Goal: Task Accomplishment & Management: Manage account settings

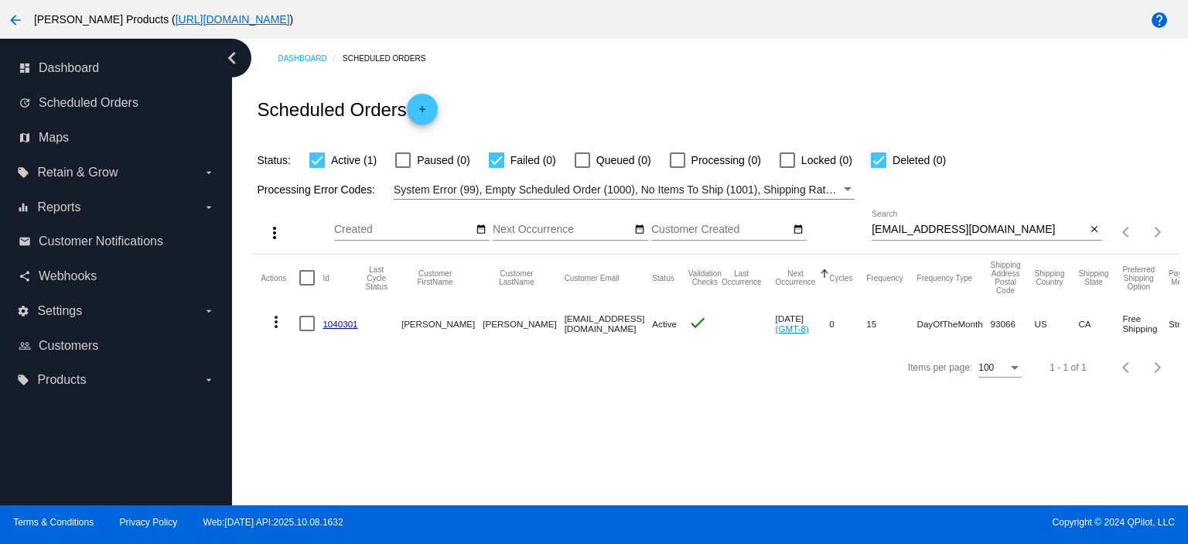
click at [429, 110] on mat-icon "add" at bounding box center [422, 113] width 19 height 19
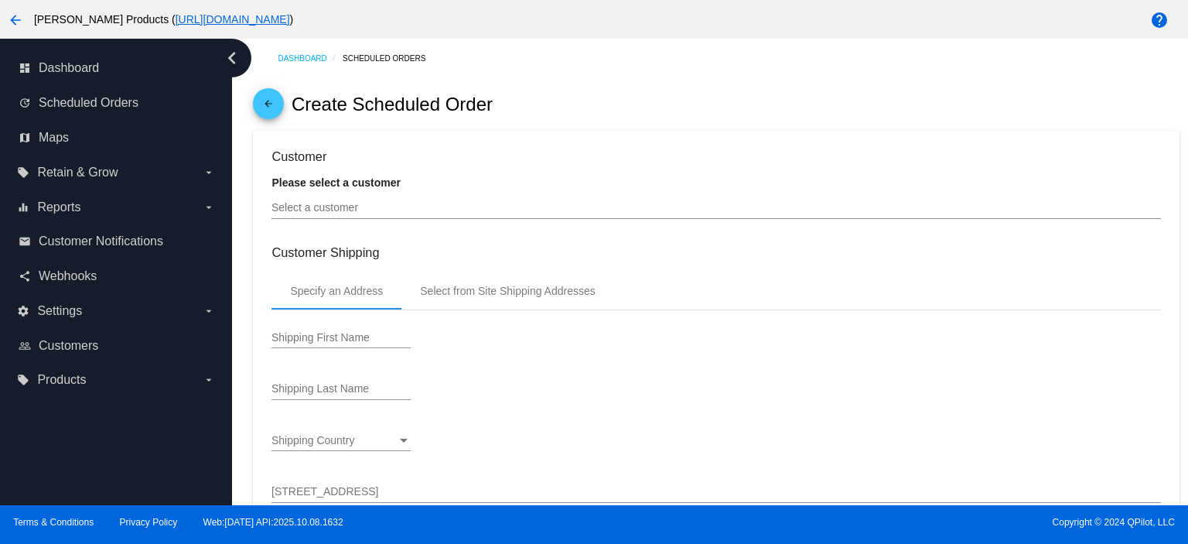
type input "[DATE]"
click at [285, 208] on input "Select a customer" at bounding box center [715, 208] width 889 height 12
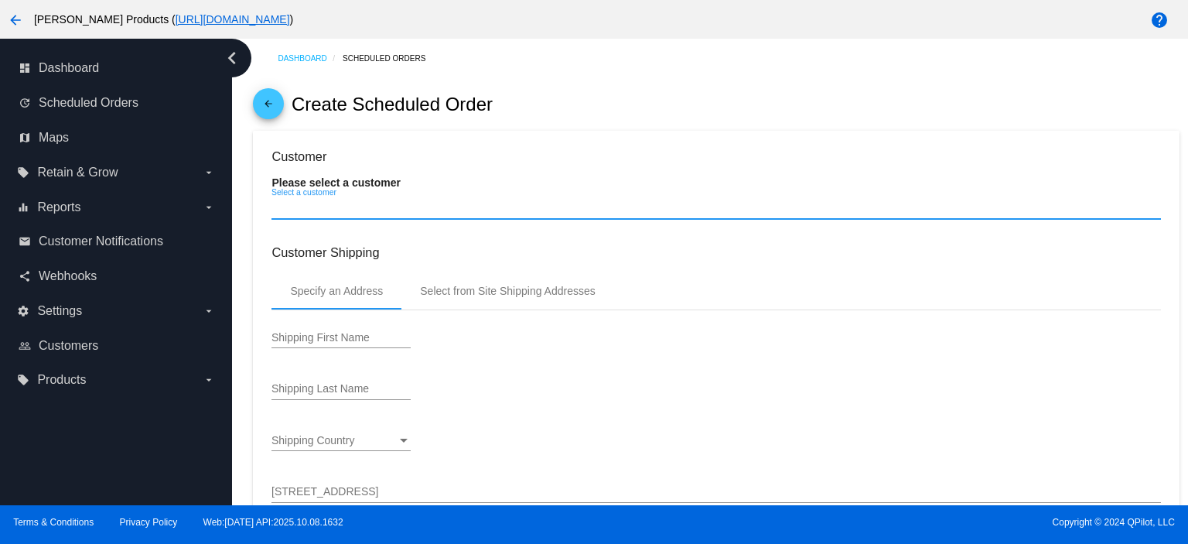
paste input "c2stansbery@gmail.com"
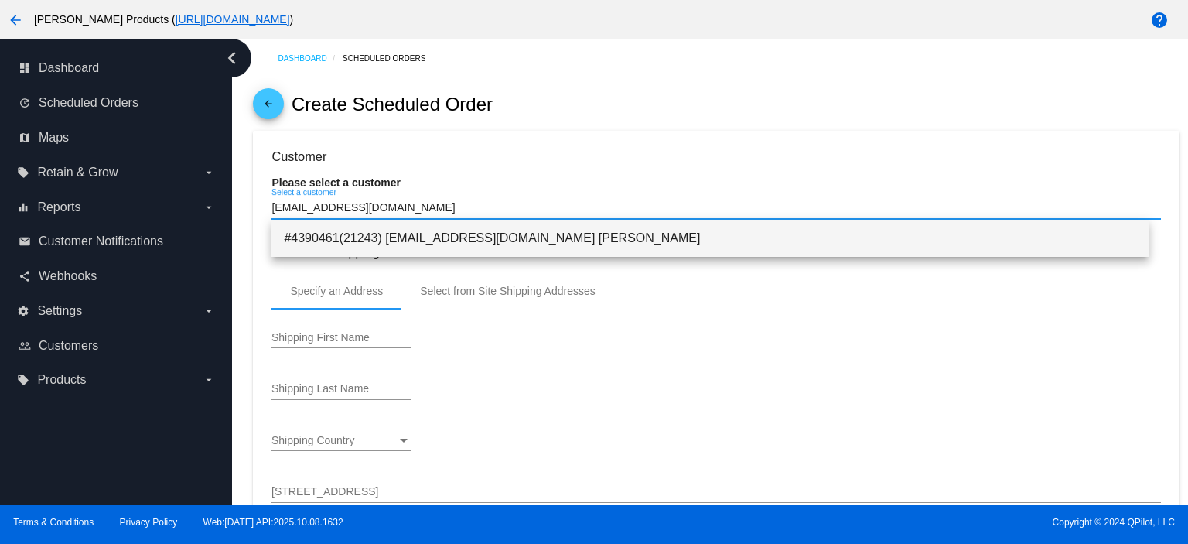
type input "c2stansbery@gmail.com"
click at [353, 232] on span "#4390461(21243) [EMAIL_ADDRESS][DOMAIN_NAME] [PERSON_NAME]" at bounding box center [710, 238] width 852 height 37
type input "[DEMOGRAPHIC_DATA]"
type input "[PERSON_NAME]"
type input "159 GREEN GLADE COURT"
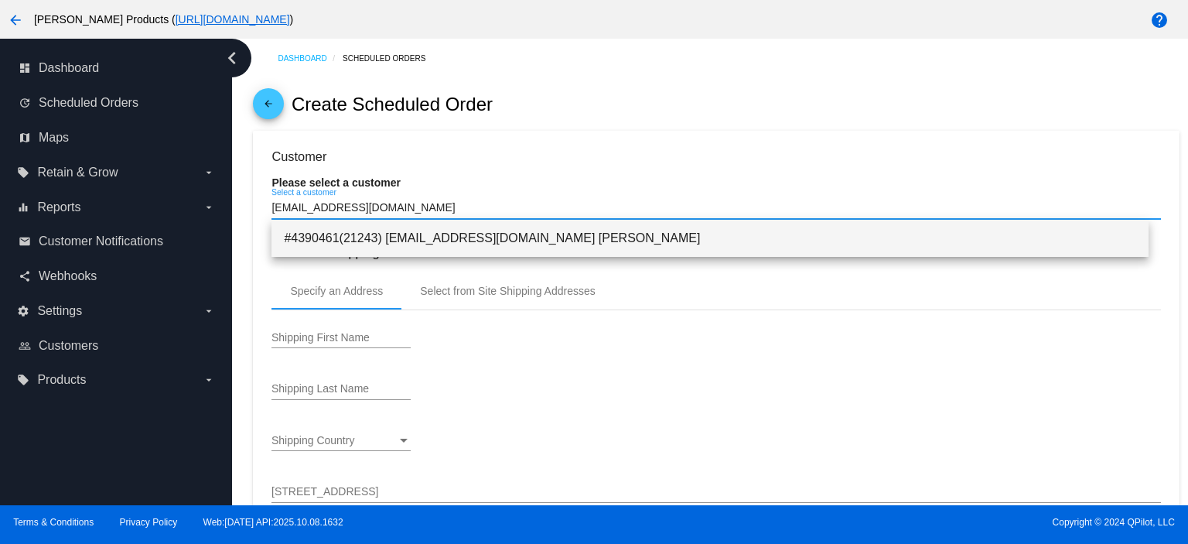
type input "CAMARILLO"
type input "93010"
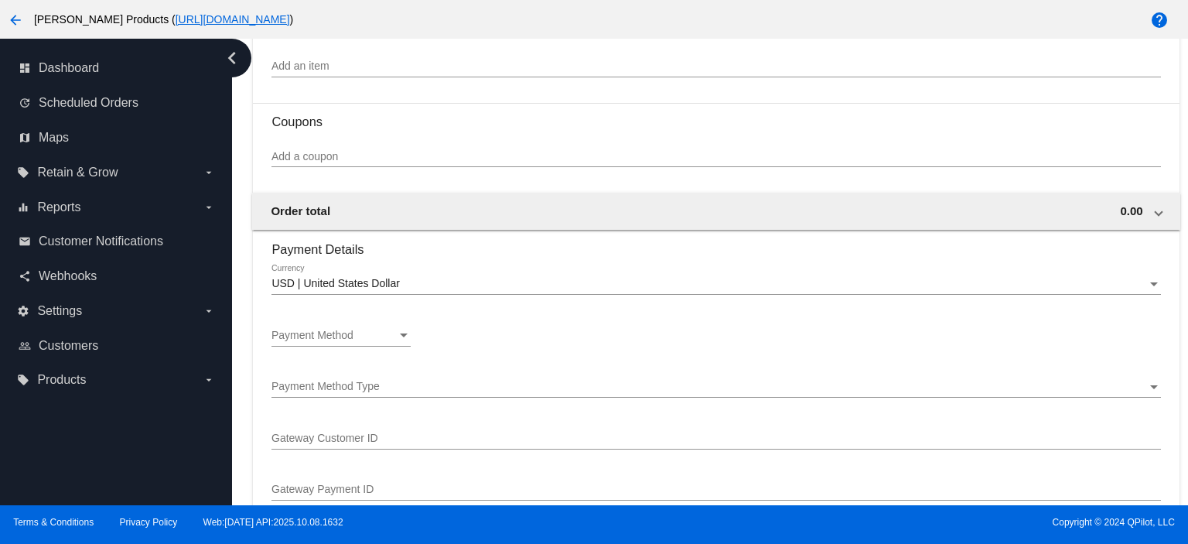
scroll to position [928, 0]
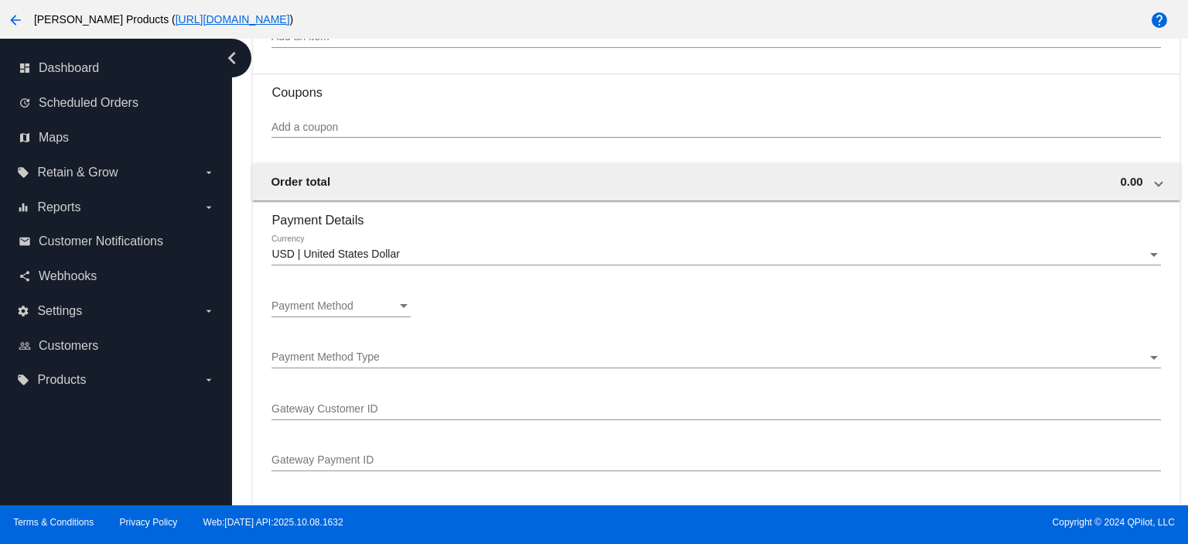
click at [288, 301] on div "Payment Method Payment Method" at bounding box center [340, 302] width 139 height 30
click at [293, 302] on span "—Create New—" at bounding box center [340, 309] width 139 height 32
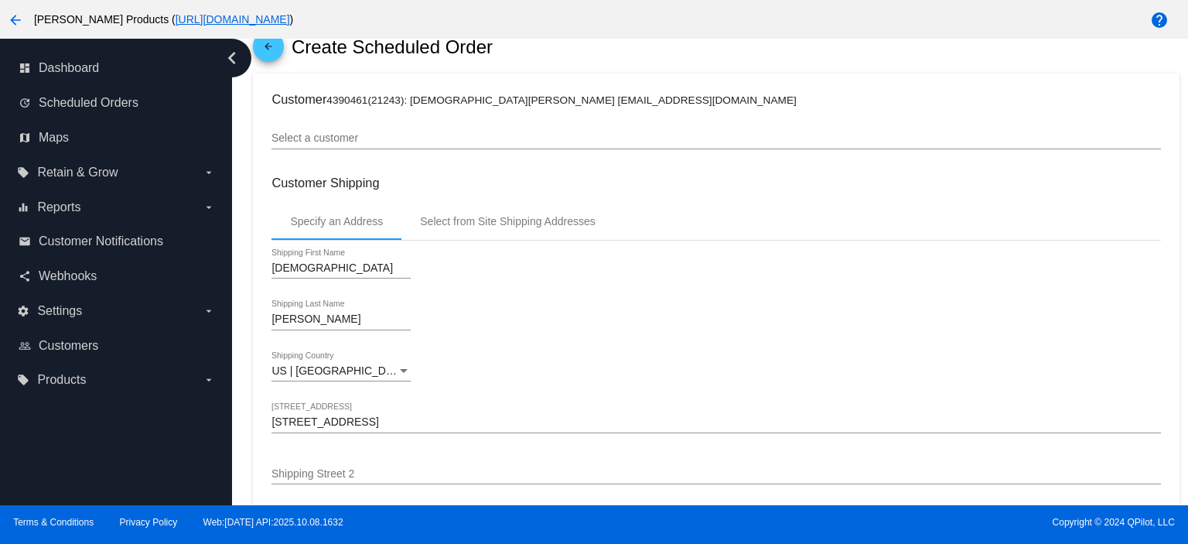
scroll to position [0, 0]
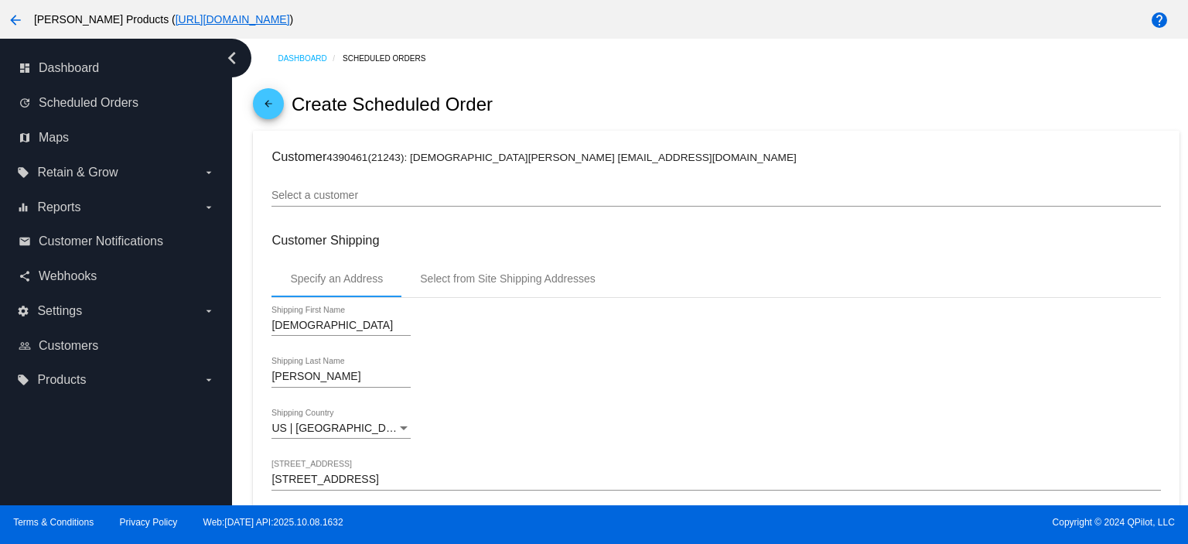
click at [268, 108] on mat-icon "arrow_back" at bounding box center [268, 107] width 19 height 19
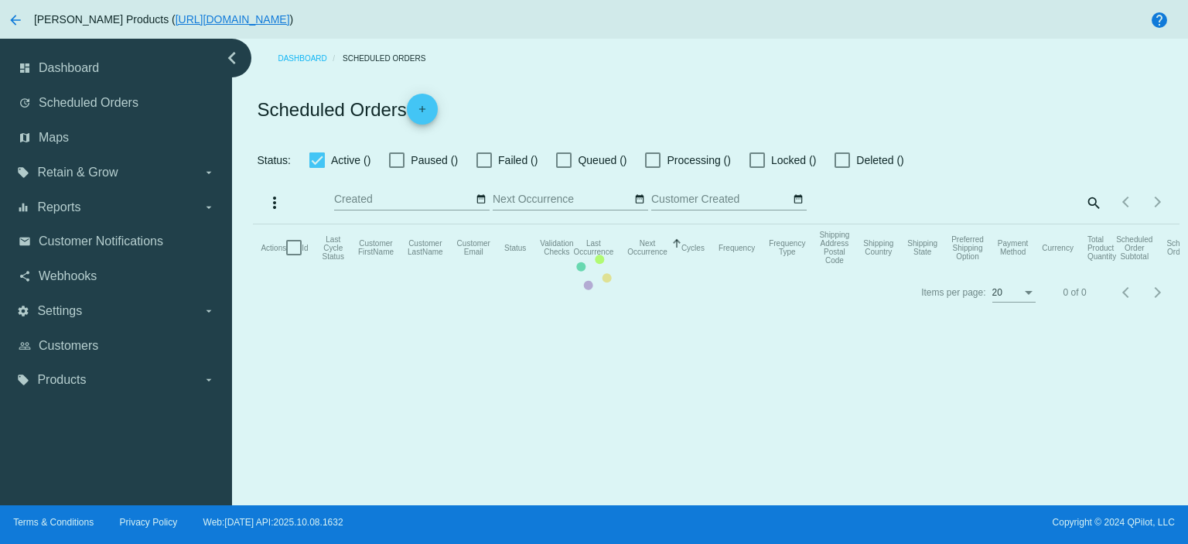
checkbox input "true"
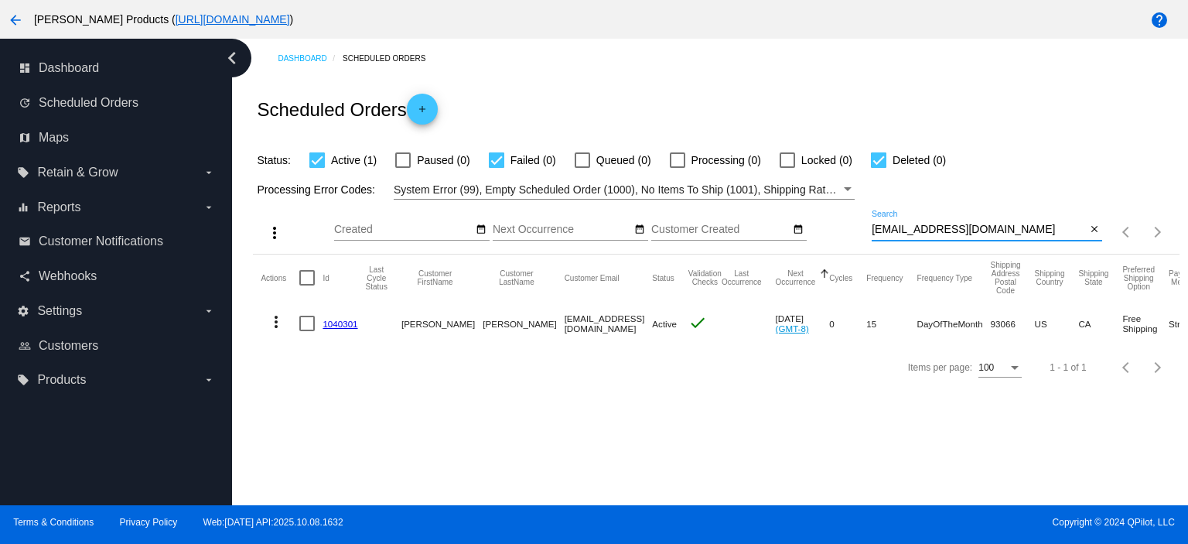
drag, startPoint x: 1020, startPoint y: 228, endPoint x: 698, endPoint y: 231, distance: 321.7
click at [698, 231] on div "more_vert Oct Jan Feb Mar [DATE]" at bounding box center [716, 227] width 926 height 55
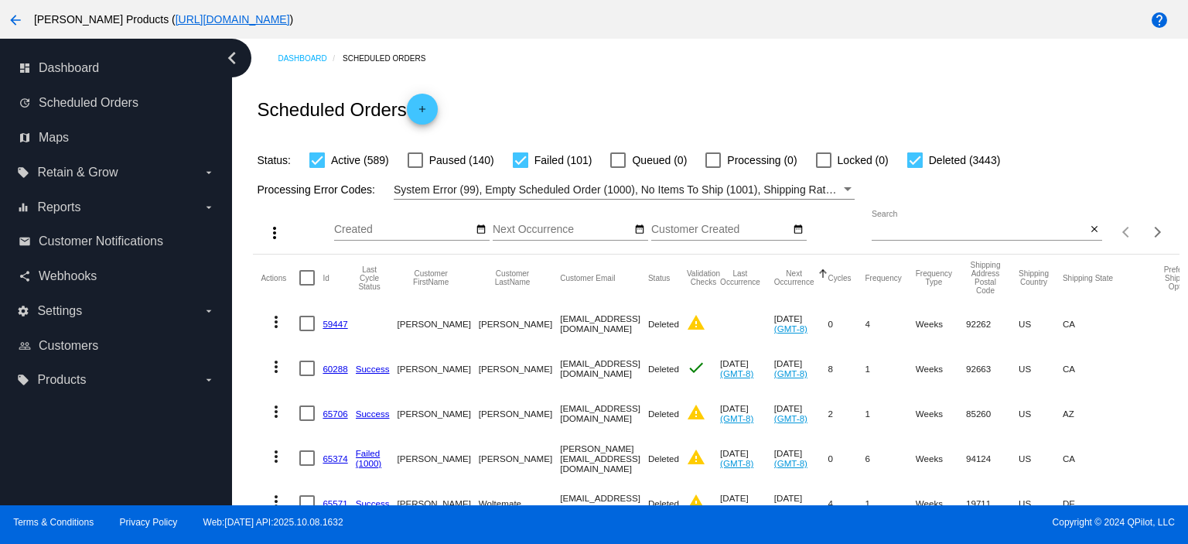
drag, startPoint x: 889, startPoint y: 228, endPoint x: 872, endPoint y: 235, distance: 17.7
click at [872, 235] on input "Search" at bounding box center [979, 230] width 214 height 12
paste input "4599 5401 1363 9508"
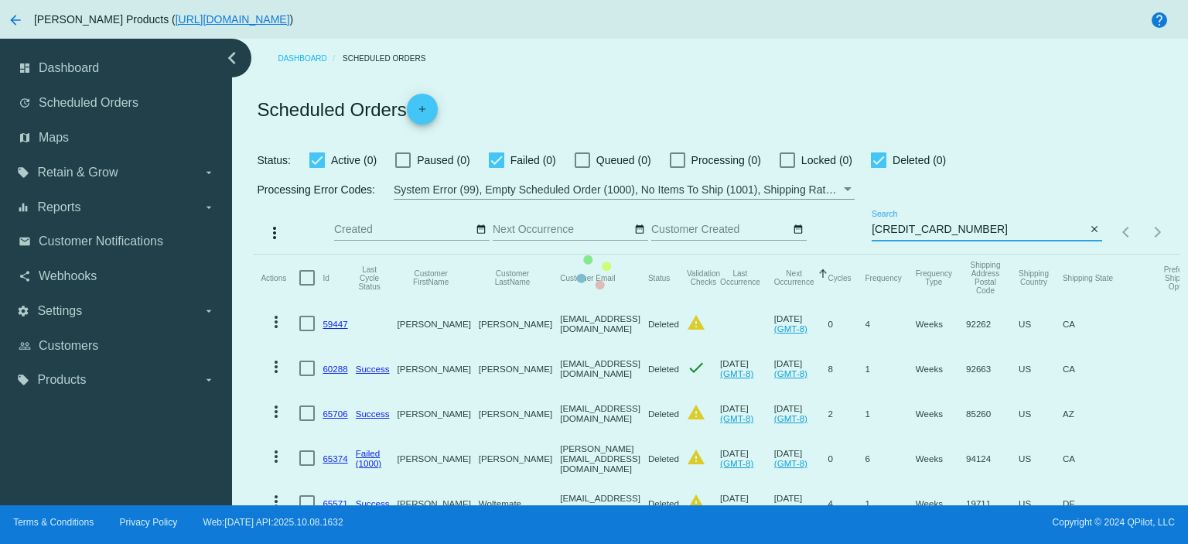
type input "4599 5401 1363 9508"
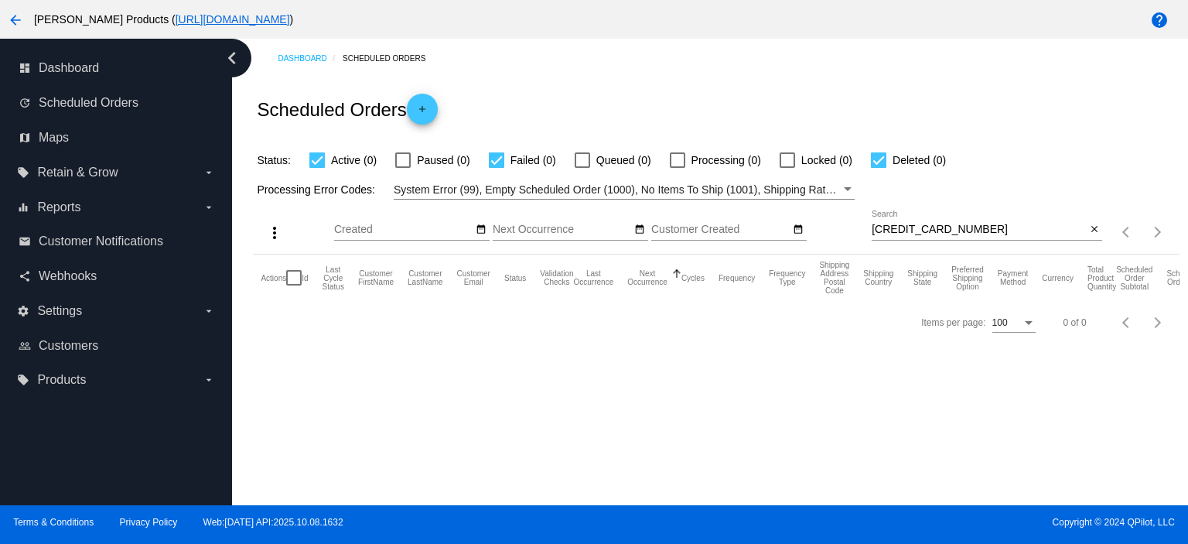
drag, startPoint x: 980, startPoint y: 228, endPoint x: 841, endPoint y: 229, distance: 138.4
click at [842, 229] on app-dashboard-scheduled-orders "Scheduled Orders add Status: Active (0) Paused (0) Failed (0) Queued (0) Proces…" at bounding box center [716, 211] width 926 height 266
click at [998, 224] on input "4599 5401 1363 9508" at bounding box center [979, 230] width 214 height 12
drag, startPoint x: 998, startPoint y: 224, endPoint x: 827, endPoint y: 224, distance: 171.7
click at [827, 224] on div "more_vert Oct Jan Feb Mar [DATE]" at bounding box center [716, 227] width 926 height 55
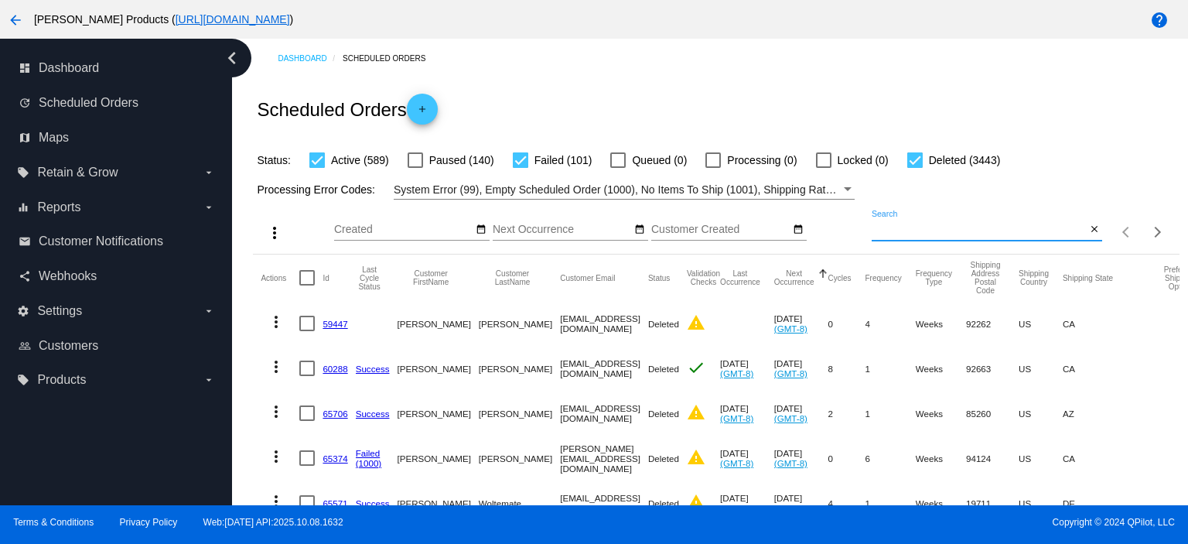
click at [872, 231] on input "Search" at bounding box center [979, 230] width 214 height 12
paste input "c2stansbery@gmail.com"
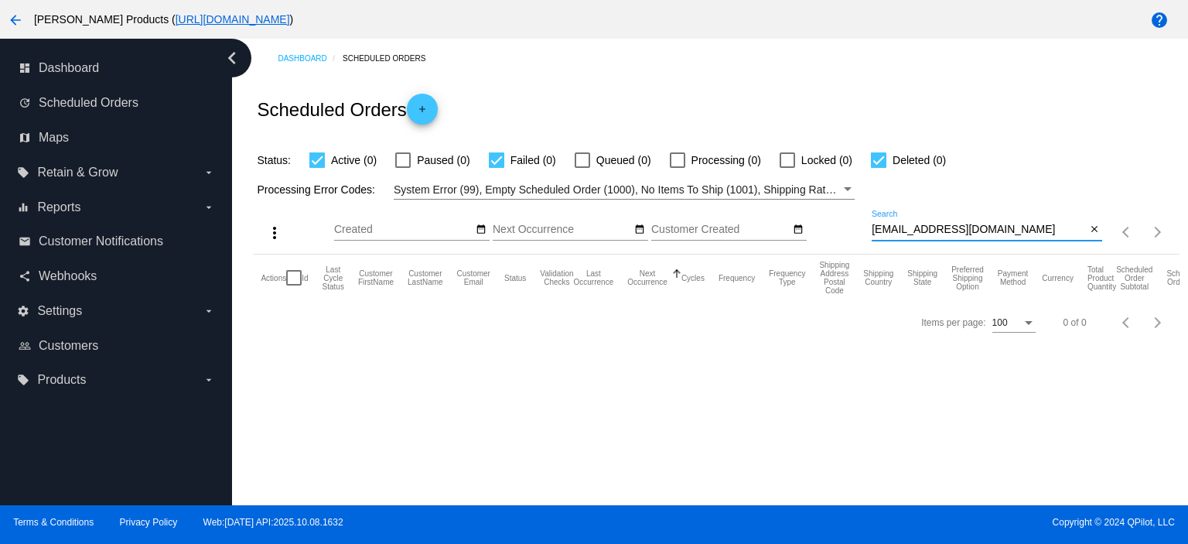
type input "c2stansbery@gmail.com"
click at [423, 113] on mat-icon "add" at bounding box center [422, 113] width 19 height 19
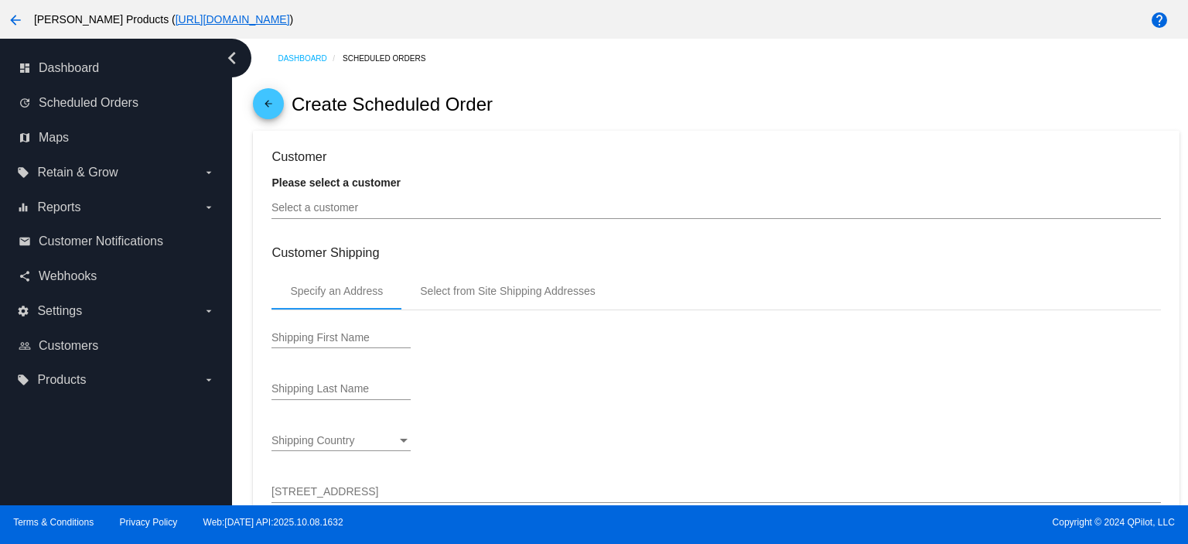
type input "[DATE]"
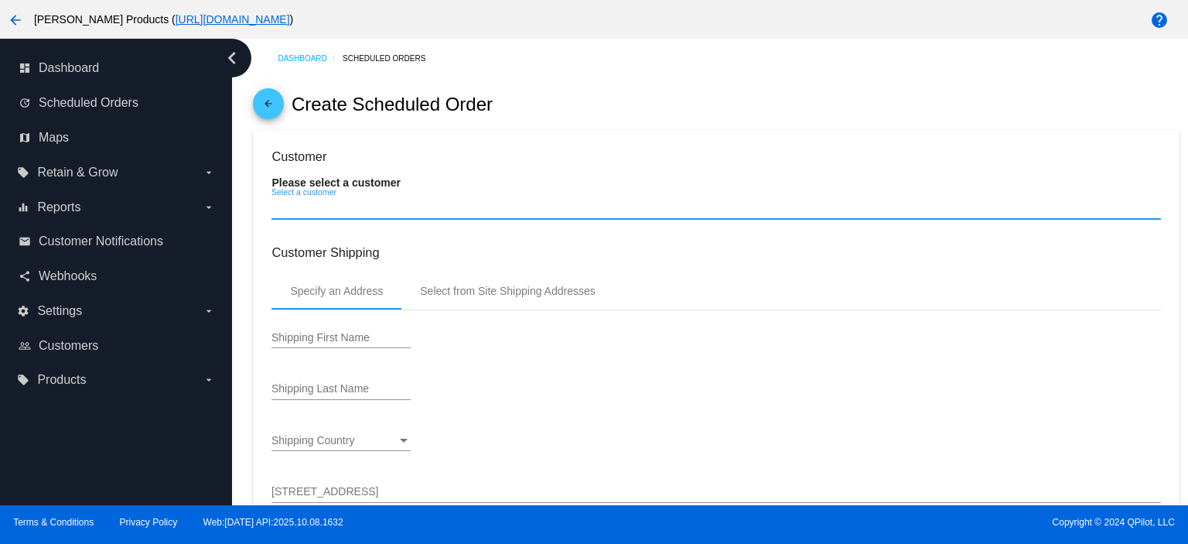
click at [294, 211] on input "Select a customer" at bounding box center [715, 208] width 889 height 12
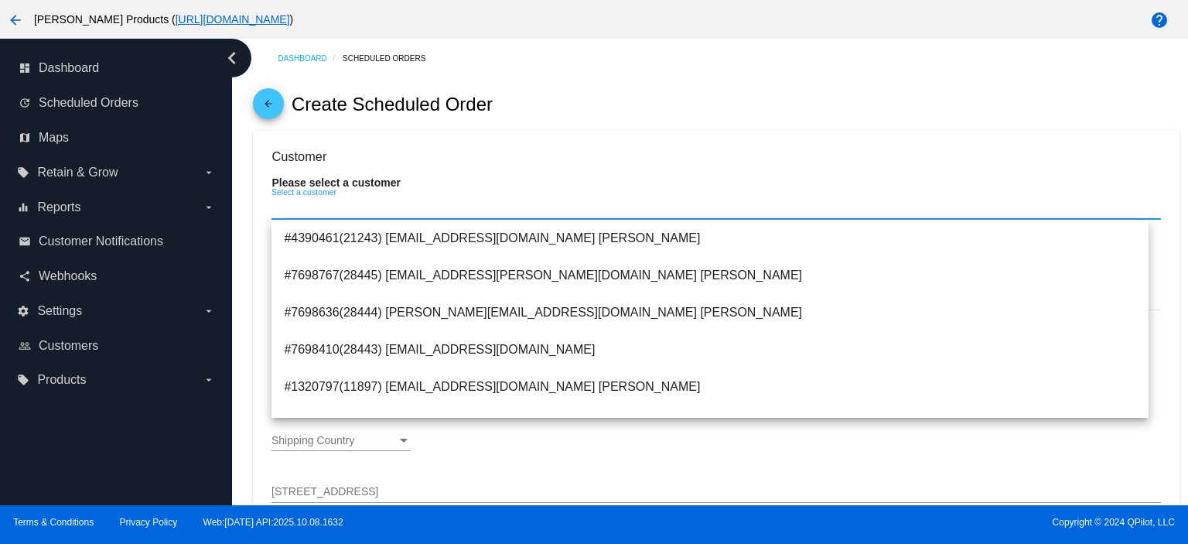
paste input "c2stansbery@gmail.com"
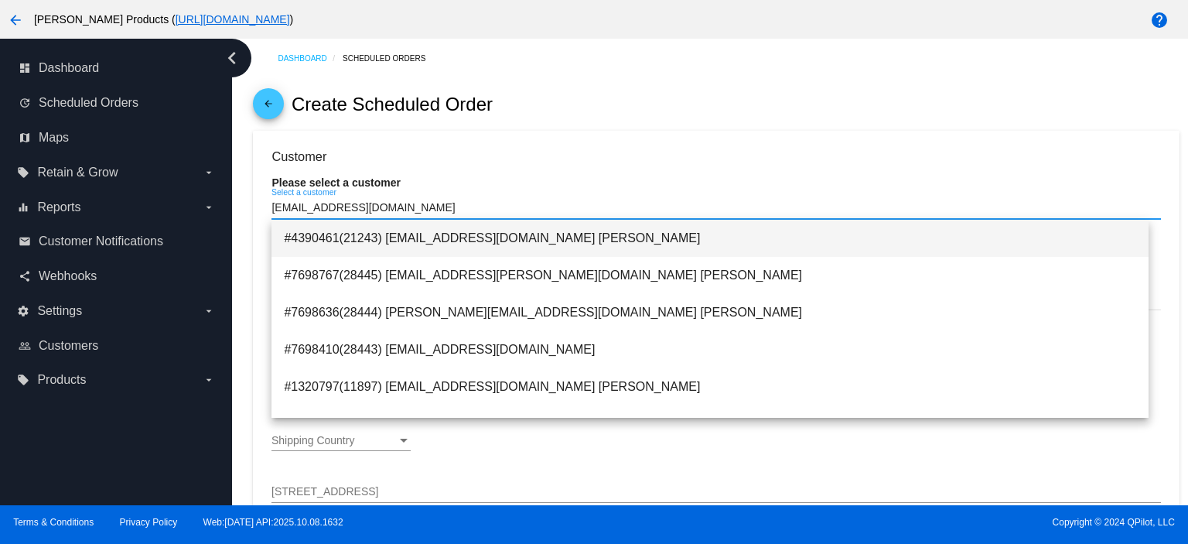
type input "c2stansbery@gmail.com"
click at [570, 243] on span "#4390461(21243) [EMAIL_ADDRESS][DOMAIN_NAME] [PERSON_NAME]" at bounding box center [710, 238] width 852 height 37
type input "[DEMOGRAPHIC_DATA]"
type input "[PERSON_NAME]"
type input "159 GREEN GLADE COURT"
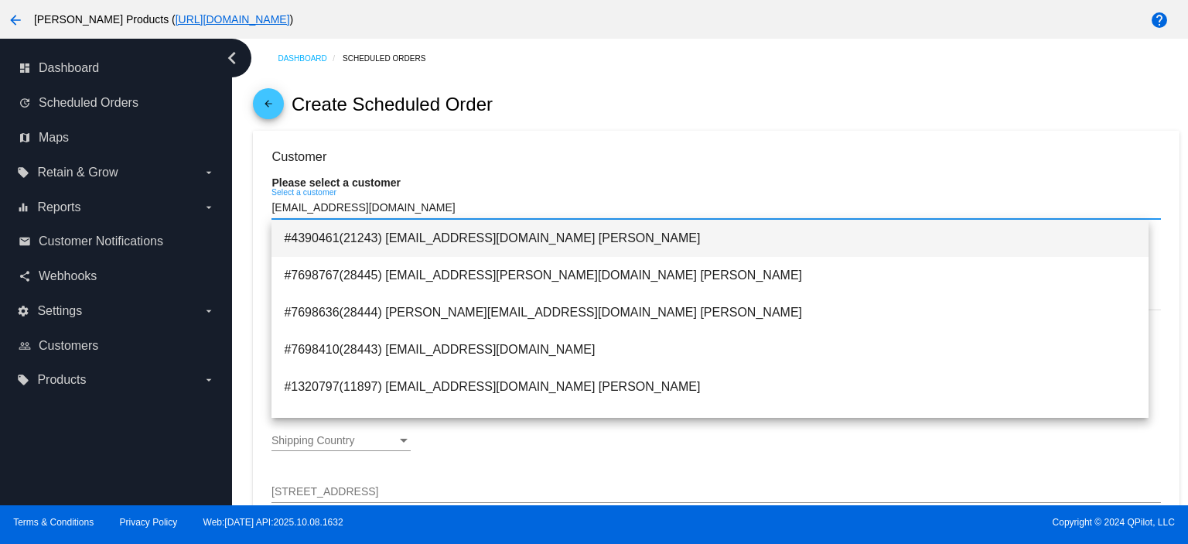
type input "CAMARILLO"
type input "93010"
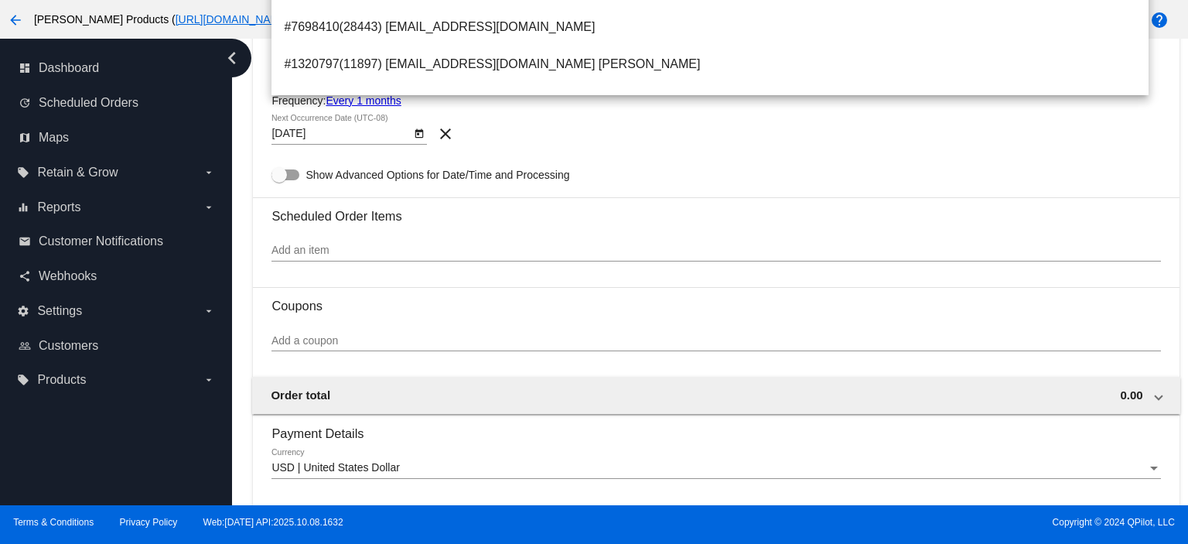
scroll to position [824, 0]
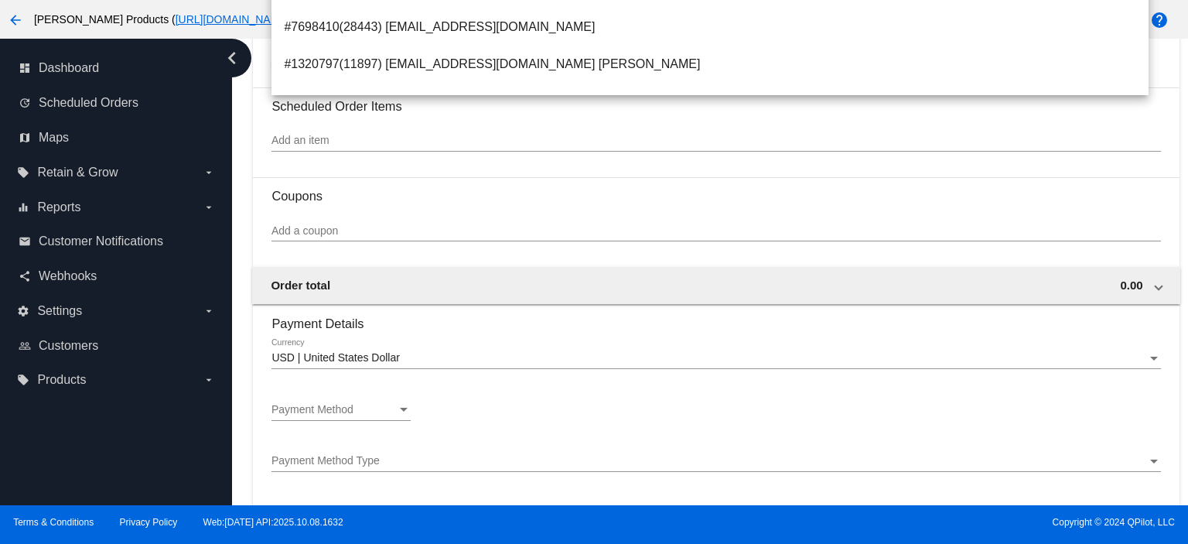
click at [313, 415] on span "Payment Method" at bounding box center [312, 409] width 82 height 12
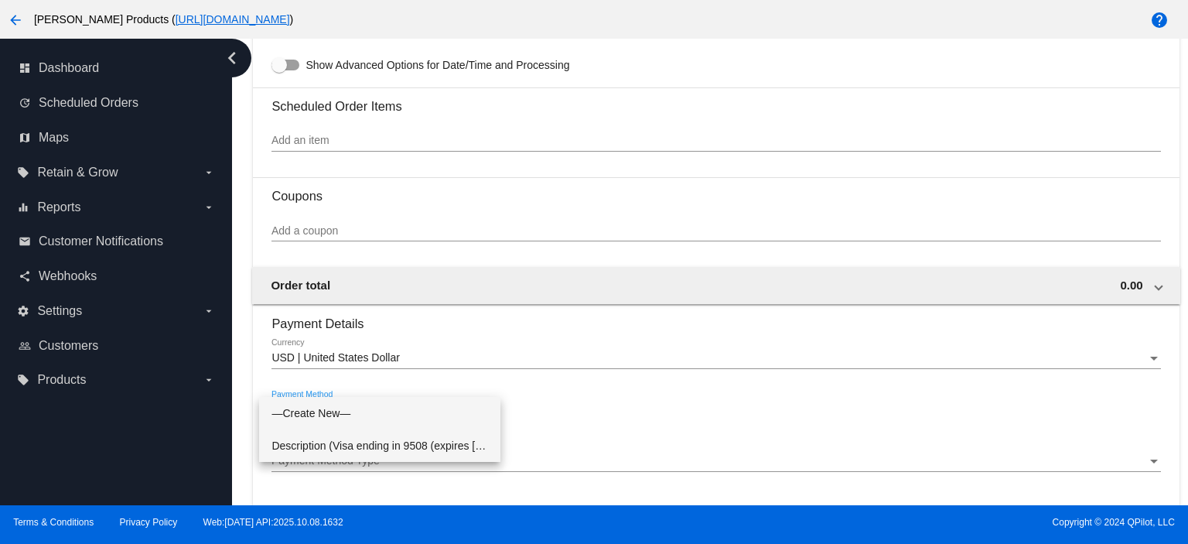
click at [322, 448] on span "Description (Visa ending in 9508 (expires 08/30)) GatewayCustomerId (cus_TEIKnf…" at bounding box center [379, 445] width 217 height 32
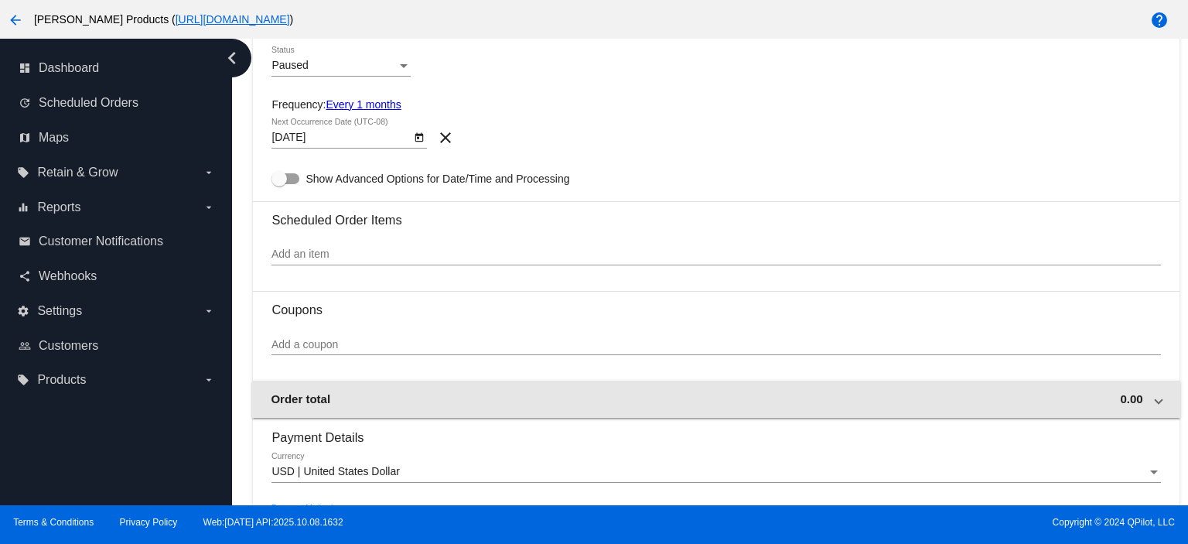
scroll to position [722, 0]
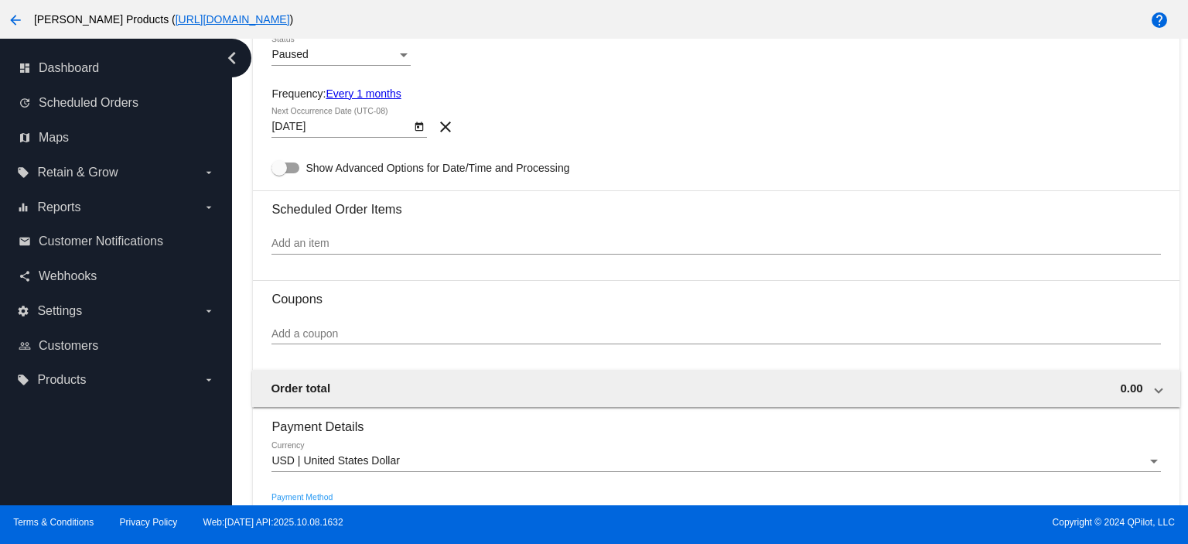
click at [294, 241] on input "Add an item" at bounding box center [715, 243] width 889 height 12
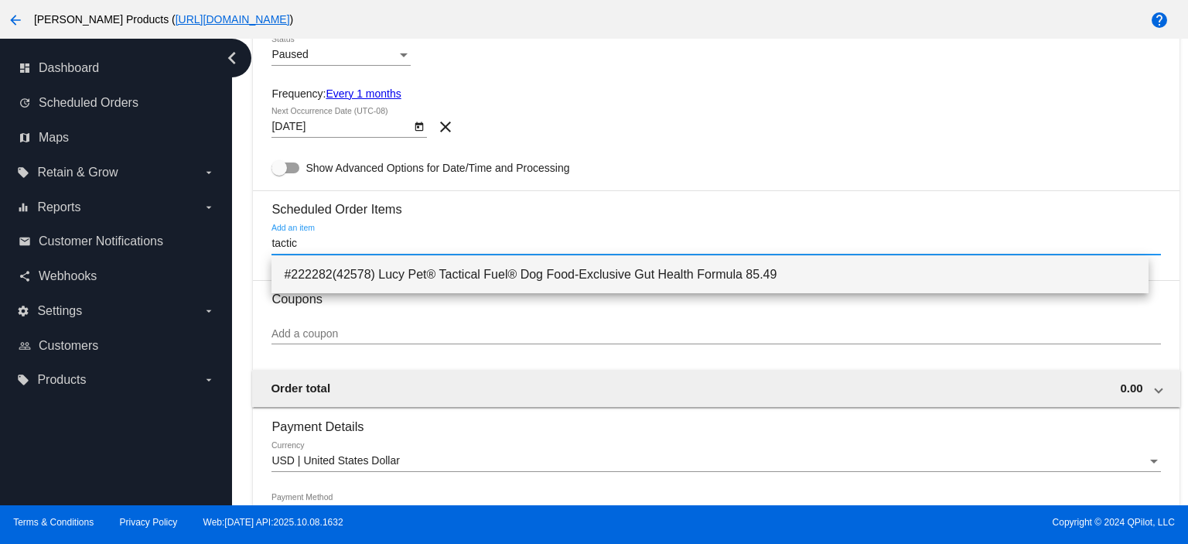
type input "tactic"
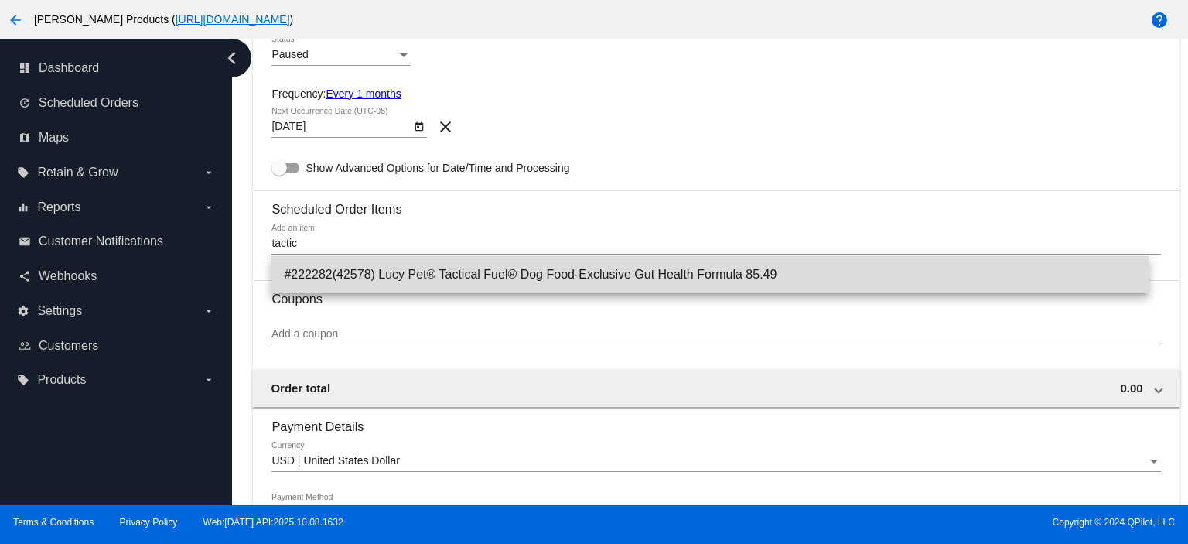
click at [466, 282] on span "#222282(42578) Lucy Pet® Tactical Fuel® Dog Food-Exclusive Gut Health Formula 8…" at bounding box center [710, 274] width 852 height 37
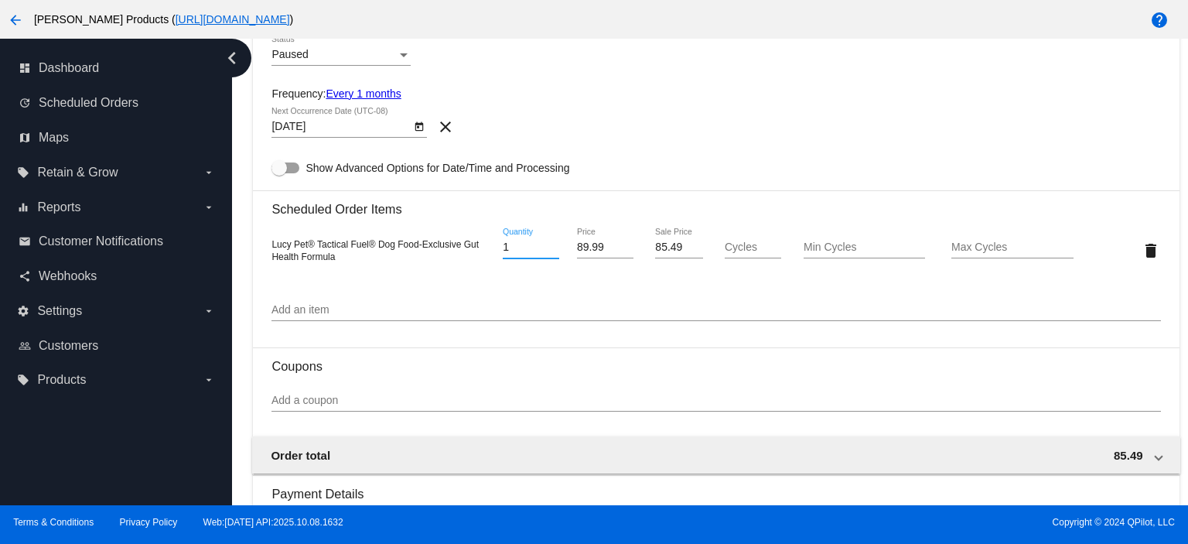
drag, startPoint x: 516, startPoint y: 245, endPoint x: 464, endPoint y: 247, distance: 51.8
click at [470, 247] on div "Lucy Pet® Tactical Fuel® Dog Food-Exclusive Gut Health Formula 1 Quantity 89.99…" at bounding box center [715, 250] width 889 height 44
type input "2"
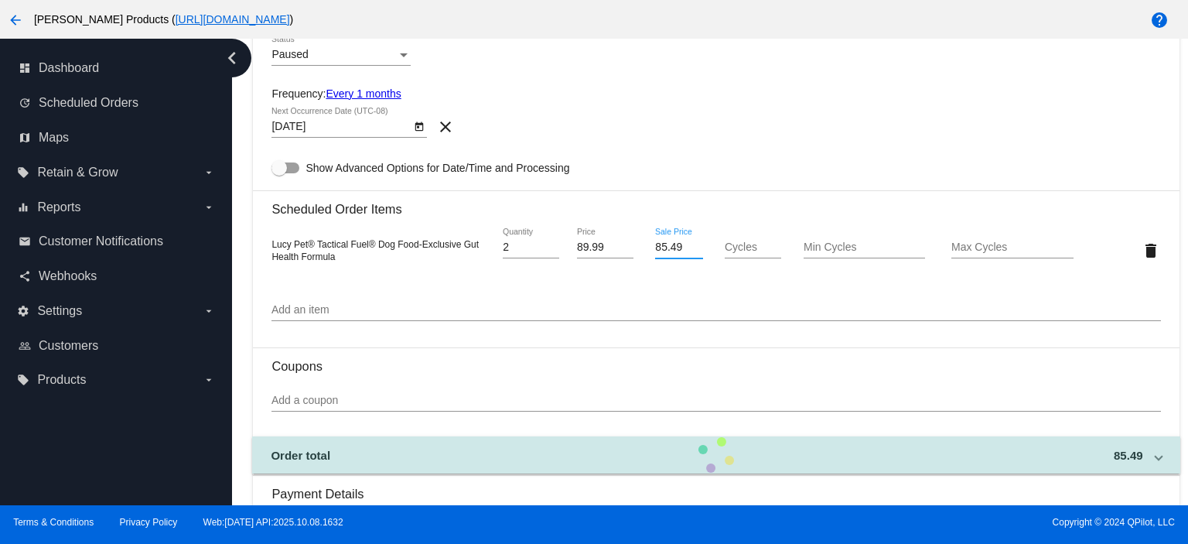
drag, startPoint x: 677, startPoint y: 249, endPoint x: 613, endPoint y: 254, distance: 65.1
click at [618, 254] on div "Lucy Pet® Tactical Fuel® Dog Food-Exclusive Gut Health Formula 2 Quantity 89.99…" at bounding box center [715, 250] width 889 height 44
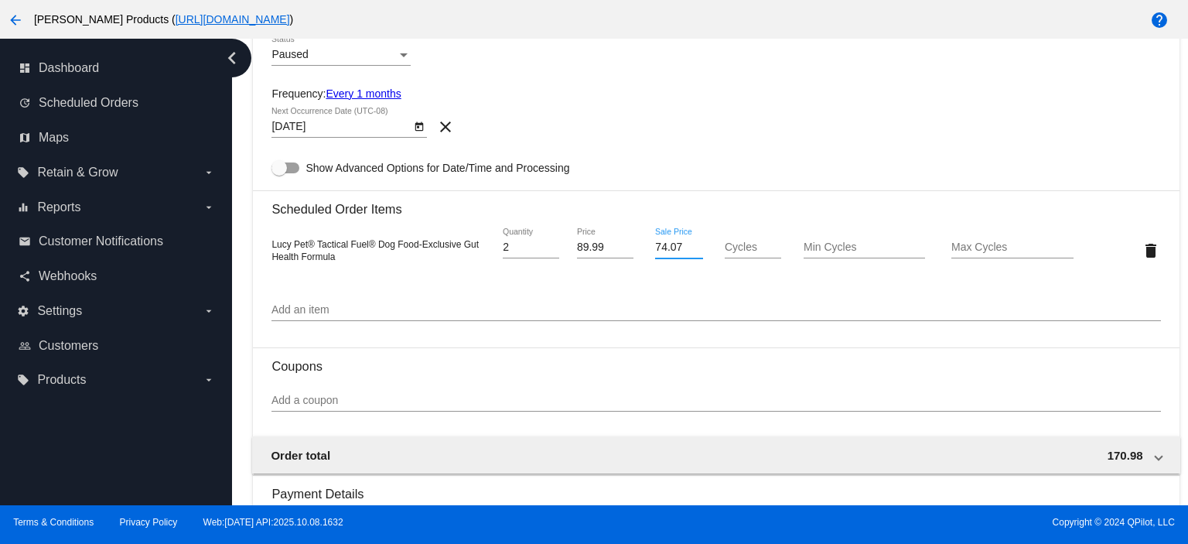
type input "74.07"
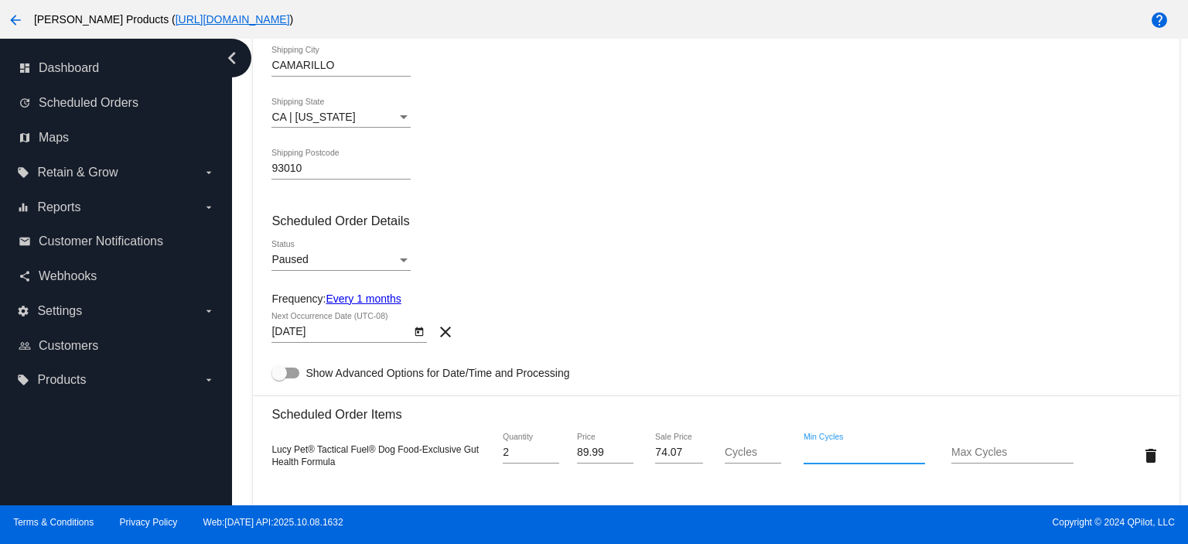
scroll to position [508, 0]
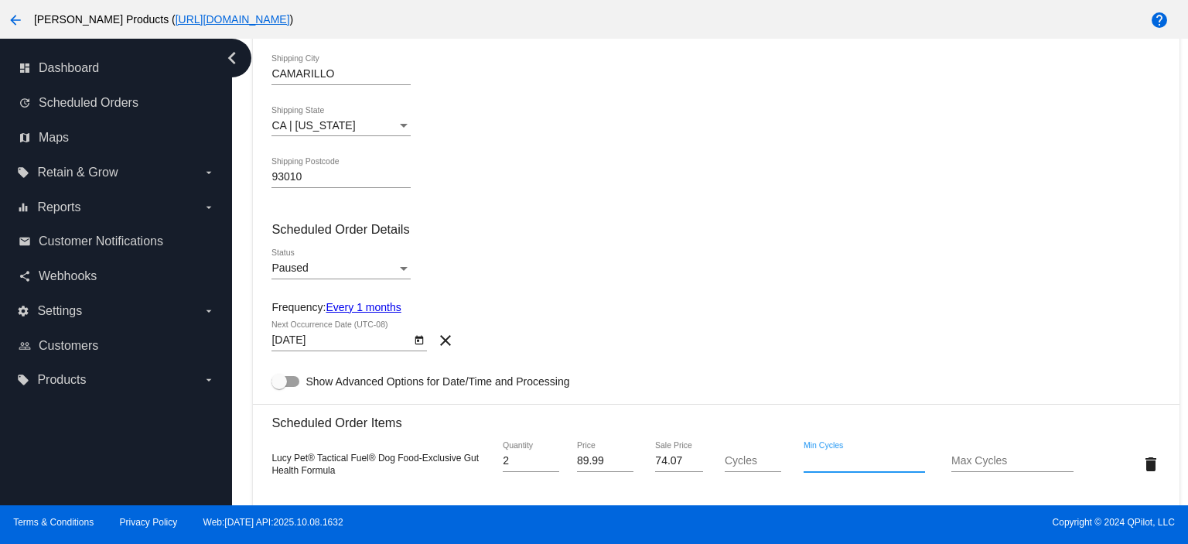
click at [360, 305] on link "Every 1 months" at bounding box center [363, 307] width 75 height 12
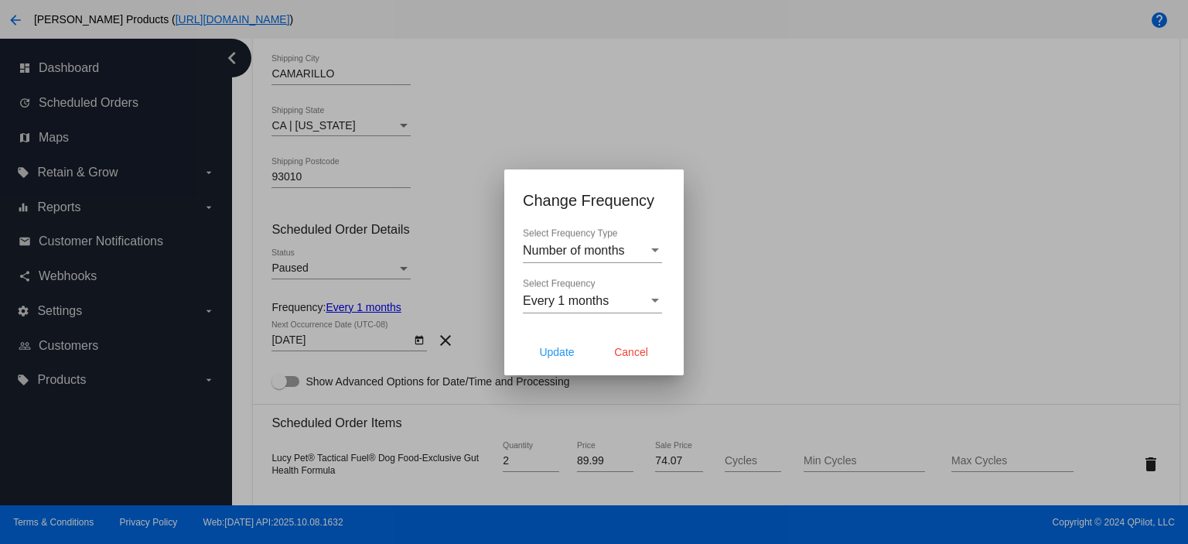
click at [567, 256] on div "Number of months Select Frequency Type" at bounding box center [592, 245] width 139 height 35
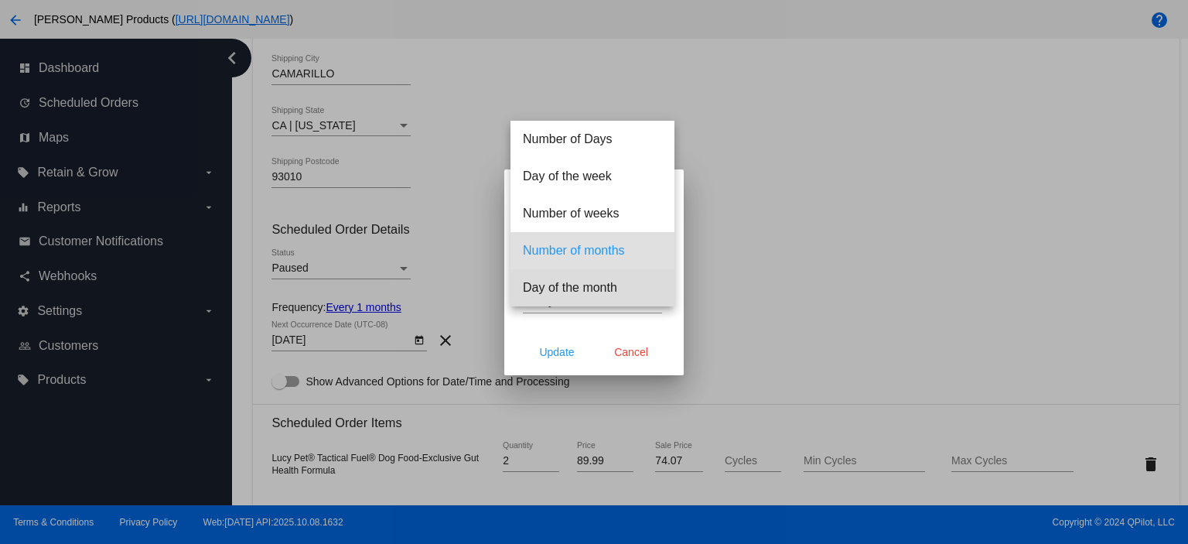
click at [568, 284] on span "Day of the month" at bounding box center [592, 287] width 139 height 37
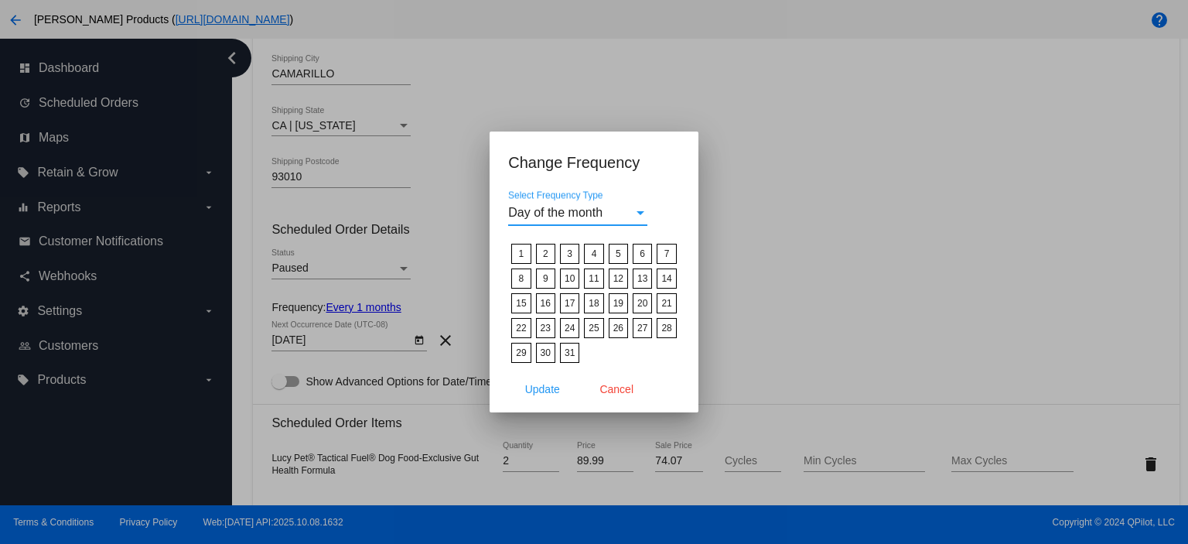
click at [524, 304] on label "15" at bounding box center [520, 303] width 19 height 20
click at [0, 0] on input "15" at bounding box center [0, 0] width 0 height 0
click at [558, 392] on span "Update" at bounding box center [542, 389] width 35 height 12
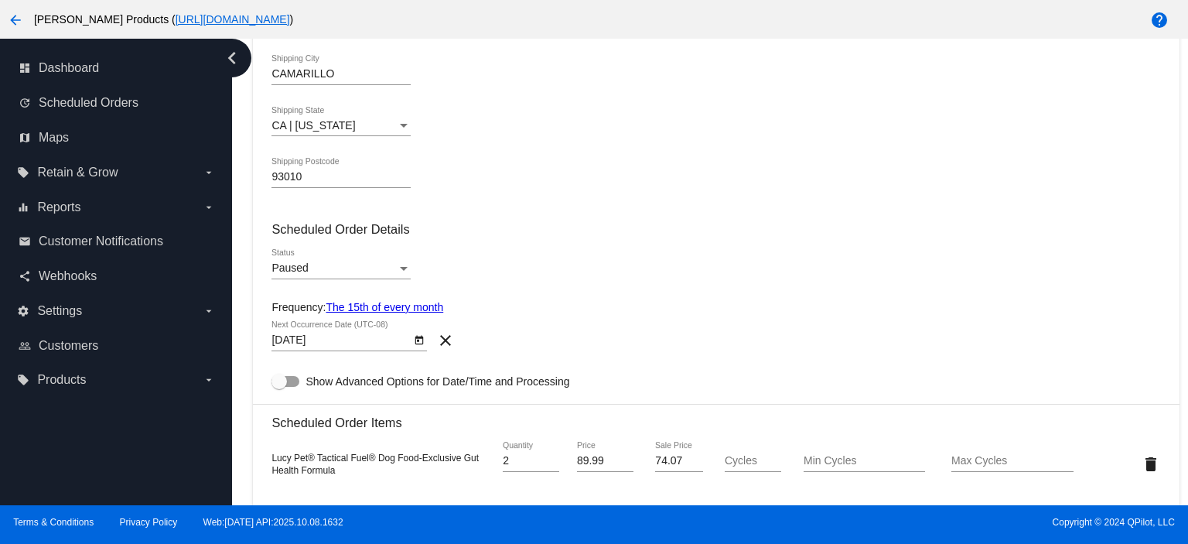
click at [334, 333] on div "11/15/2025 Next Occurrence Date (UTC-08)" at bounding box center [340, 336] width 139 height 30
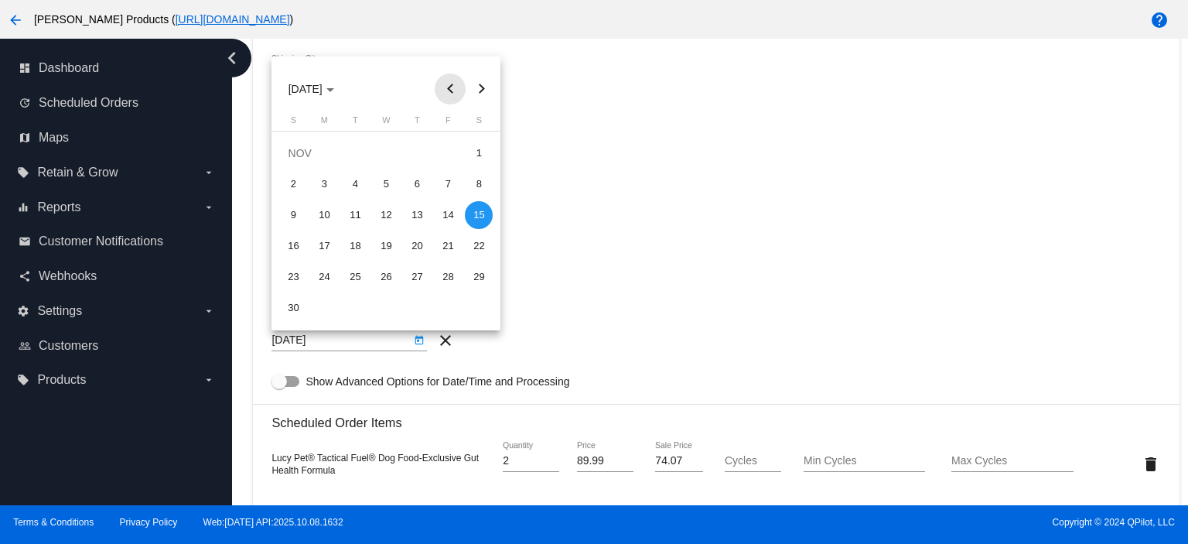
click at [447, 86] on button "Previous month" at bounding box center [450, 88] width 31 height 31
click at [389, 210] on div "15" at bounding box center [386, 215] width 28 height 28
type input "[DATE]"
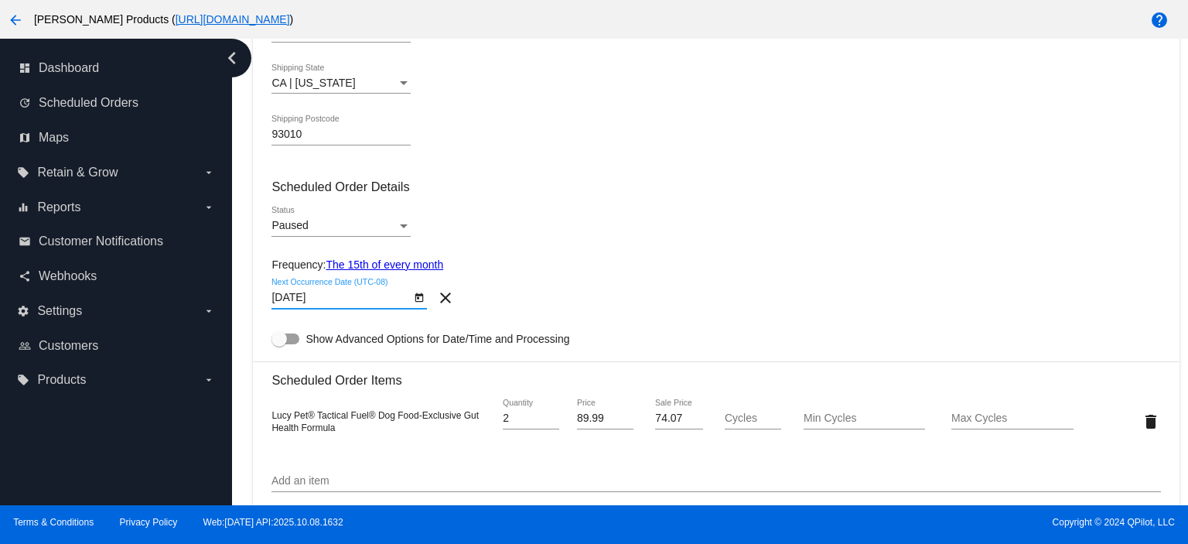
scroll to position [405, 0]
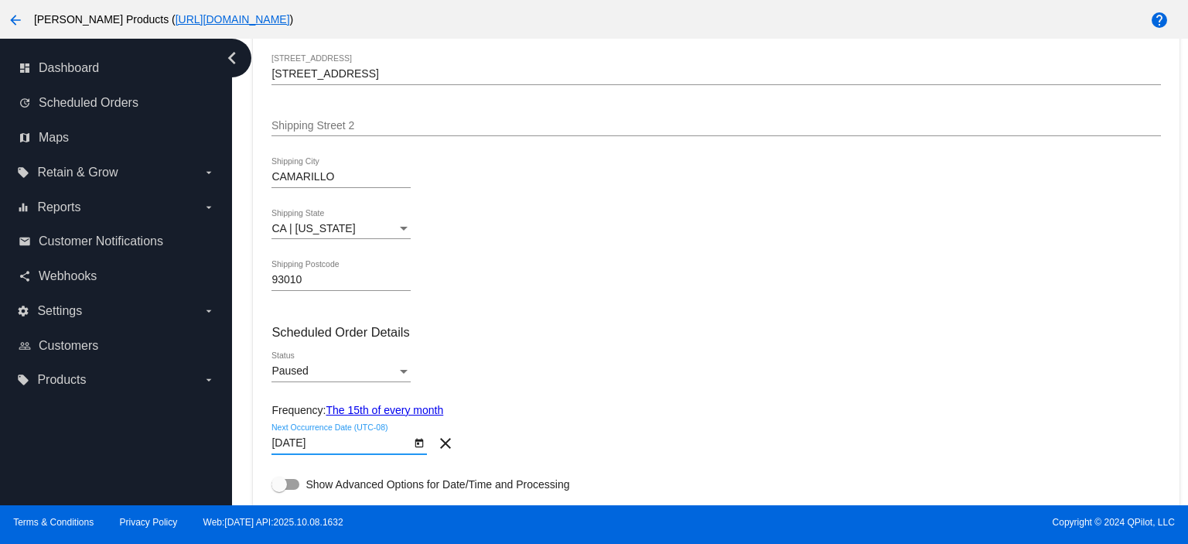
click at [321, 367] on div "Paused" at bounding box center [333, 371] width 125 height 12
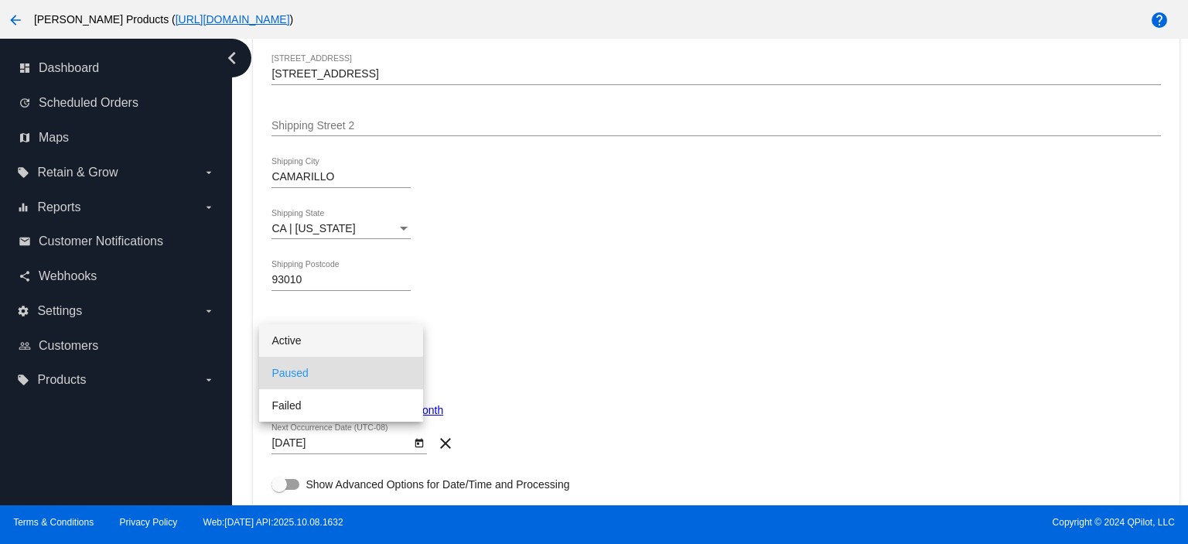
click at [290, 340] on span "Active" at bounding box center [340, 340] width 139 height 32
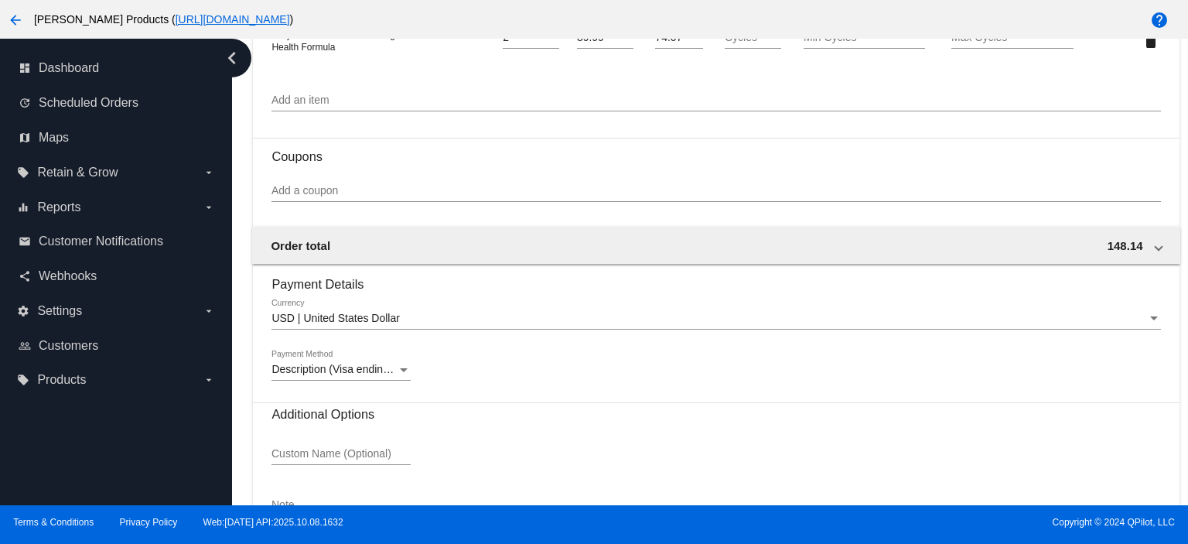
scroll to position [1024, 0]
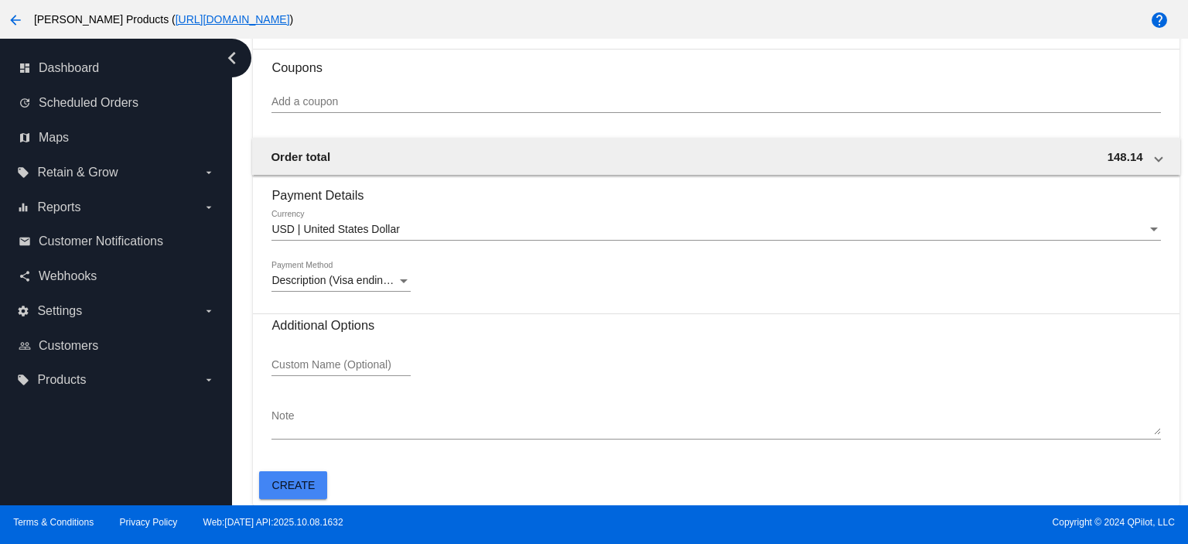
click at [288, 479] on span "Create" at bounding box center [293, 485] width 43 height 12
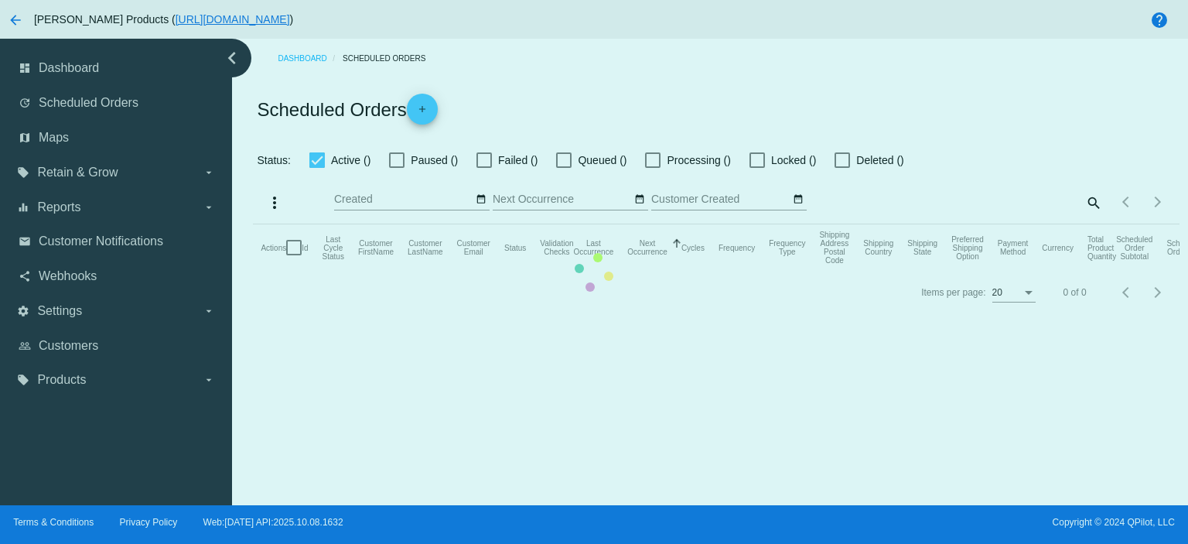
checkbox input "true"
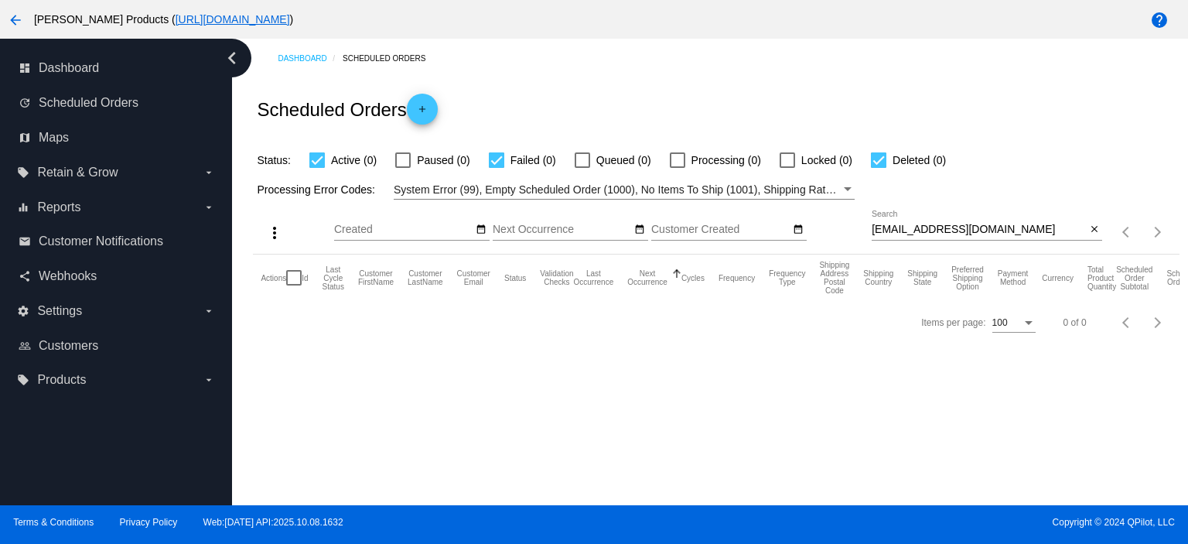
click at [1002, 230] on input "c2stansbery@gmail.com" at bounding box center [979, 230] width 214 height 12
drag, startPoint x: 999, startPoint y: 230, endPoint x: 844, endPoint y: 234, distance: 155.5
click at [844, 234] on div "more_vert Oct Jan Feb Mar [DATE]" at bounding box center [716, 227] width 926 height 55
paste input
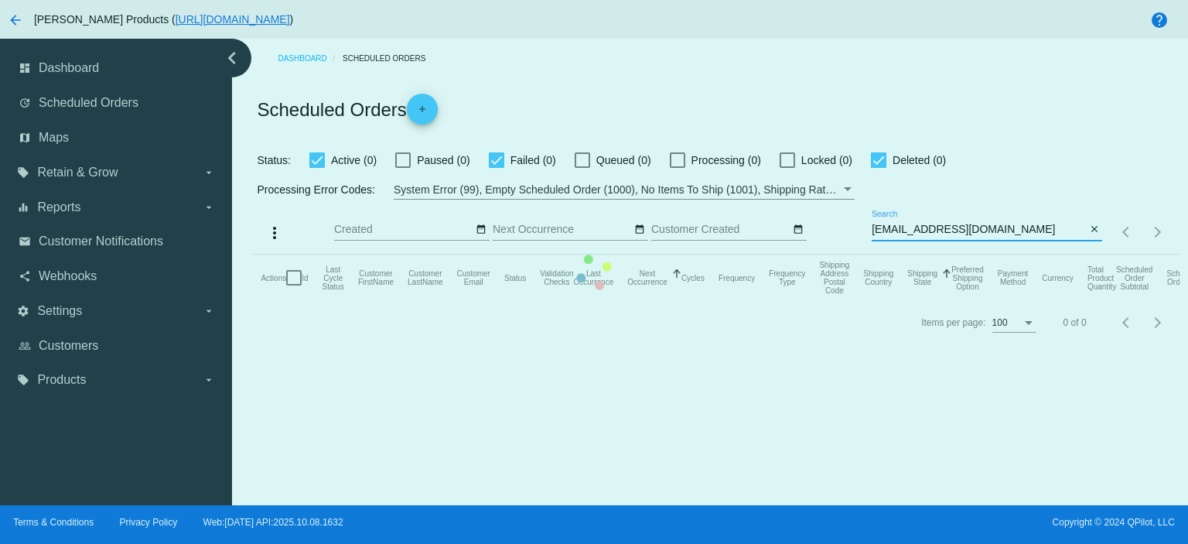
type input "c2stansbery@gmail.com"
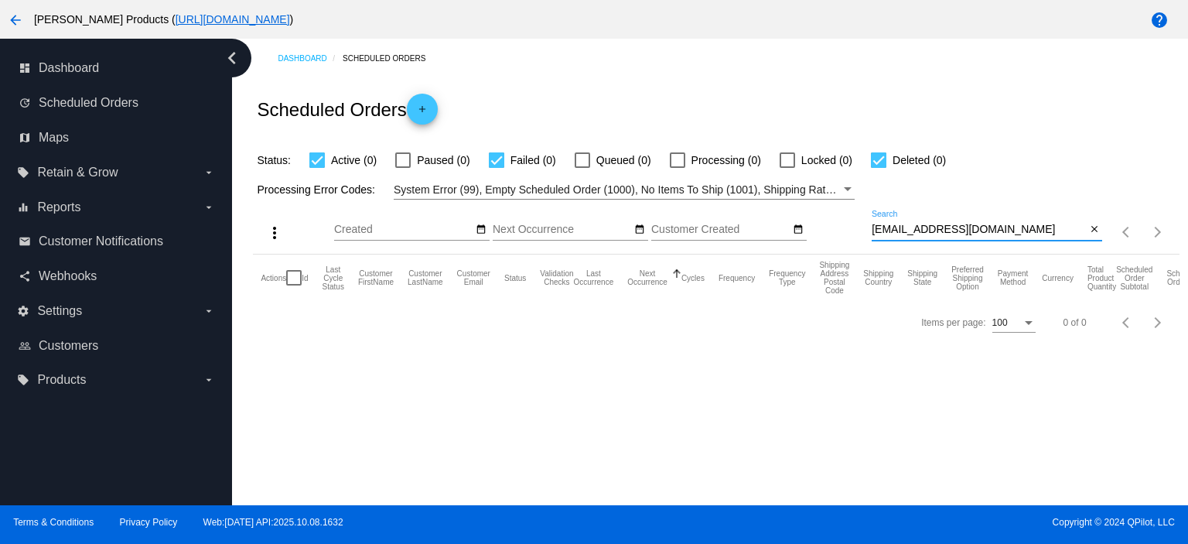
drag, startPoint x: 994, startPoint y: 228, endPoint x: 825, endPoint y: 241, distance: 169.1
click at [825, 241] on div "more_vert Oct Jan Feb Mar [DATE]" at bounding box center [716, 227] width 926 height 55
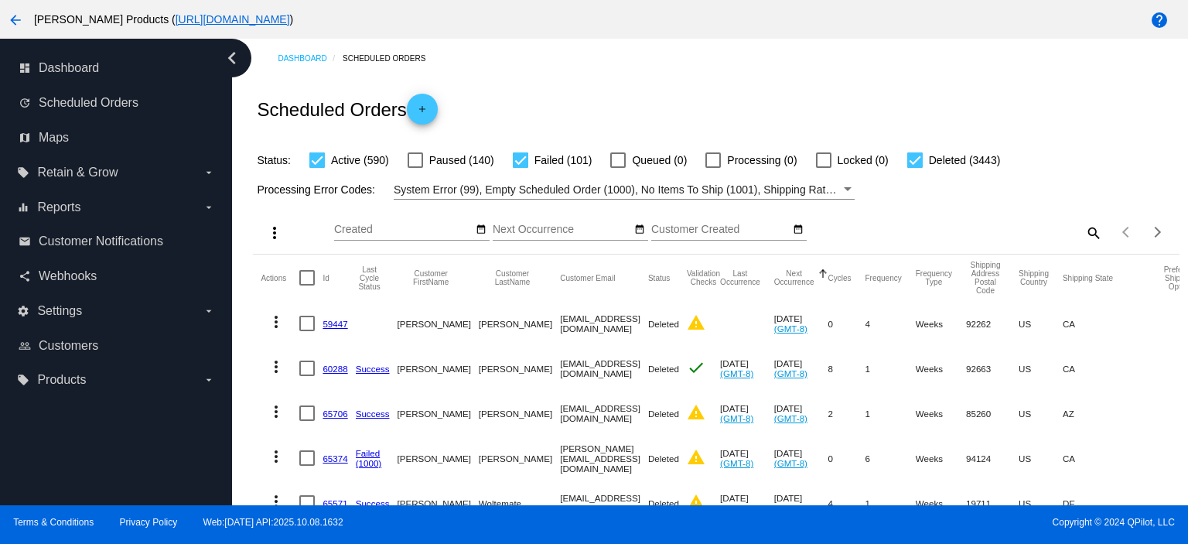
click at [1084, 231] on mat-icon "search" at bounding box center [1093, 232] width 19 height 24
click at [872, 234] on input "Search" at bounding box center [987, 230] width 230 height 12
paste input "c2stansbery@gmail.com"
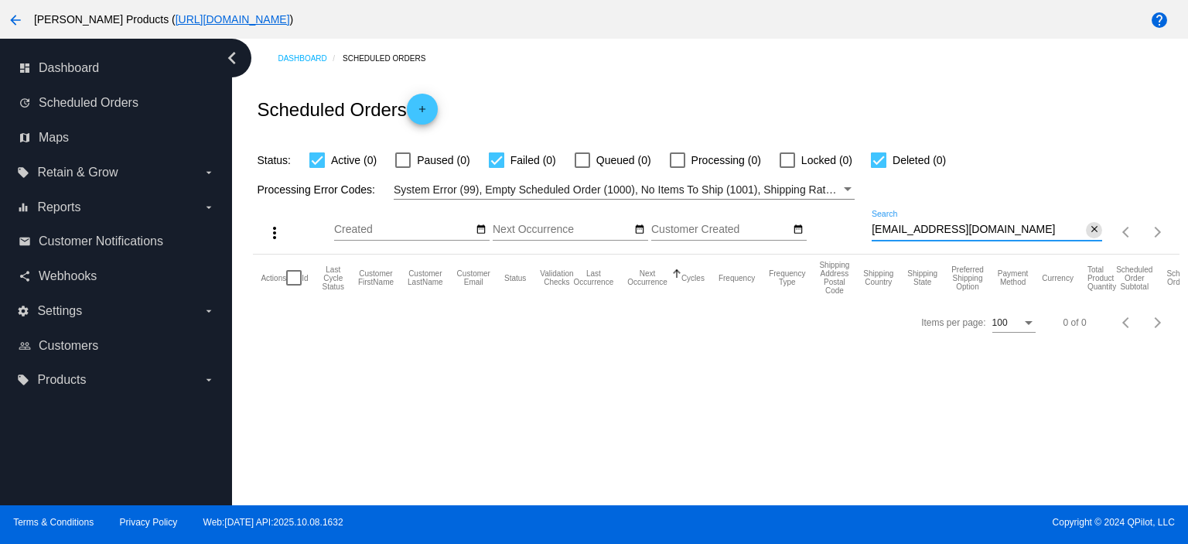
type input "c2stansbery@gmail.com"
click at [1091, 229] on mat-icon "close" at bounding box center [1094, 230] width 11 height 12
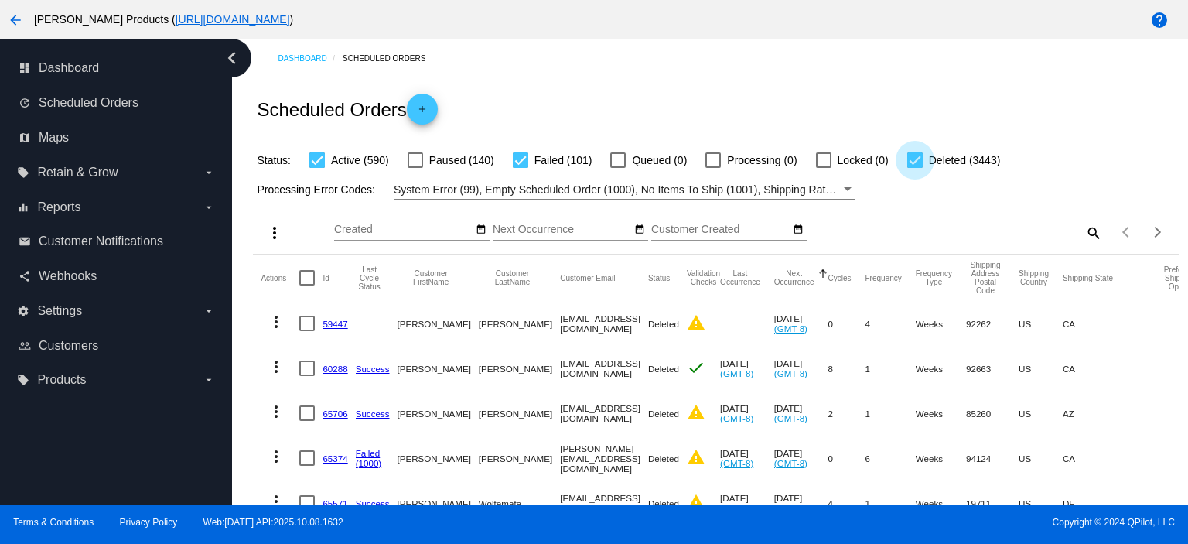
click at [915, 156] on div at bounding box center [914, 159] width 15 height 15
click at [915, 168] on input "Deleted (3443)" at bounding box center [914, 168] width 1 height 1
checkbox input "false"
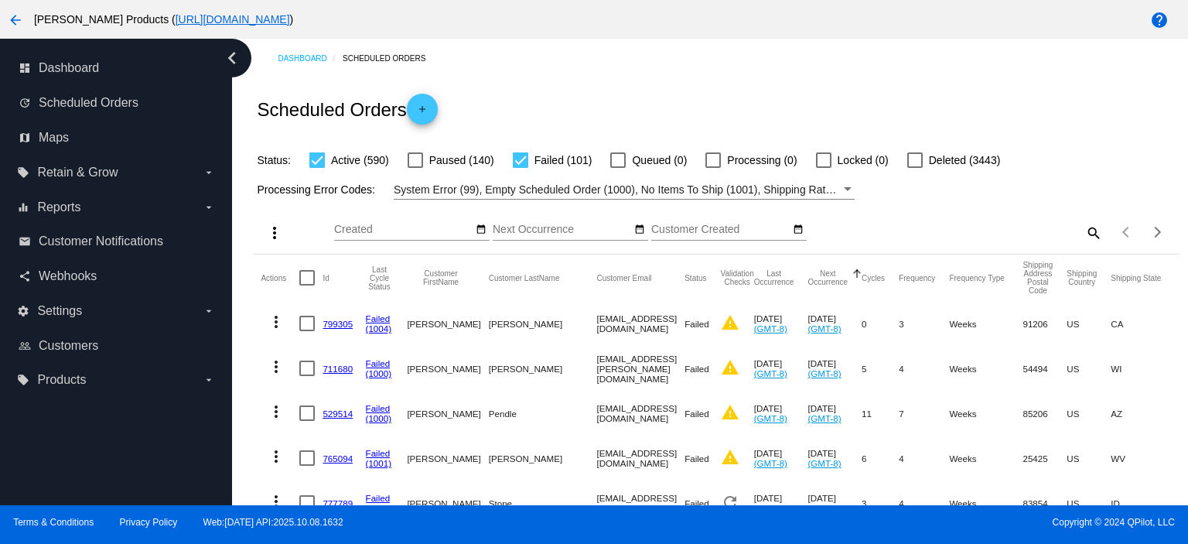
click at [520, 160] on div at bounding box center [520, 159] width 15 height 15
click at [520, 168] on input "Failed (101)" at bounding box center [520, 168] width 1 height 1
checkbox input "false"
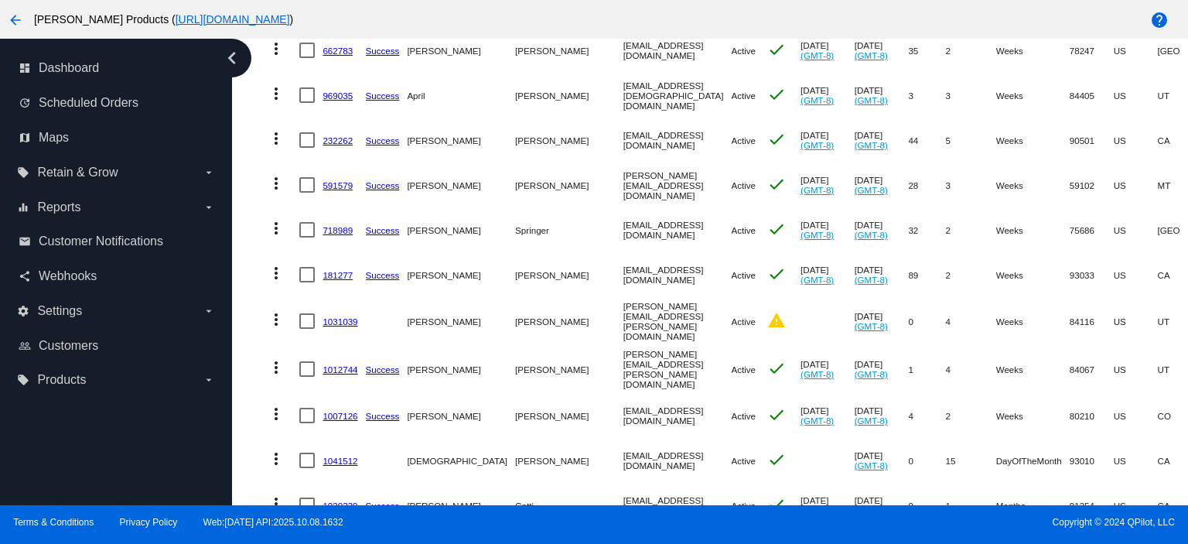
scroll to position [1650, 0]
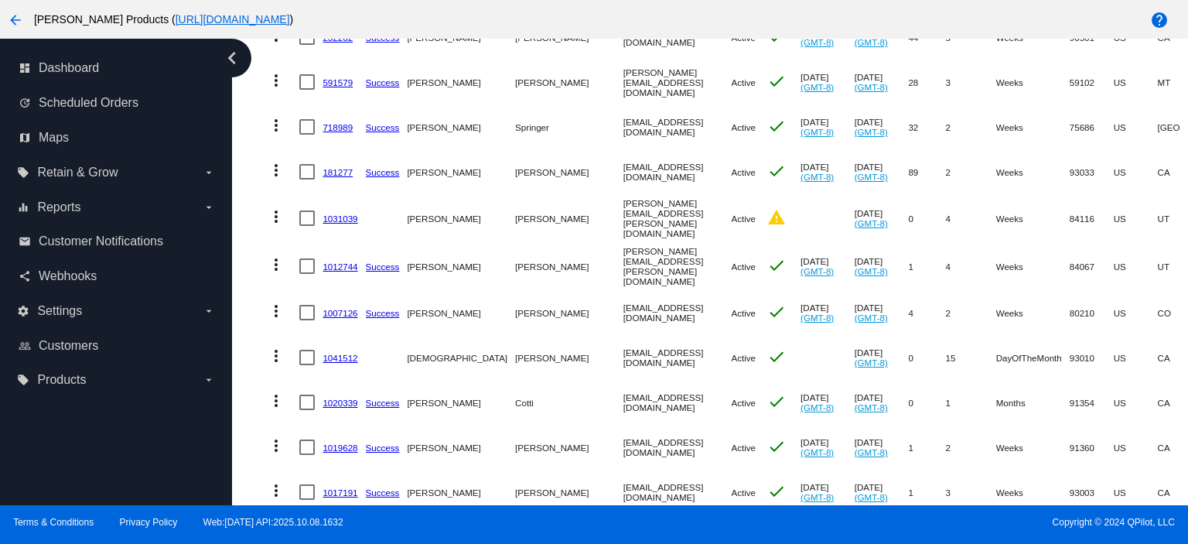
click at [337, 353] on link "1041512" at bounding box center [340, 358] width 35 height 10
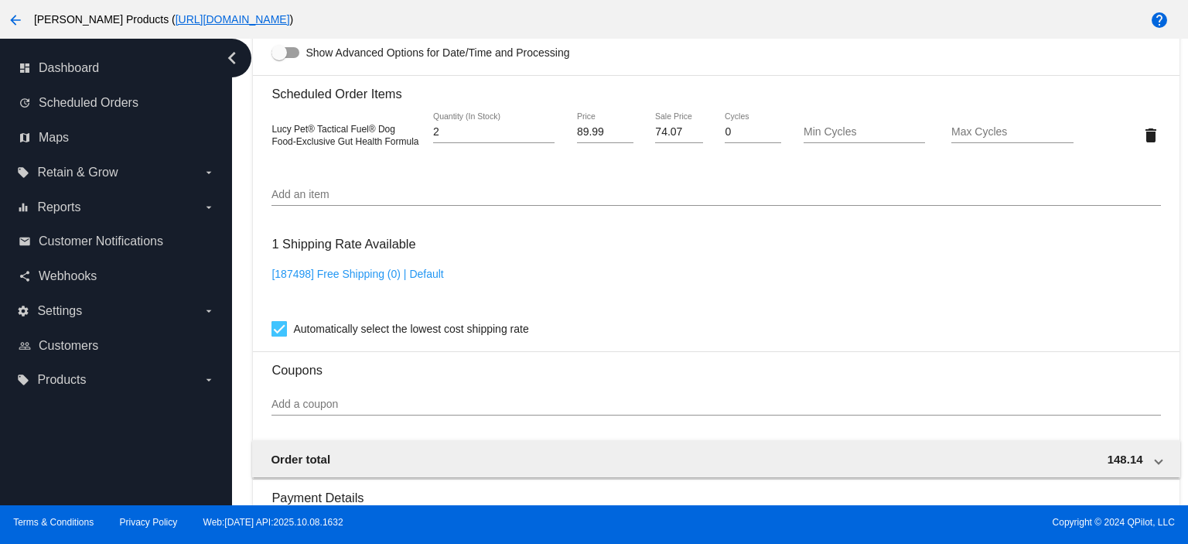
scroll to position [824, 0]
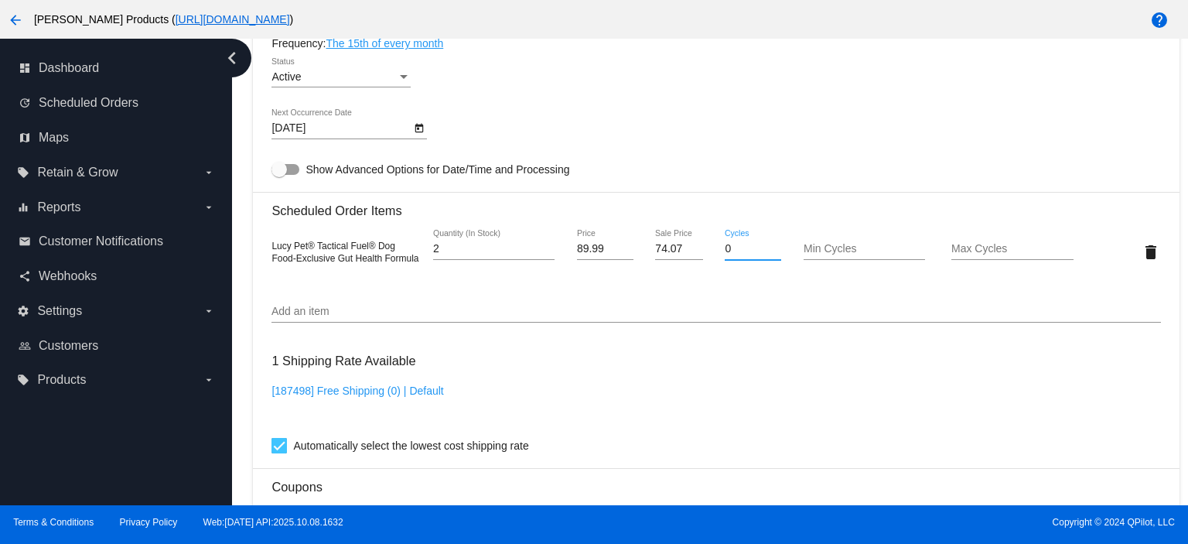
drag, startPoint x: 729, startPoint y: 254, endPoint x: 698, endPoint y: 250, distance: 32.0
click at [699, 250] on div "Lucy Pet® Tactical Fuel® Dog Food-Exclusive Gut Health Formula 2 Quantity (In S…" at bounding box center [715, 252] width 889 height 44
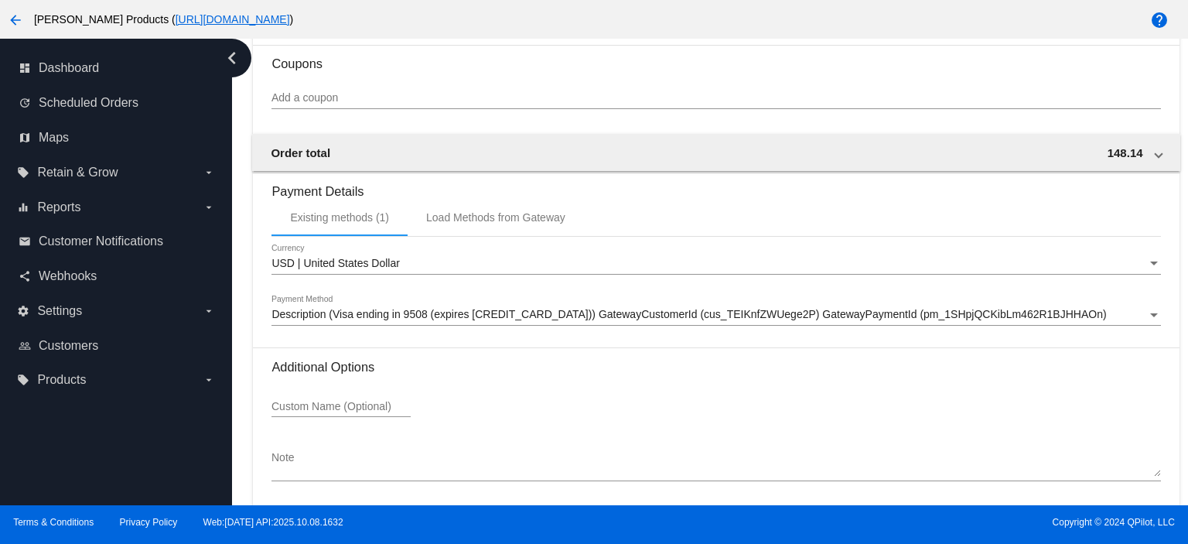
scroll to position [1312, 0]
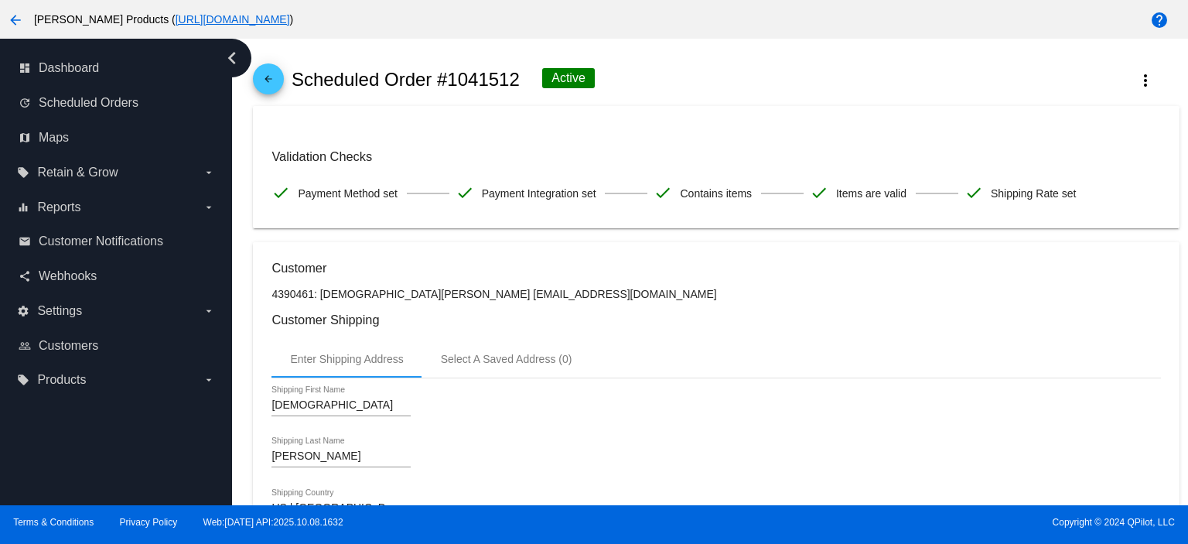
scroll to position [0, 0]
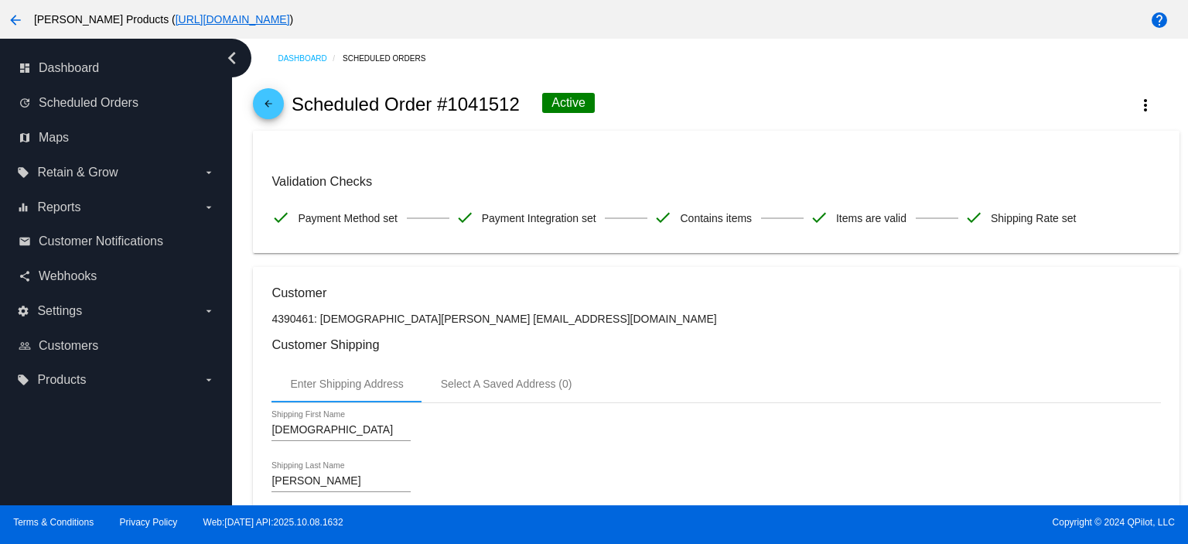
type input "100"
click at [282, 102] on link "arrow_back" at bounding box center [268, 103] width 31 height 31
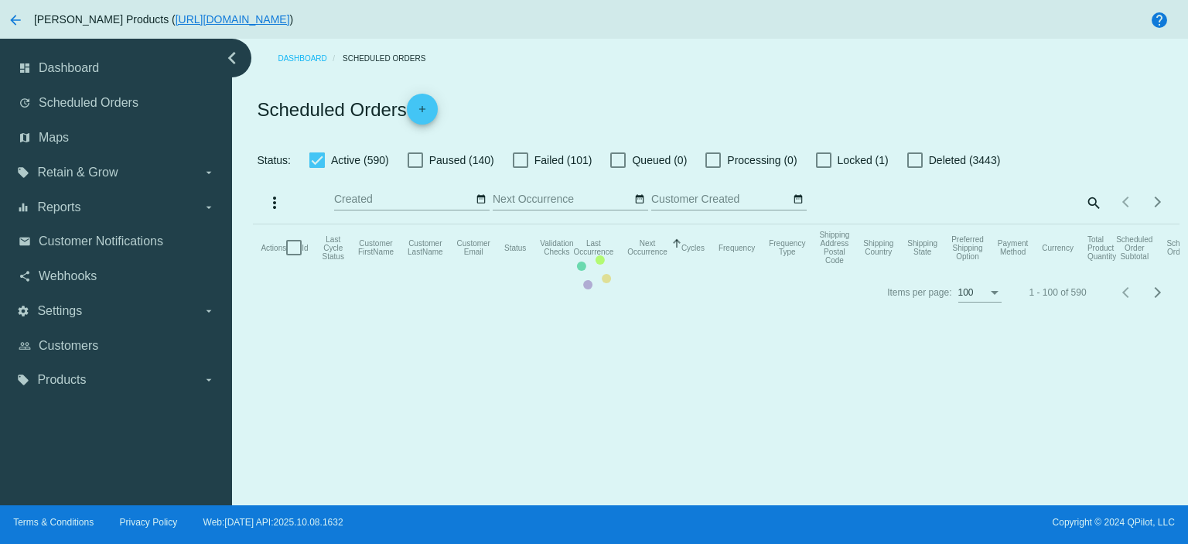
click at [1090, 224] on mat-table "Actions Id Last Cycle Status Customer FirstName Customer LastName Customer Emai…" at bounding box center [716, 247] width 926 height 46
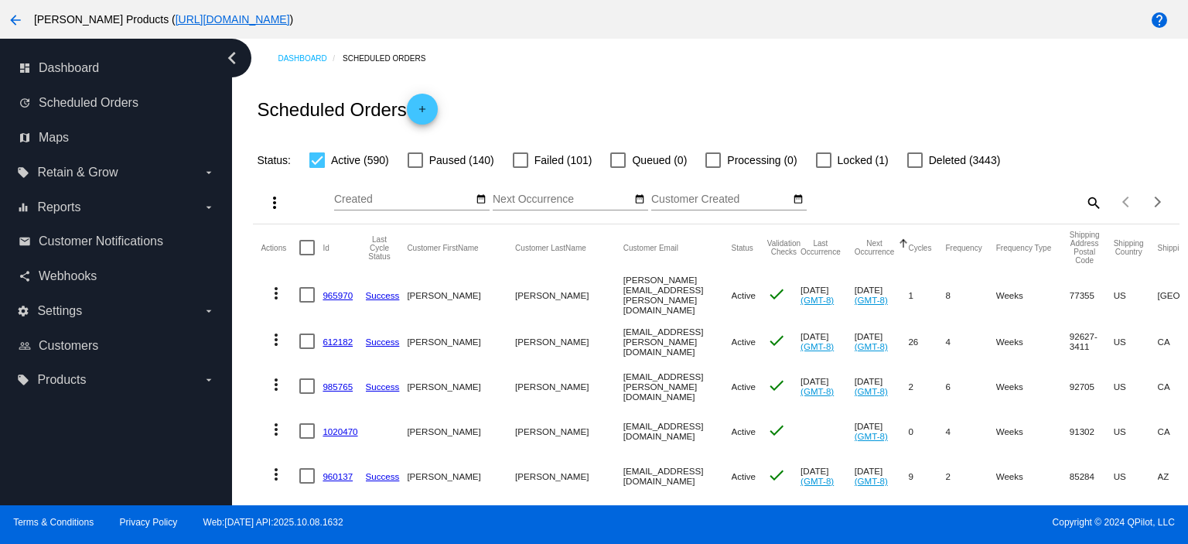
click at [1084, 203] on mat-icon "search" at bounding box center [1093, 202] width 19 height 24
paste input "[EMAIL_ADDRESS][PERSON_NAME][DOMAIN_NAME][US_STATE]"
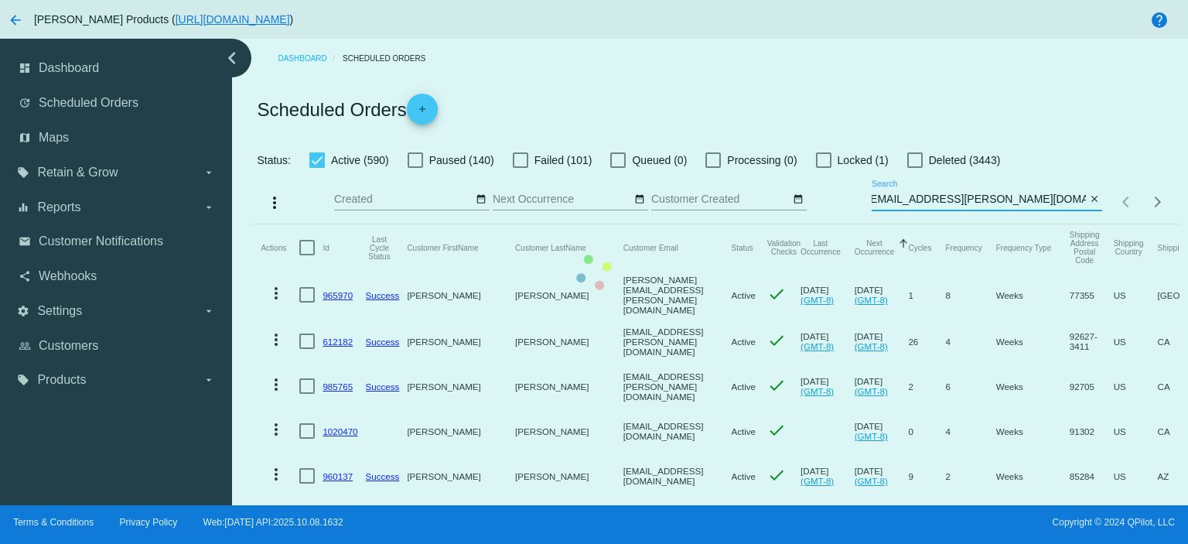
scroll to position [0, 2]
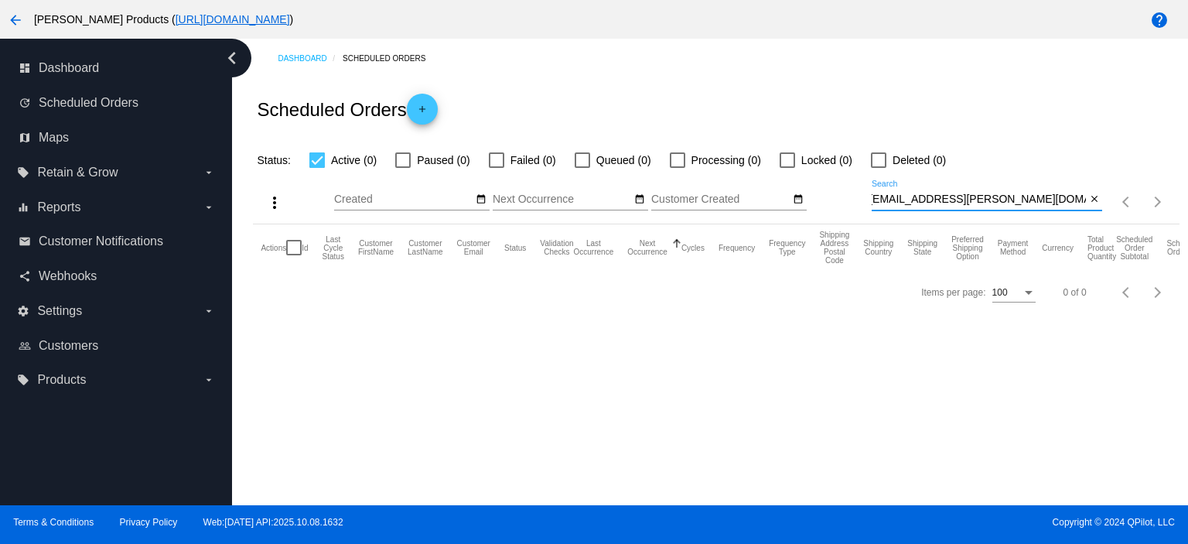
type input "[EMAIL_ADDRESS][PERSON_NAME][DOMAIN_NAME][US_STATE]"
click at [425, 115] on mat-icon "add" at bounding box center [422, 113] width 19 height 19
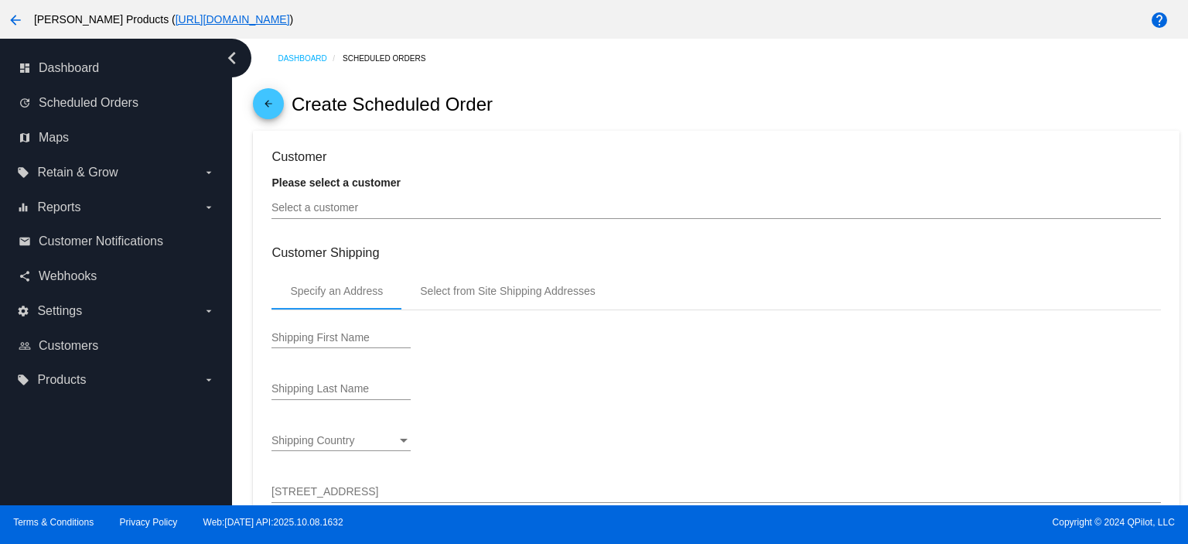
type input "[DATE]"
click at [280, 210] on input "Select a customer" at bounding box center [715, 208] width 889 height 12
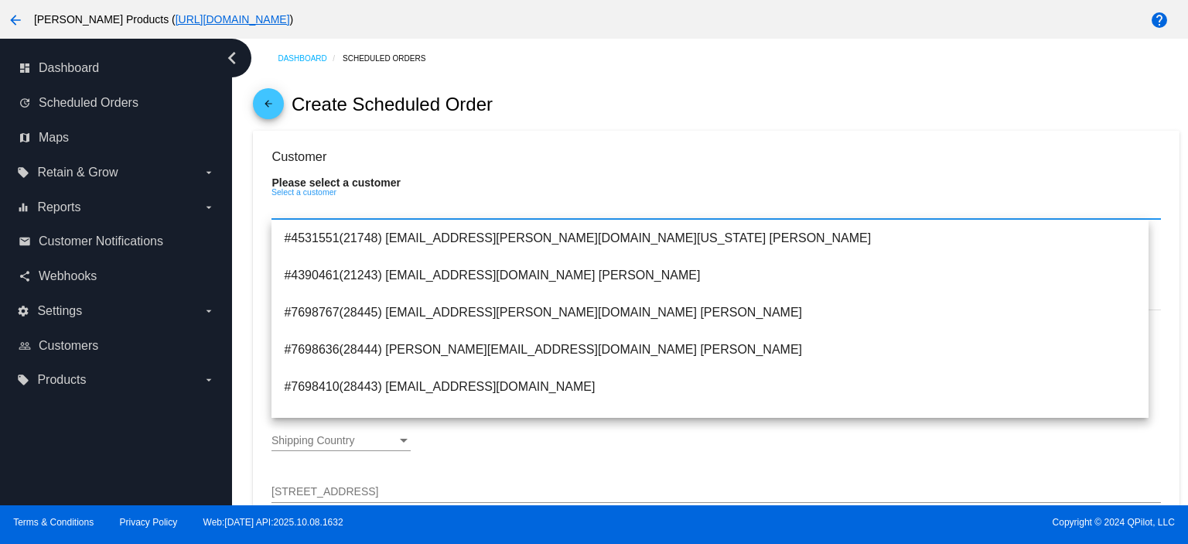
paste input "[EMAIL_ADDRESS][PERSON_NAME][DOMAIN_NAME][US_STATE]"
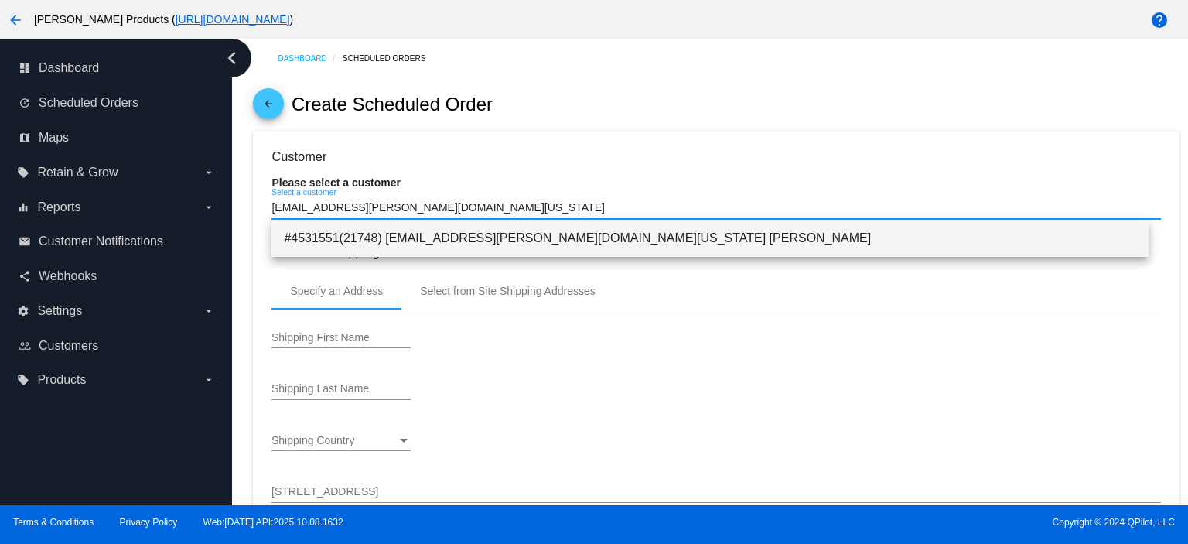
type input "[EMAIL_ADDRESS][PERSON_NAME][DOMAIN_NAME][US_STATE]"
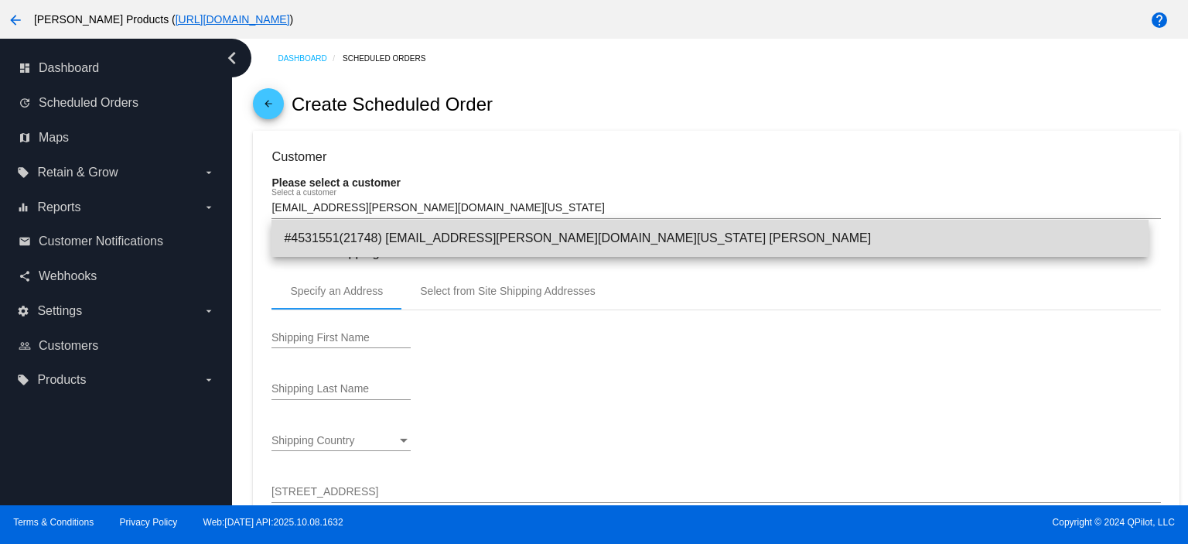
click at [497, 238] on span "#4531551(21748) [EMAIL_ADDRESS][PERSON_NAME][DOMAIN_NAME][US_STATE] [PERSON_NAM…" at bounding box center [710, 238] width 852 height 37
type input "MAGEN"
type input "WINTERS"
type input "21867 FERN RIDGE RD"
type input "STAYTON"
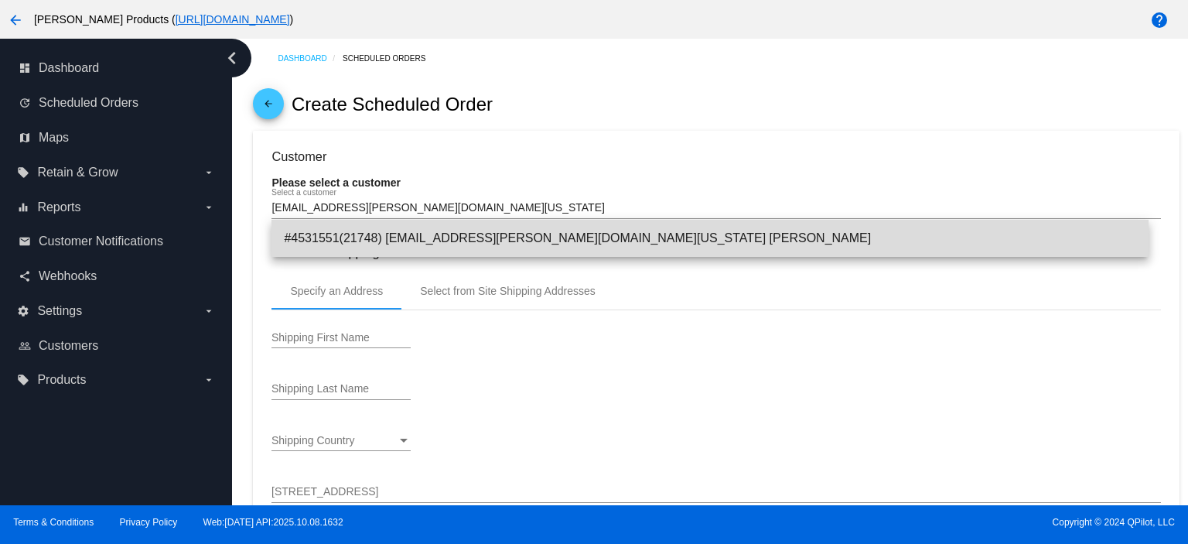
type input "97383"
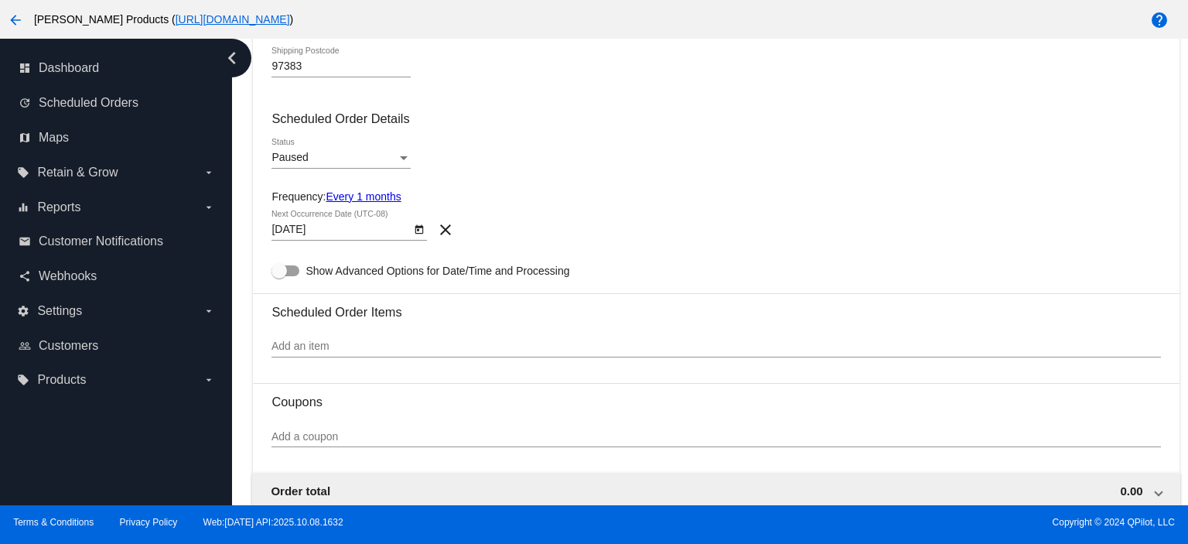
scroll to position [928, 0]
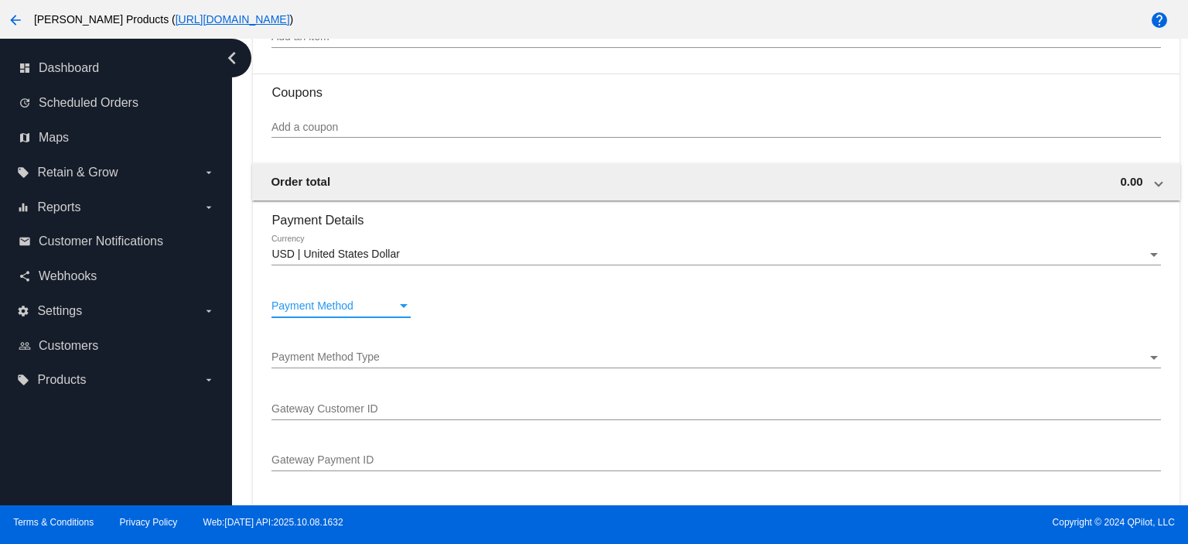
click at [340, 308] on span "Payment Method" at bounding box center [312, 305] width 82 height 12
click at [340, 308] on span "—Create New—" at bounding box center [340, 309] width 139 height 32
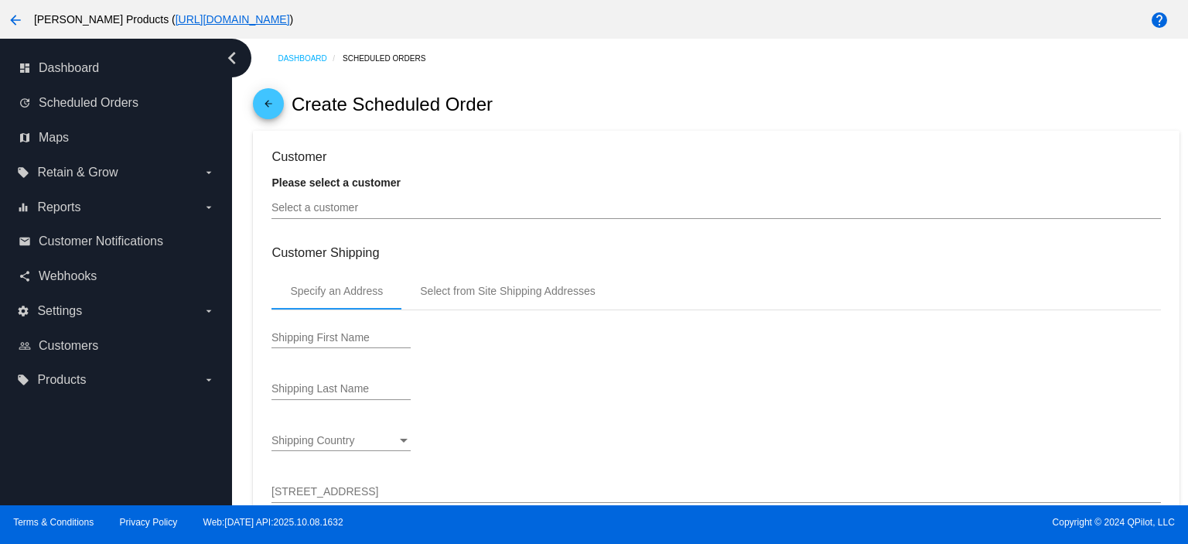
click at [303, 207] on input "Select a customer" at bounding box center [715, 208] width 889 height 12
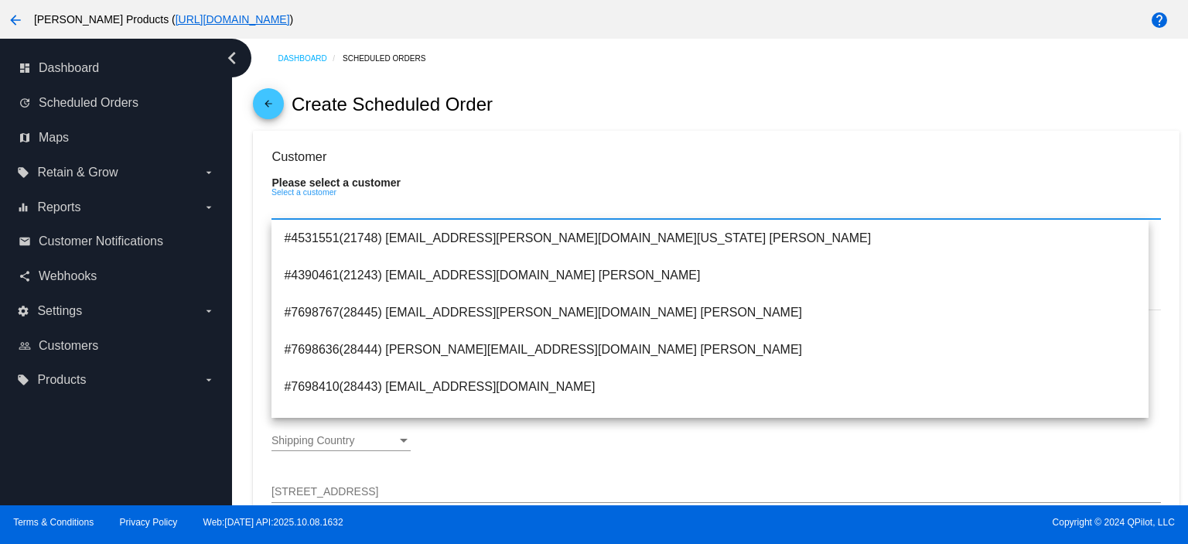
paste input "4246 0446 7308 1372"
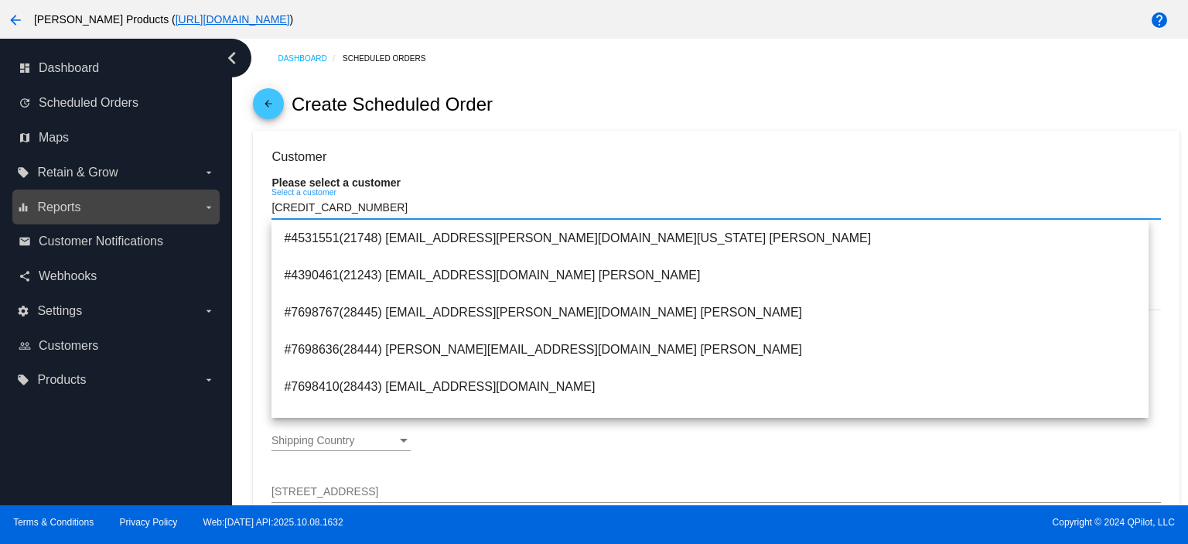
drag, startPoint x: 382, startPoint y: 207, endPoint x: 178, endPoint y: 222, distance: 204.7
click at [178, 220] on div "dashboard Dashboard update Scheduled Orders map Maps local_offer Retain & Grow …" at bounding box center [594, 272] width 1188 height 466
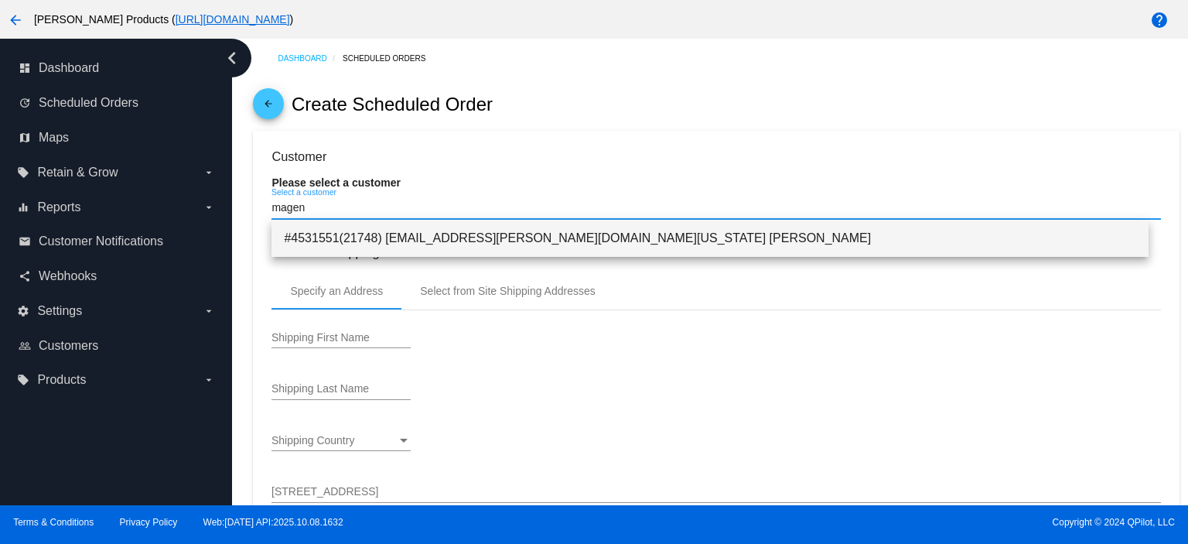
type input "magen"
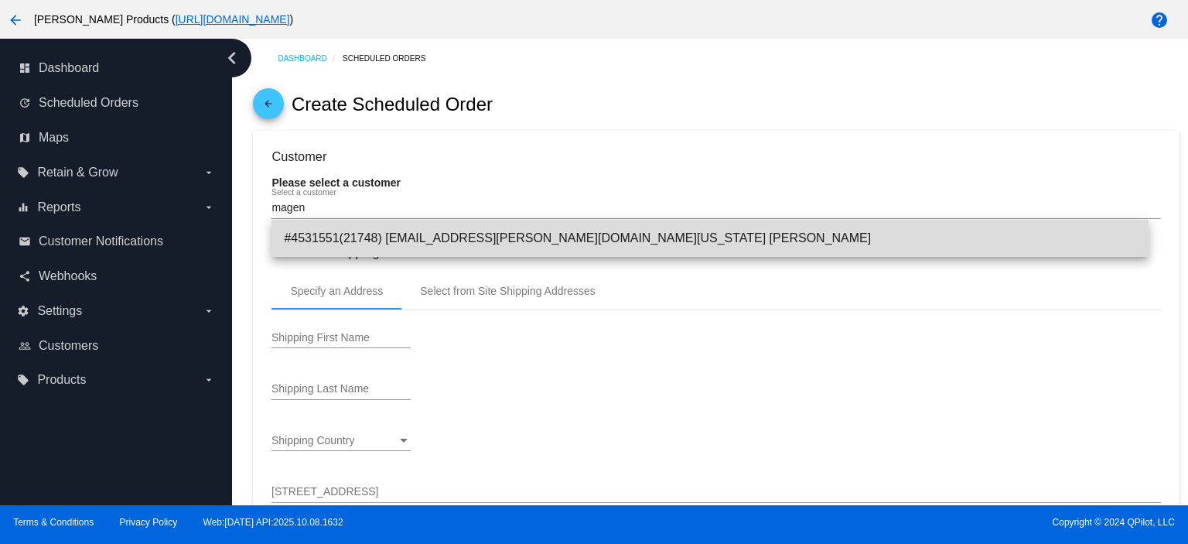
click at [396, 234] on span "#4531551(21748) [EMAIL_ADDRESS][PERSON_NAME][DOMAIN_NAME][US_STATE] [PERSON_NAM…" at bounding box center [710, 238] width 852 height 37
type input "MAGEN"
type input "WINTERS"
type input "21867 FERN RIDGE RD"
type input "STAYTON"
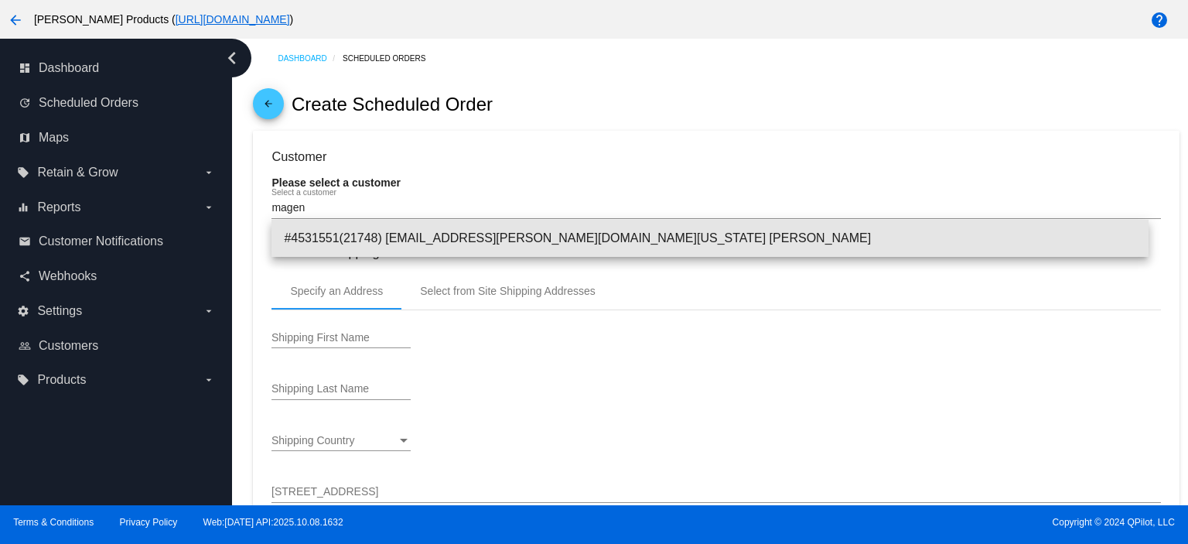
type input "97383"
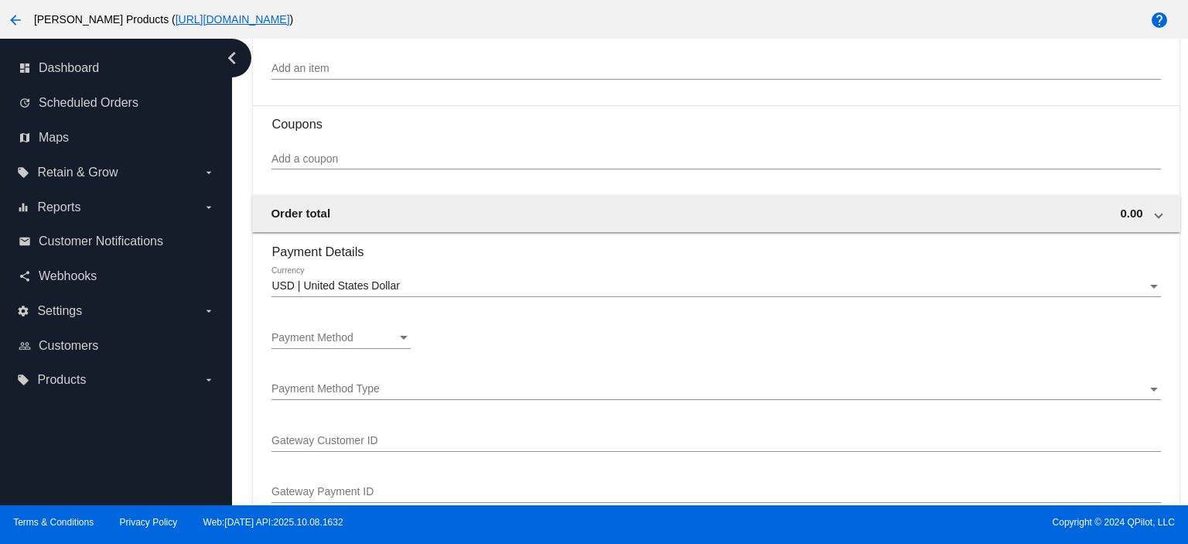
scroll to position [928, 0]
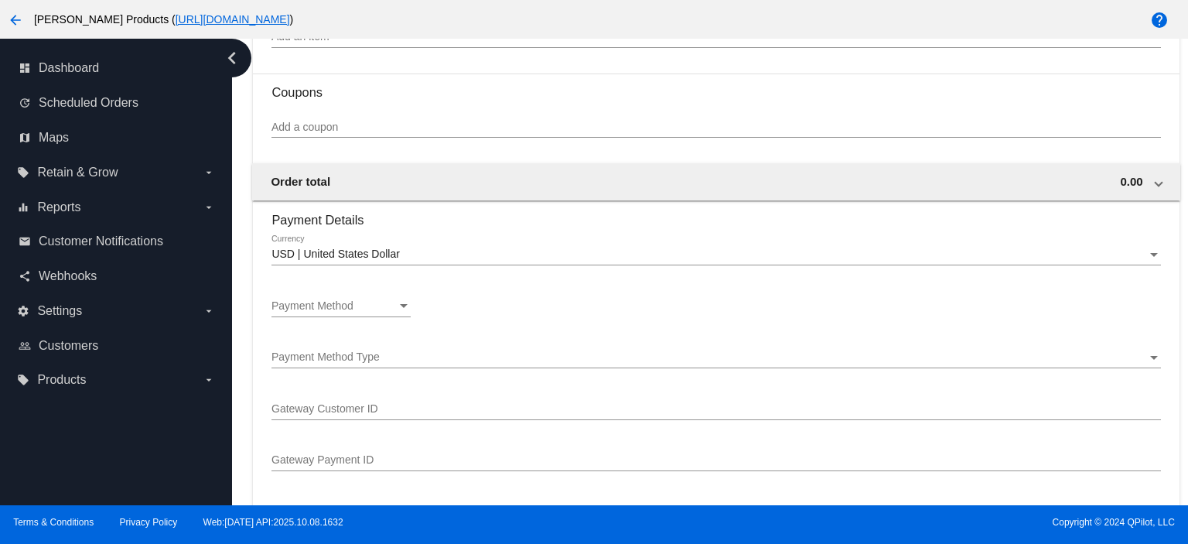
click at [360, 299] on div "Payment Method Payment Method" at bounding box center [340, 302] width 139 height 30
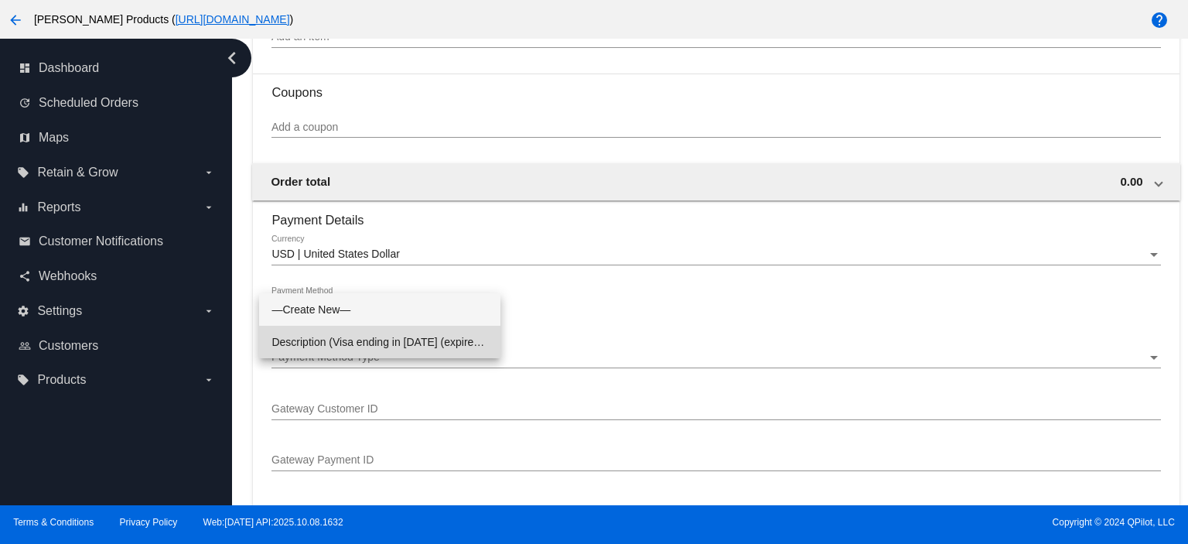
click at [338, 329] on span "Description (Visa ending in 1372 (expires 02/28)) GatewayCustomerId (cus_TEIY58…" at bounding box center [379, 342] width 217 height 32
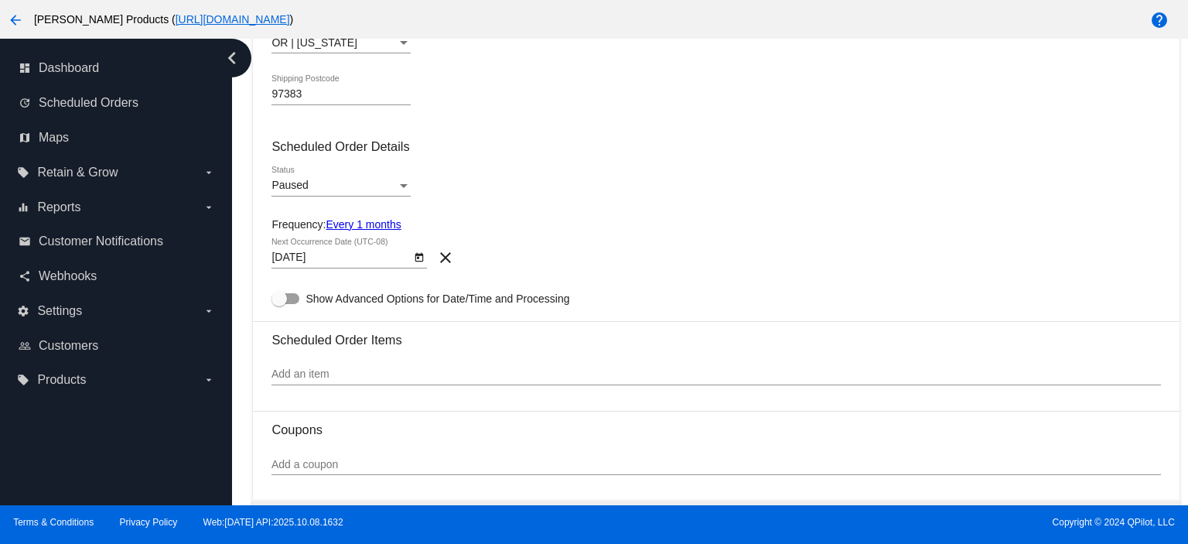
scroll to position [619, 0]
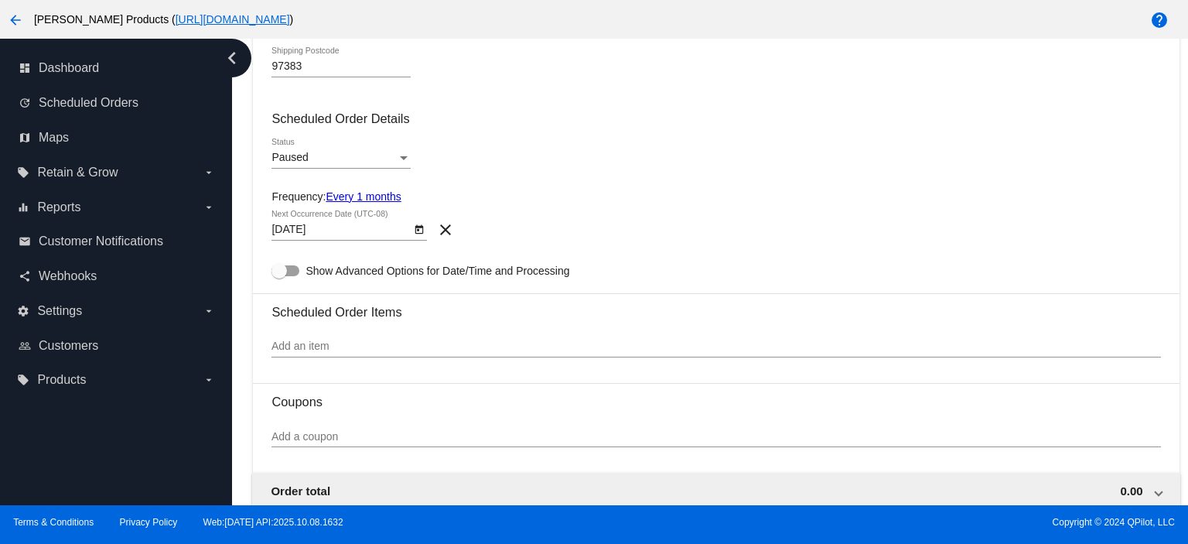
click at [292, 149] on div "Paused Status" at bounding box center [340, 153] width 139 height 30
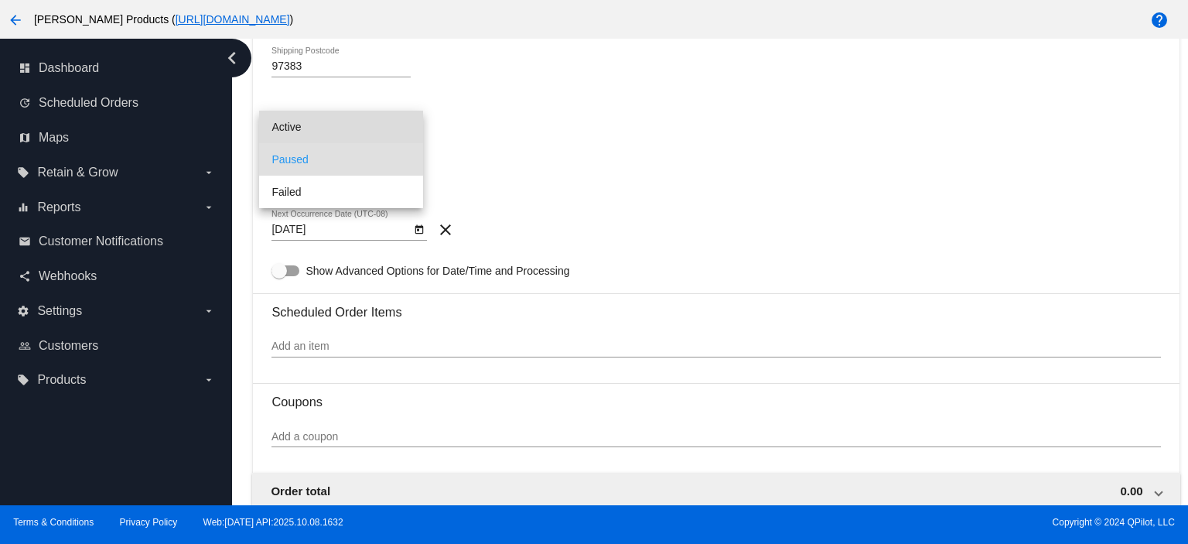
click at [309, 138] on span "Active" at bounding box center [340, 127] width 139 height 32
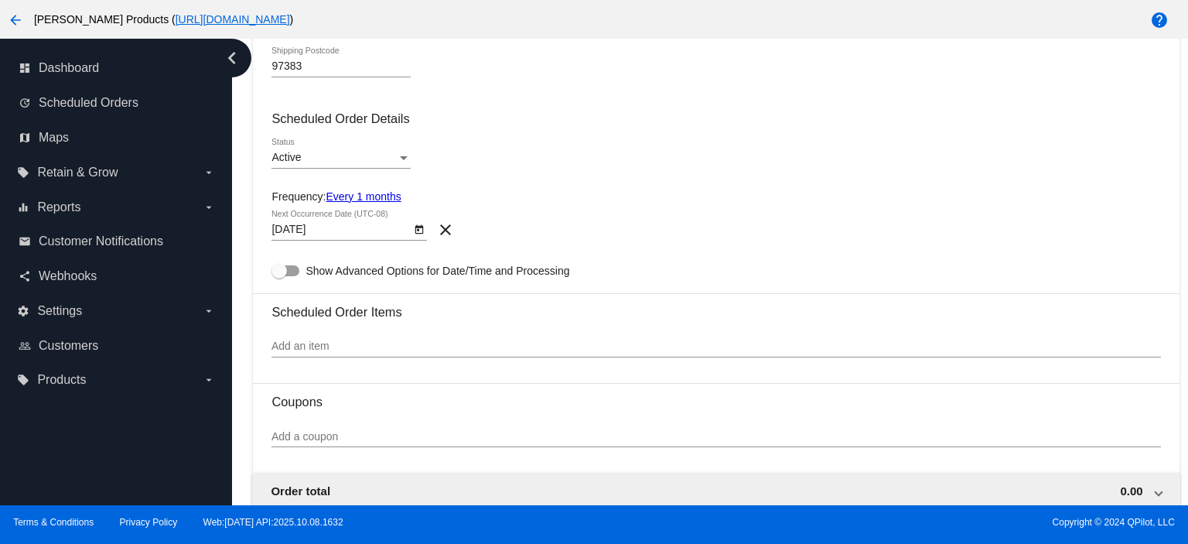
click at [350, 200] on link "Every 1 months" at bounding box center [363, 196] width 75 height 12
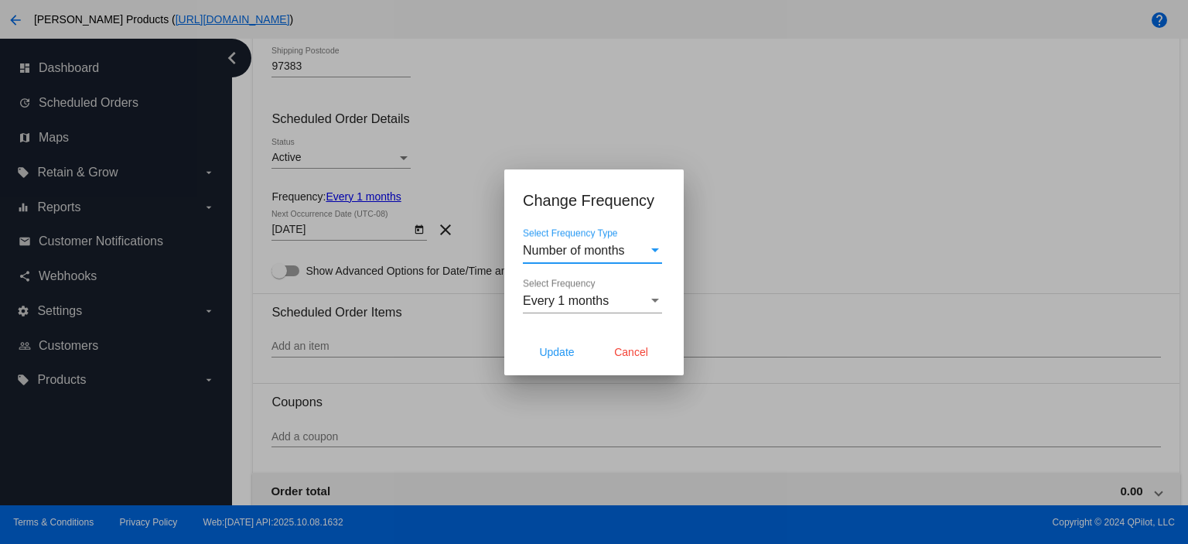
click at [591, 245] on span "Number of months" at bounding box center [574, 250] width 102 height 13
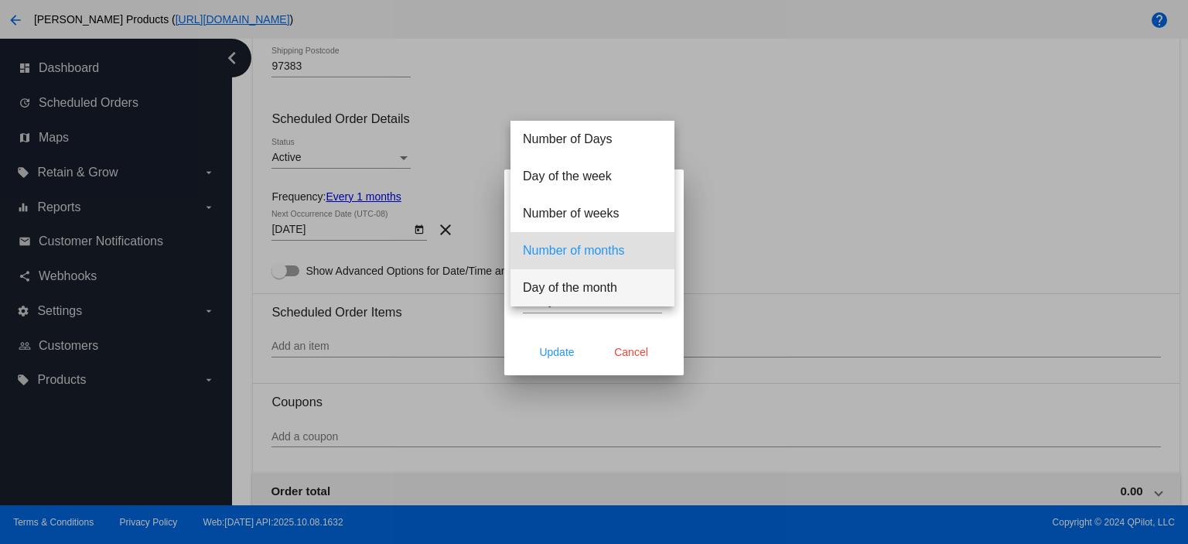
click at [569, 278] on span "Day of the month" at bounding box center [592, 287] width 139 height 37
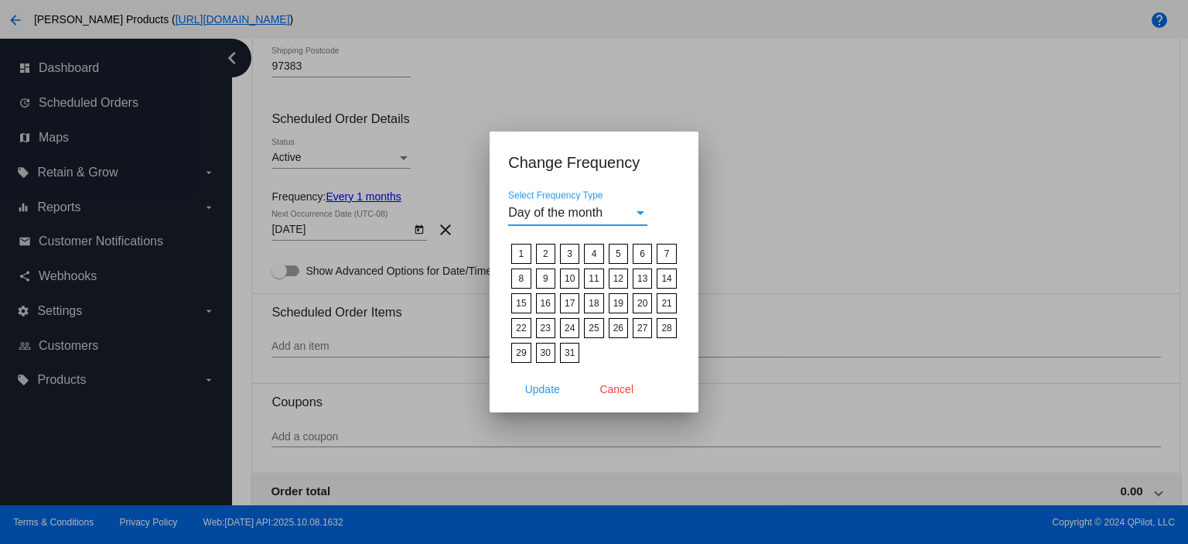
click at [521, 305] on label "15" at bounding box center [520, 303] width 19 height 20
click at [0, 0] on input "15" at bounding box center [0, 0] width 0 height 0
click at [554, 383] on span "Update" at bounding box center [542, 389] width 35 height 12
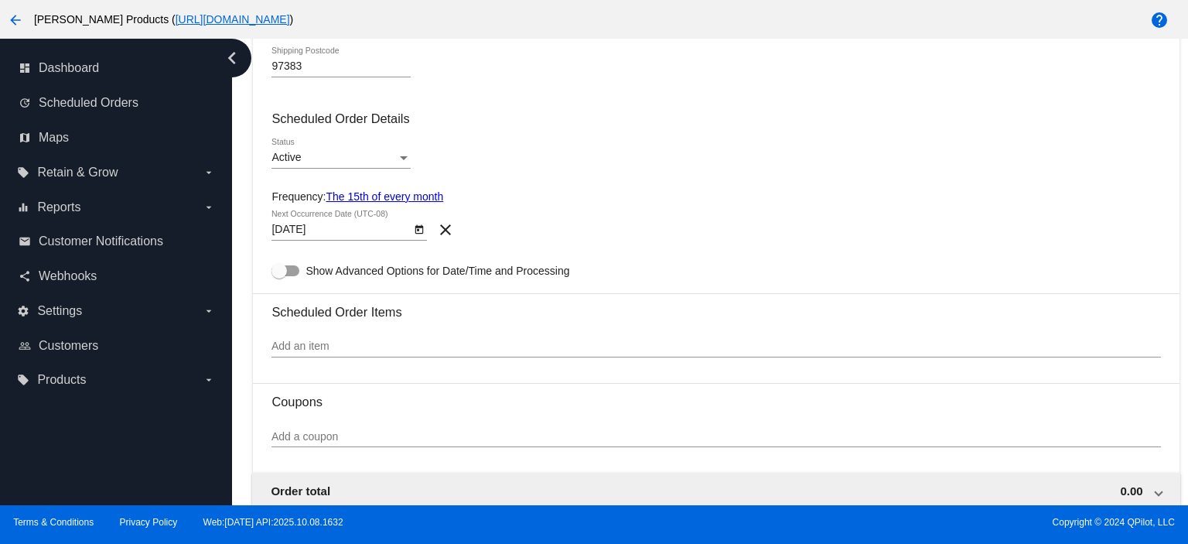
click at [328, 231] on body "arrow_back [PERSON_NAME] Products ( [URL][DOMAIN_NAME] ) help dashboard Dashboa…" at bounding box center [594, 272] width 1188 height 544
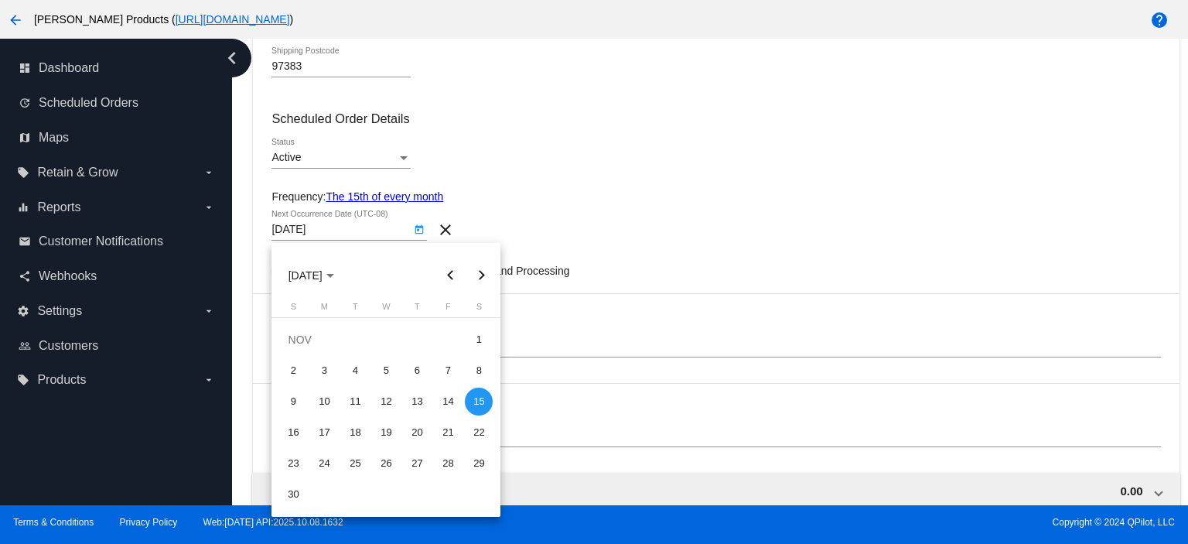
click at [445, 271] on button "Previous month" at bounding box center [450, 275] width 31 height 31
click at [382, 394] on div "15" at bounding box center [386, 401] width 28 height 28
type input "[DATE]"
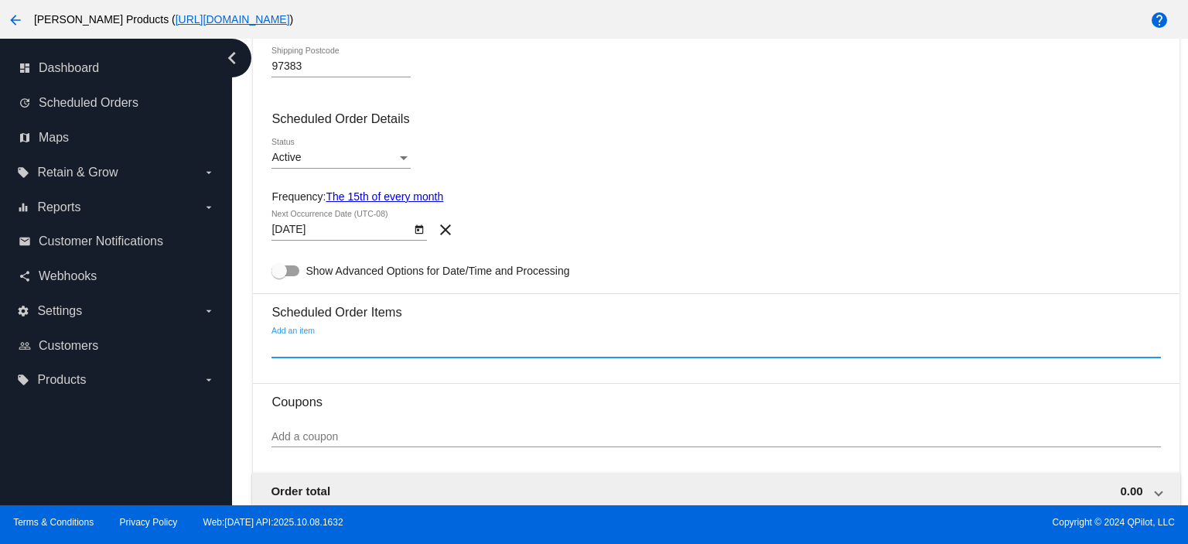
click at [289, 349] on input "Add an item" at bounding box center [715, 346] width 889 height 12
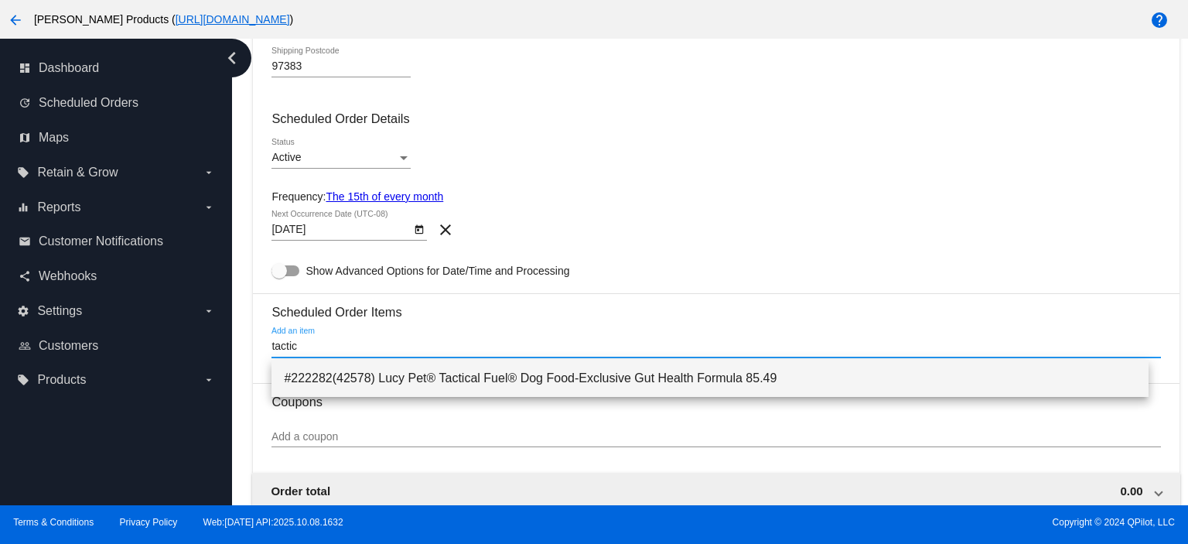
type input "tactic"
click at [464, 381] on span "#222282(42578) Lucy Pet® Tactical Fuel® Dog Food-Exclusive Gut Health Formula 8…" at bounding box center [710, 378] width 852 height 37
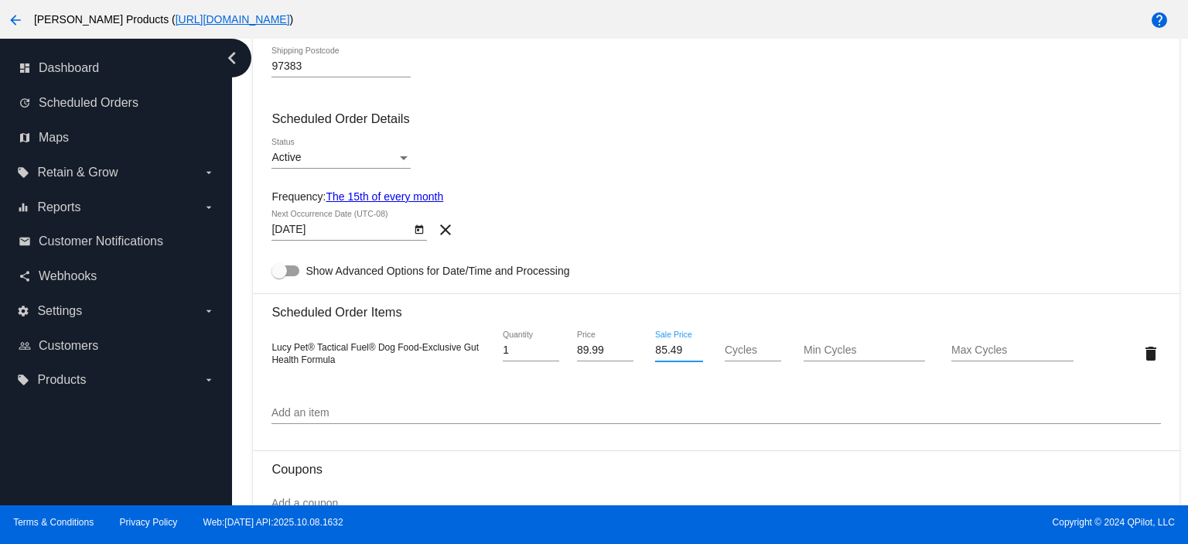
drag, startPoint x: 678, startPoint y: 352, endPoint x: 592, endPoint y: 347, distance: 86.0
click at [608, 352] on div "Lucy Pet® Tactical Fuel® Dog Food-Exclusive Gut Health Formula 1 Quantity 89.99…" at bounding box center [715, 353] width 889 height 44
type input "80.96"
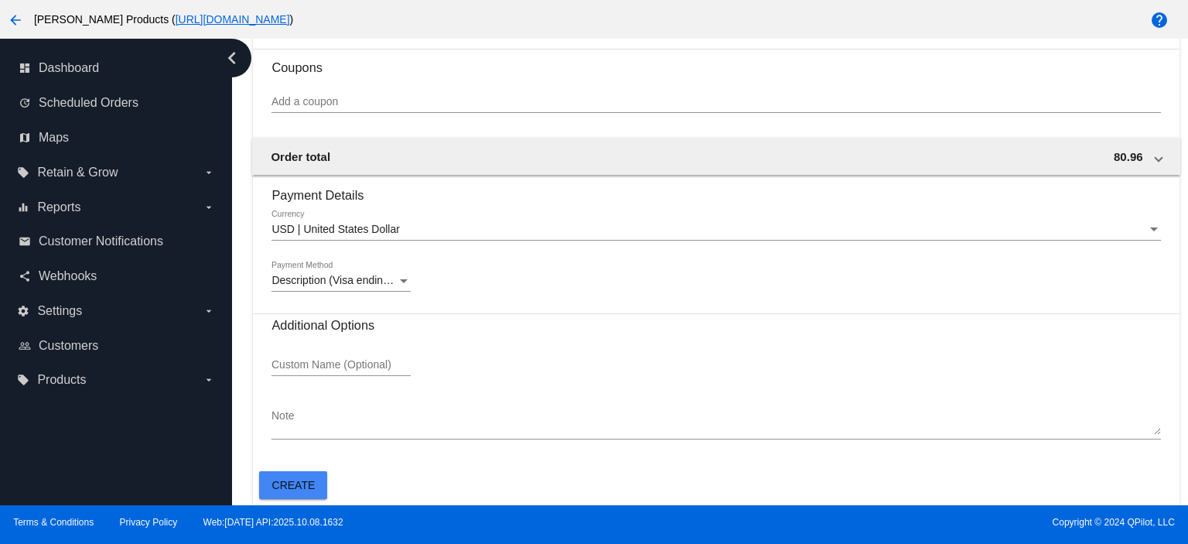
scroll to position [1024, 0]
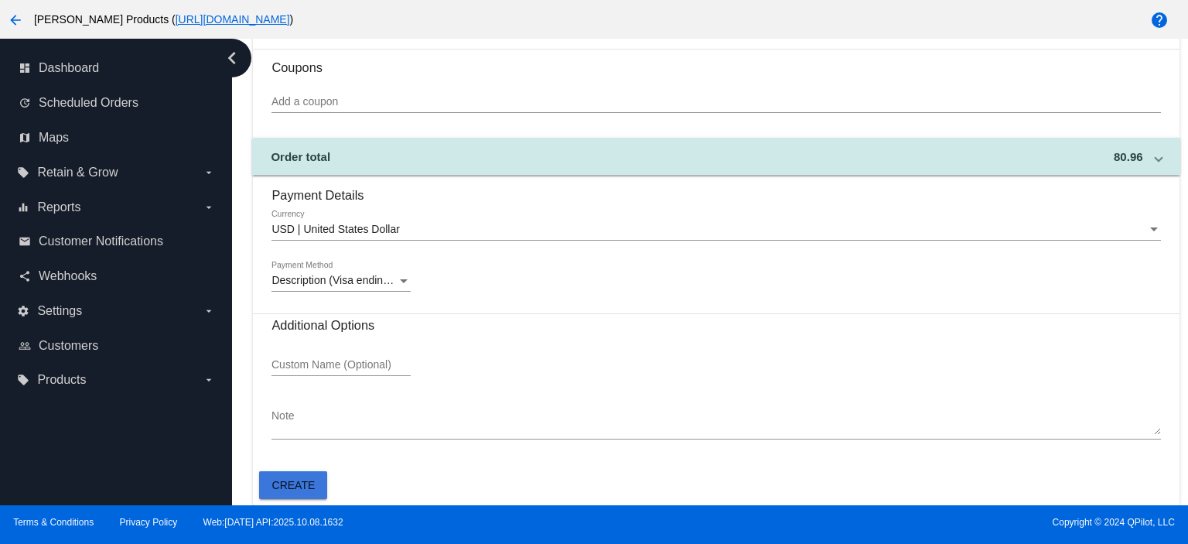
click at [300, 486] on span "Create" at bounding box center [293, 485] width 43 height 12
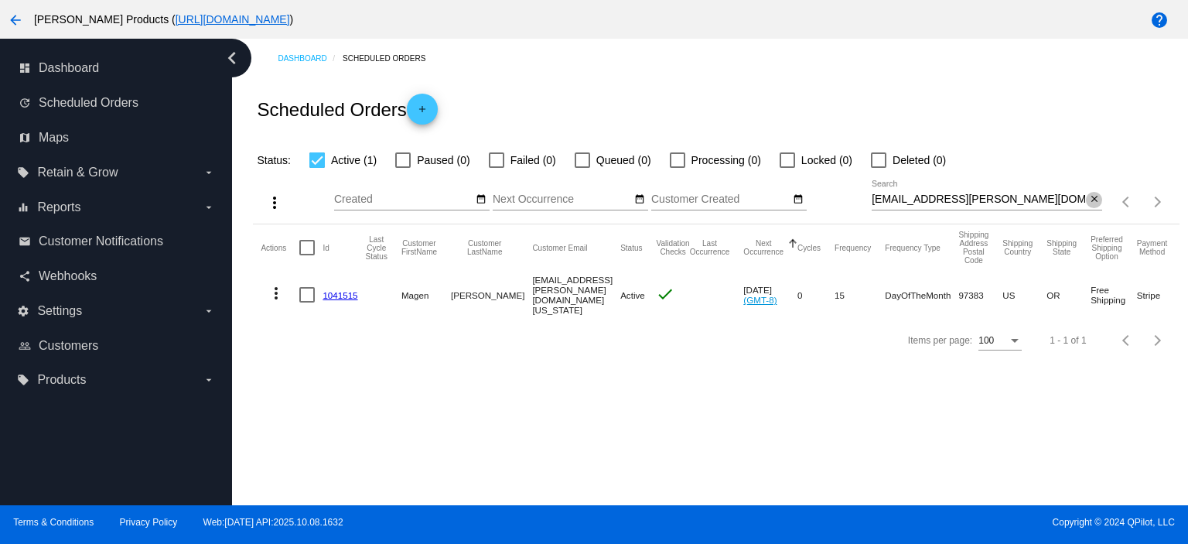
click at [1095, 195] on mat-icon "close" at bounding box center [1094, 199] width 11 height 12
click at [1095, 200] on app-dashboard-scheduled-orders "Scheduled Orders add Status: Active (1) Paused (0) Failed (0) Queued (0) Proces…" at bounding box center [716, 220] width 926 height 284
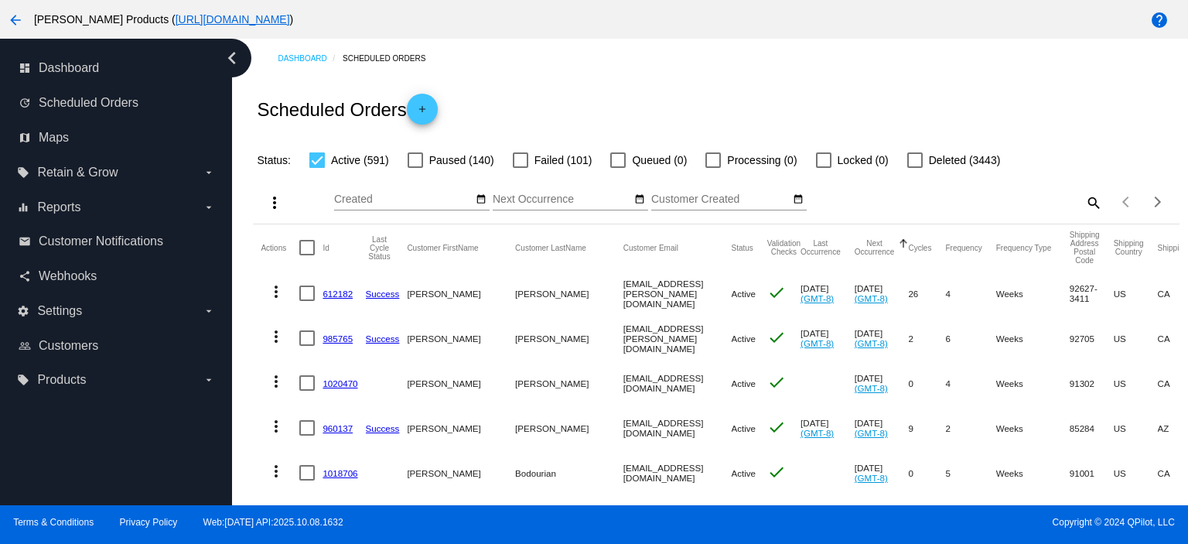
click at [1084, 200] on mat-icon "search" at bounding box center [1093, 202] width 19 height 24
click at [872, 202] on input "Search" at bounding box center [987, 199] width 230 height 12
paste input "[EMAIL_ADDRESS][DOMAIN_NAME]"
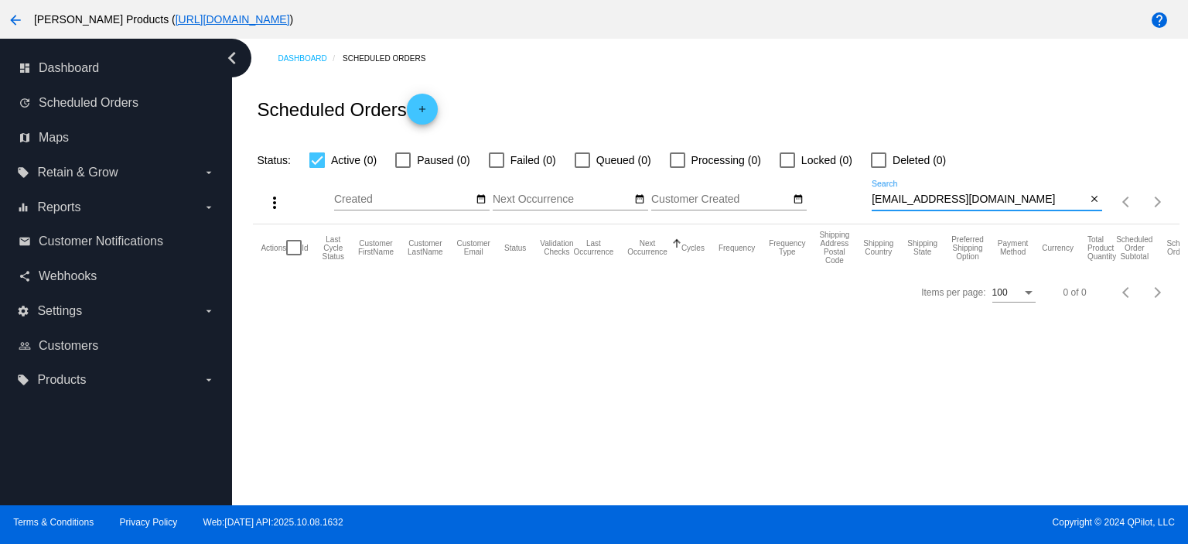
type input "[EMAIL_ADDRESS][DOMAIN_NAME]"
click at [424, 104] on mat-icon "add" at bounding box center [422, 113] width 19 height 19
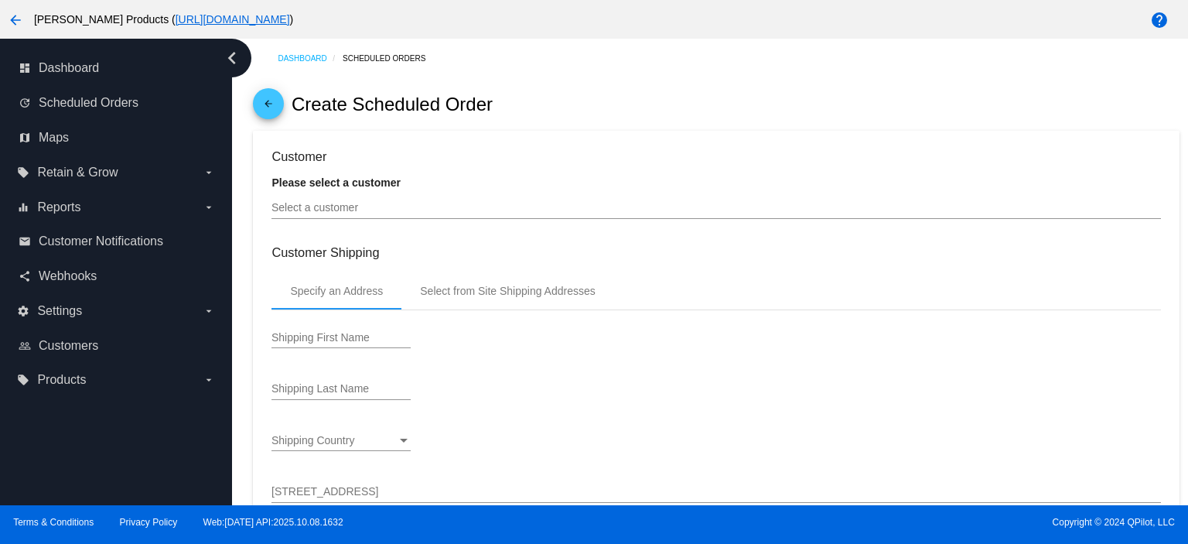
type input "[DATE]"
click at [315, 210] on input "Select a customer" at bounding box center [715, 208] width 889 height 12
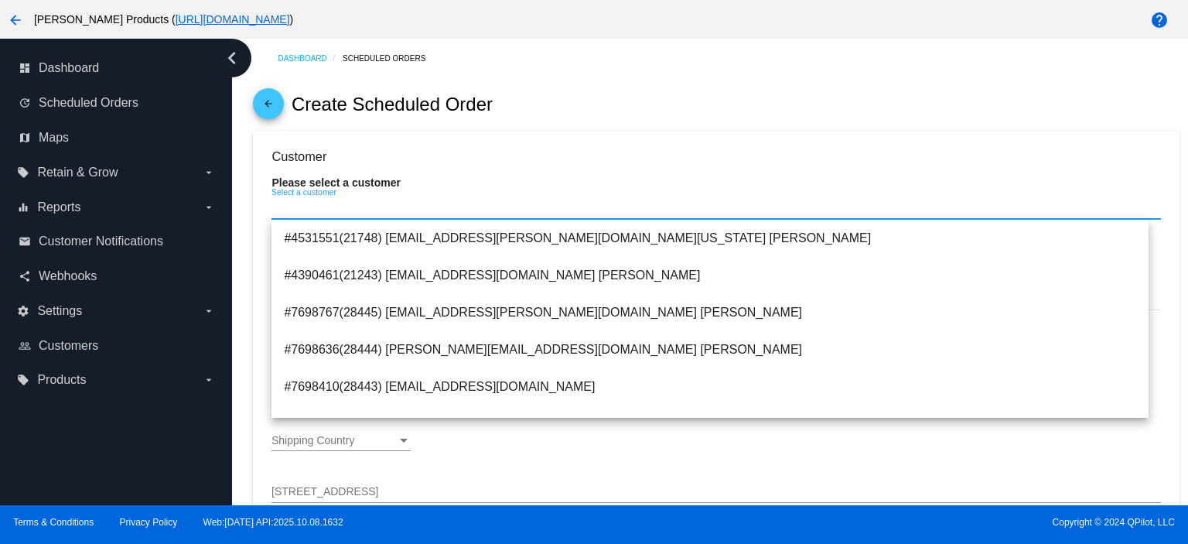
paste input "[EMAIL_ADDRESS][DOMAIN_NAME]"
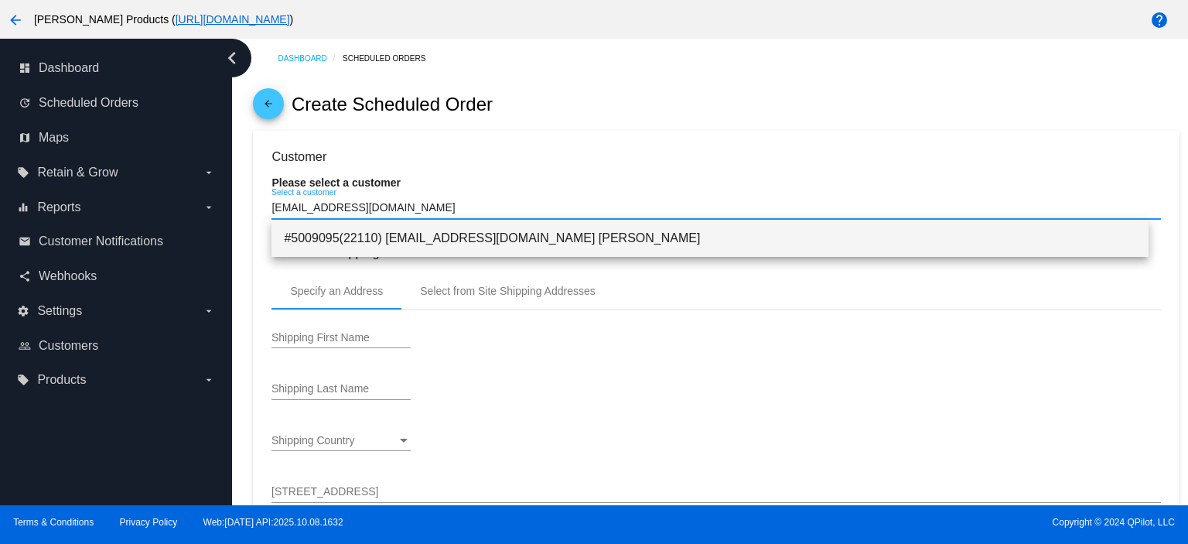
type input "[EMAIL_ADDRESS][DOMAIN_NAME]"
click at [501, 241] on span "#5009095(22110) [EMAIL_ADDRESS][DOMAIN_NAME] [PERSON_NAME]" at bounding box center [710, 238] width 852 height 37
type input "[PERSON_NAME]"
type input "501 GRANDE ST"
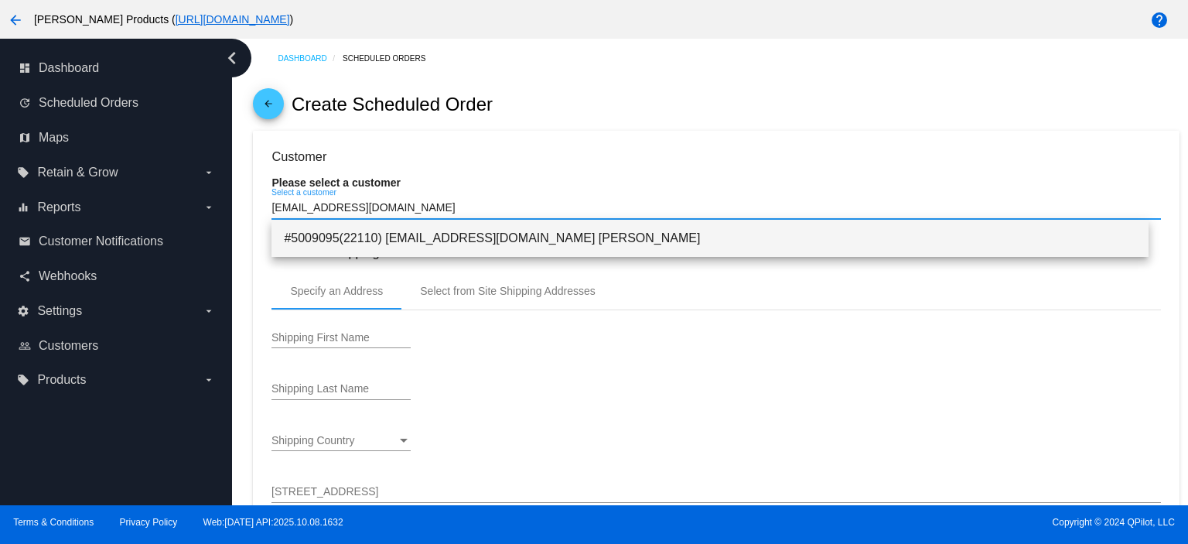
type input "OXNARD"
type input "93036"
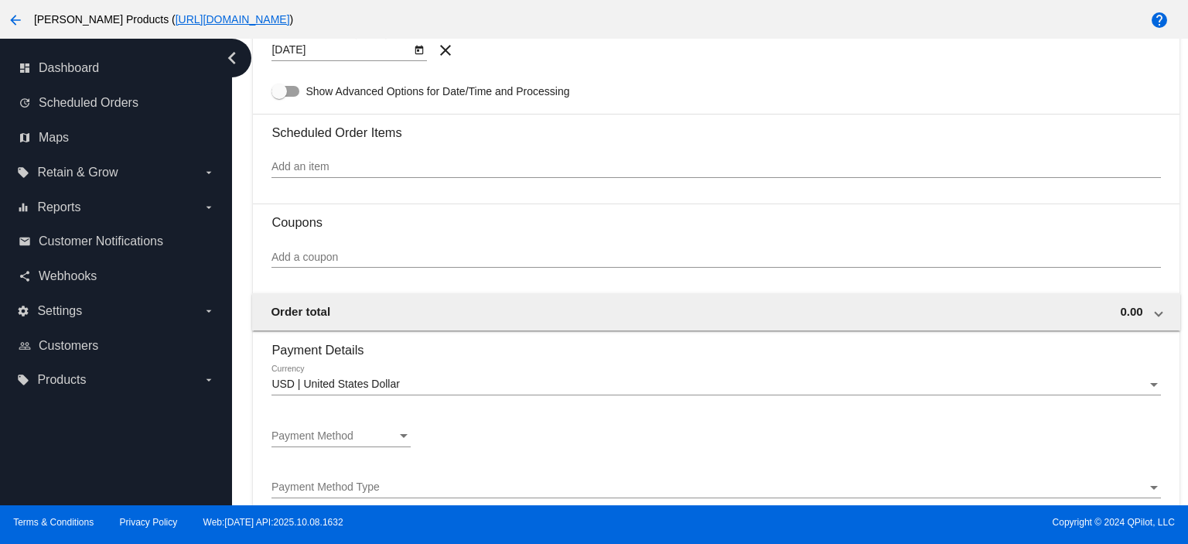
scroll to position [824, 0]
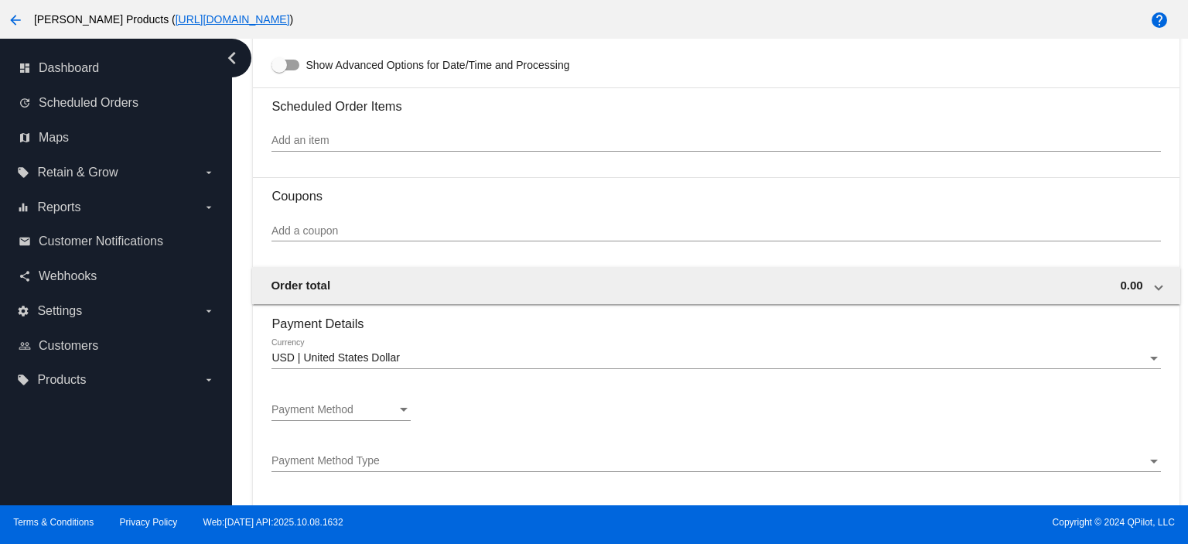
click at [334, 400] on div "Payment Method Payment Method" at bounding box center [340, 406] width 139 height 30
click at [334, 399] on span "—Create New—" at bounding box center [340, 413] width 139 height 32
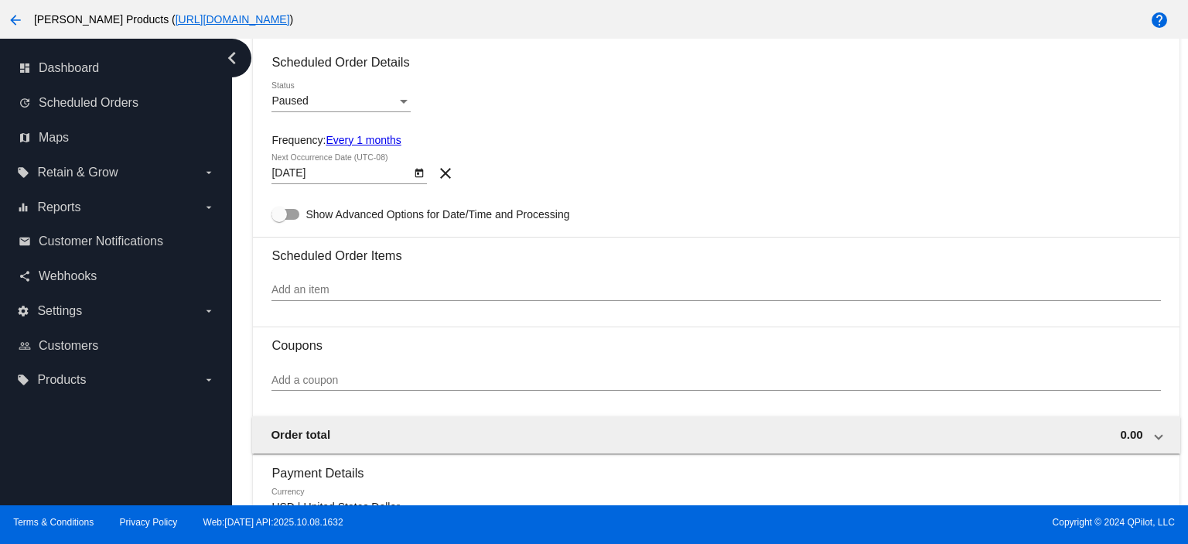
scroll to position [619, 0]
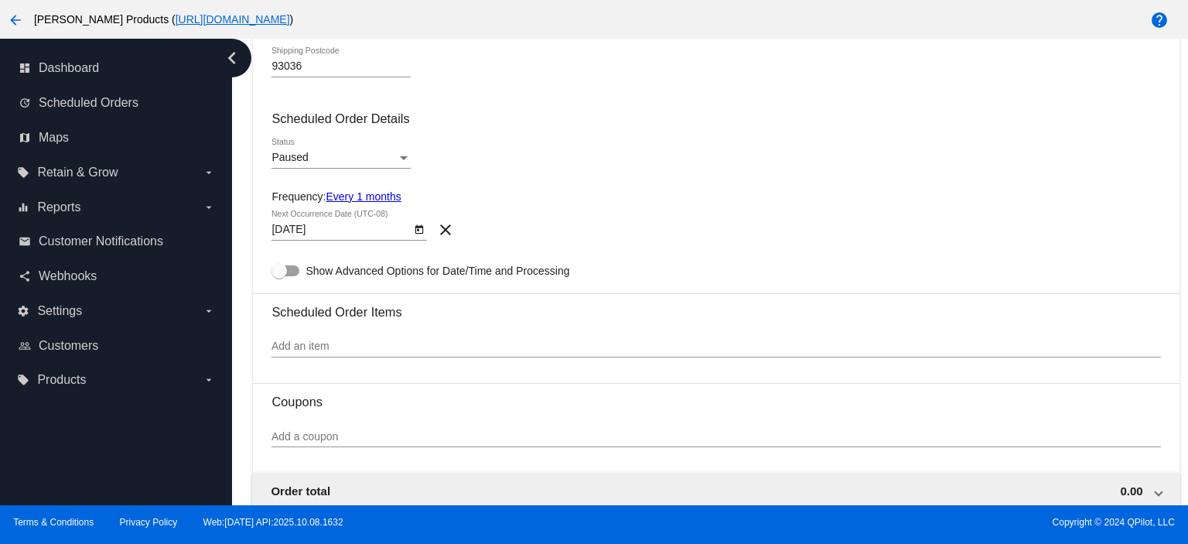
click at [343, 197] on link "Every 1 months" at bounding box center [363, 196] width 75 height 12
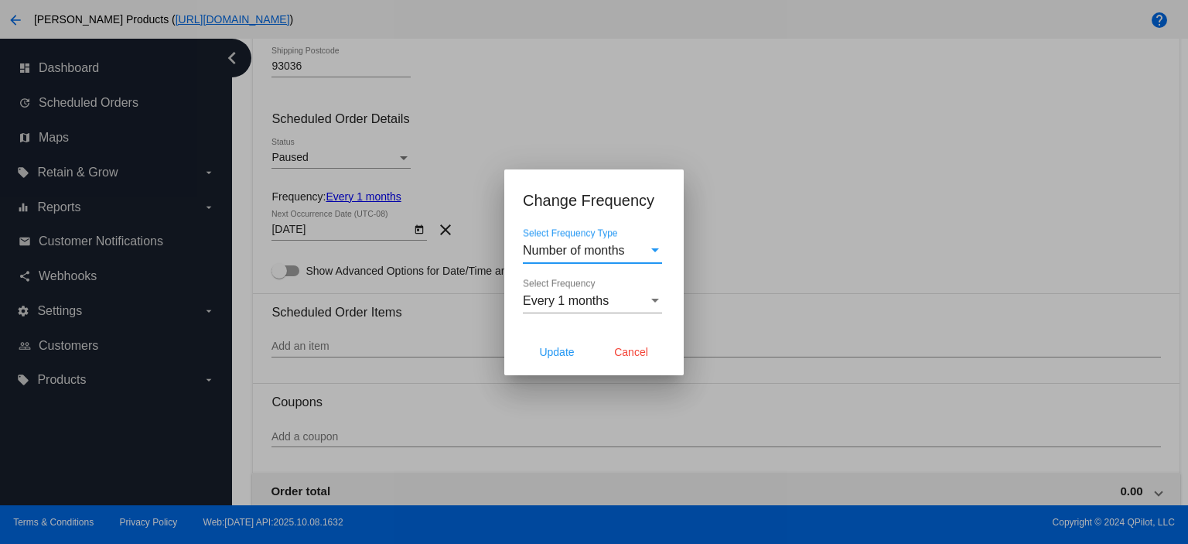
click at [603, 250] on span "Number of months" at bounding box center [574, 250] width 102 height 13
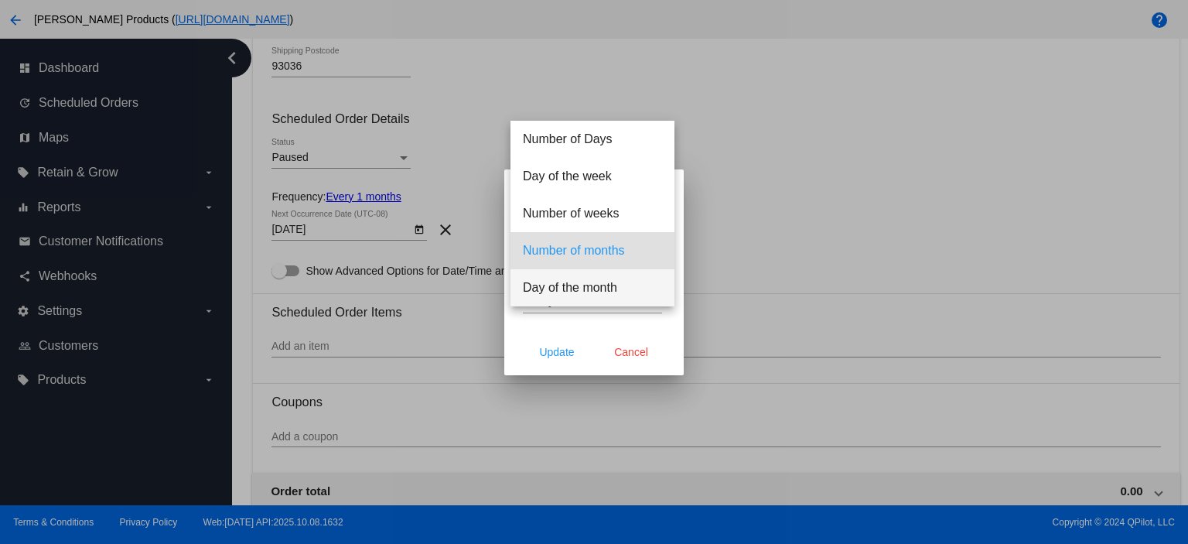
click at [575, 289] on span "Day of the month" at bounding box center [592, 287] width 139 height 37
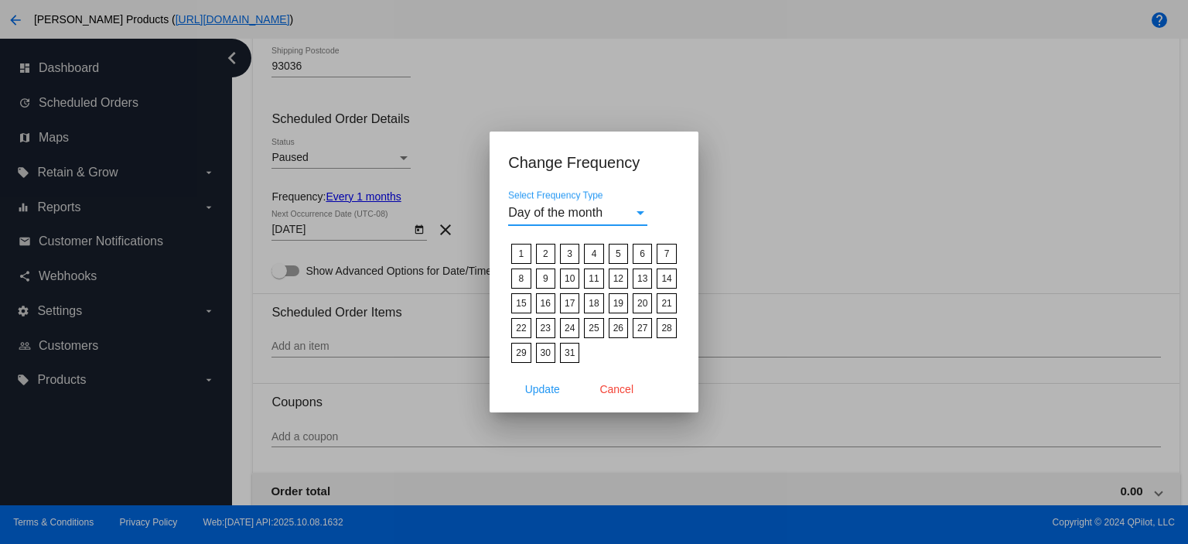
click at [520, 301] on label "15" at bounding box center [520, 303] width 19 height 20
click at [0, 0] on input "15" at bounding box center [0, 0] width 0 height 0
click at [532, 386] on span "Update" at bounding box center [542, 389] width 35 height 12
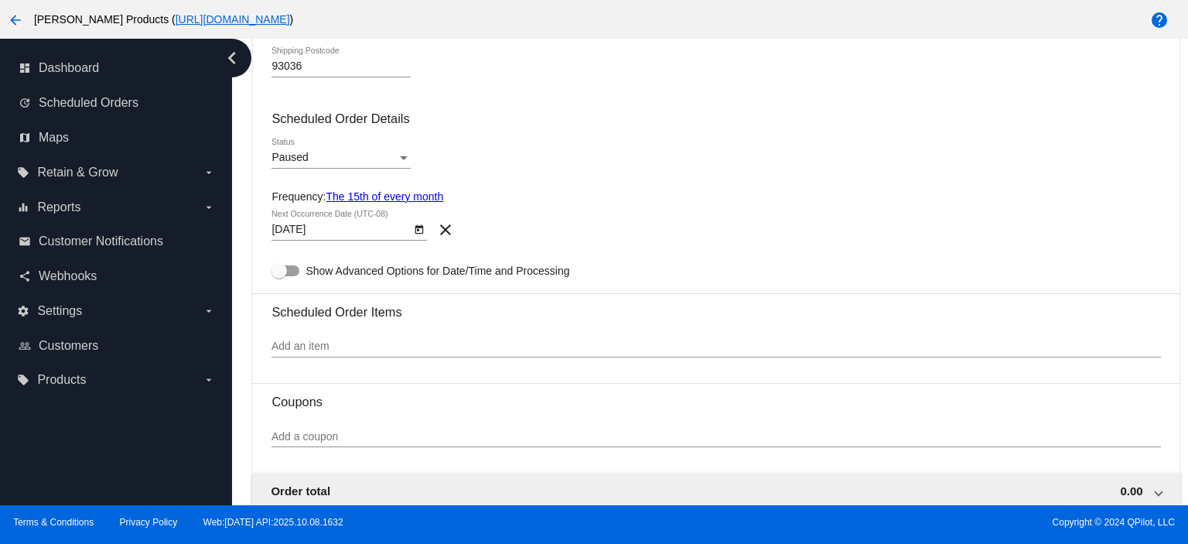
click at [319, 224] on div "11/15/2025 Next Occurrence Date (UTC-08)" at bounding box center [340, 225] width 139 height 30
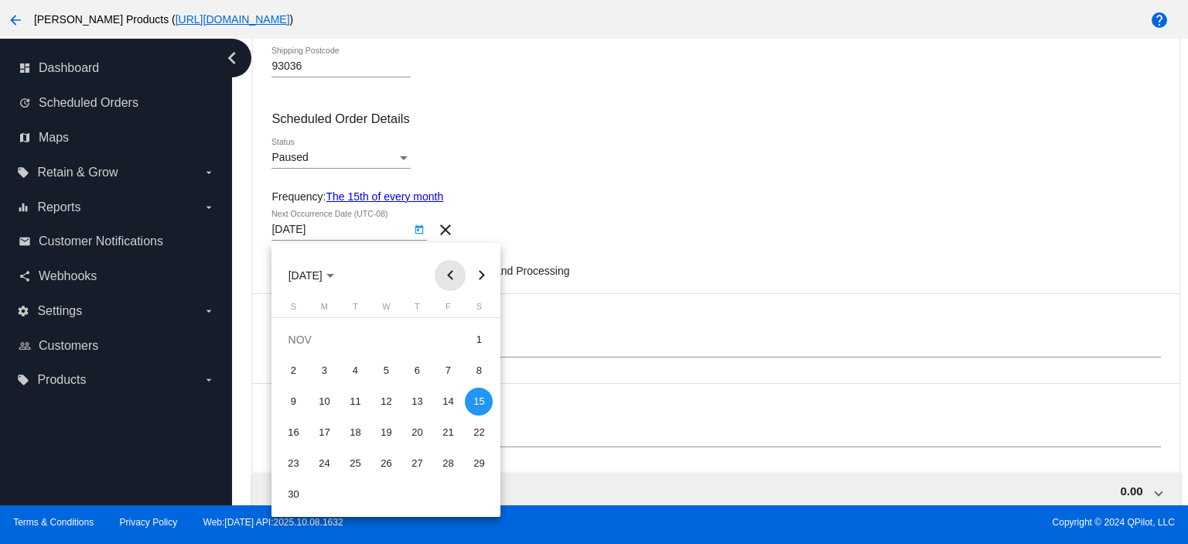
click at [452, 275] on button "Previous month" at bounding box center [450, 275] width 31 height 31
click at [384, 401] on div "15" at bounding box center [386, 401] width 28 height 28
type input "[DATE]"
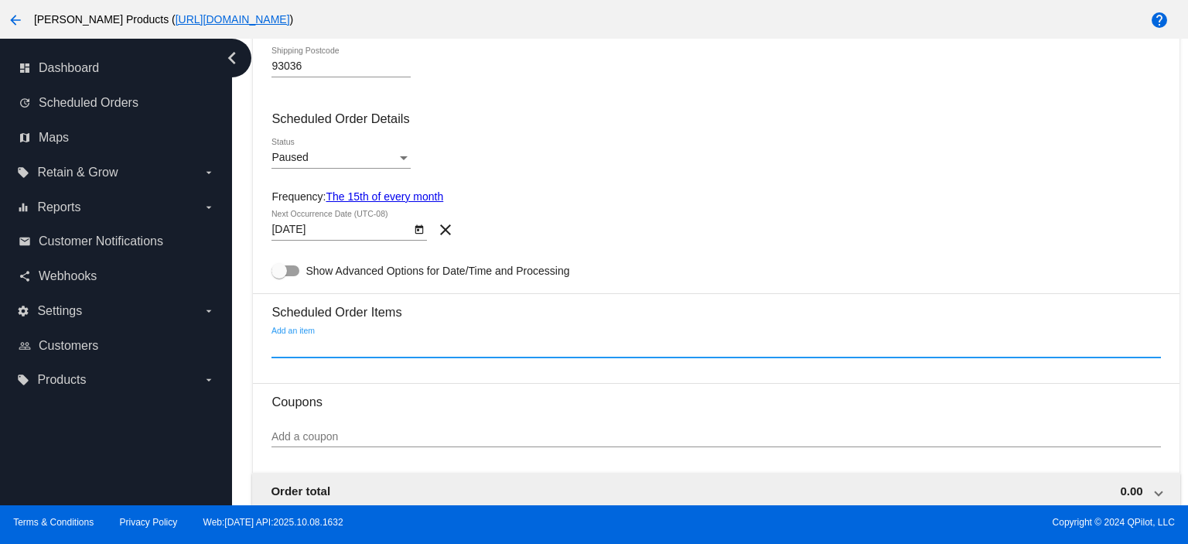
click at [305, 349] on input "Add an item" at bounding box center [715, 346] width 889 height 12
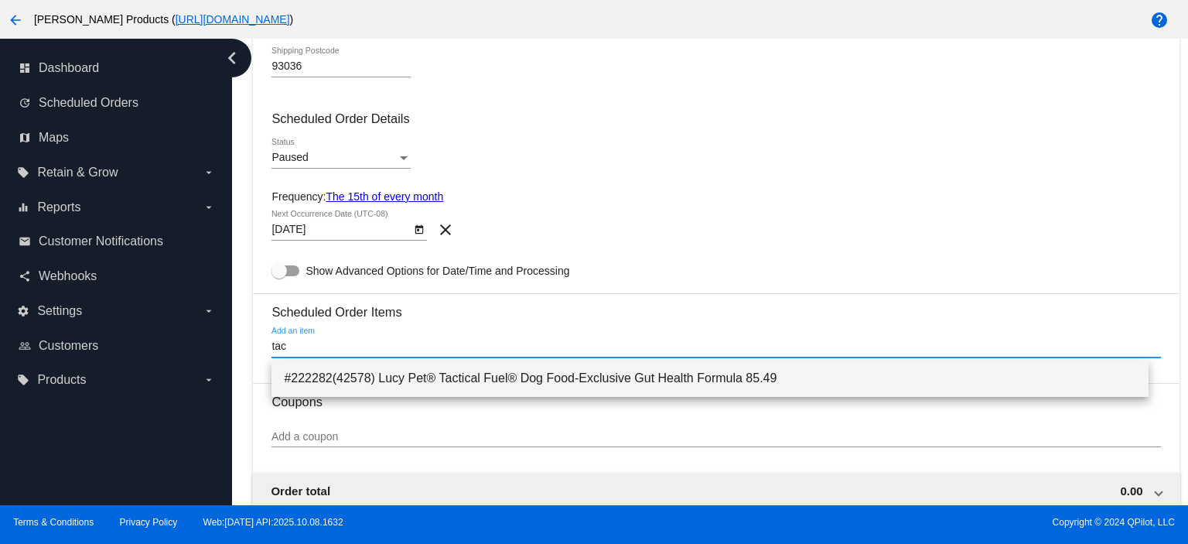
type input "tac"
click at [346, 379] on span "#222282(42578) Lucy Pet® Tactical Fuel® Dog Food-Exclusive Gut Health Formula 8…" at bounding box center [710, 378] width 852 height 37
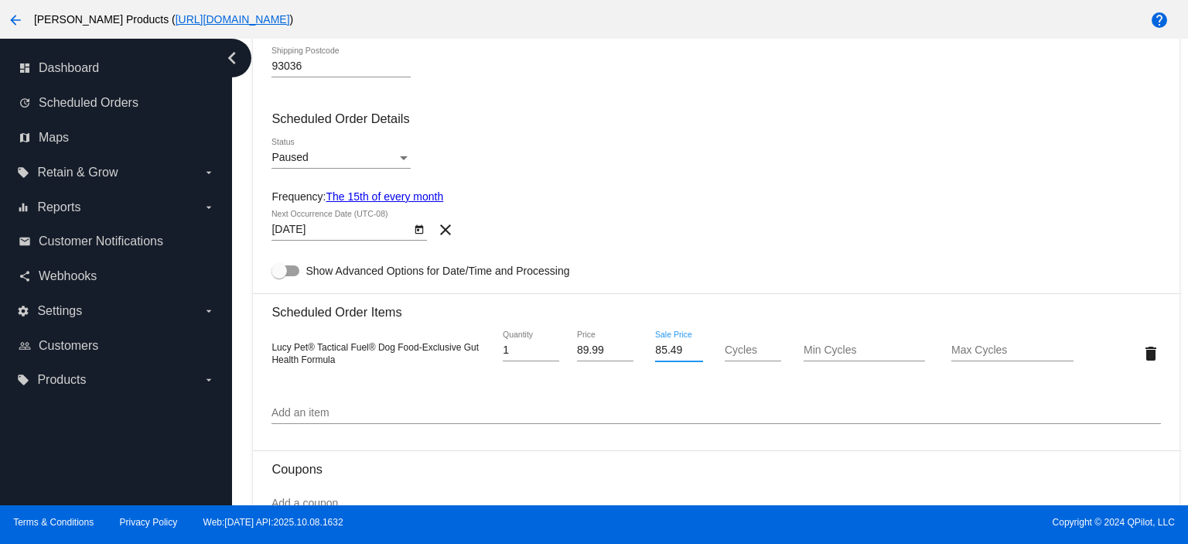
drag, startPoint x: 681, startPoint y: 350, endPoint x: 603, endPoint y: 350, distance: 78.1
click at [611, 352] on div "Lucy Pet® Tactical Fuel® Dog Food-Exclusive Gut Health Formula 1 Quantity 89.99…" at bounding box center [715, 353] width 889 height 44
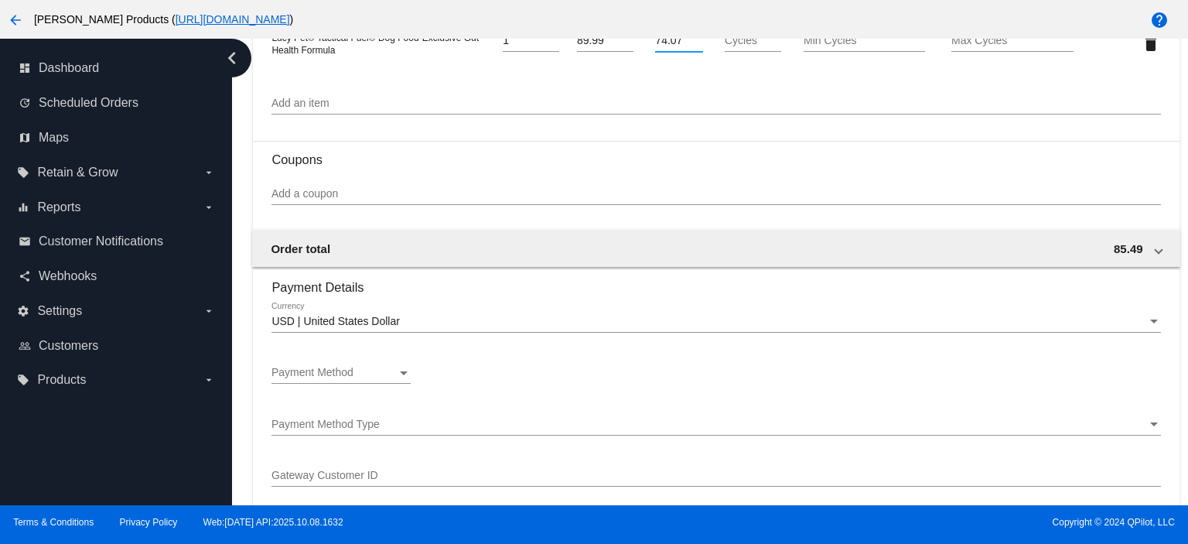
scroll to position [1031, 0]
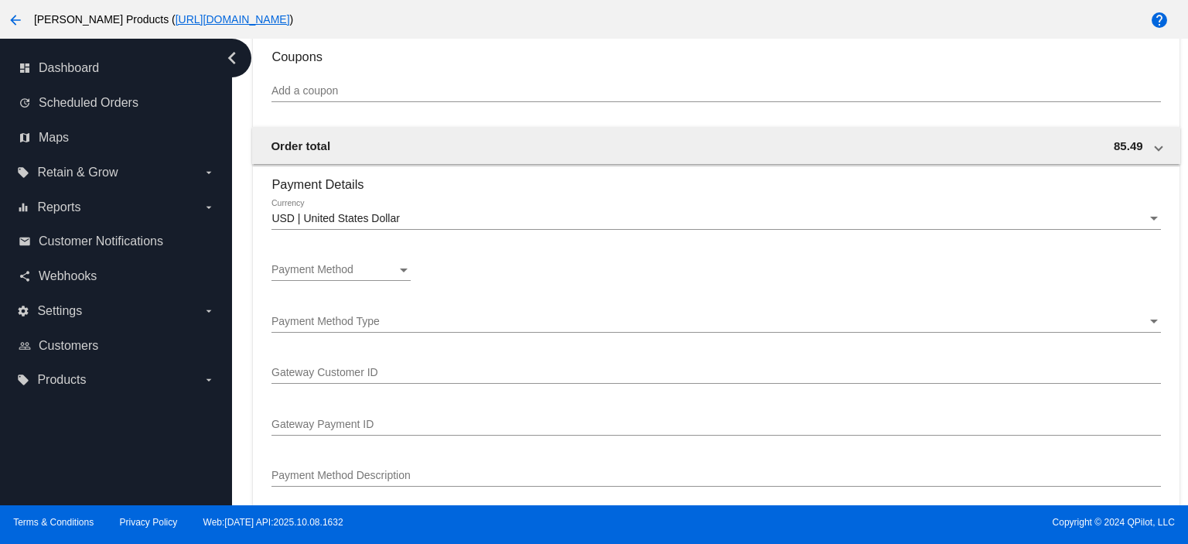
type input "74.07"
click at [324, 275] on span "Payment Method" at bounding box center [312, 269] width 82 height 12
click at [324, 277] on span "—Create New—" at bounding box center [340, 273] width 139 height 32
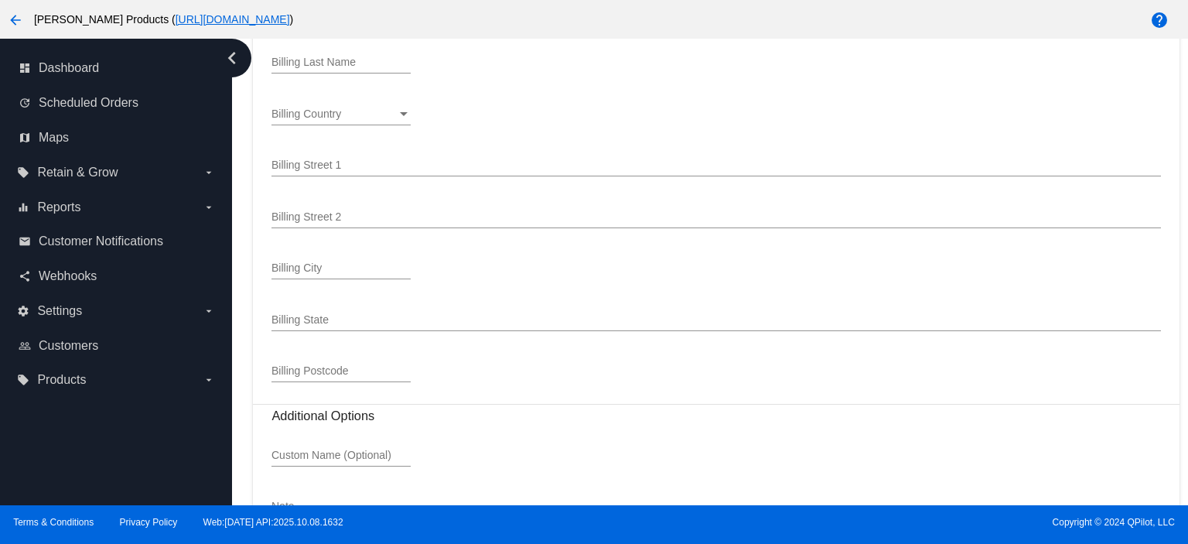
scroll to position [1643, 0]
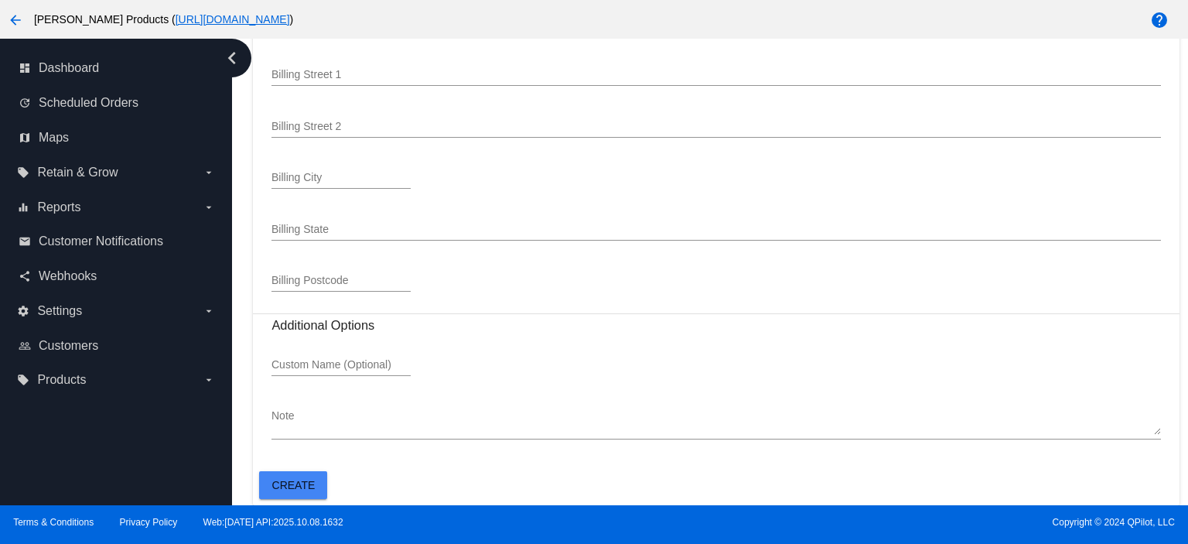
click at [283, 491] on button "Create" at bounding box center [293, 485] width 68 height 28
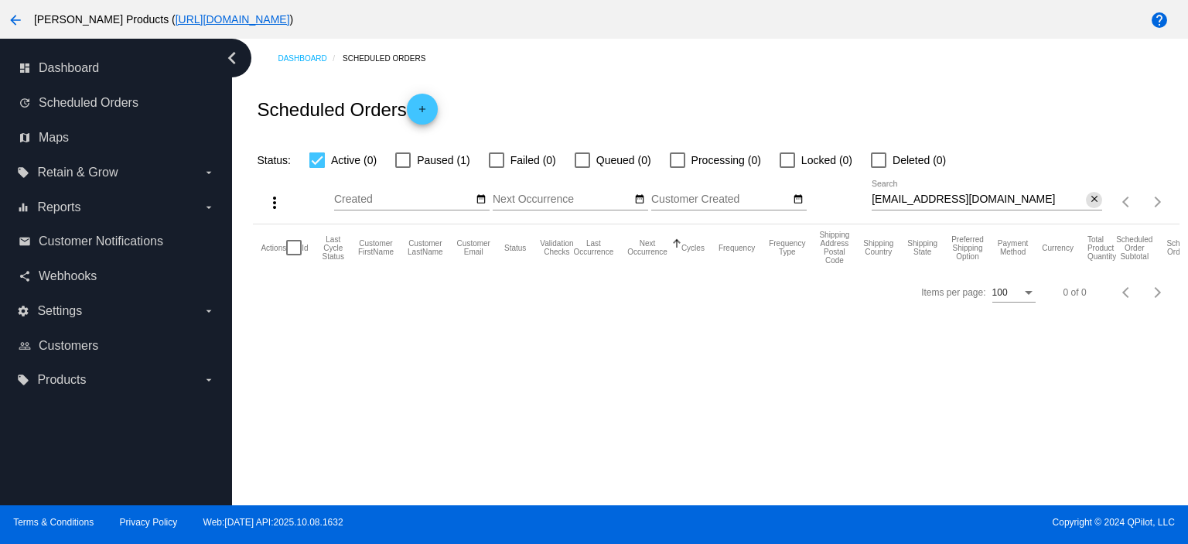
click at [1094, 194] on mat-icon "close" at bounding box center [1094, 199] width 11 height 12
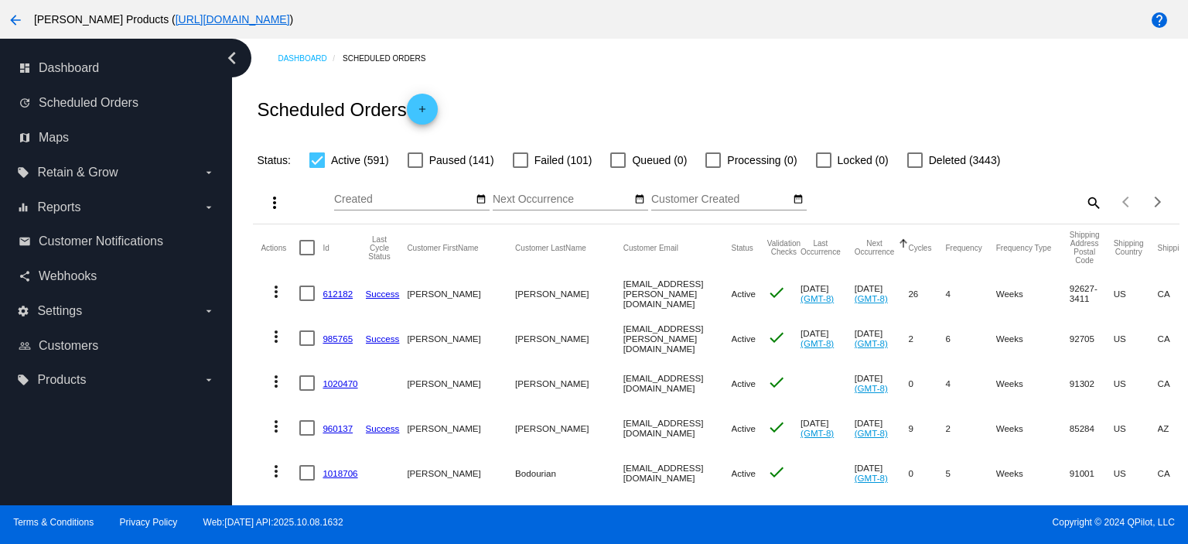
click at [1084, 203] on mat-icon "search" at bounding box center [1093, 202] width 19 height 24
paste input "4815 8203 2615 5023"
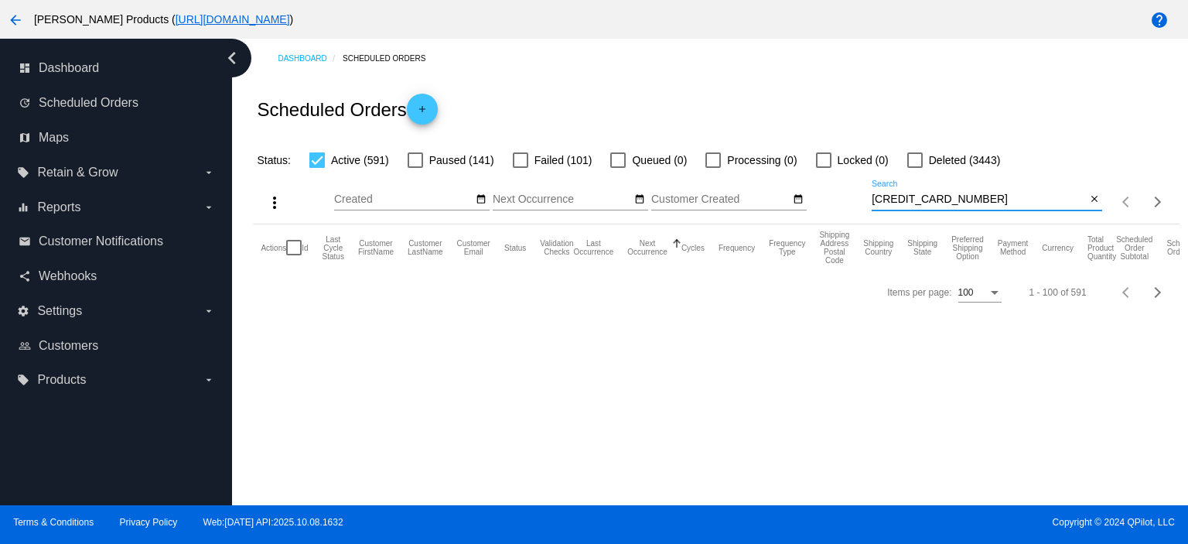
drag, startPoint x: 981, startPoint y: 194, endPoint x: 968, endPoint y: 196, distance: 13.2
click at [970, 196] on app-dashboard-scheduled-orders "Scheduled Orders add Status: Active (591) Paused (141) Failed (101) Queued (0) …" at bounding box center [716, 196] width 926 height 236
click at [992, 197] on input "4815 8203 2615 3502" at bounding box center [979, 199] width 214 height 12
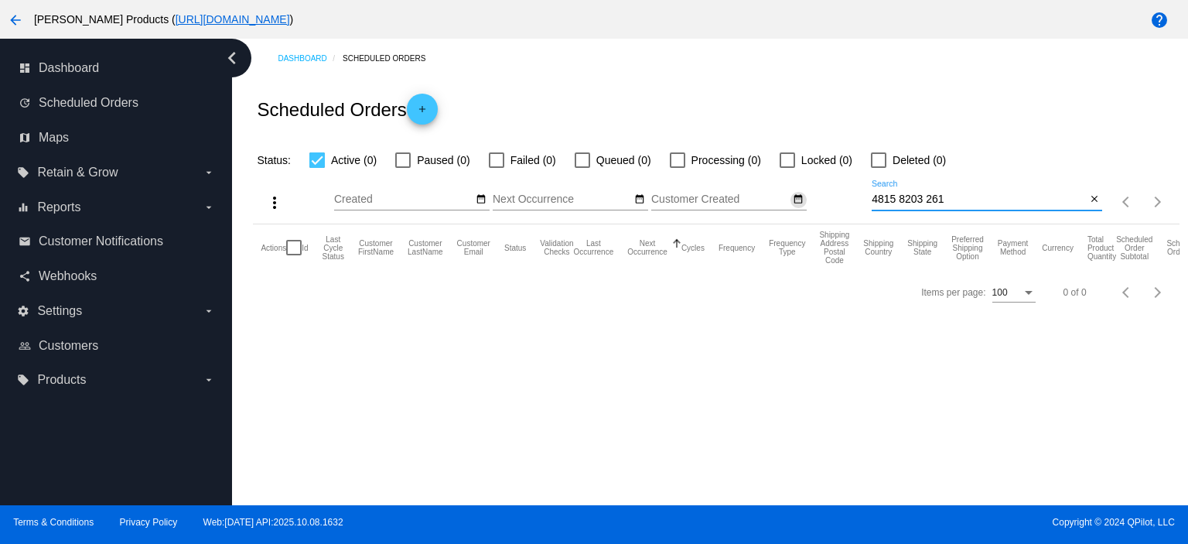
drag, startPoint x: 973, startPoint y: 203, endPoint x: 797, endPoint y: 196, distance: 175.7
click at [797, 196] on div "more_vert Oct Jan Feb Mar [DATE]" at bounding box center [716, 196] width 926 height 55
type input "[EMAIL_ADDRESS][DOMAIN_NAME]"
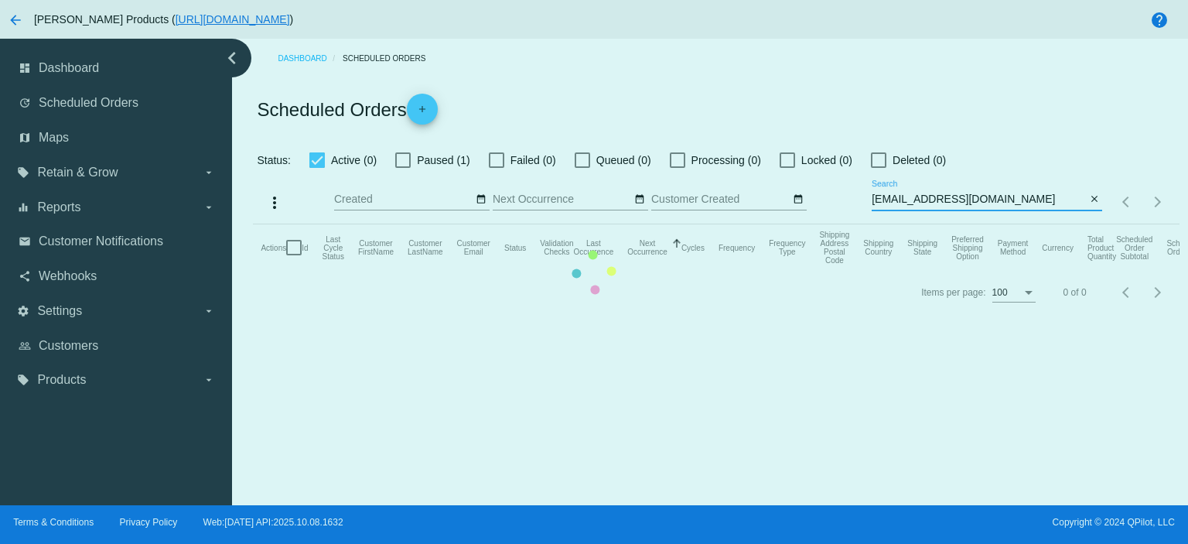
click at [406, 224] on mat-table "Actions Id Last Cycle Status Customer FirstName Customer LastName Customer Emai…" at bounding box center [716, 247] width 926 height 46
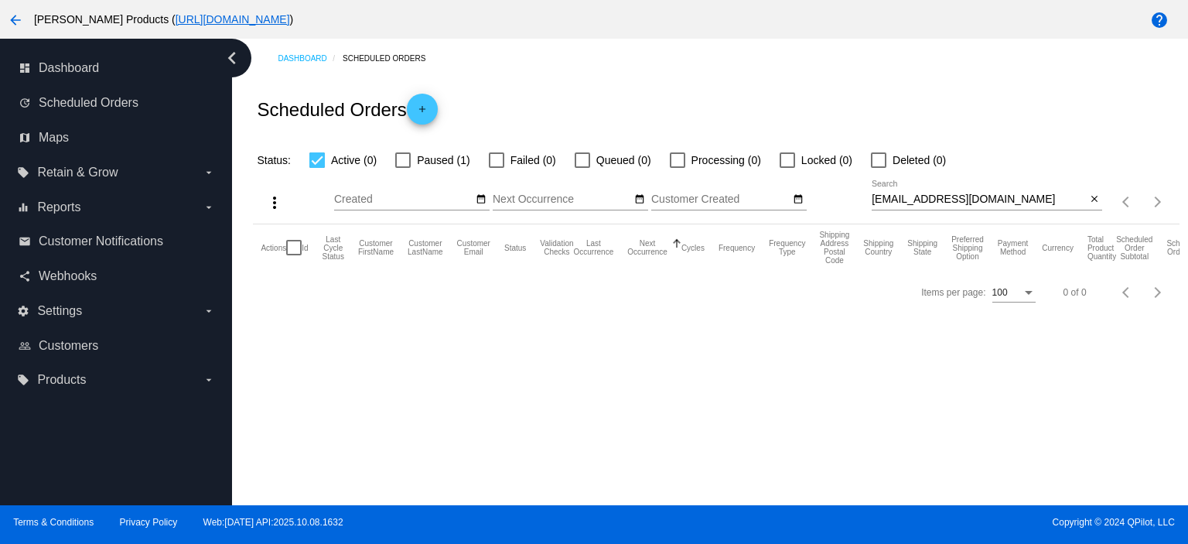
click at [406, 155] on div at bounding box center [402, 159] width 15 height 15
click at [403, 168] on input "Paused (1)" at bounding box center [402, 168] width 1 height 1
checkbox input "true"
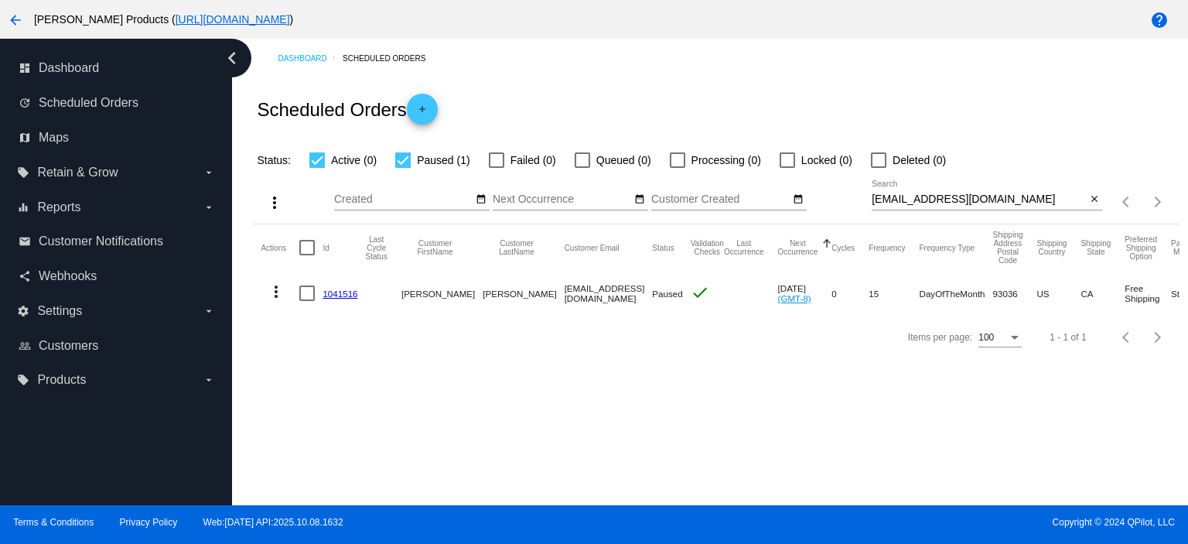
click at [341, 292] on link "1041516" at bounding box center [340, 293] width 35 height 10
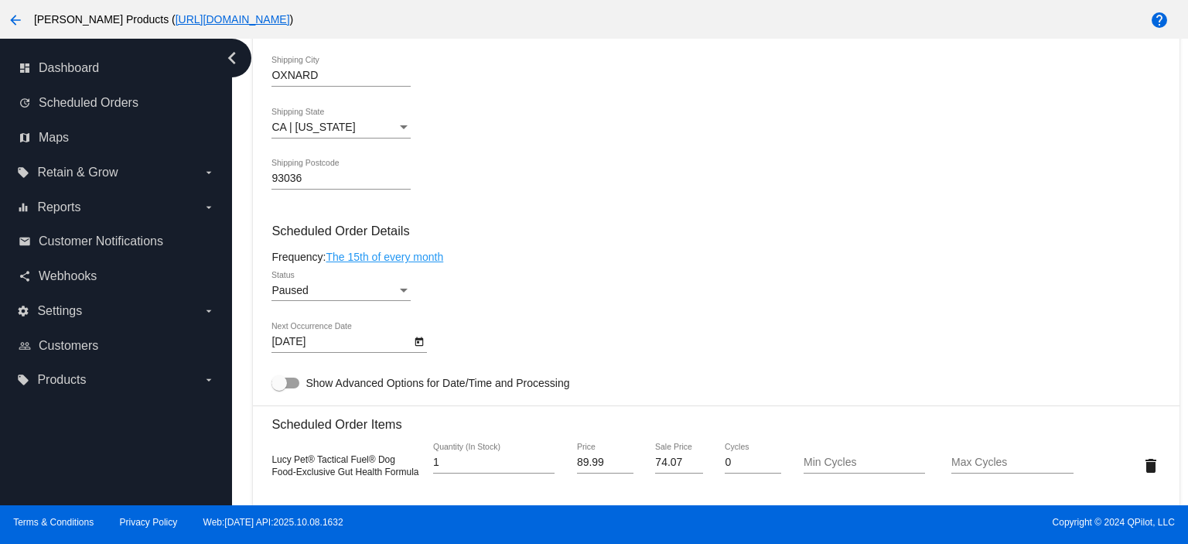
scroll to position [722, 0]
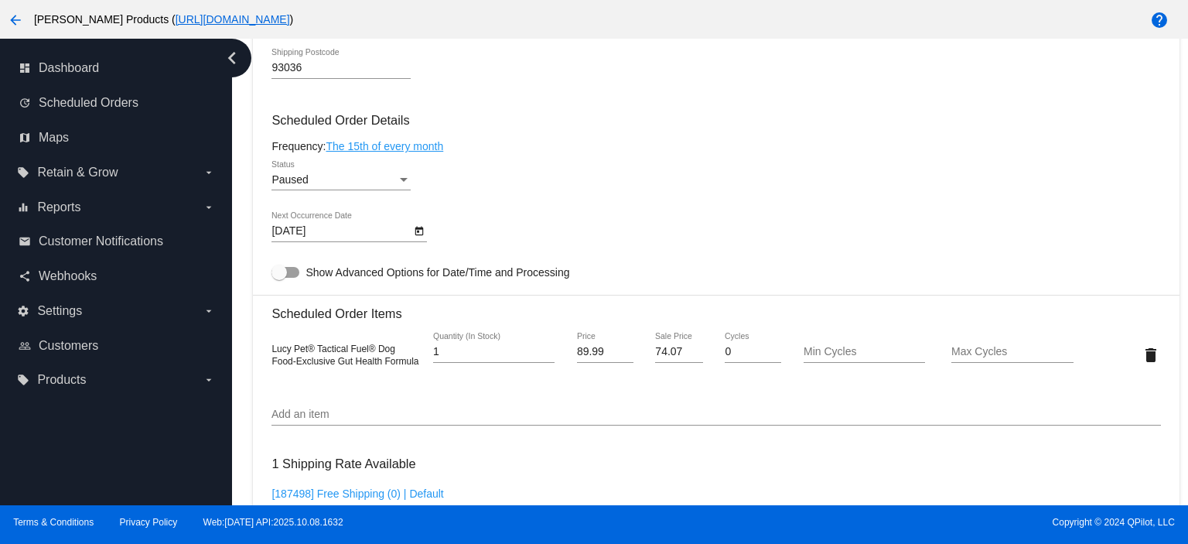
click at [319, 185] on div "Paused" at bounding box center [333, 180] width 125 height 12
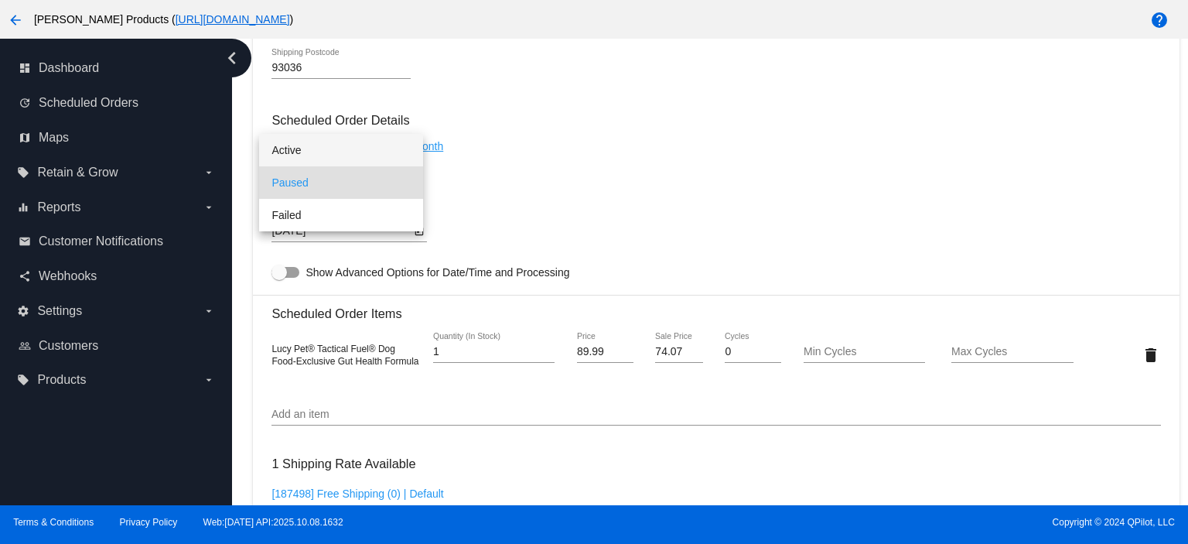
click at [314, 149] on span "Active" at bounding box center [340, 150] width 139 height 32
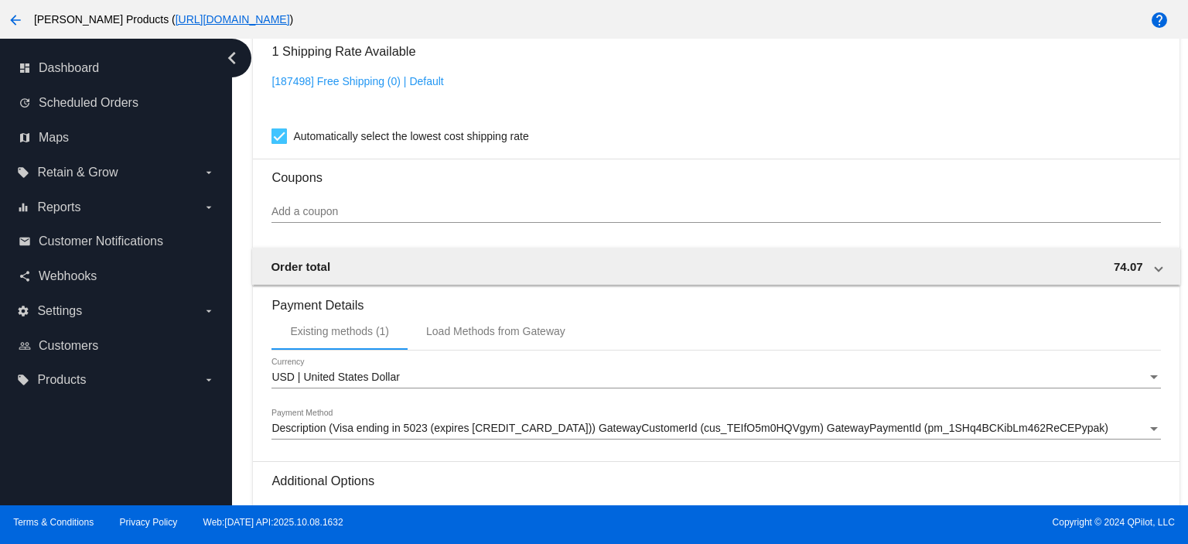
scroll to position [1312, 0]
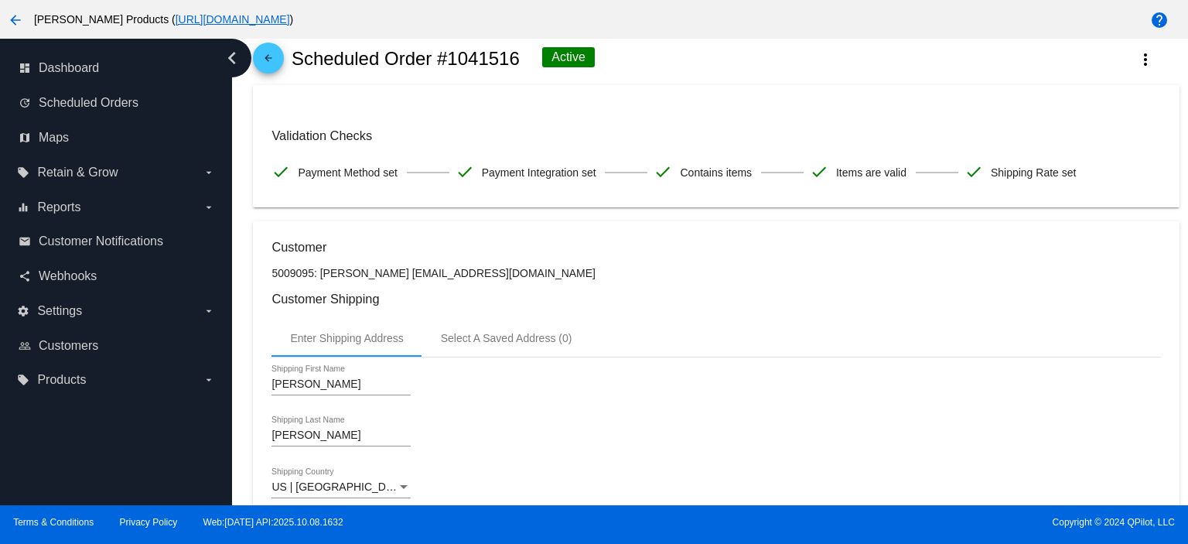
scroll to position [0, 0]
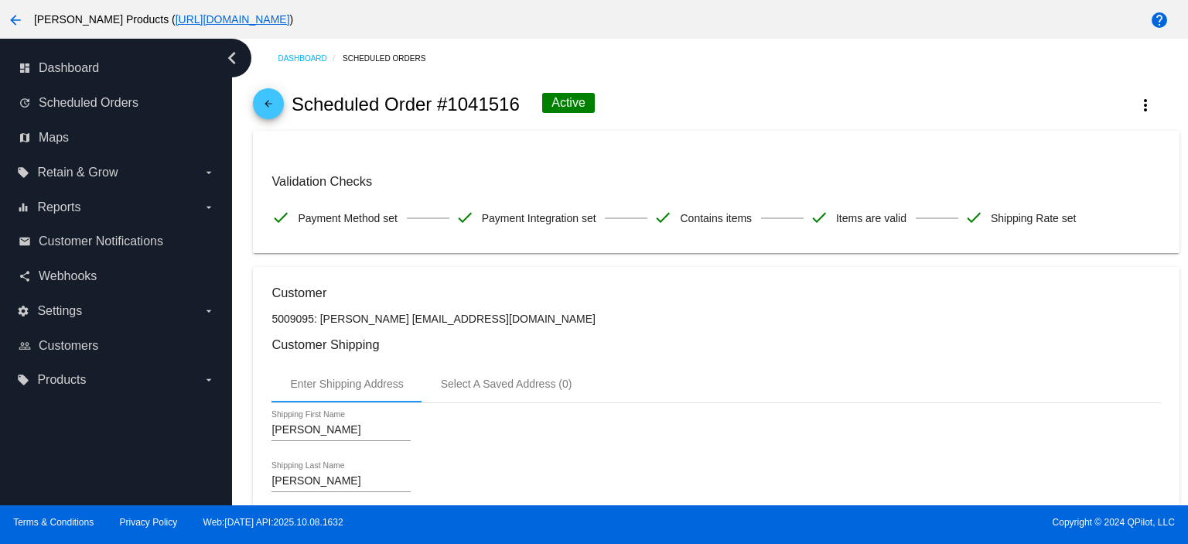
click at [253, 98] on div "arrow_back Scheduled Order #1041516 Active more_vert" at bounding box center [716, 104] width 926 height 53
click at [261, 101] on mat-icon "arrow_back" at bounding box center [268, 107] width 19 height 19
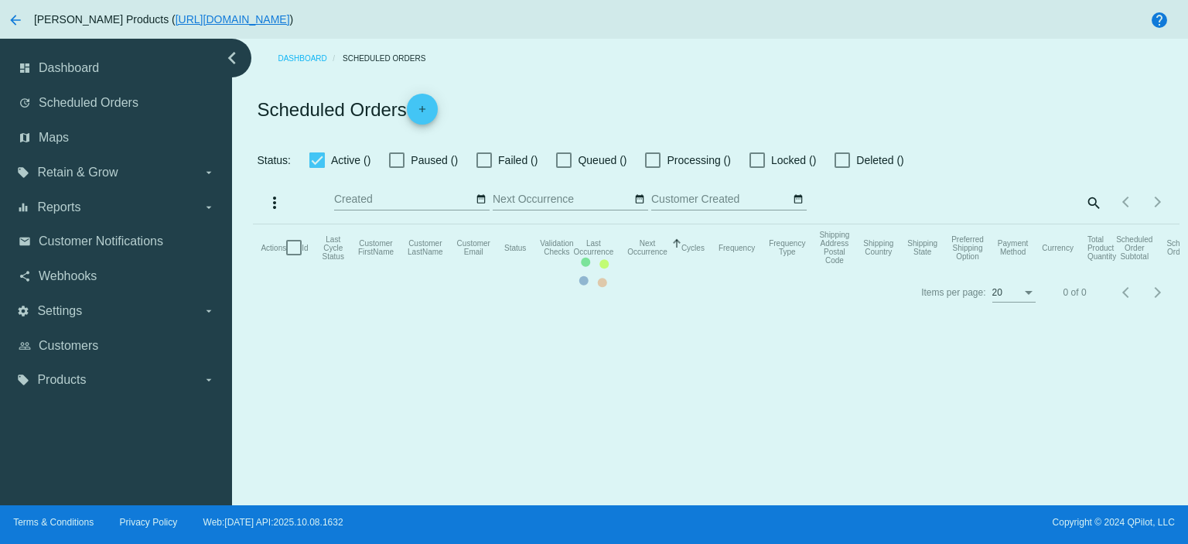
checkbox input "true"
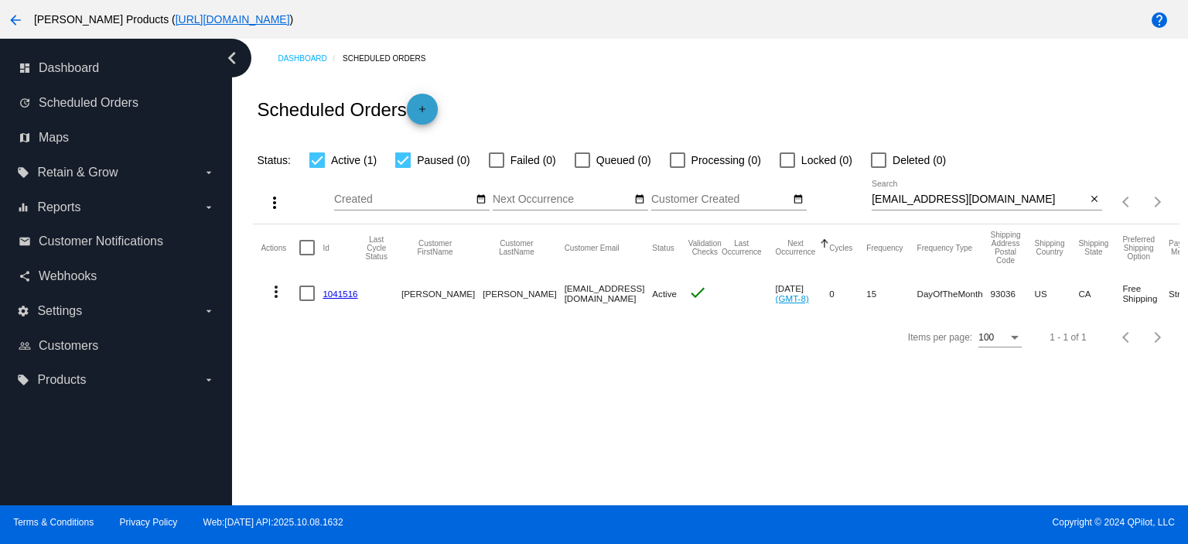
click at [431, 113] on mat-icon "add" at bounding box center [422, 113] width 19 height 19
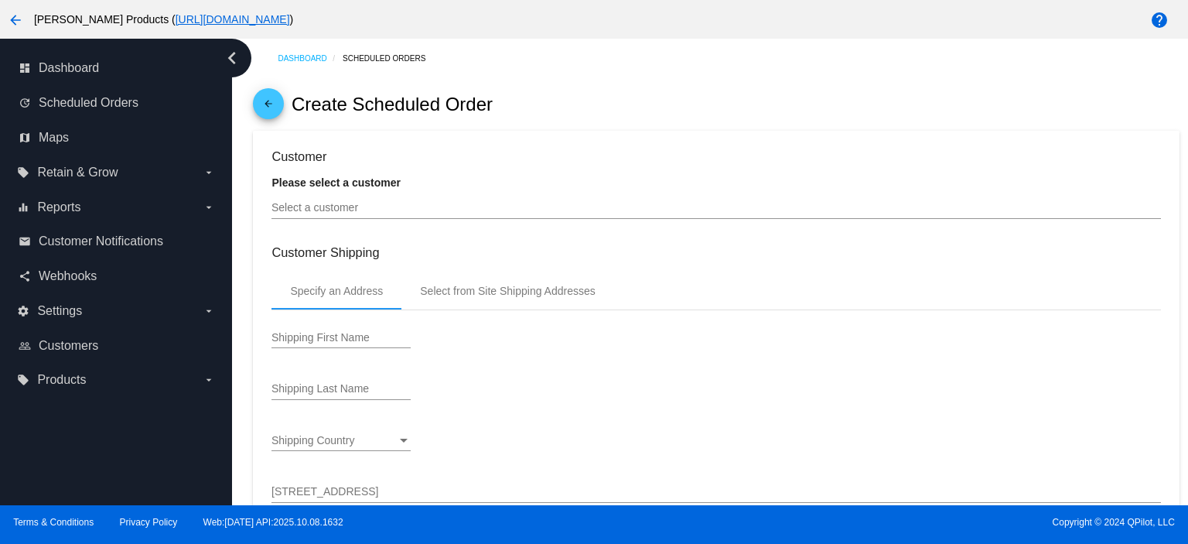
type input "[DATE]"
click at [310, 208] on input "Select a customer" at bounding box center [715, 208] width 889 height 12
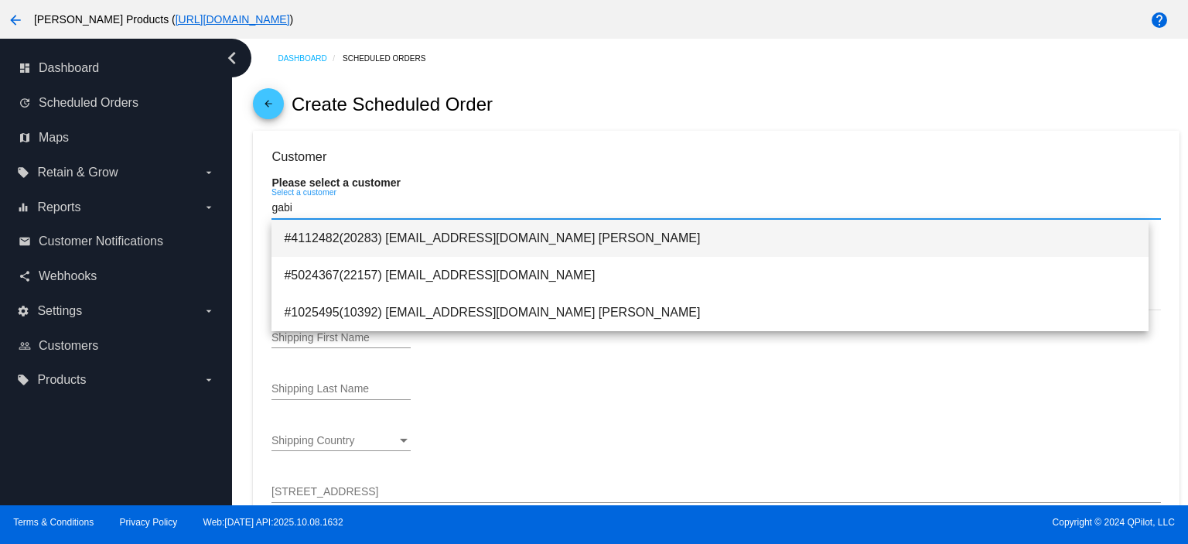
type input "gabi"
click at [574, 240] on span "#4112482(20283) [EMAIL_ADDRESS][DOMAIN_NAME] [PERSON_NAME]" at bounding box center [710, 238] width 852 height 37
type input "[PERSON_NAME]"
type input "1405 N RIM DR"
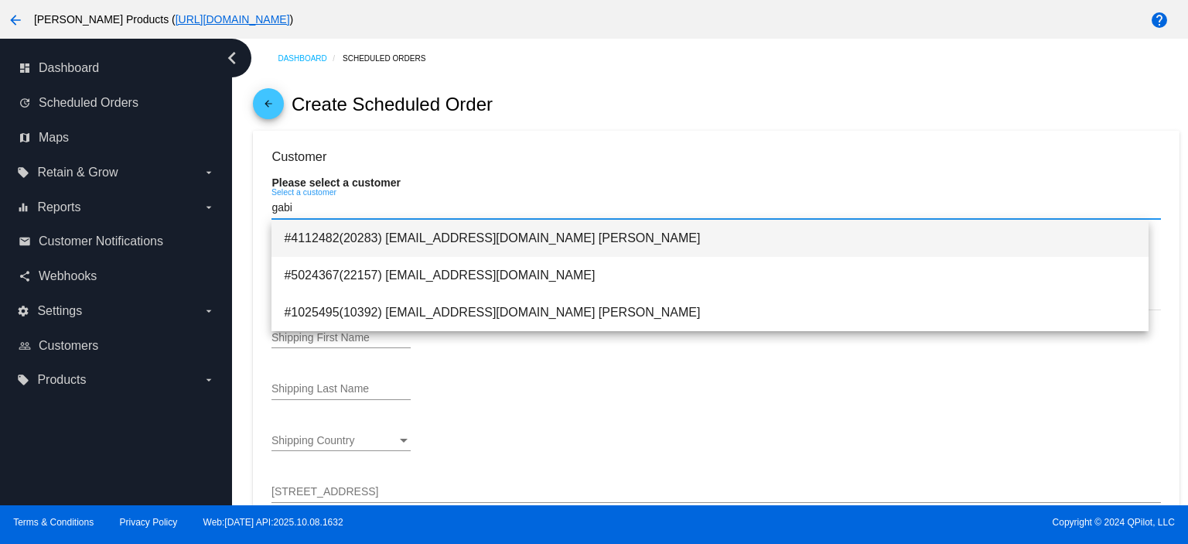
type input "FLAGSTAFF"
type input "86001"
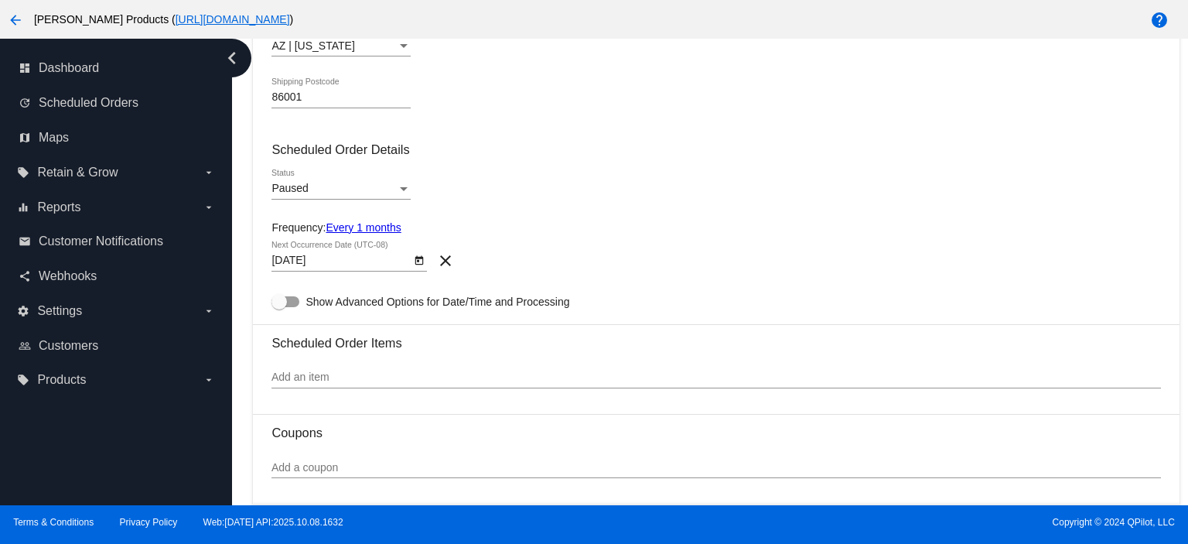
scroll to position [619, 0]
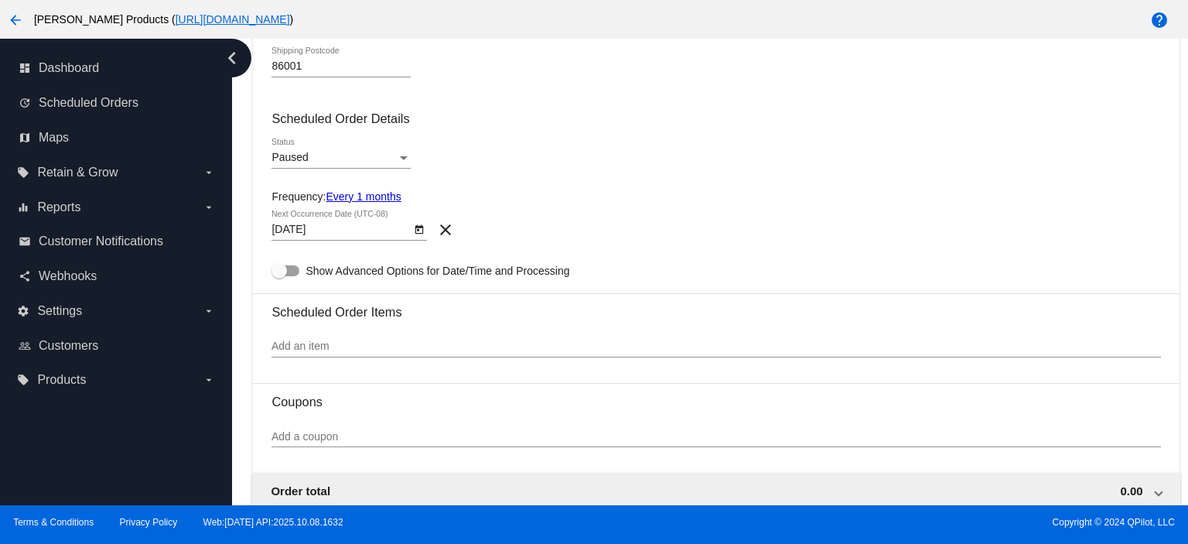
click at [315, 158] on div "Paused" at bounding box center [333, 158] width 125 height 12
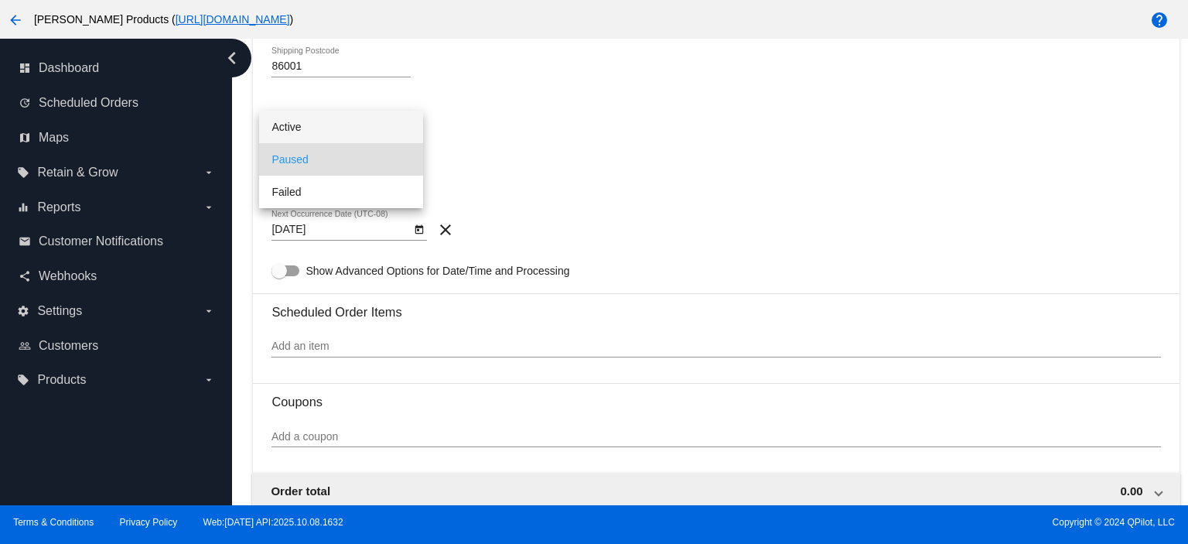
click at [312, 131] on span "Active" at bounding box center [340, 127] width 139 height 32
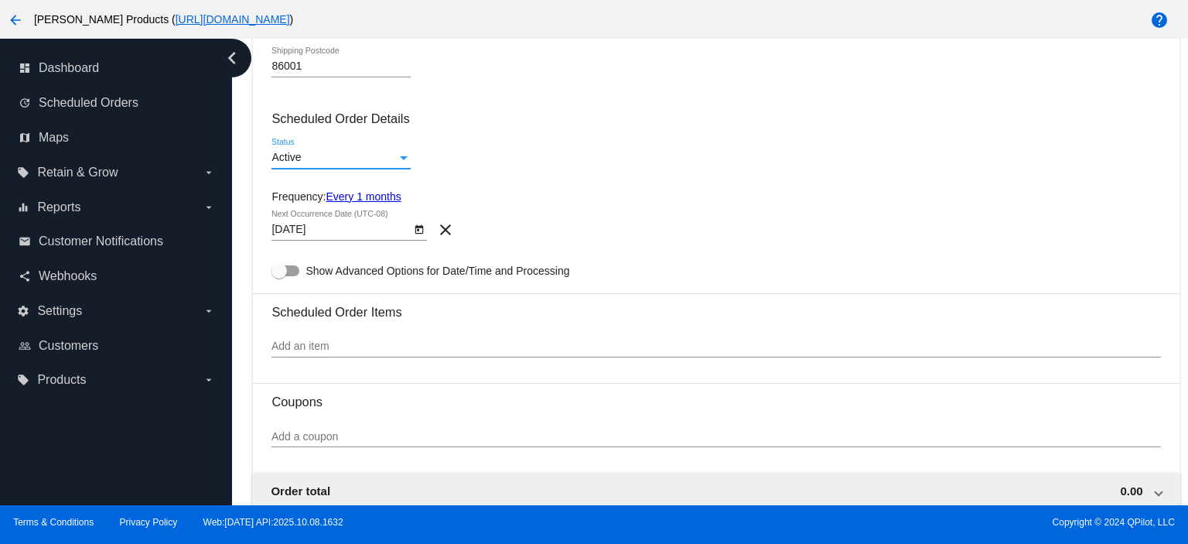
click at [359, 196] on link "Every 1 months" at bounding box center [363, 196] width 75 height 12
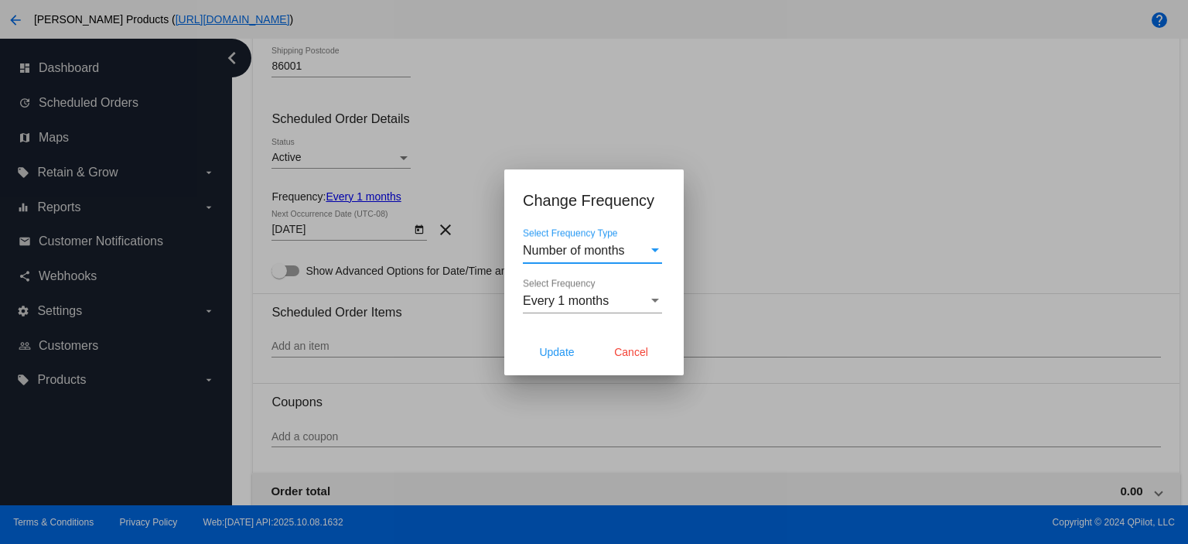
click at [538, 239] on div "Number of months Select Frequency Type" at bounding box center [592, 245] width 139 height 35
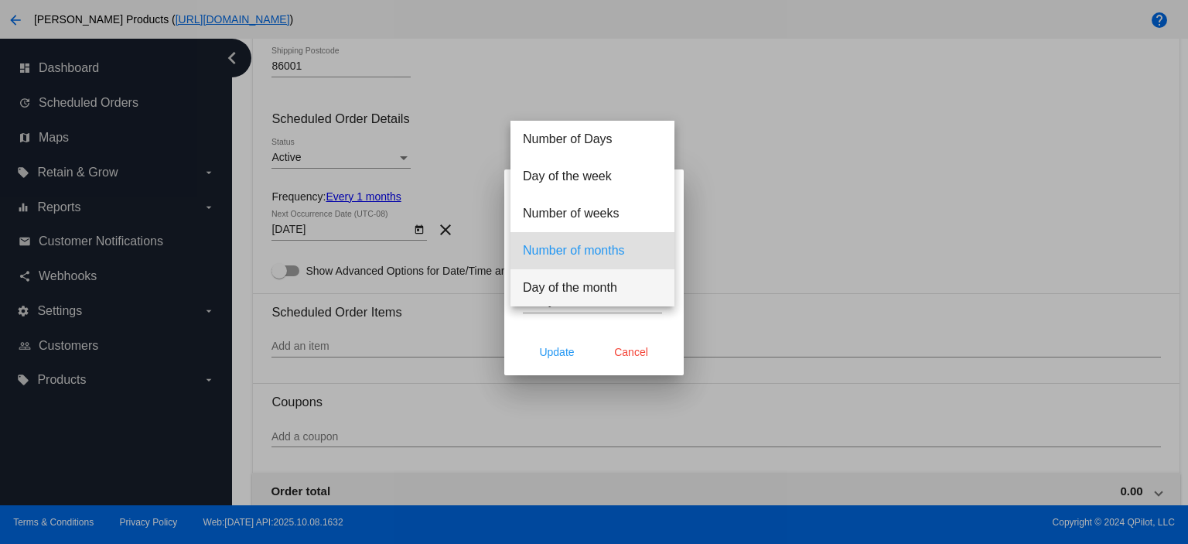
click at [568, 284] on span "Day of the month" at bounding box center [592, 287] width 139 height 37
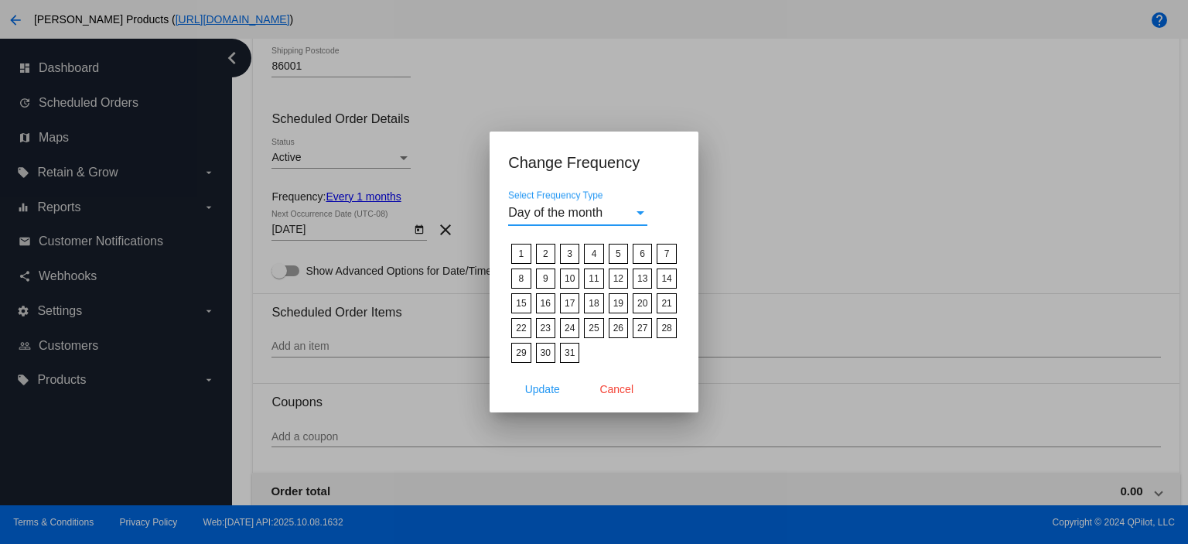
click at [524, 299] on label "15" at bounding box center [520, 303] width 19 height 20
click at [0, 0] on input "15" at bounding box center [0, 0] width 0 height 0
click at [541, 392] on button "Update" at bounding box center [542, 389] width 68 height 28
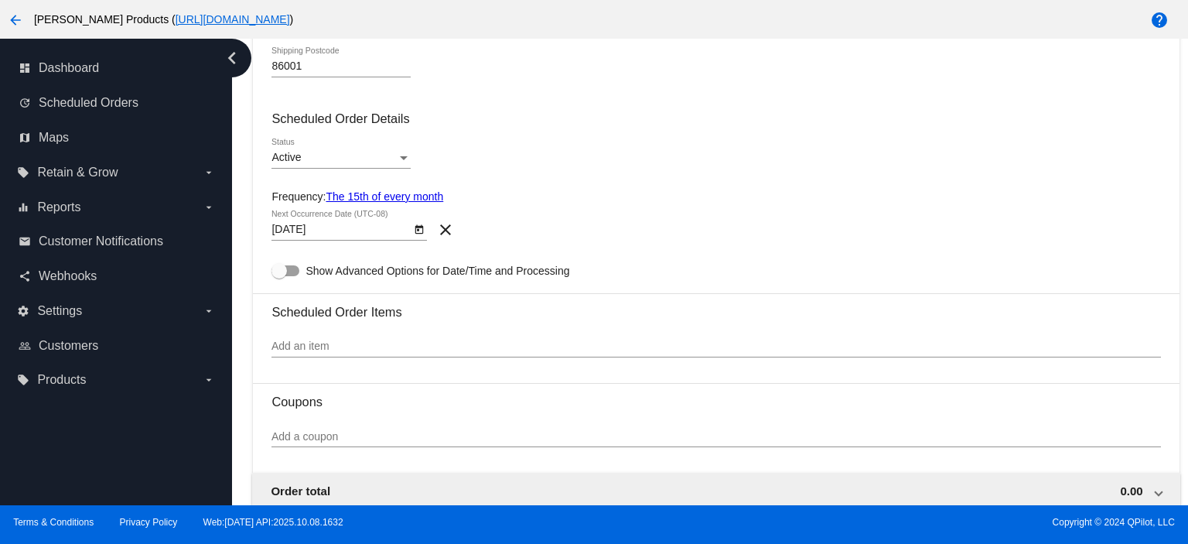
click at [372, 234] on body "arrow_back [PERSON_NAME] Products ( [URL][DOMAIN_NAME] ) help dashboard Dashboa…" at bounding box center [594, 272] width 1188 height 544
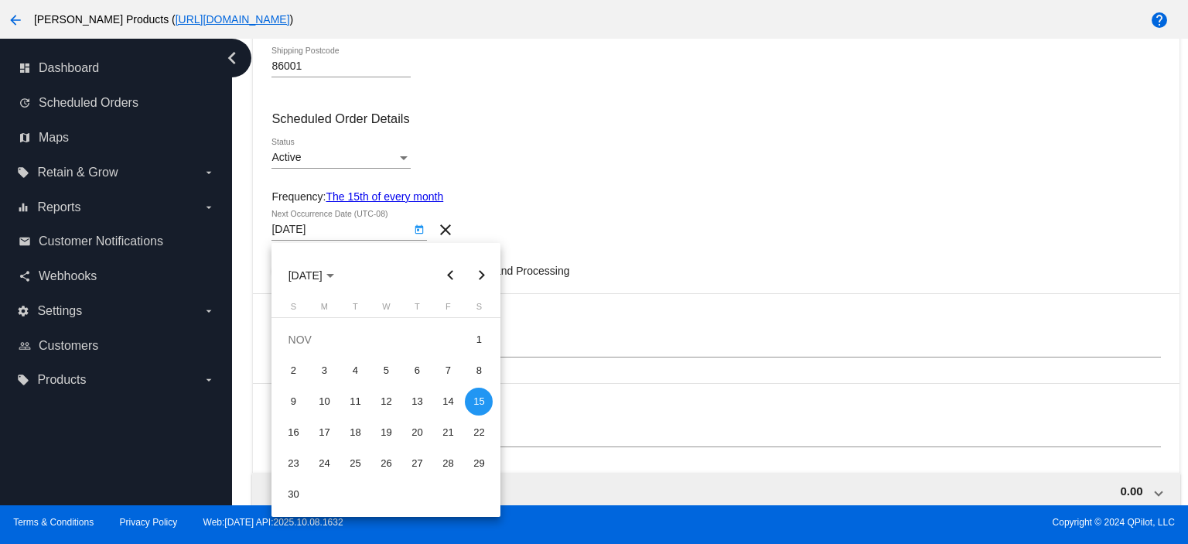
click at [449, 271] on button "Previous month" at bounding box center [450, 275] width 31 height 31
click at [374, 398] on div "15" at bounding box center [386, 401] width 28 height 28
type input "[DATE]"
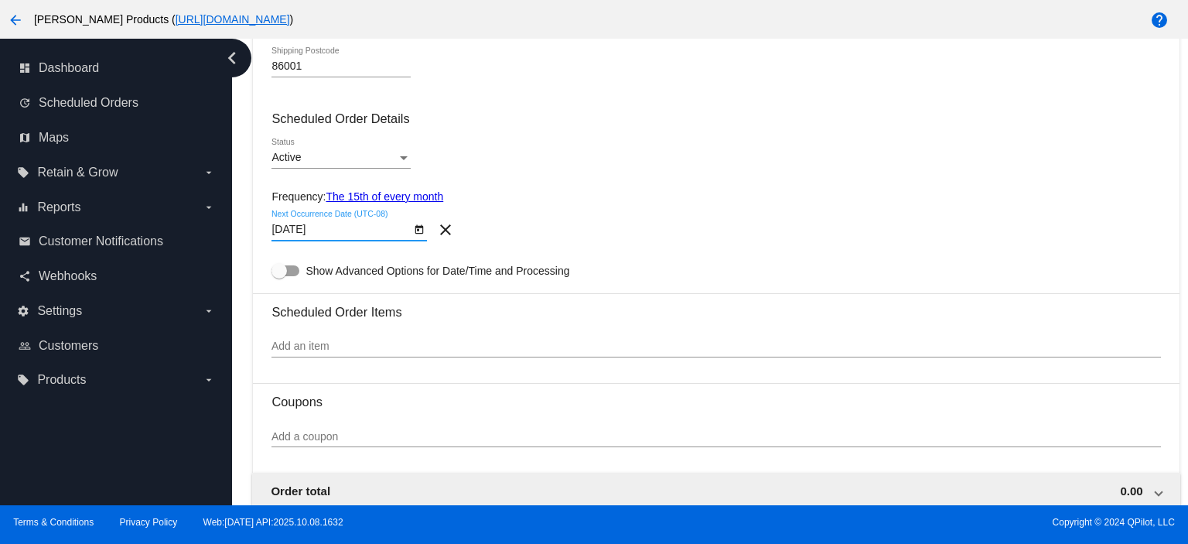
click at [322, 346] on input "Add an item" at bounding box center [715, 346] width 889 height 12
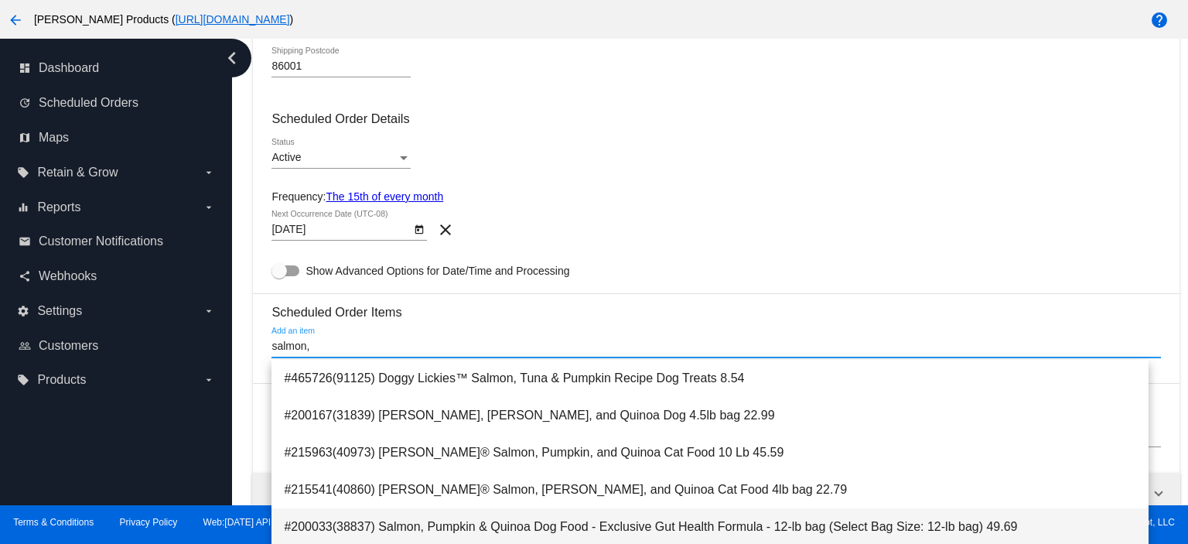
scroll to position [103, 0]
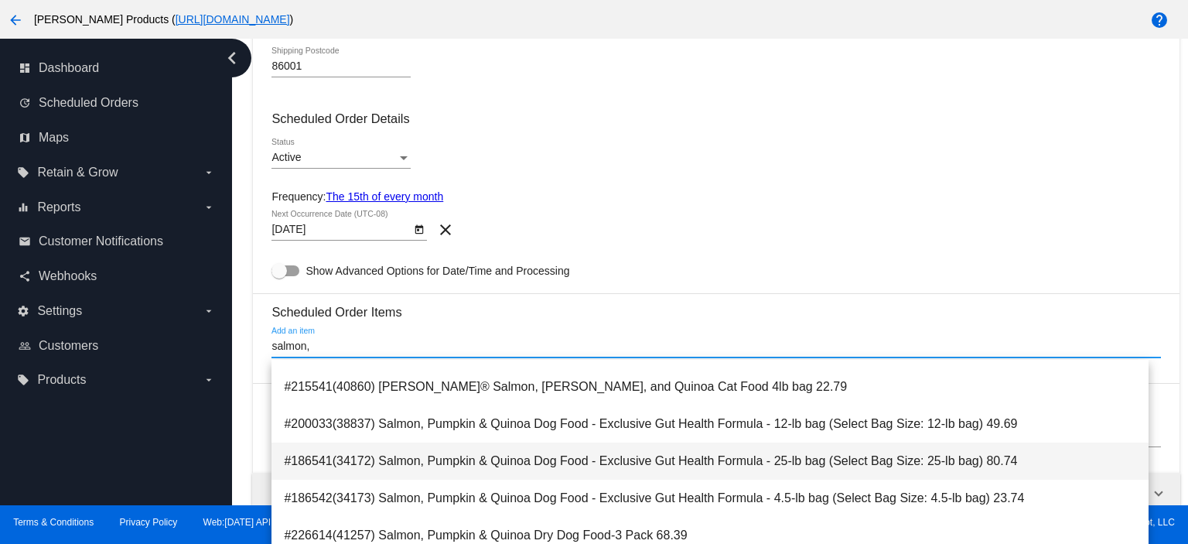
type input "salmon,"
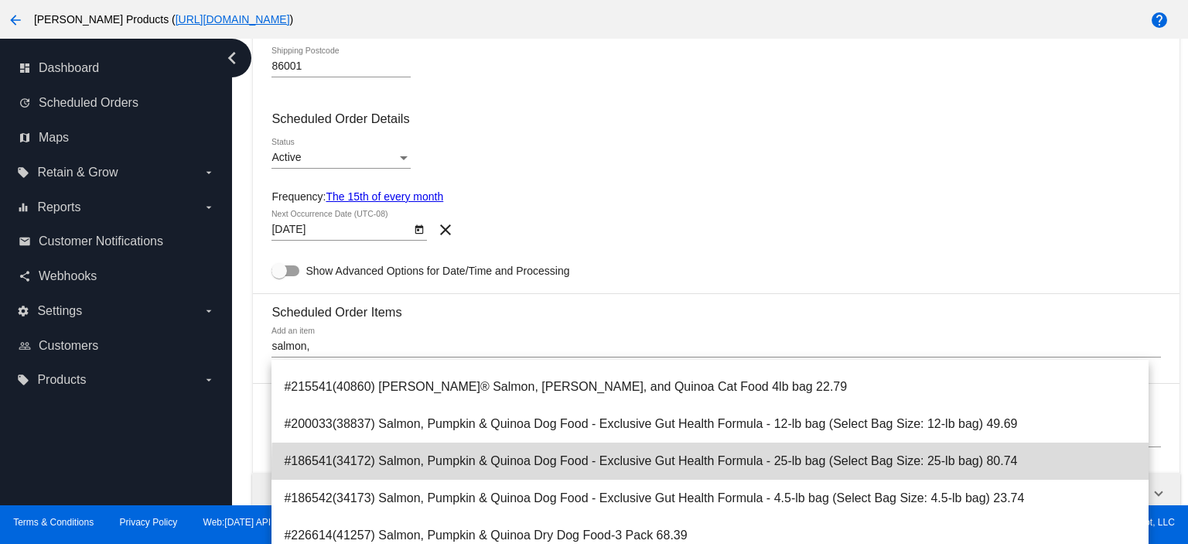
click at [928, 469] on span "#186541(34172) Salmon, Pumpkin & Quinoa Dog Food - Exclusive Gut Health Formula…" at bounding box center [710, 460] width 852 height 37
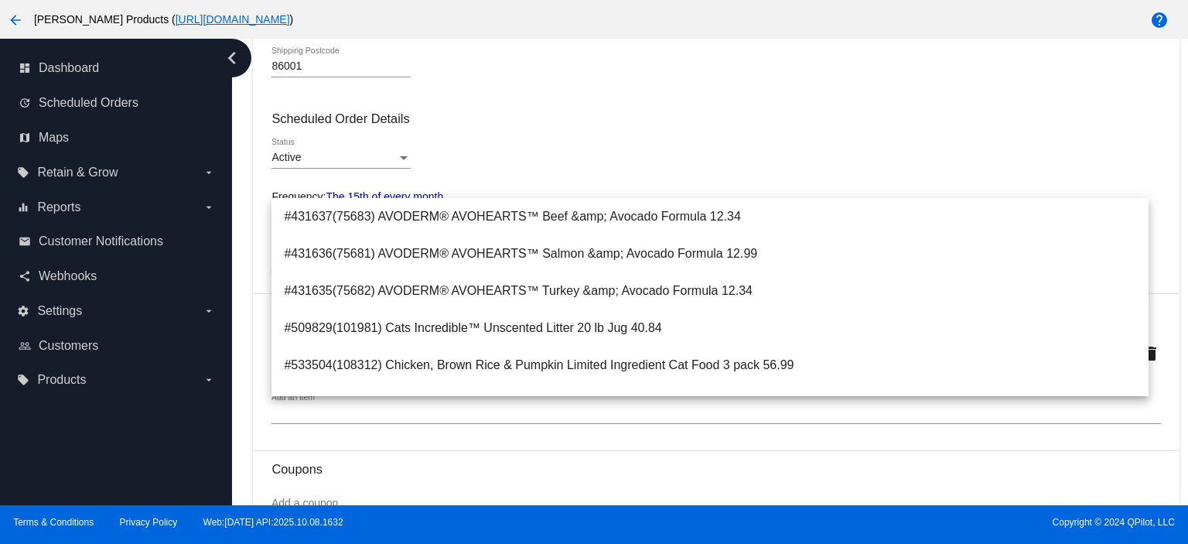
click at [746, 166] on div "Active Status" at bounding box center [715, 160] width 889 height 44
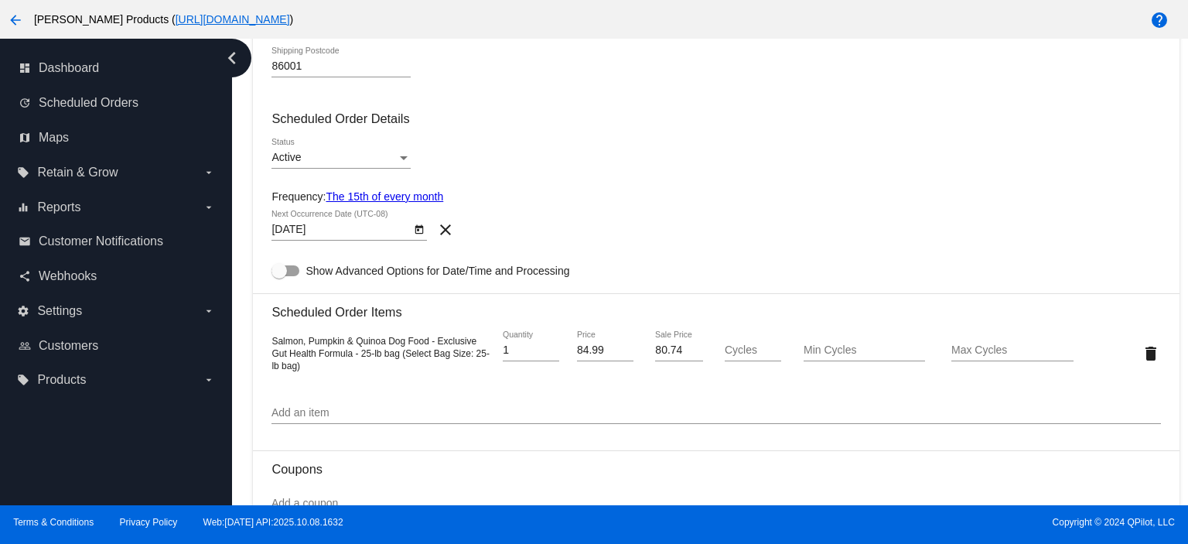
click at [288, 412] on input "Add an item" at bounding box center [715, 413] width 889 height 12
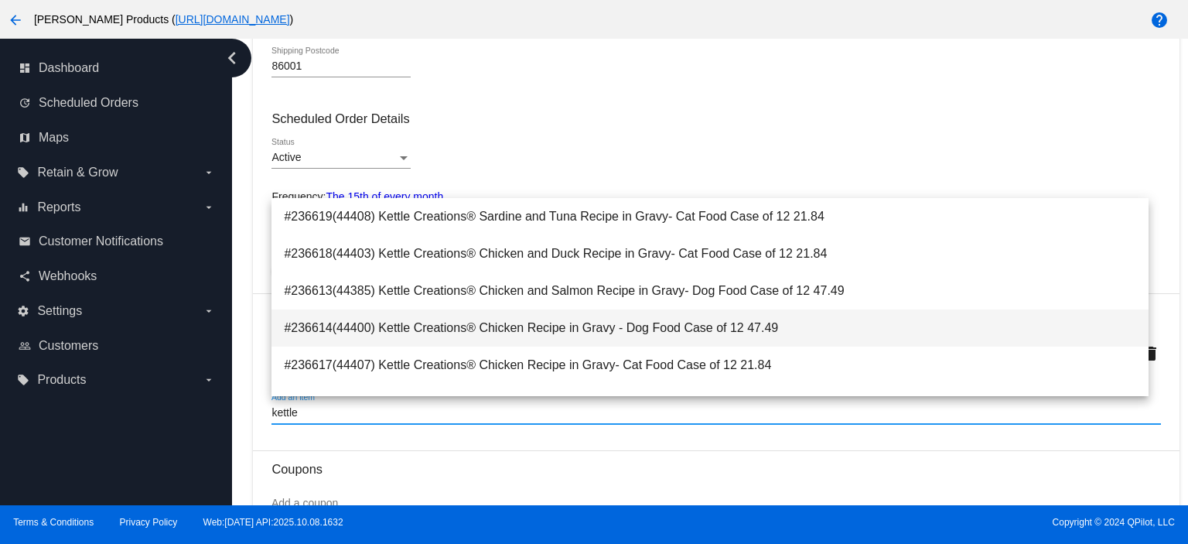
type input "kettle"
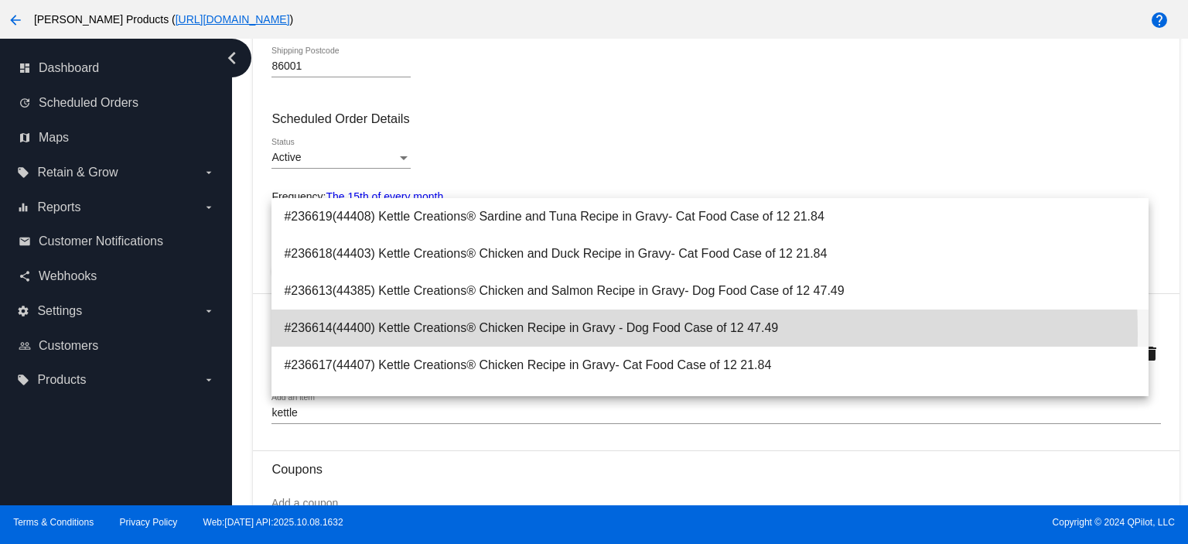
click at [540, 333] on span "#236614(44400) Kettle Creations® Chicken Recipe in Gravy - Dog Food Case of 12 …" at bounding box center [710, 327] width 852 height 37
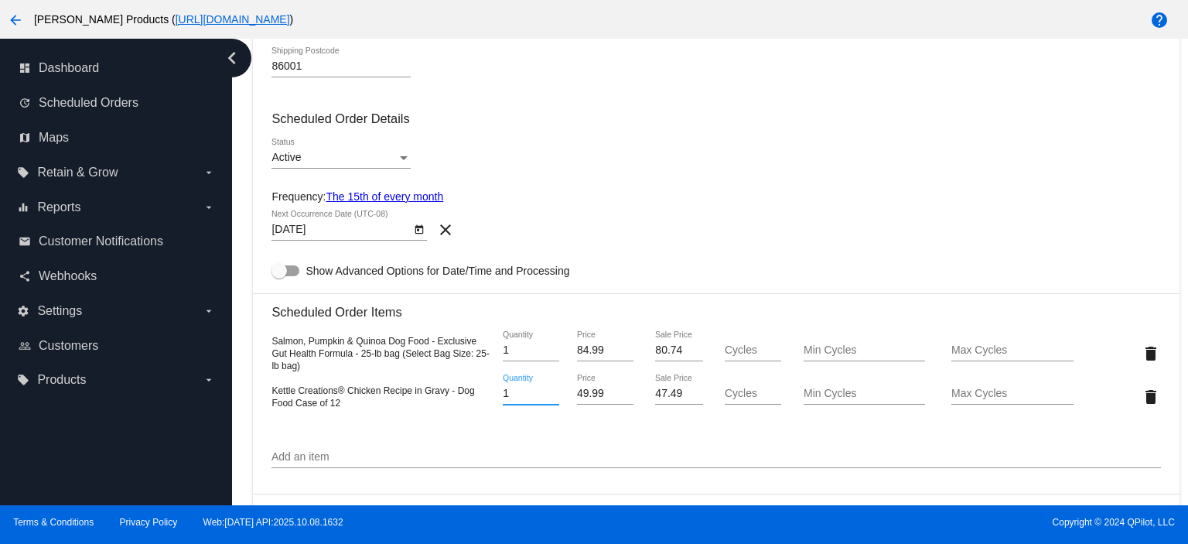
drag, startPoint x: 510, startPoint y: 394, endPoint x: 485, endPoint y: 395, distance: 24.8
click at [490, 395] on div "Kettle Creations® Chicken Recipe in Gravy - Dog Food Case of 12 1 Quantity 49.9…" at bounding box center [715, 396] width 889 height 44
type input "2"
type input "79.60"
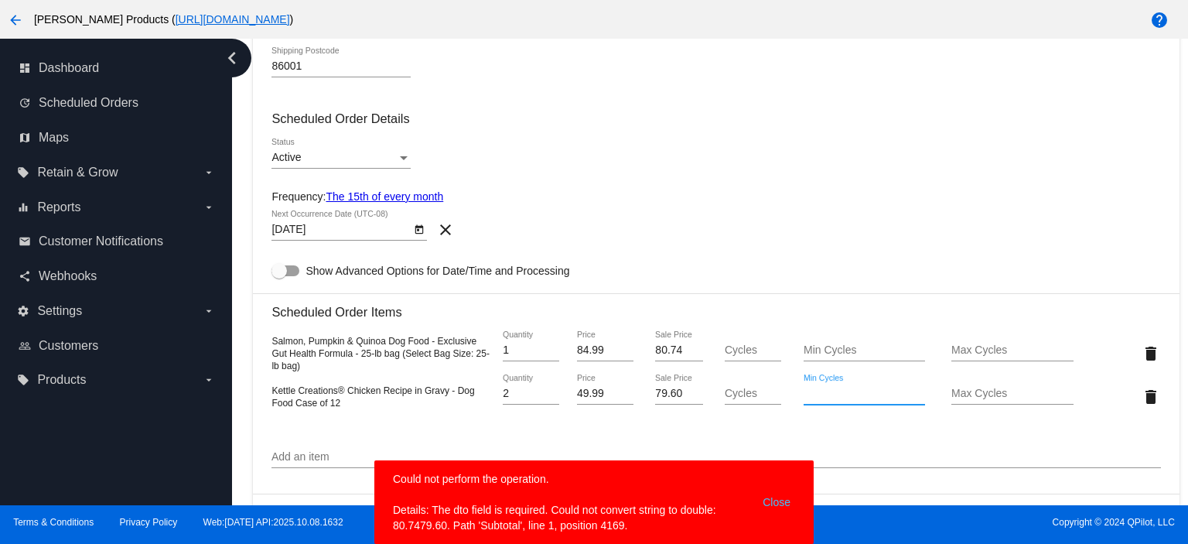
click at [742, 354] on input "Cycles" at bounding box center [753, 350] width 56 height 12
type input "100"
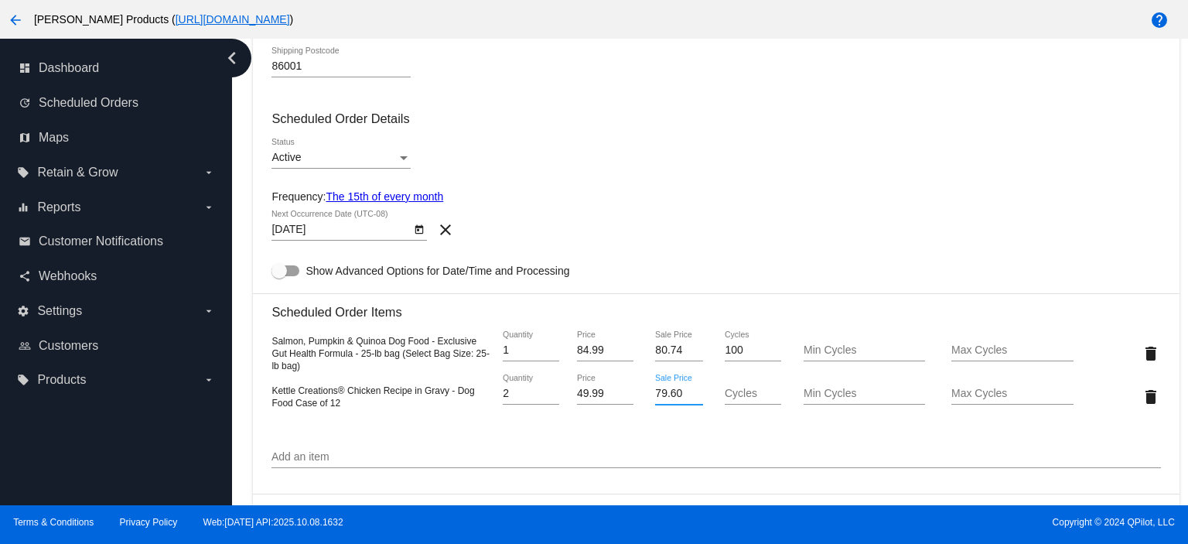
drag, startPoint x: 681, startPoint y: 396, endPoint x: 597, endPoint y: 403, distance: 83.8
click at [601, 403] on div "Kettle Creations® Chicken Recipe in Gravy - Dog Food Case of 12 2 Quantity 49.9…" at bounding box center [715, 396] width 889 height 44
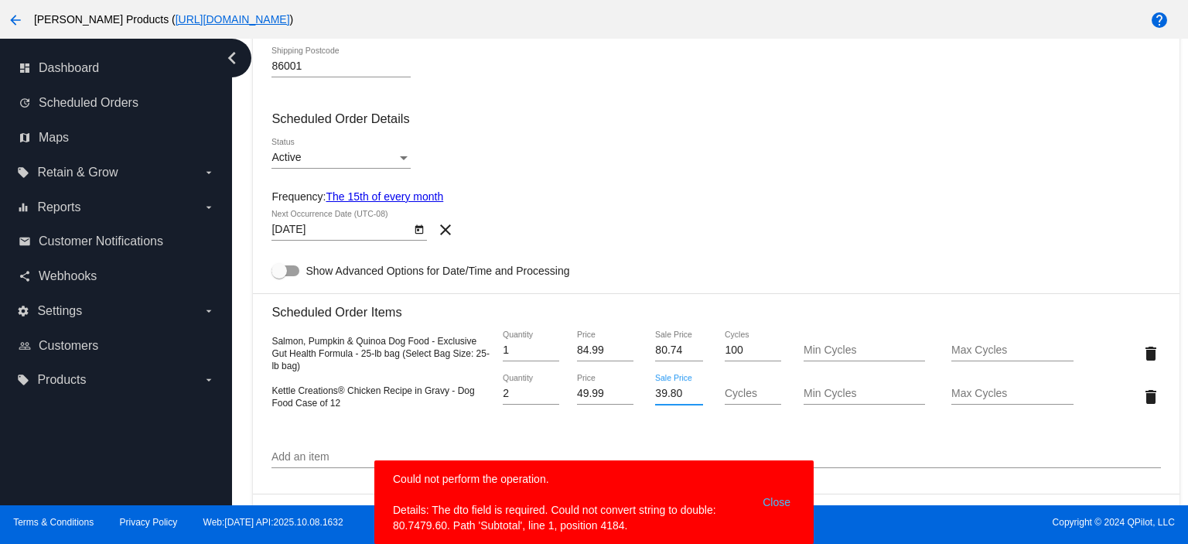
type input "39.80"
click at [732, 390] on input "Cycles" at bounding box center [753, 393] width 56 height 12
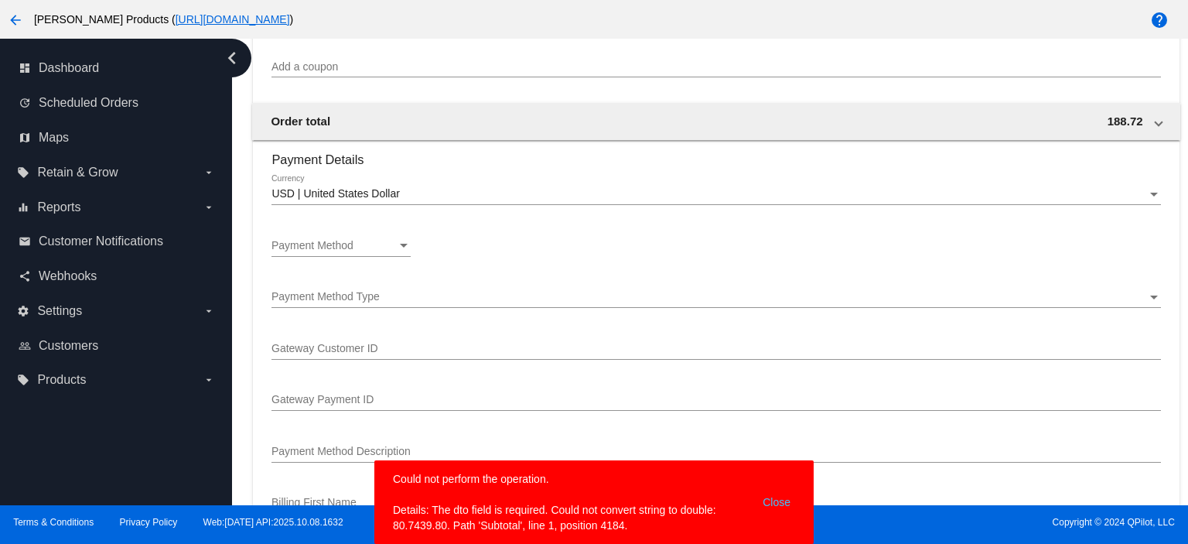
scroll to position [1237, 0]
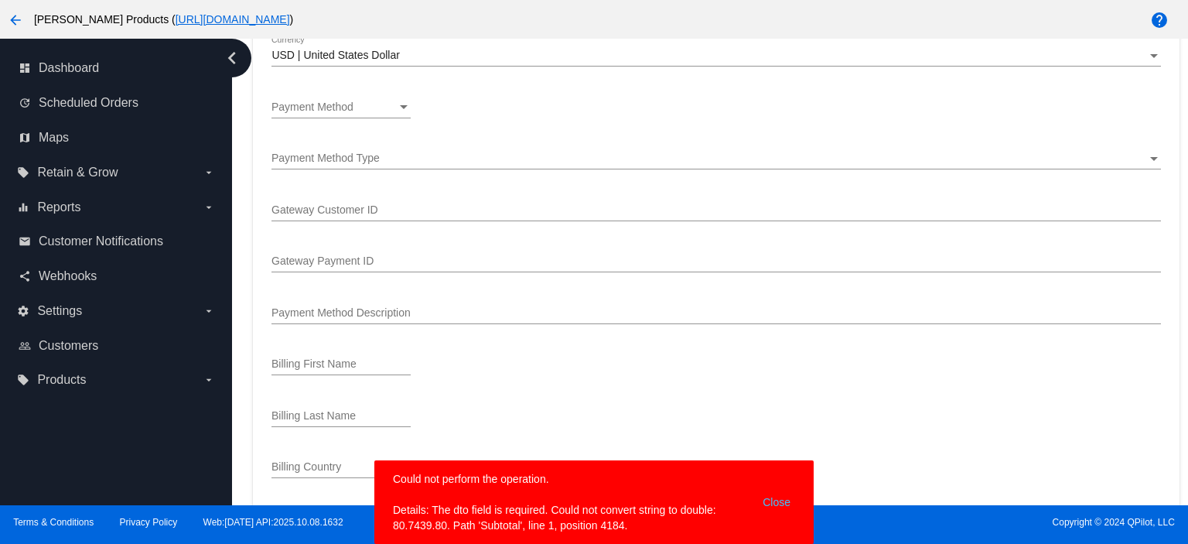
type input "100"
click at [322, 108] on span "Payment Method" at bounding box center [312, 107] width 82 height 12
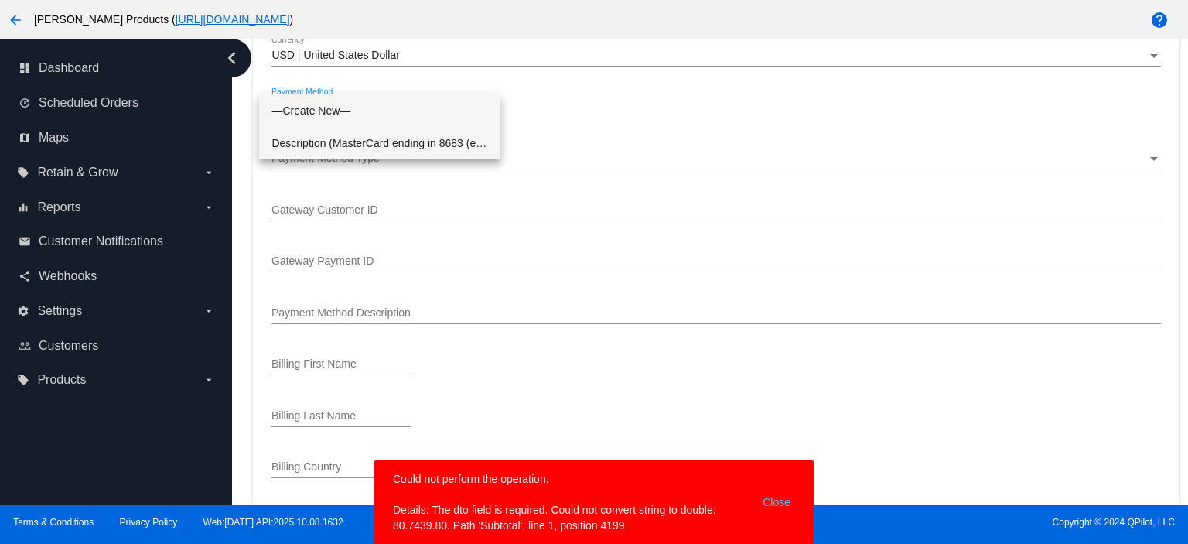
click at [314, 131] on span "Description (MasterCard ending in 8683 (expires 03/28)) GatewayCustomerId (cus_…" at bounding box center [379, 143] width 217 height 32
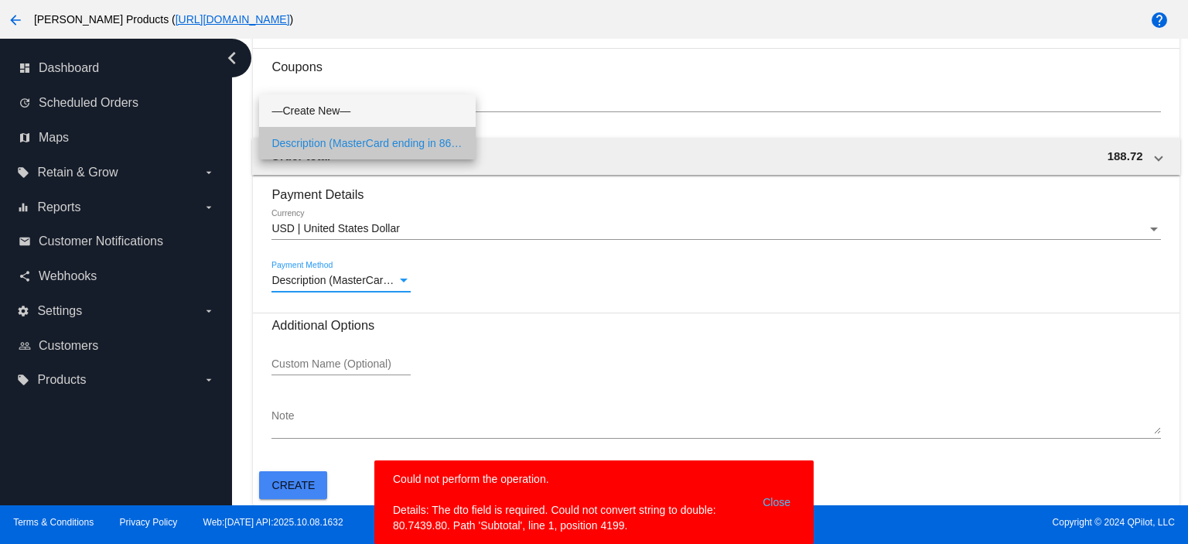
scroll to position [1067, 0]
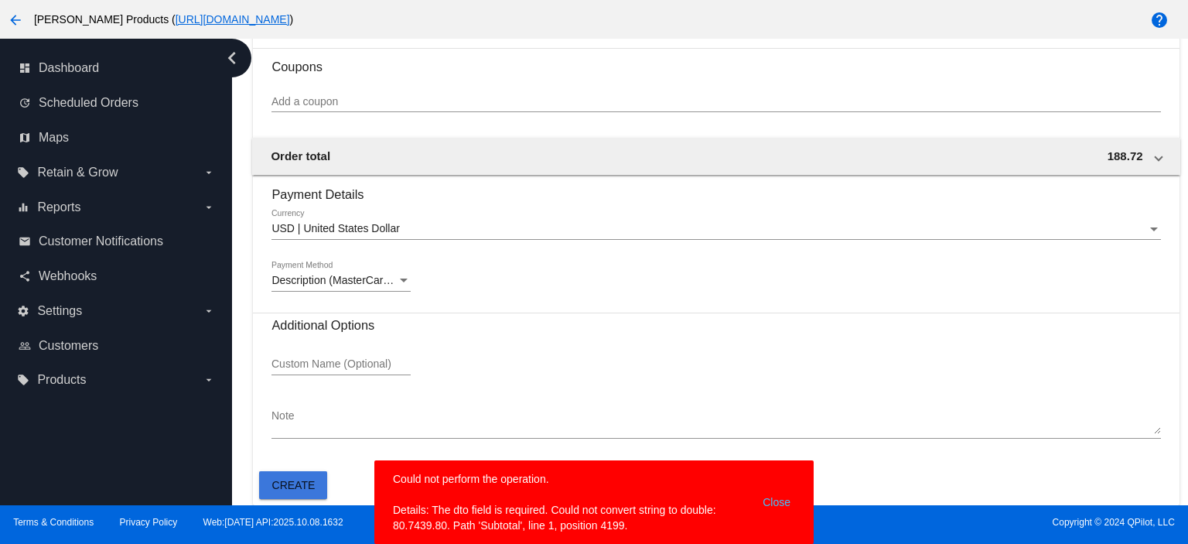
click at [302, 481] on span "Create" at bounding box center [293, 485] width 43 height 12
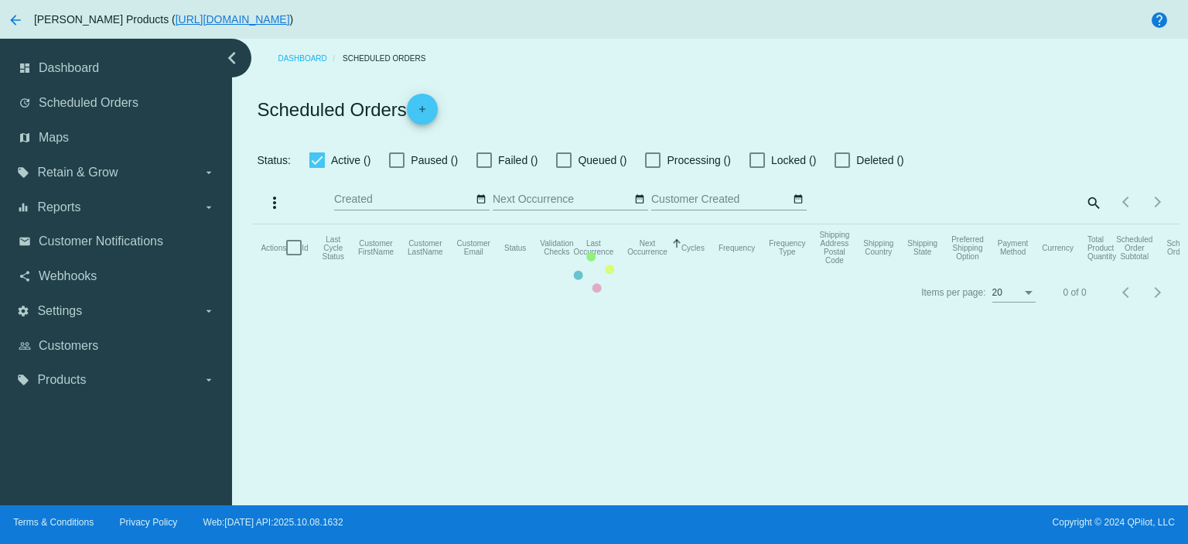
checkbox input "true"
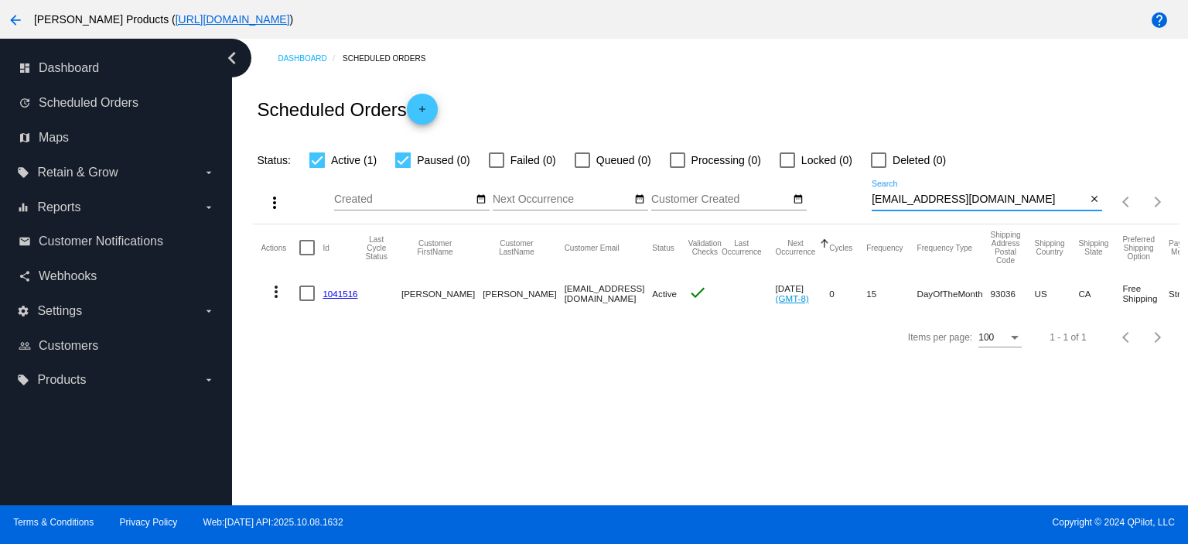
drag, startPoint x: 1035, startPoint y: 200, endPoint x: 794, endPoint y: 211, distance: 240.8
click at [794, 211] on div "more_vert Oct Jan Feb Mar [DATE]" at bounding box center [716, 196] width 926 height 55
type input "gabi"
click at [346, 294] on link "1041519" at bounding box center [340, 293] width 35 height 10
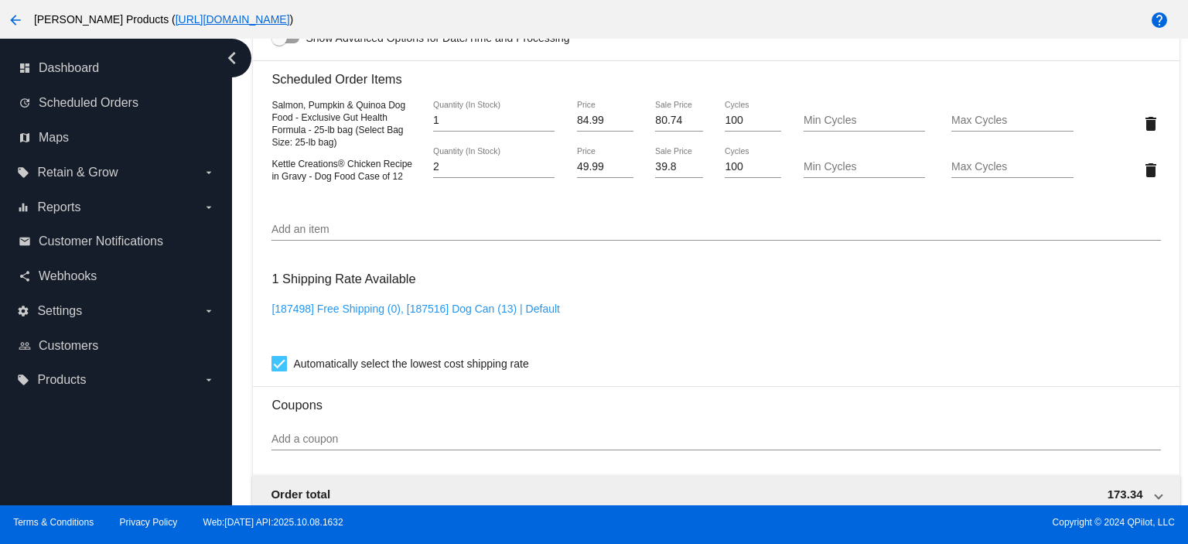
scroll to position [928, 0]
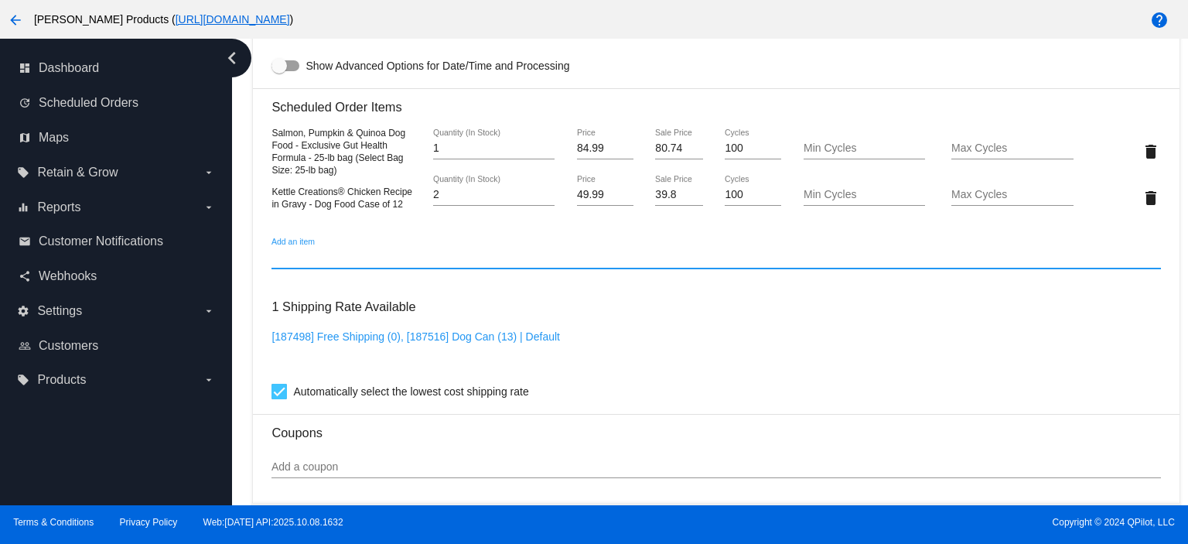
click at [294, 258] on input "Add an item" at bounding box center [715, 257] width 889 height 12
type input "shipping"
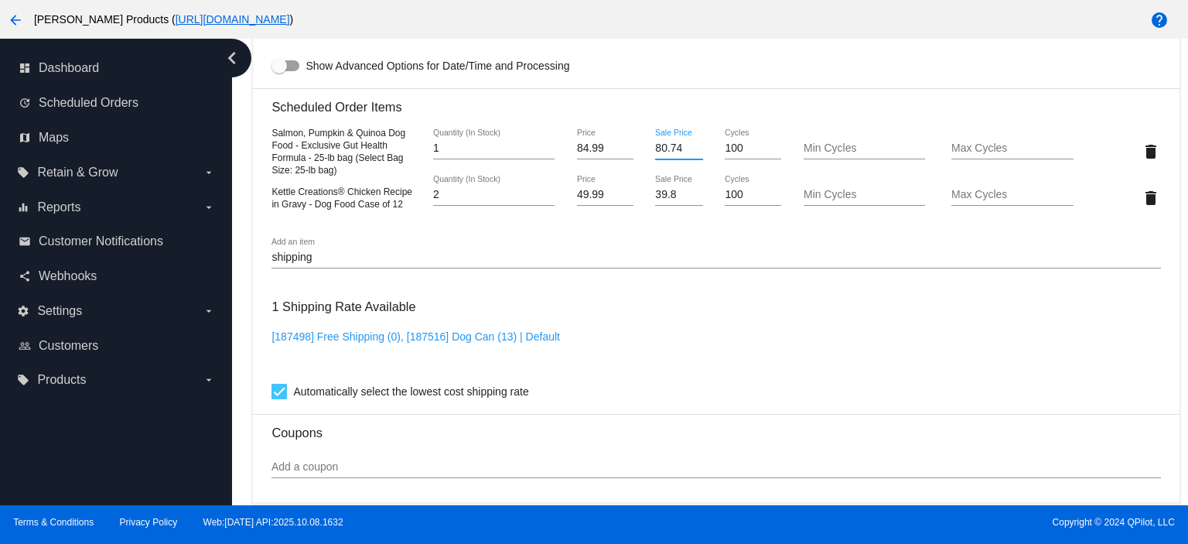
drag, startPoint x: 681, startPoint y: 155, endPoint x: 586, endPoint y: 155, distance: 94.4
click at [587, 155] on div "Salmon, Pumpkin & Quinoa Dog Food - Exclusive Gut Health Formula - 25-lb bag (S…" at bounding box center [715, 150] width 889 height 49
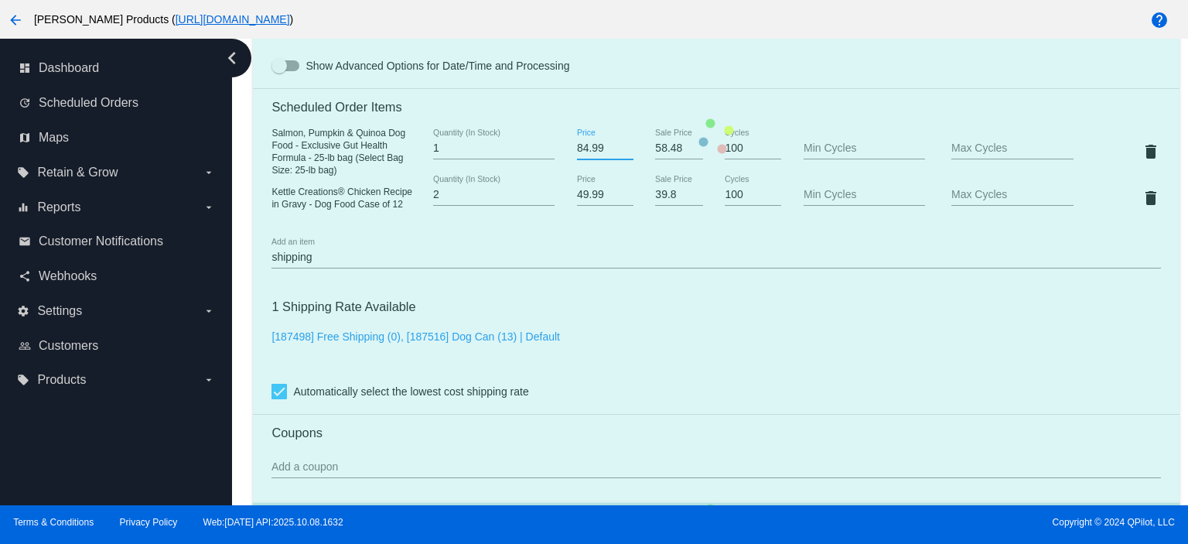
drag, startPoint x: 586, startPoint y: 155, endPoint x: 515, endPoint y: 155, distance: 71.2
click at [515, 155] on mat-card "Customer 4112482: [PERSON_NAME] [EMAIL_ADDRESS][DOMAIN_NAME] Customer Shipping …" at bounding box center [716, 137] width 926 height 1596
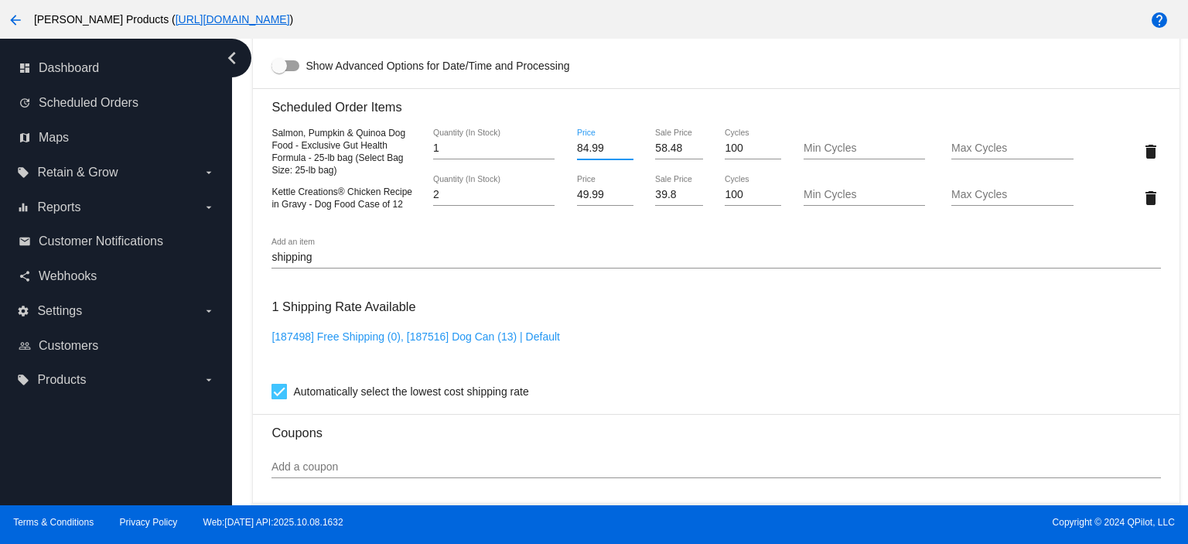
click at [684, 153] on mat-card "Customer 4112482: [PERSON_NAME] [EMAIL_ADDRESS][DOMAIN_NAME] Customer Shipping …" at bounding box center [716, 137] width 926 height 1596
drag, startPoint x: 683, startPoint y: 153, endPoint x: 630, endPoint y: 158, distance: 52.8
click at [634, 159] on div "Salmon, Pumpkin & Quinoa Dog Food - Exclusive Gut Health Formula - 25-lb bag (S…" at bounding box center [715, 150] width 889 height 49
type input "66.64"
click at [676, 196] on mat-card "Customer 4112482: [PERSON_NAME] [EMAIL_ADDRESS][DOMAIN_NAME] Customer Shipping …" at bounding box center [716, 137] width 926 height 1596
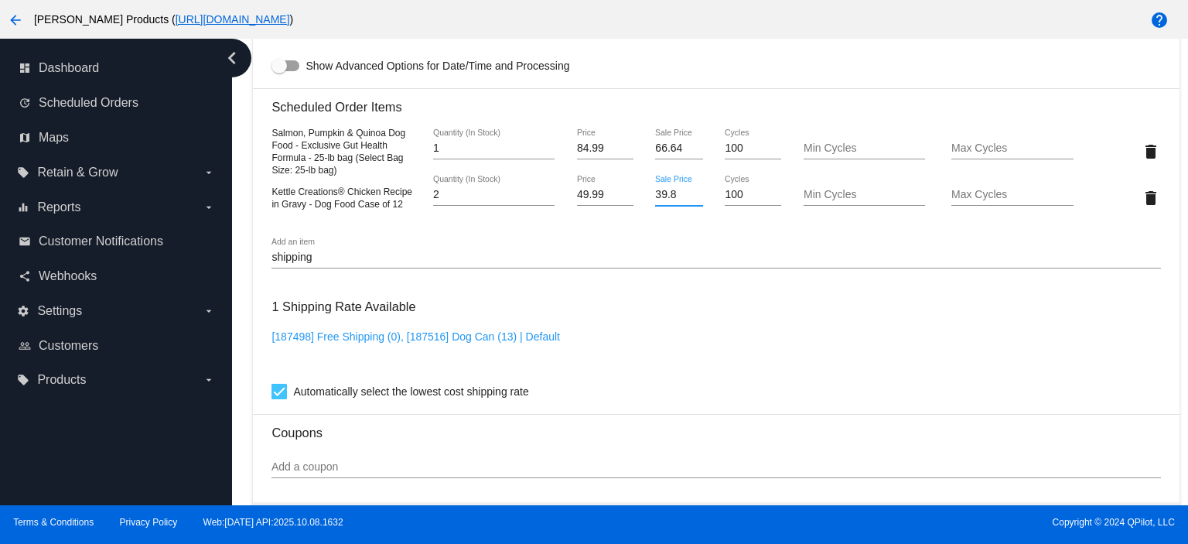
drag, startPoint x: 673, startPoint y: 200, endPoint x: 623, endPoint y: 200, distance: 50.3
click at [623, 200] on div "Kettle Creations® Chicken Recipe in Gravy - Dog Food Case of 12 2 Quantity (In …" at bounding box center [715, 198] width 889 height 44
type input "48.61"
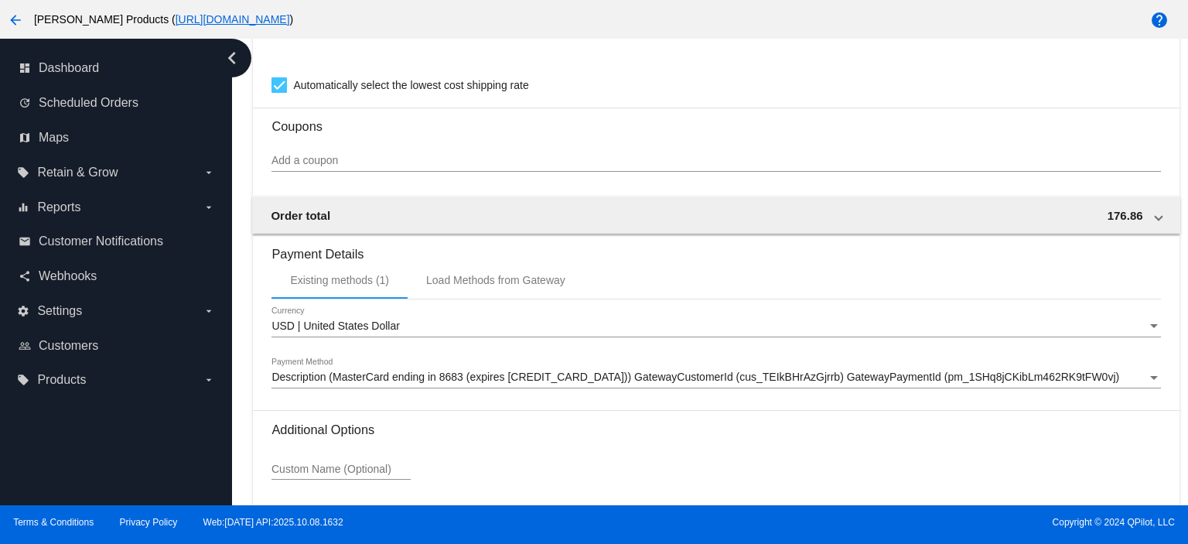
scroll to position [1340, 0]
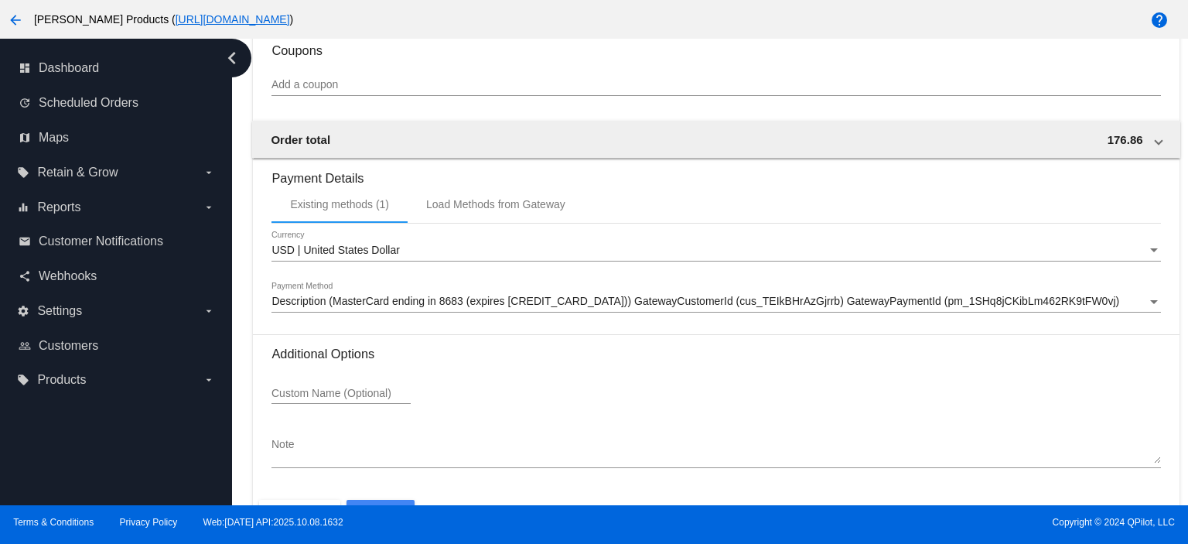
scroll to position [1364, 0]
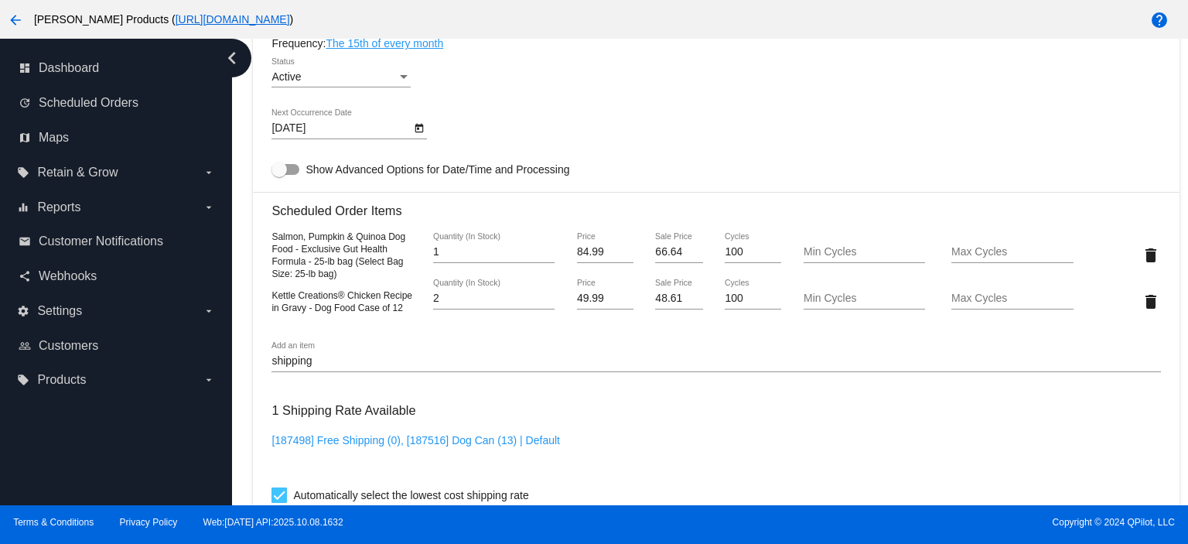
scroll to position [0, 0]
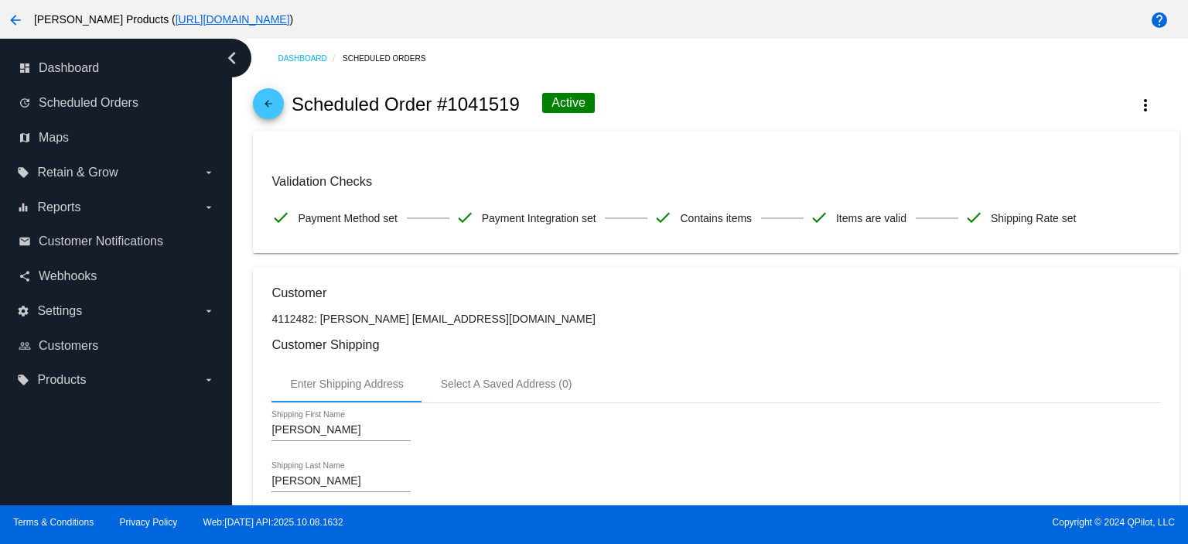
type textarea "Price of item includes shipping charge"
click at [272, 99] on mat-icon "arrow_back" at bounding box center [268, 107] width 19 height 19
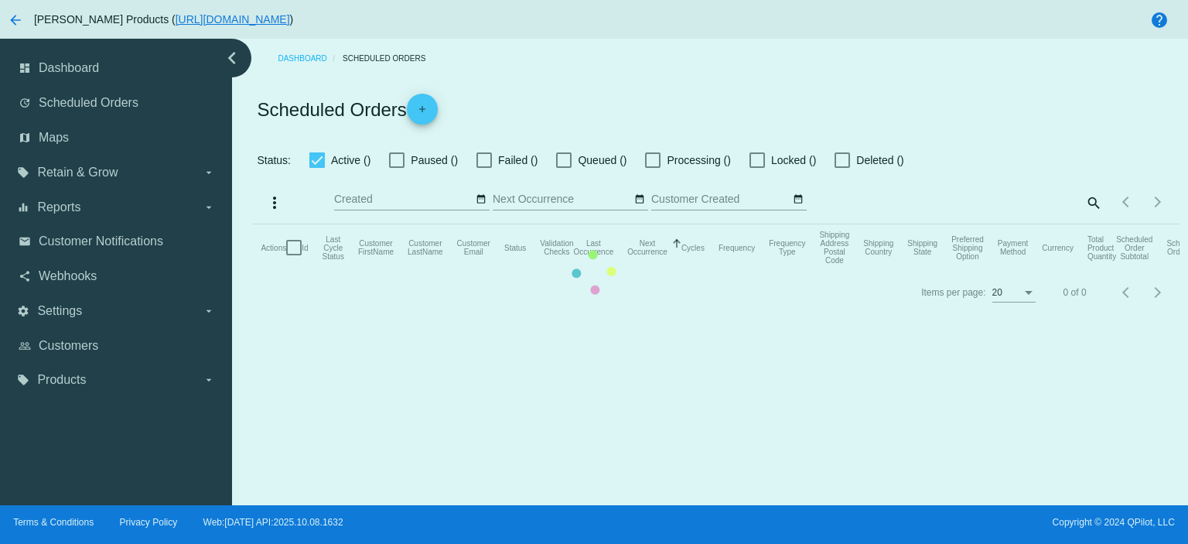
checkbox input "true"
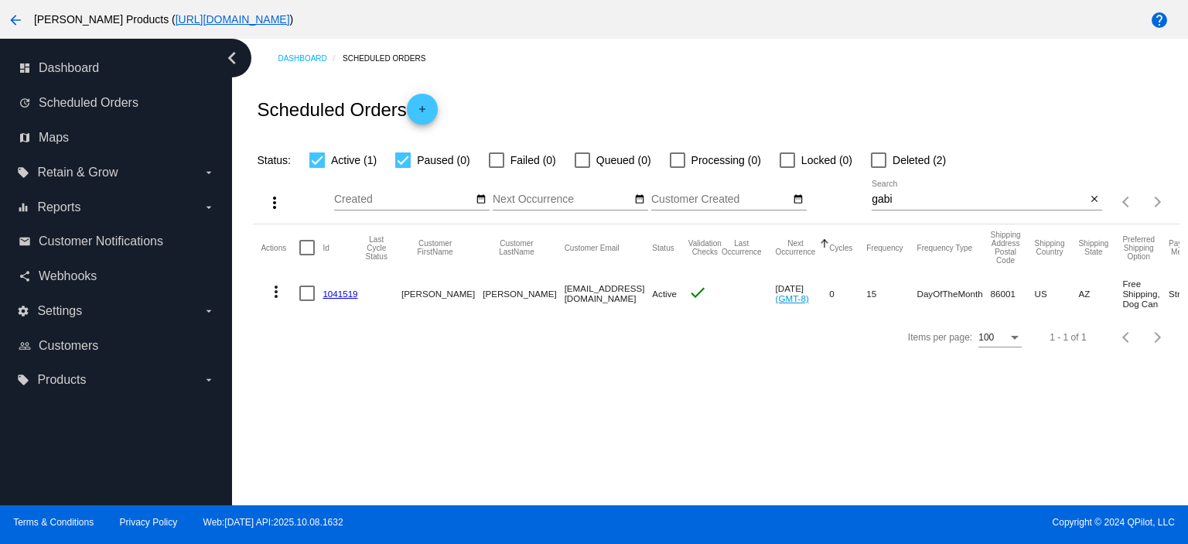
click at [882, 159] on div at bounding box center [878, 159] width 15 height 15
click at [879, 168] on input "Deleted (2)" at bounding box center [878, 168] width 1 height 1
checkbox input "true"
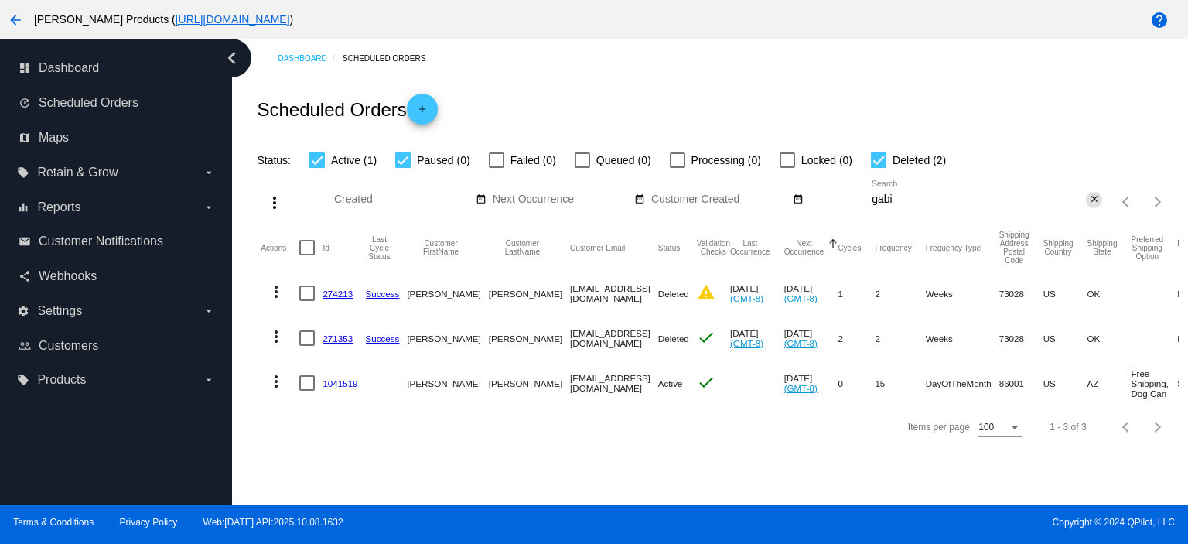
click at [1097, 196] on mat-icon "close" at bounding box center [1094, 199] width 11 height 12
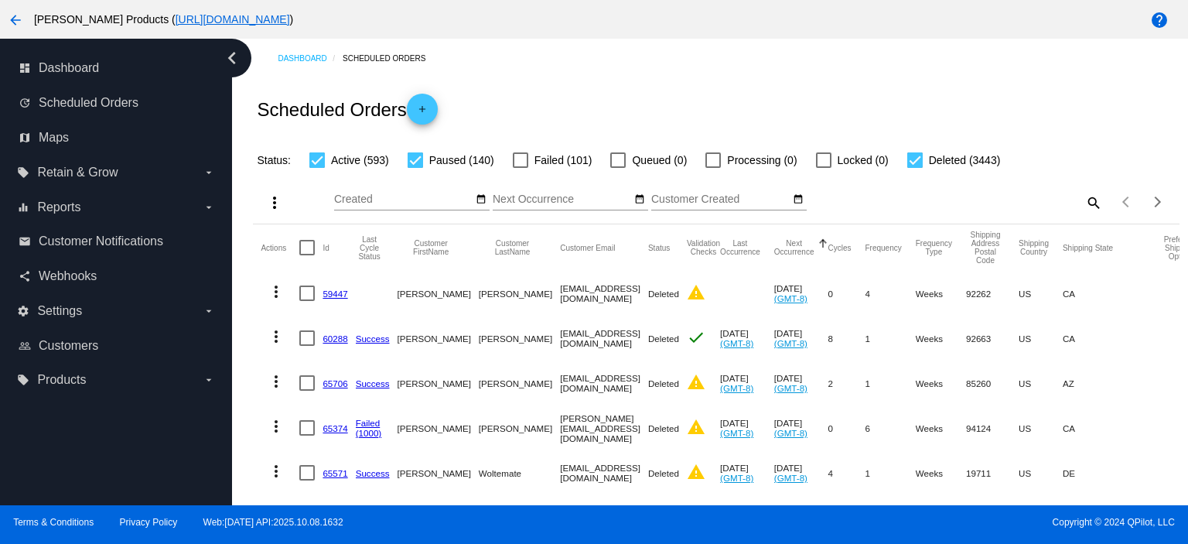
click at [1084, 200] on mat-icon "search" at bounding box center [1093, 202] width 19 height 24
paste input "[PERSON_NAME][EMAIL_ADDRESS][DOMAIN_NAME]"
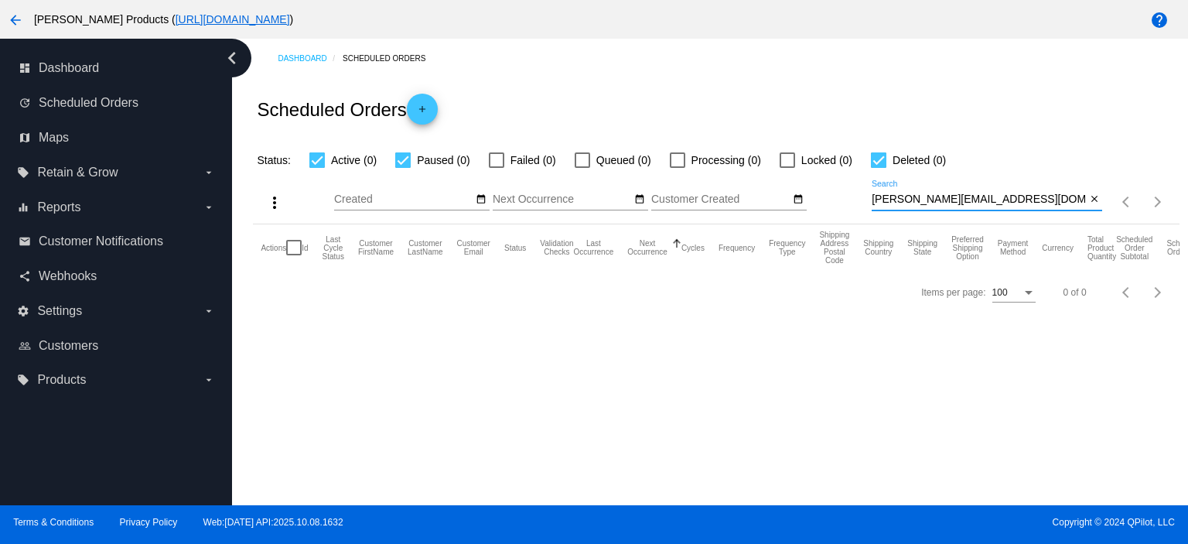
type input "[PERSON_NAME][EMAIL_ADDRESS][DOMAIN_NAME]"
click at [425, 99] on span "add" at bounding box center [422, 113] width 19 height 38
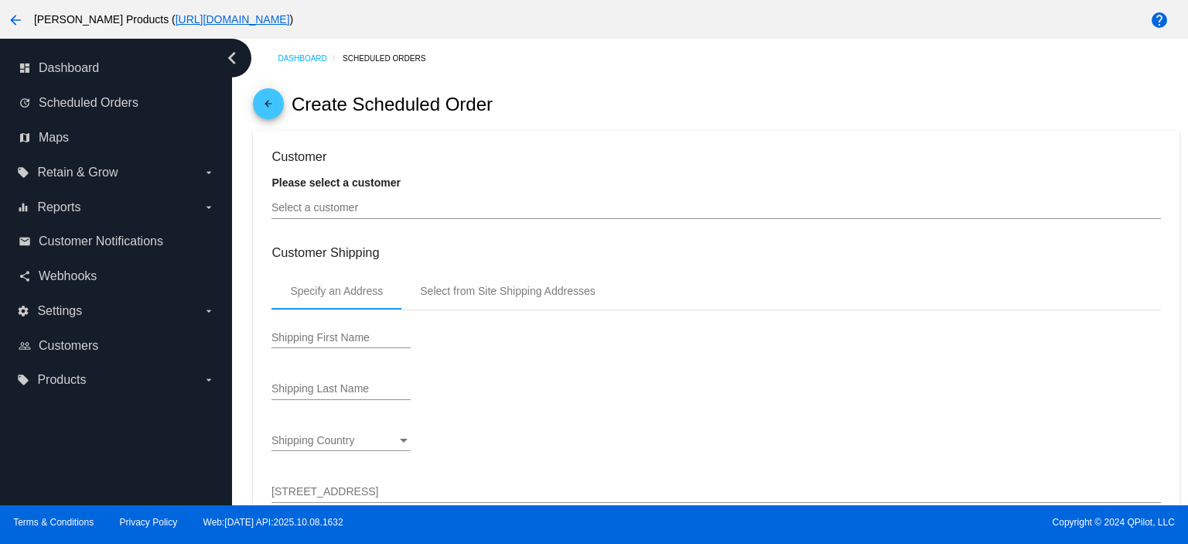
type input "[DATE]"
click at [343, 210] on input "Select a customer" at bounding box center [715, 208] width 889 height 12
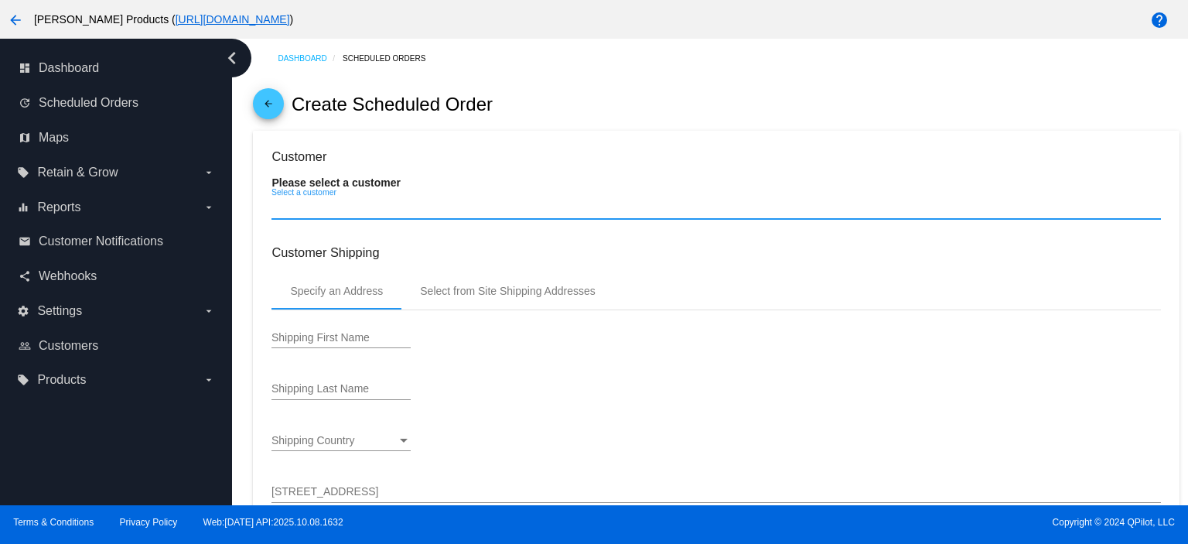
paste input "[PERSON_NAME][EMAIL_ADDRESS][DOMAIN_NAME]"
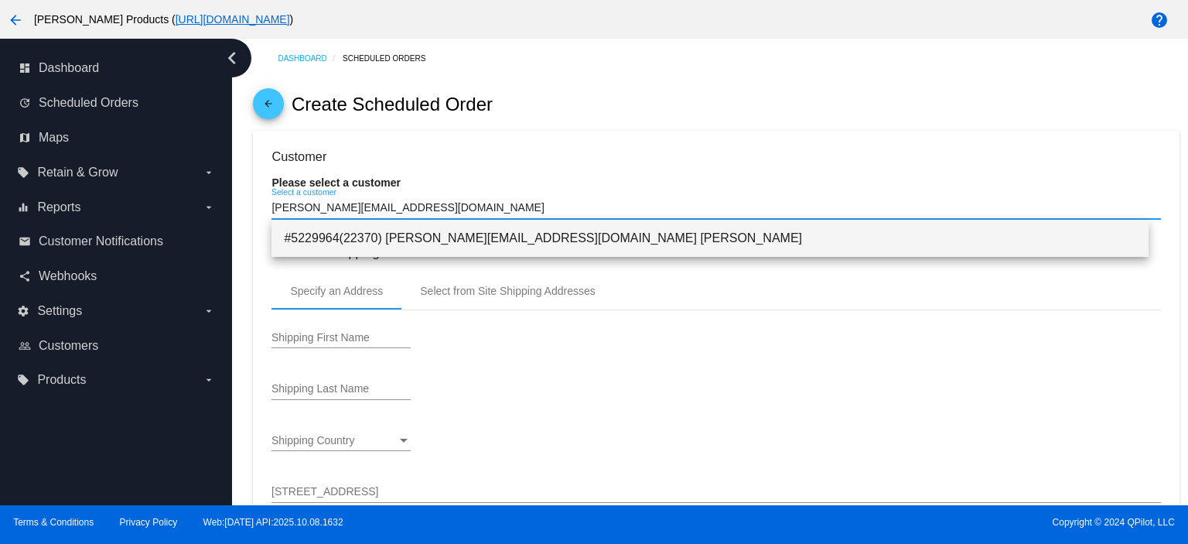
type input "[PERSON_NAME][EMAIL_ADDRESS][DOMAIN_NAME]"
click at [504, 231] on span "#5229964(22370) [PERSON_NAME][EMAIL_ADDRESS][DOMAIN_NAME] [PERSON_NAME]" at bounding box center [710, 238] width 852 height 37
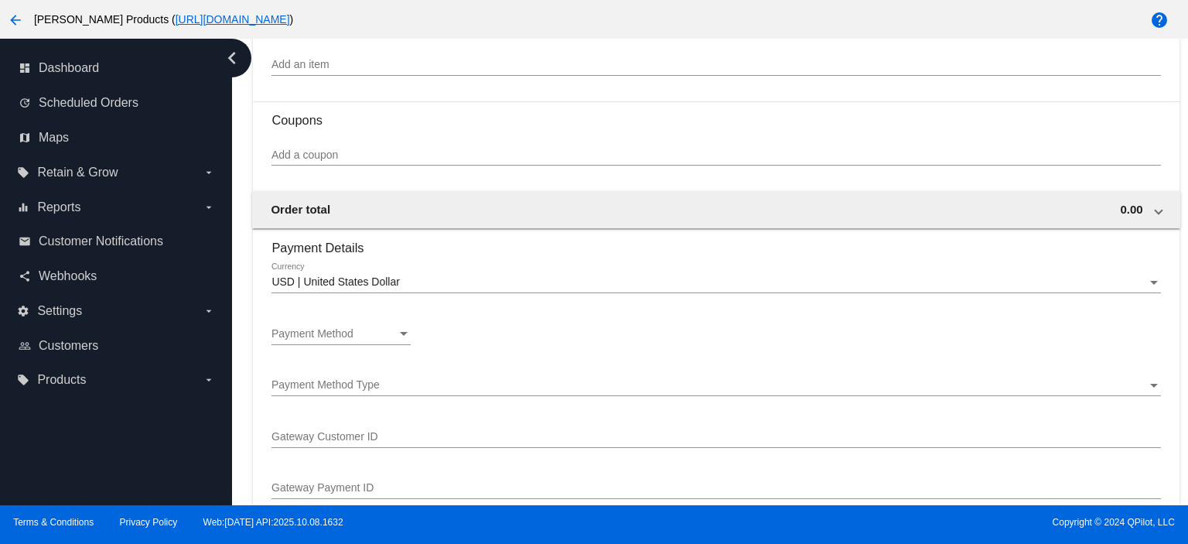
scroll to position [928, 0]
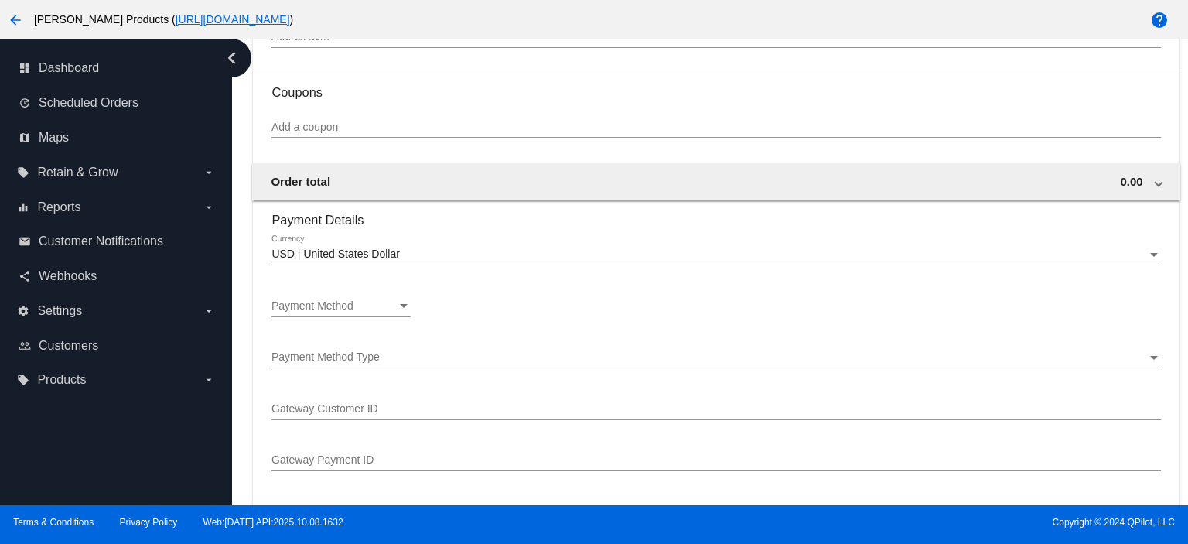
click at [331, 312] on span "Payment Method" at bounding box center [312, 305] width 82 height 12
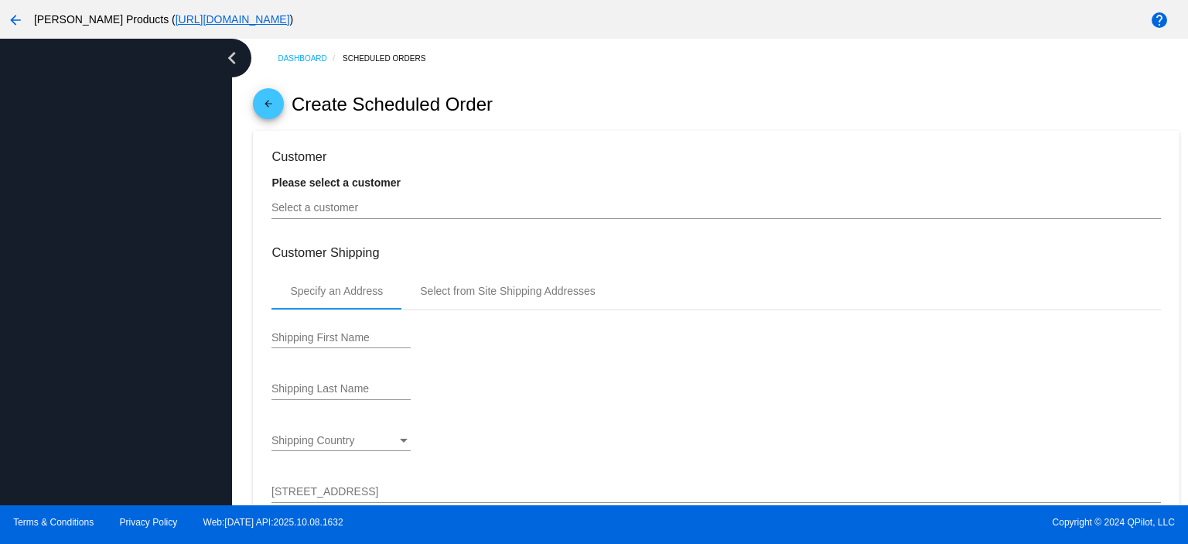
type input "[DATE]"
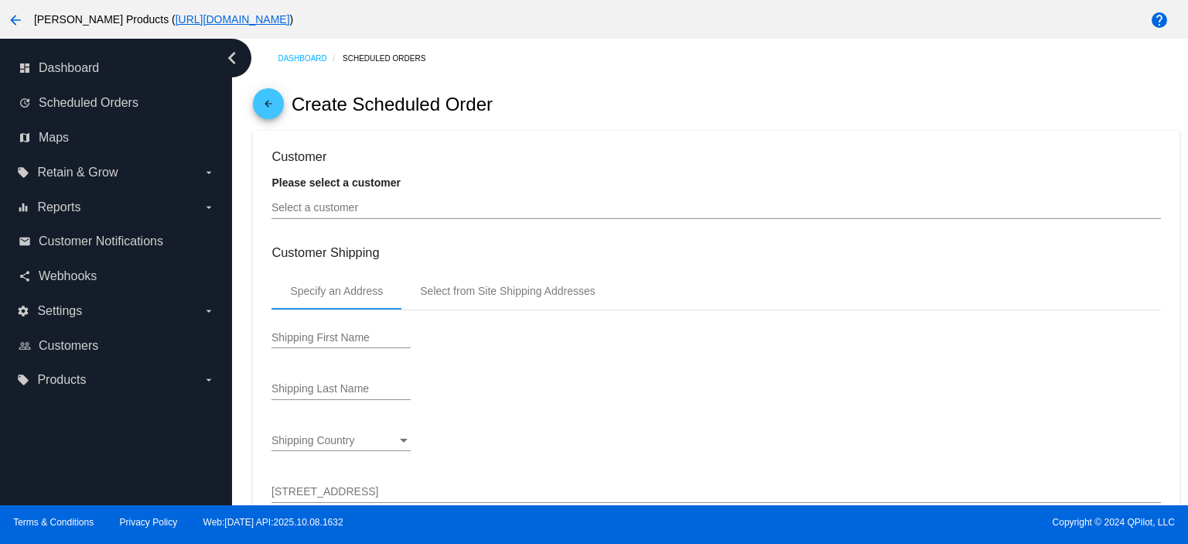
click at [280, 210] on input "Select a customer" at bounding box center [715, 208] width 889 height 12
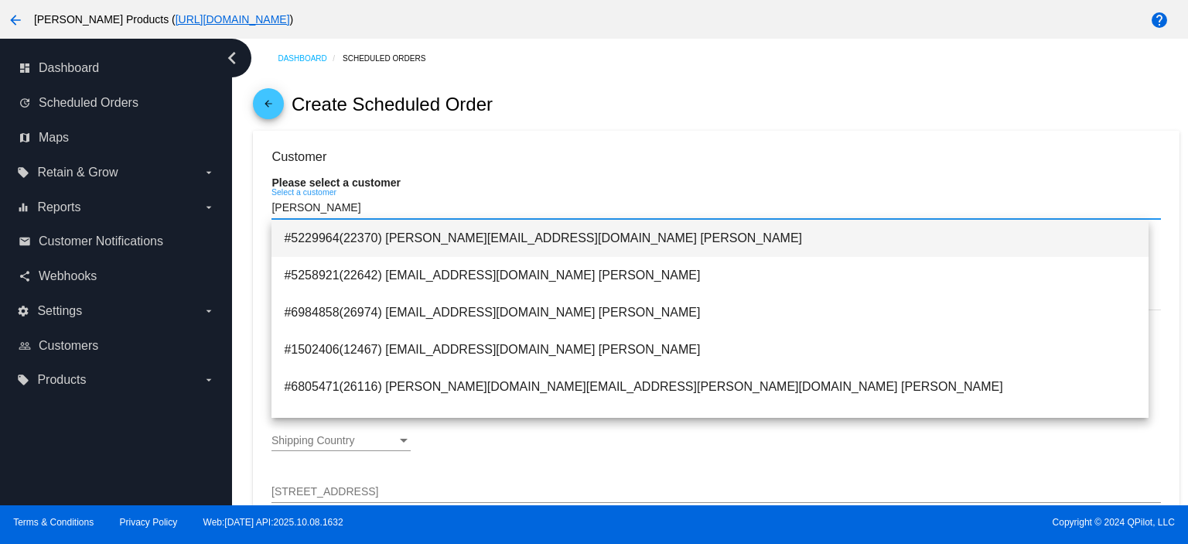
type input "[PERSON_NAME]"
click at [498, 241] on span "#5229964(22370) [PERSON_NAME][EMAIL_ADDRESS][DOMAIN_NAME] [PERSON_NAME]" at bounding box center [710, 238] width 852 height 37
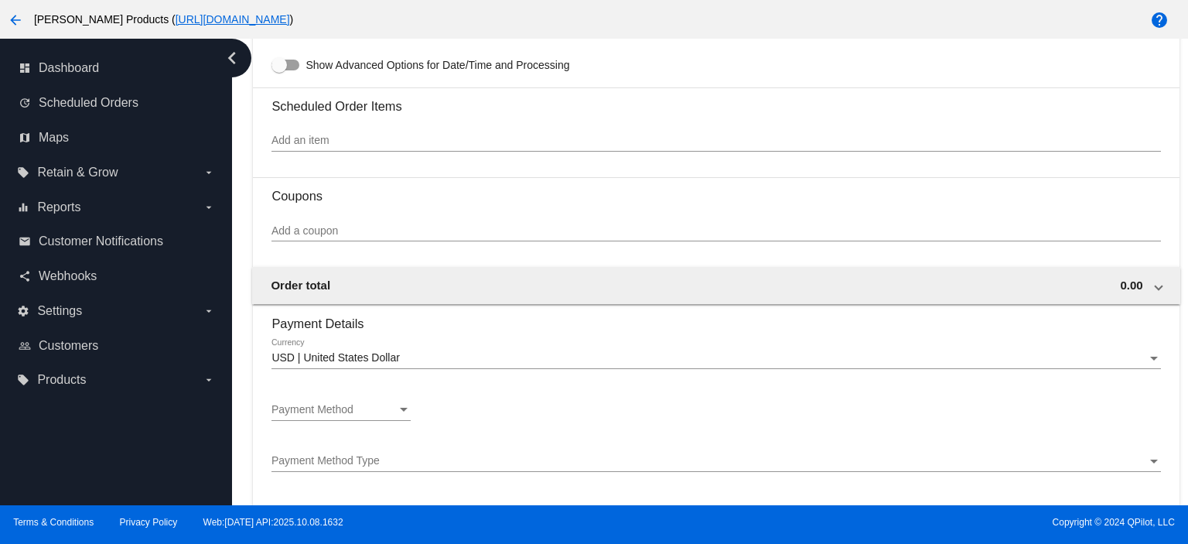
scroll to position [1134, 0]
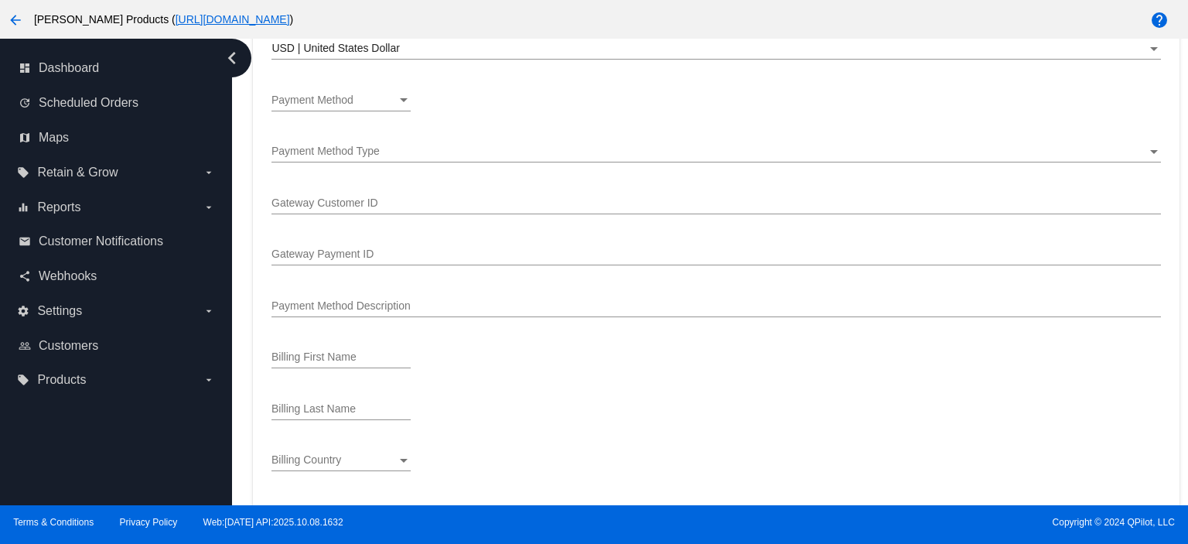
click at [320, 95] on div "Payment Method Payment Method" at bounding box center [340, 96] width 139 height 30
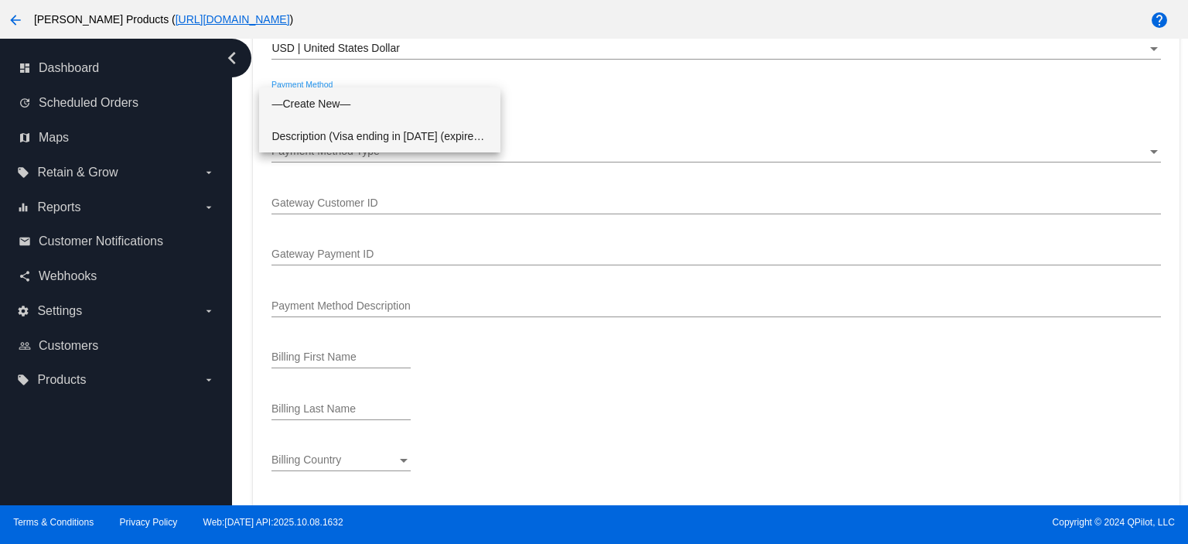
click at [320, 129] on span "Description (Visa ending in [DATE] (expires [CREDIT_CARD_DATA])) GatewayCustome…" at bounding box center [379, 136] width 217 height 32
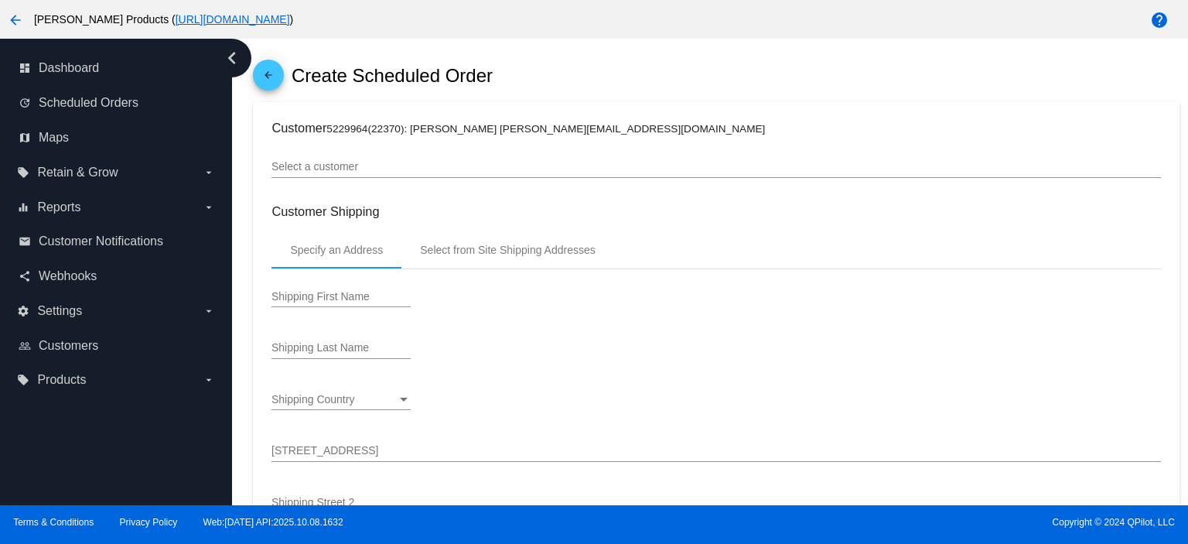
scroll to position [132, 0]
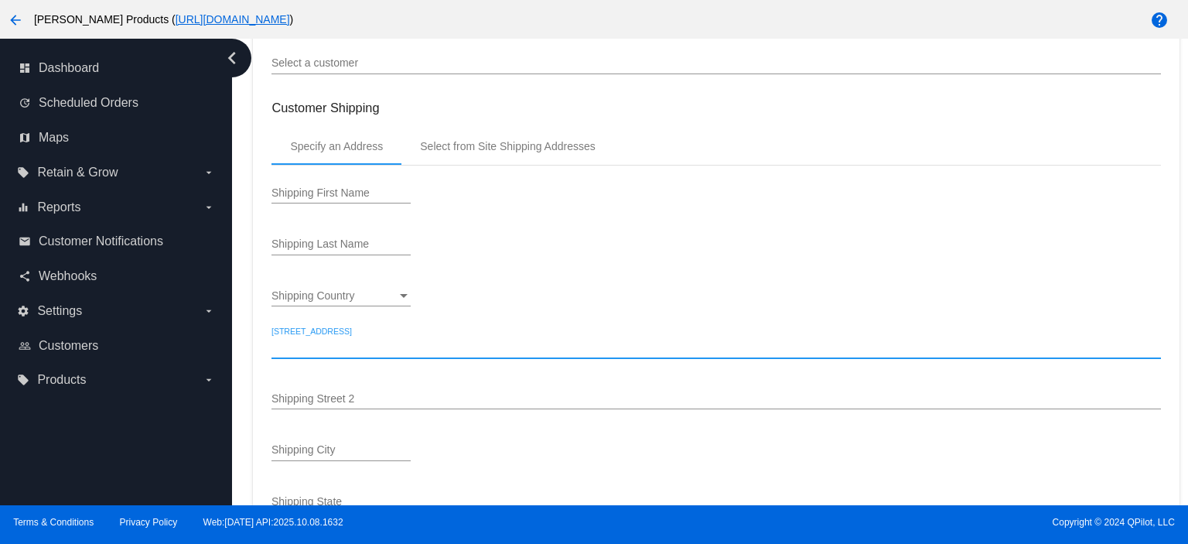
click at [322, 350] on input "[STREET_ADDRESS]" at bounding box center [715, 347] width 889 height 12
paste input "[STREET_ADDRESS]"
drag, startPoint x: 391, startPoint y: 348, endPoint x: 254, endPoint y: 349, distance: 136.9
type input "[STREET_ADDRESS]"
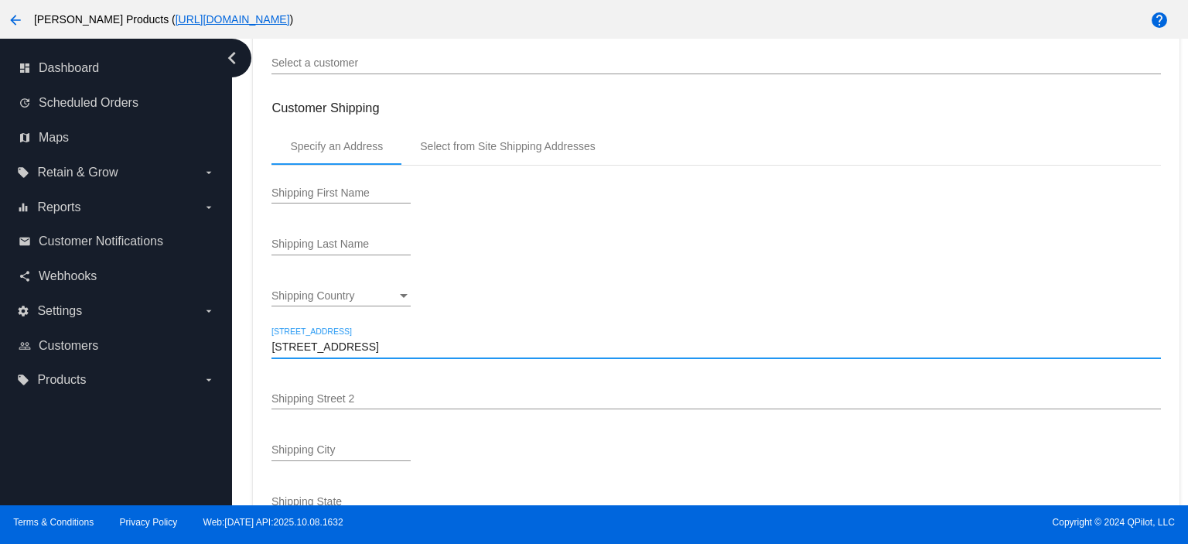
click at [284, 451] on input "Shipping City" at bounding box center [340, 450] width 139 height 12
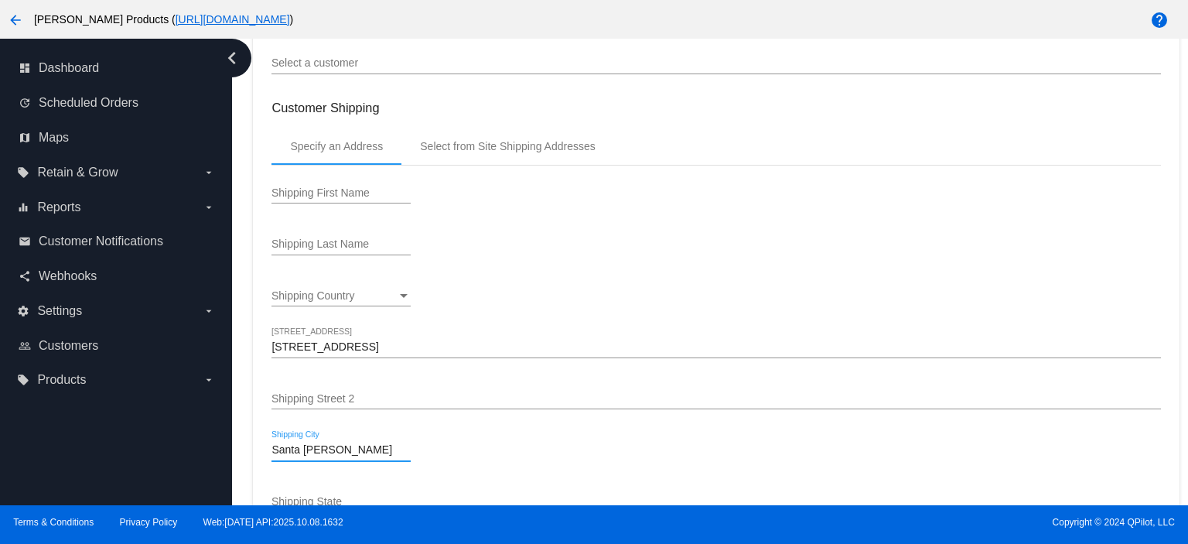
scroll to position [338, 0]
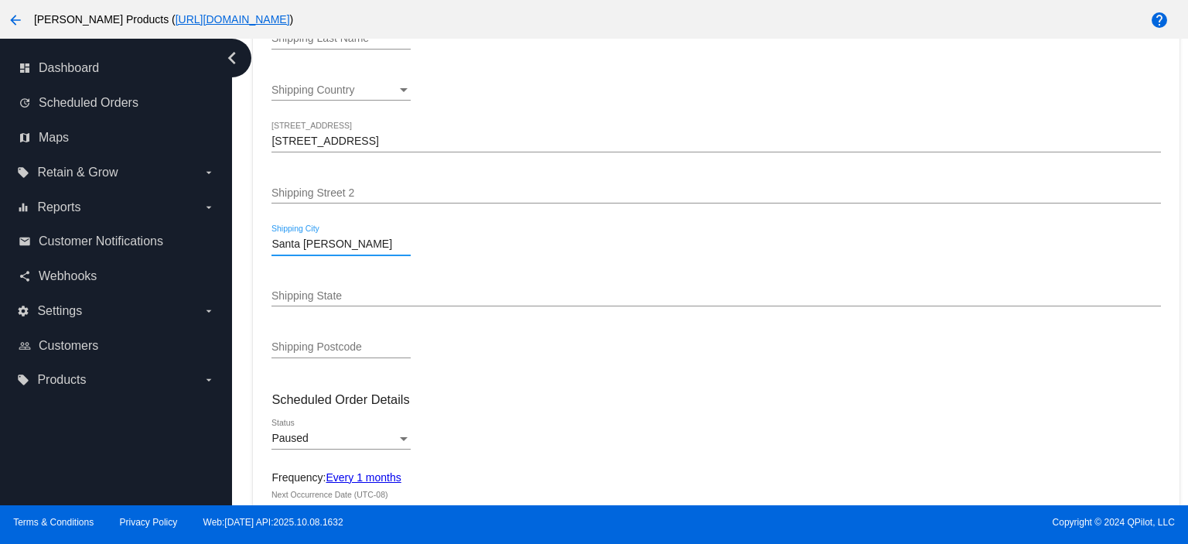
type input "Santa [PERSON_NAME]"
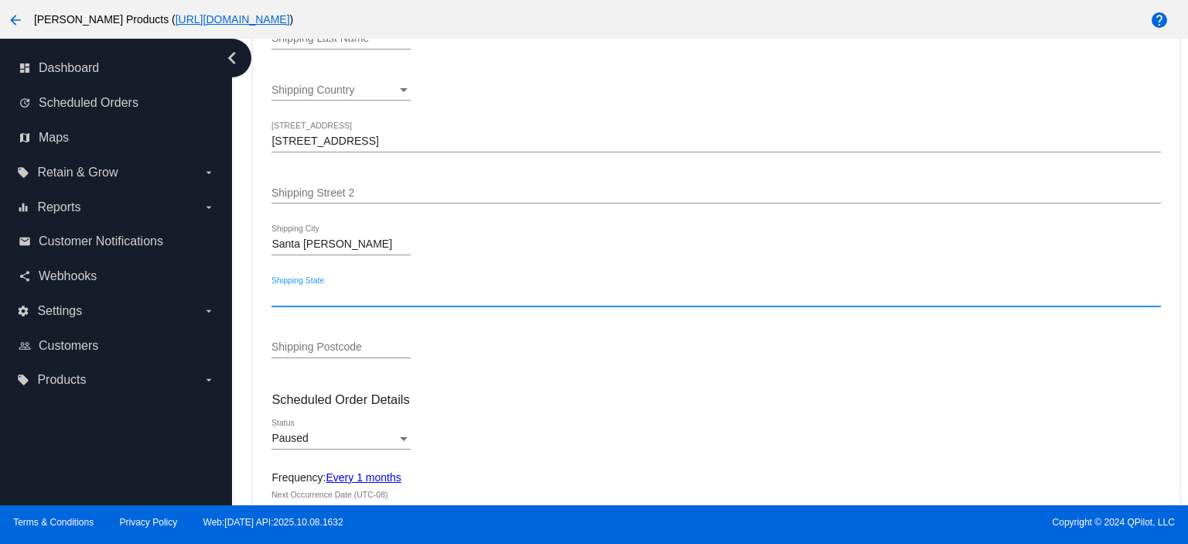
click at [288, 296] on input "Shipping State" at bounding box center [715, 296] width 889 height 12
type input "c"
type input "Ca"
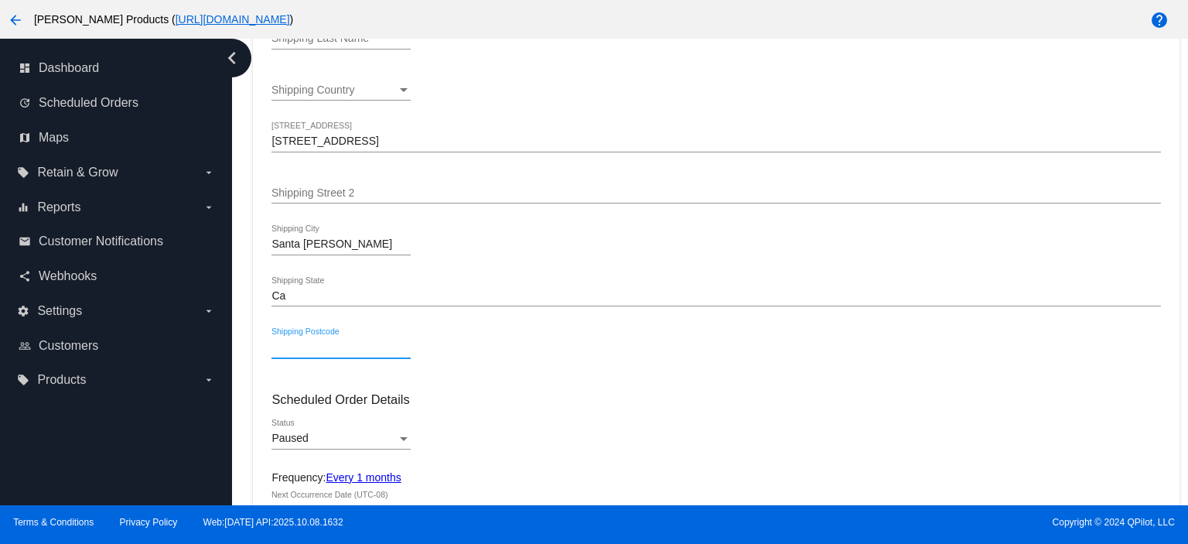
click at [304, 343] on input "Shipping Postcode" at bounding box center [340, 347] width 139 height 12
type input "93455"
click at [294, 309] on div "Ca Shipping State" at bounding box center [715, 298] width 889 height 44
drag, startPoint x: 294, startPoint y: 302, endPoint x: 294, endPoint y: 287, distance: 15.5
click at [294, 302] on div "Ca Shipping State" at bounding box center [715, 291] width 889 height 30
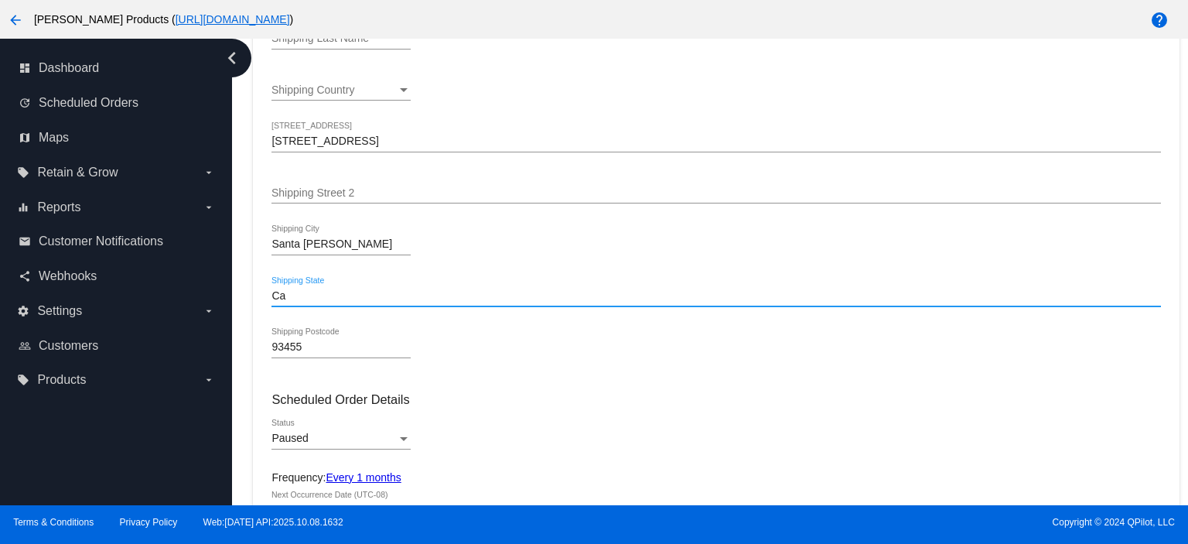
click at [292, 282] on div "Ca Shipping State" at bounding box center [715, 291] width 889 height 30
type input "[US_STATE]"
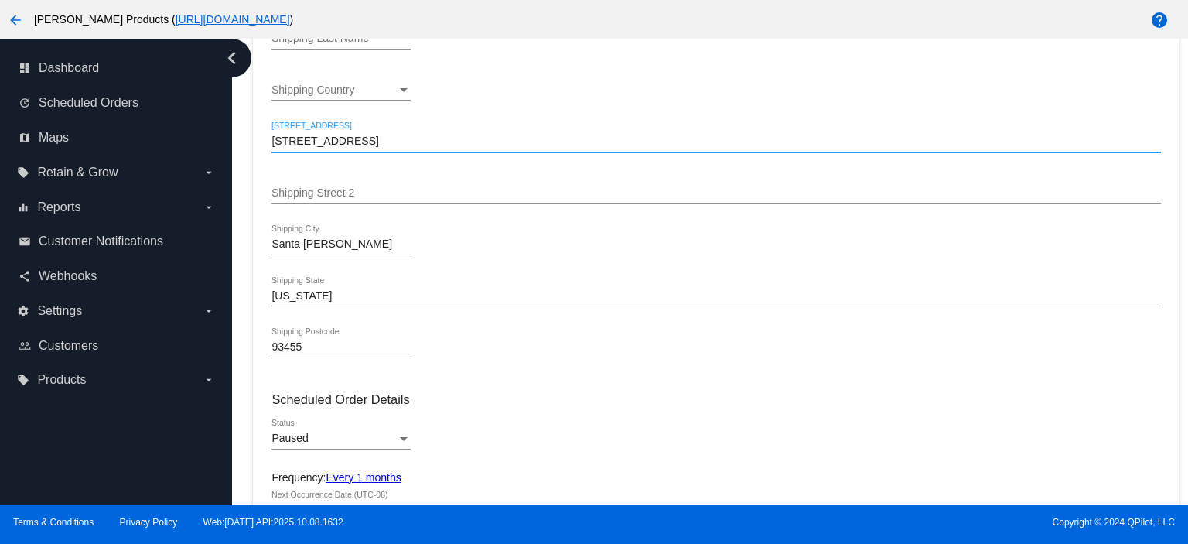
click at [526, 140] on input "[STREET_ADDRESS]" at bounding box center [715, 141] width 889 height 12
type input "613 AGAPANTHUS WAY"
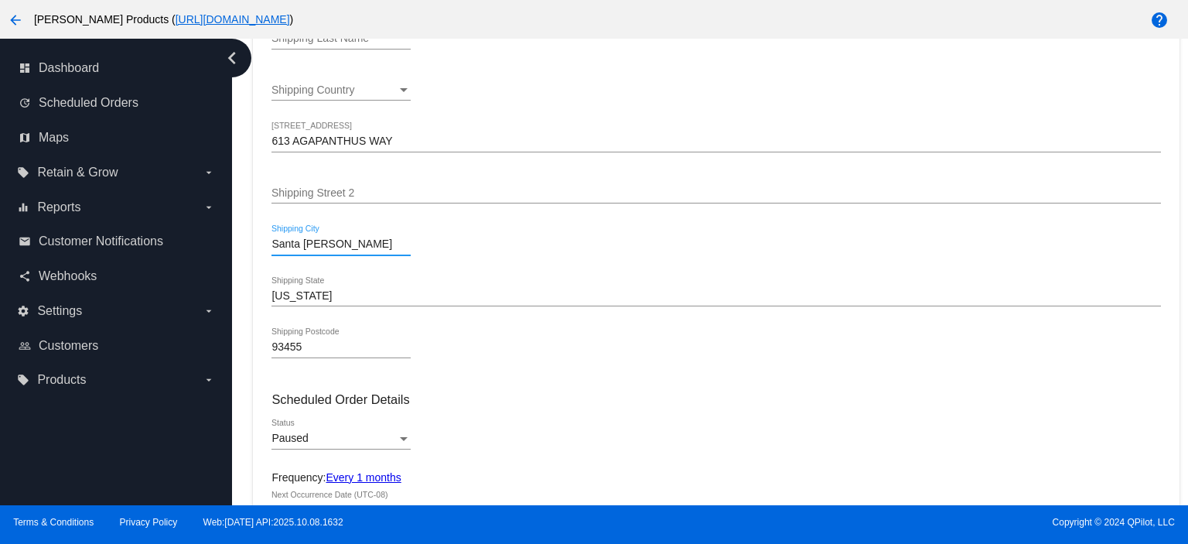
click at [294, 243] on input "Santa [PERSON_NAME]" at bounding box center [340, 244] width 139 height 12
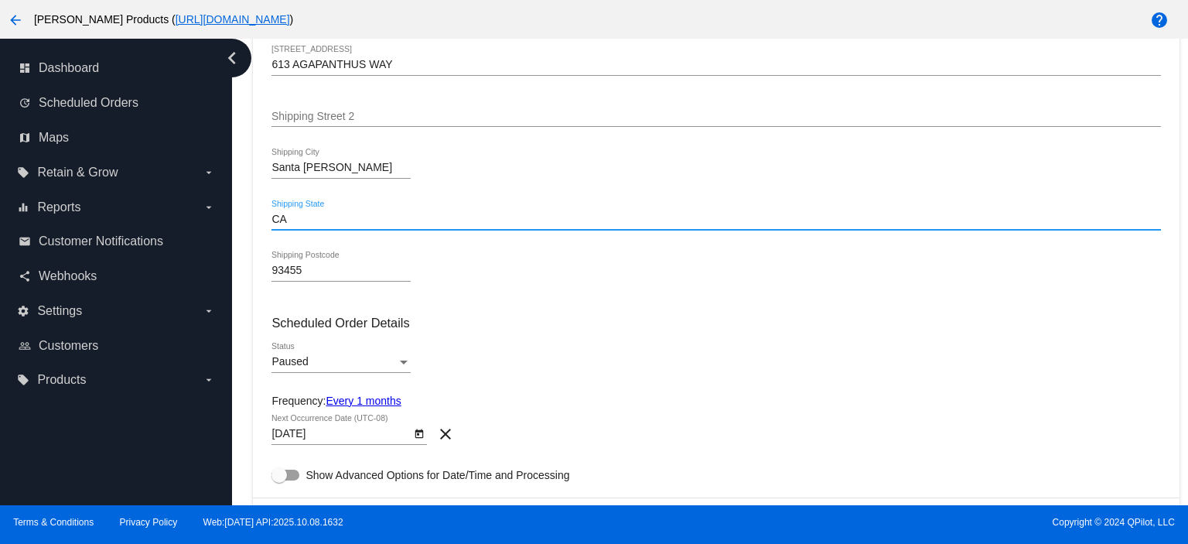
scroll to position [442, 0]
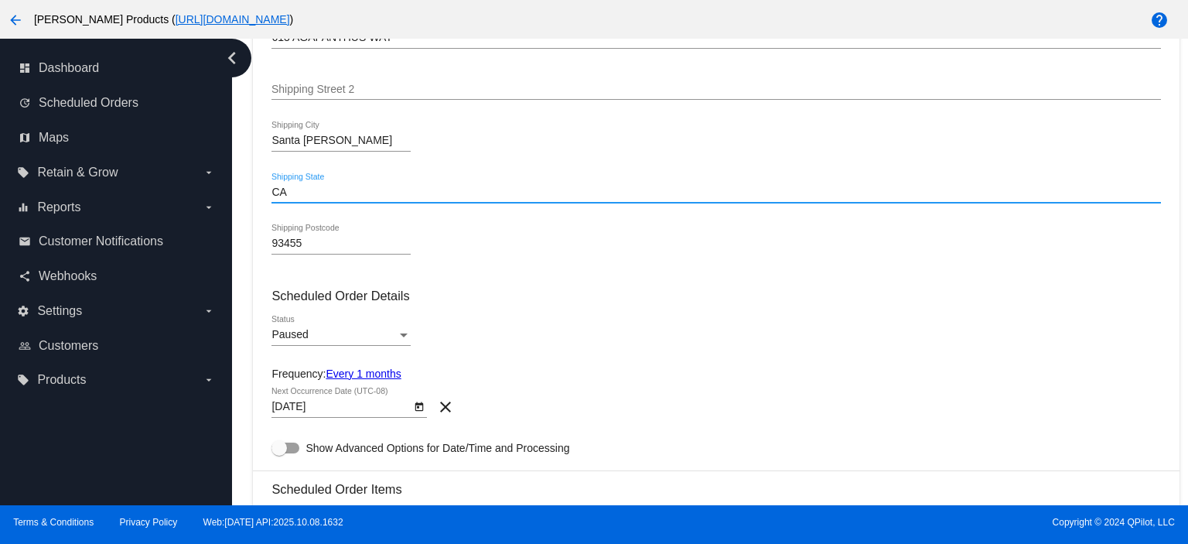
type input "CA"
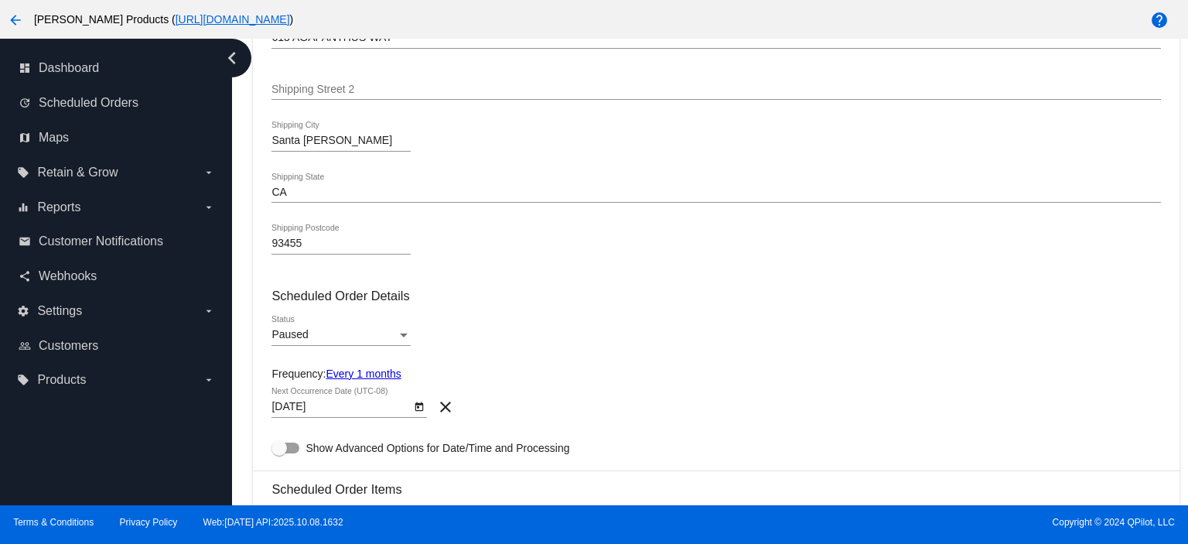
click at [305, 343] on div "Paused Status" at bounding box center [340, 331] width 139 height 30
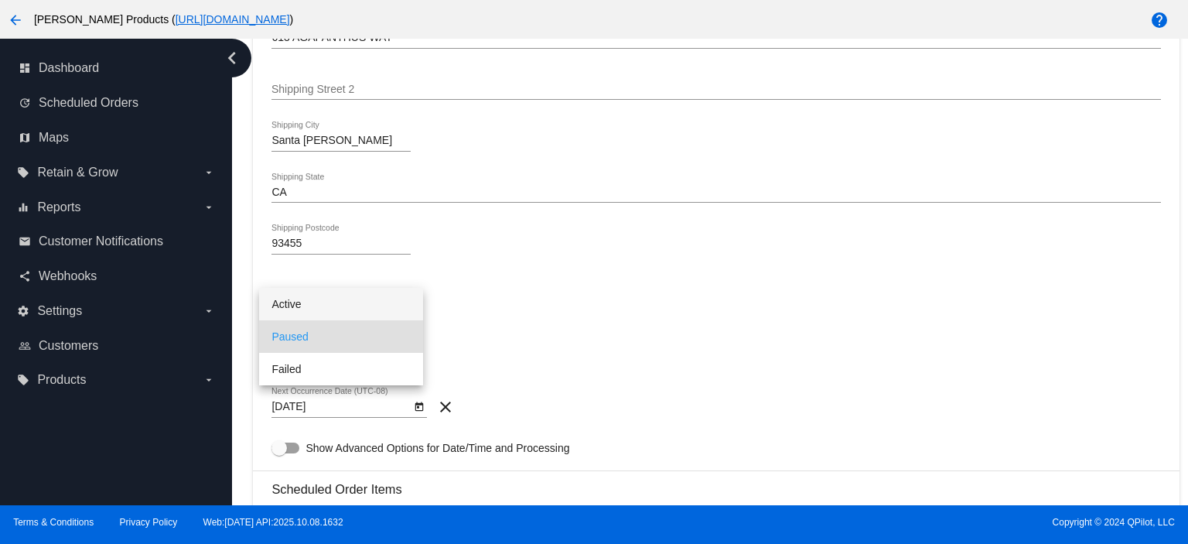
click at [312, 301] on span "Active" at bounding box center [340, 304] width 139 height 32
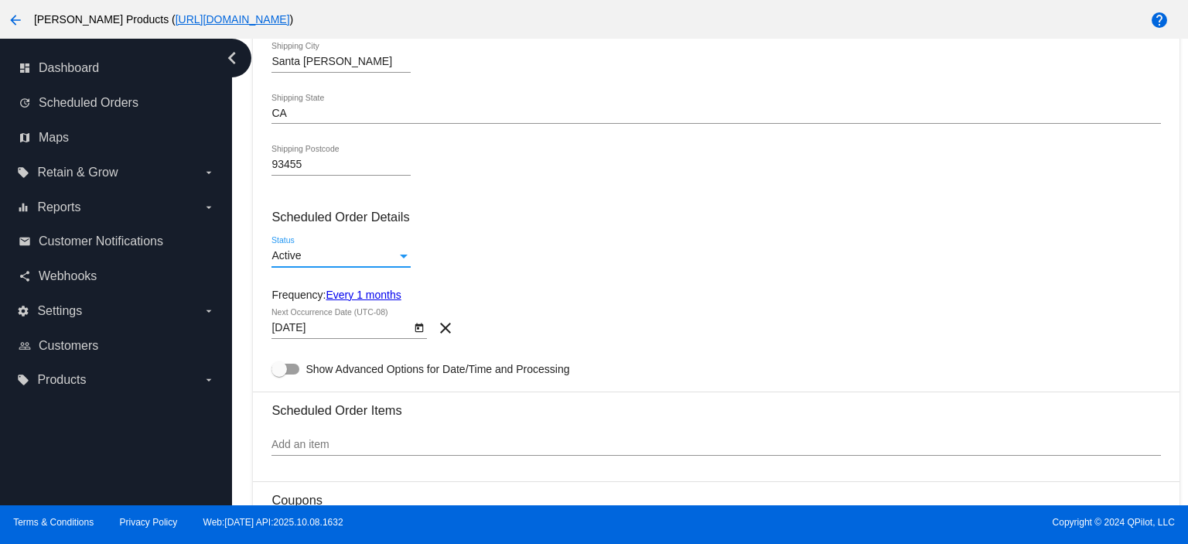
scroll to position [544, 0]
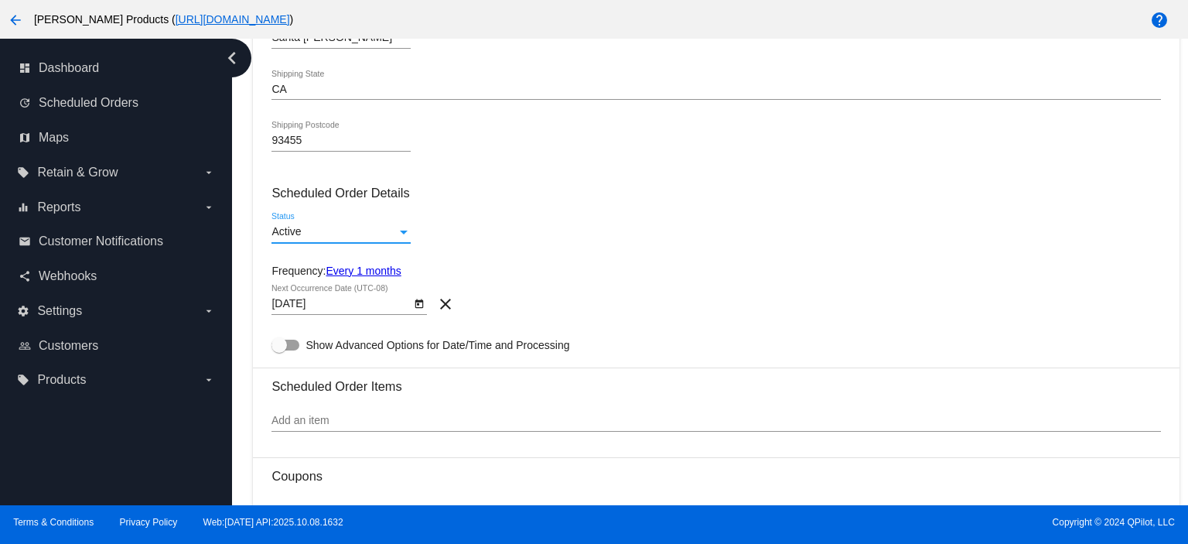
click at [381, 268] on link "Every 1 months" at bounding box center [363, 271] width 75 height 12
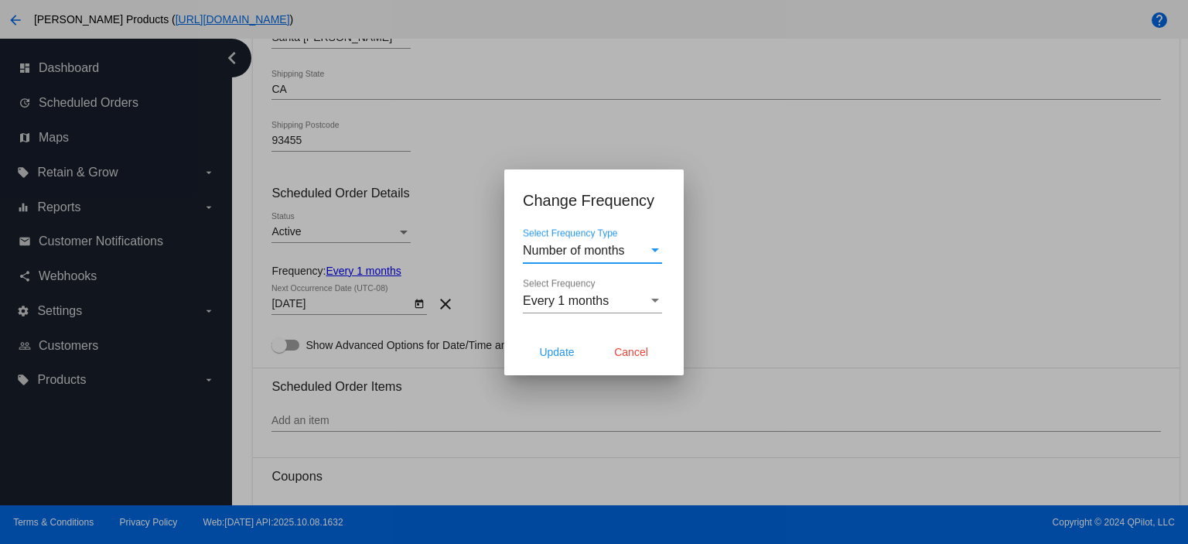
click at [575, 247] on span "Number of months" at bounding box center [574, 250] width 102 height 13
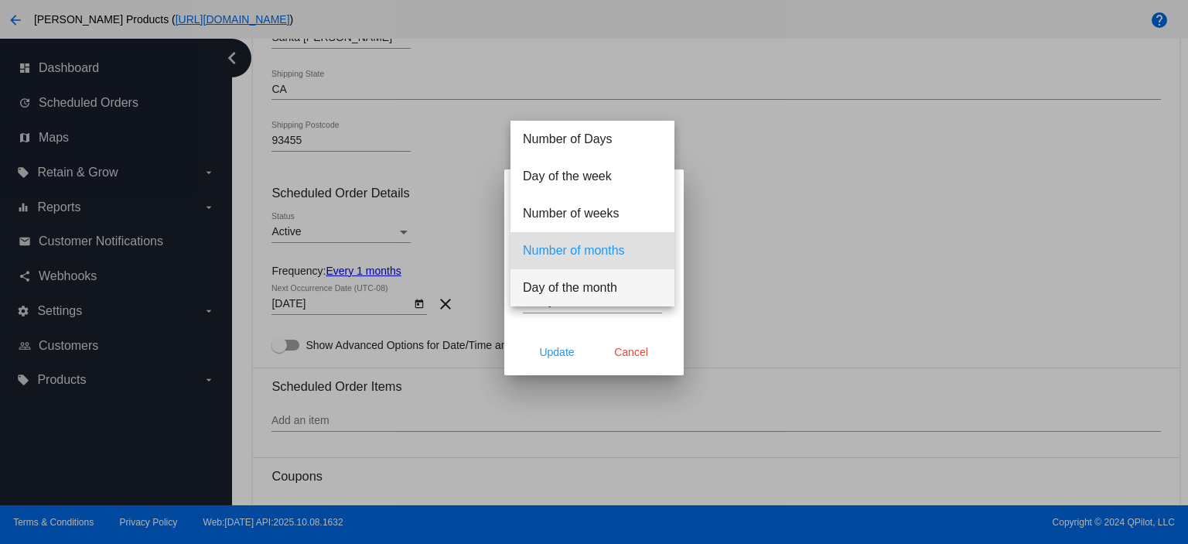
click at [566, 280] on span "Day of the month" at bounding box center [592, 287] width 139 height 37
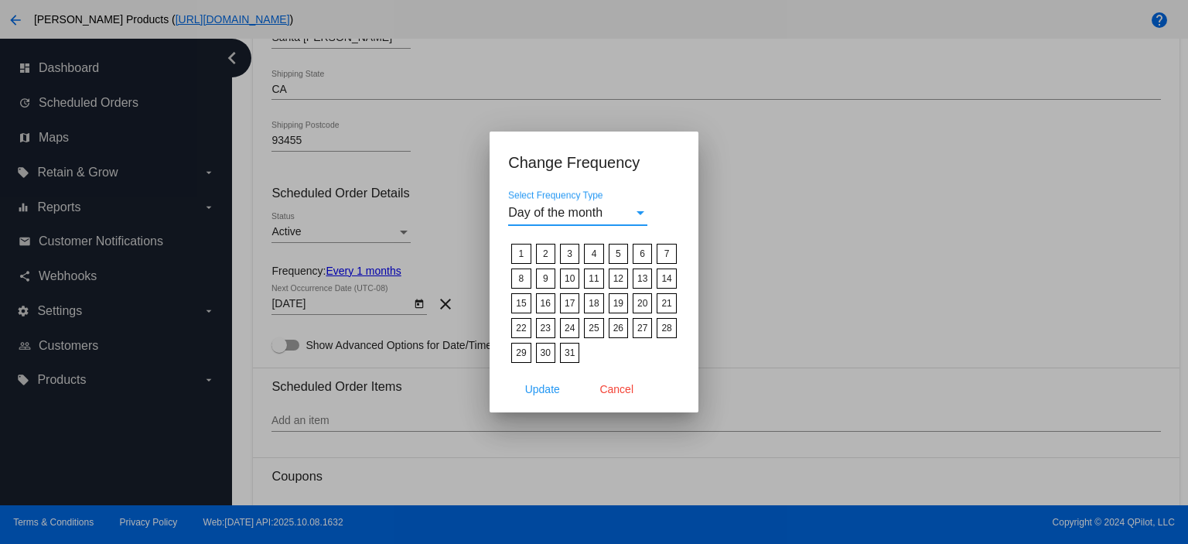
click at [524, 305] on label "15" at bounding box center [520, 303] width 19 height 20
click at [0, 0] on input "15" at bounding box center [0, 0] width 0 height 0
click at [544, 387] on span "Update" at bounding box center [542, 389] width 35 height 12
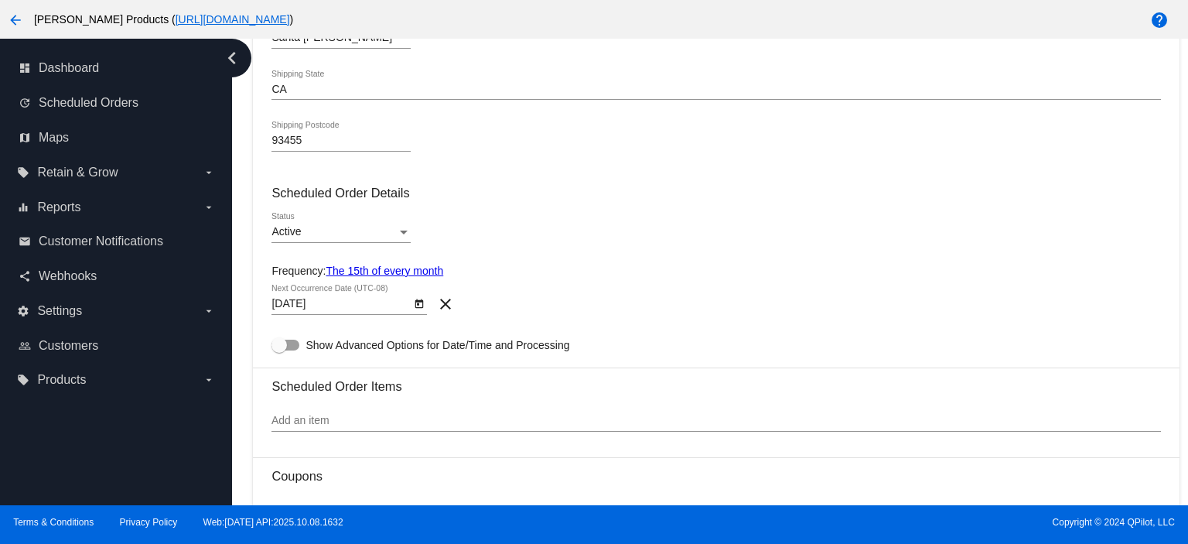
click at [340, 302] on body "arrow_back [PERSON_NAME] Products ( [URL][DOMAIN_NAME] ) help dashboard Dashboa…" at bounding box center [594, 272] width 1188 height 544
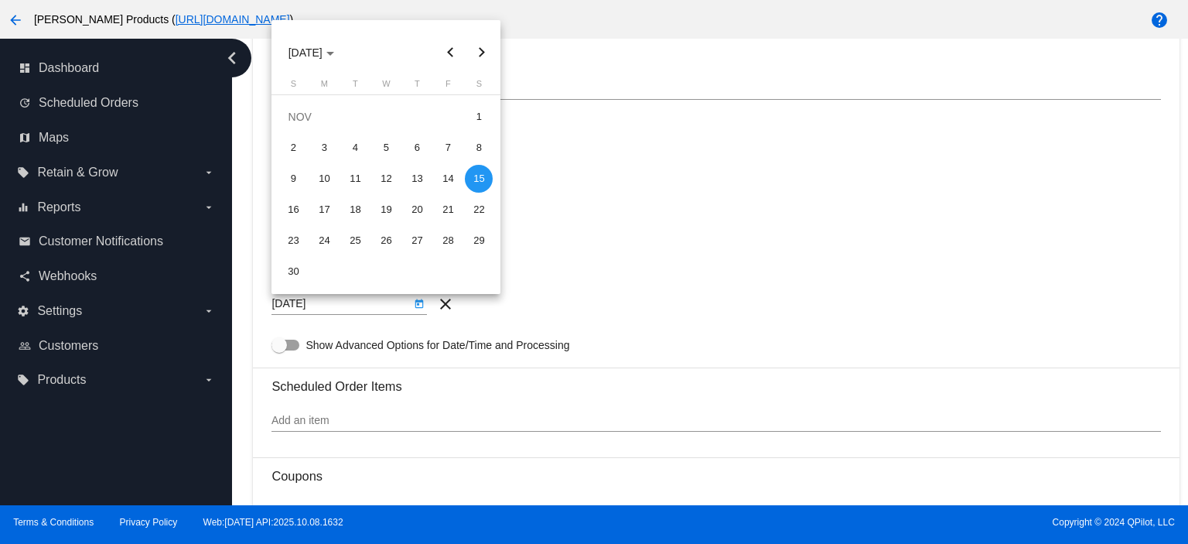
click at [445, 49] on button "Previous month" at bounding box center [450, 52] width 31 height 31
click at [384, 171] on div "15" at bounding box center [386, 179] width 28 height 28
type input "[DATE]"
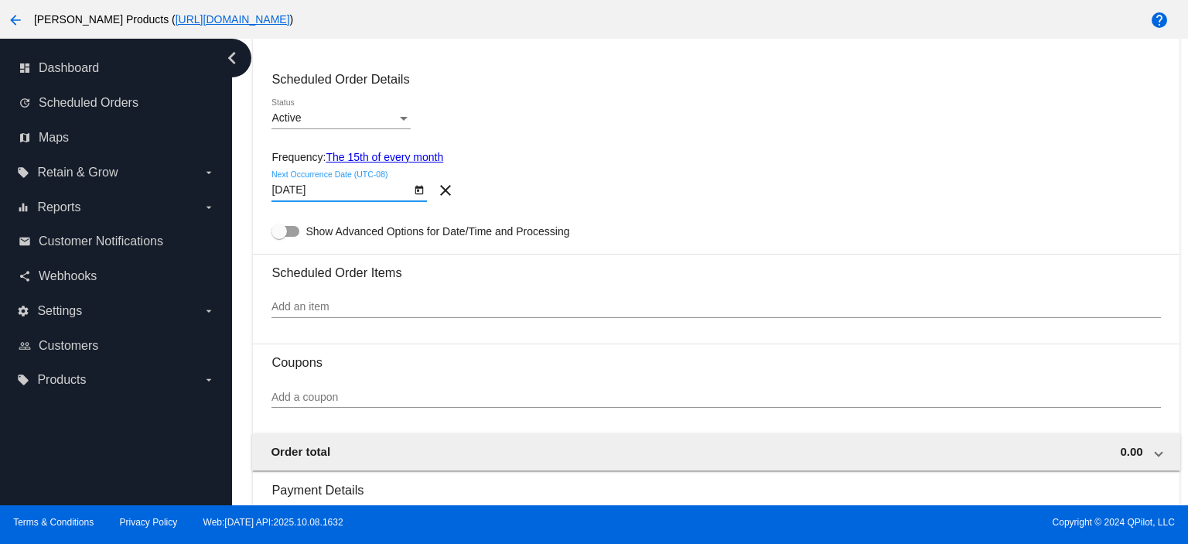
scroll to position [751, 0]
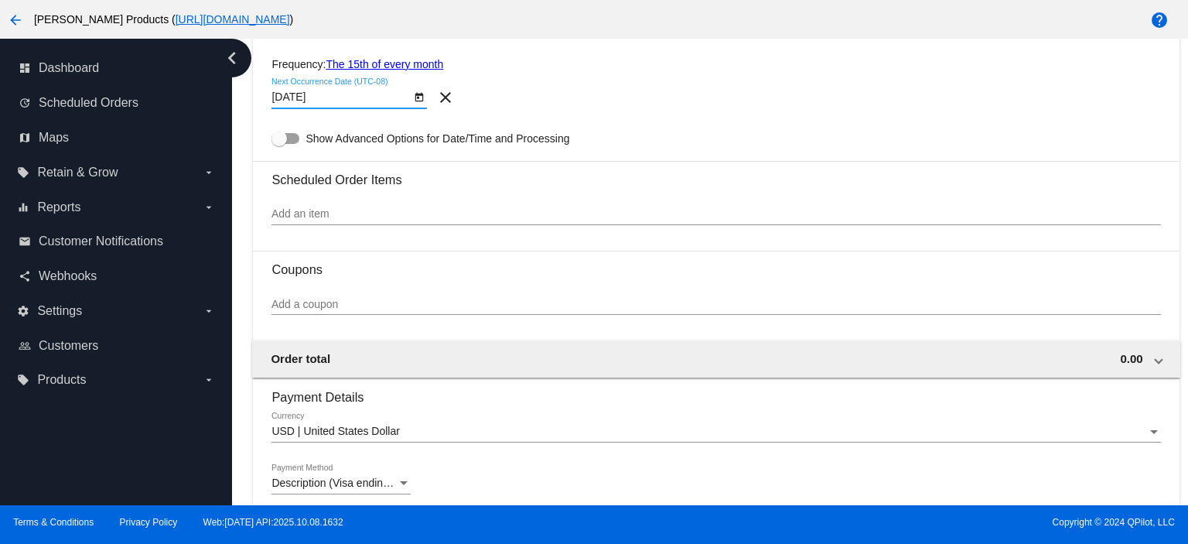
click at [295, 220] on input "Add an item" at bounding box center [715, 214] width 889 height 12
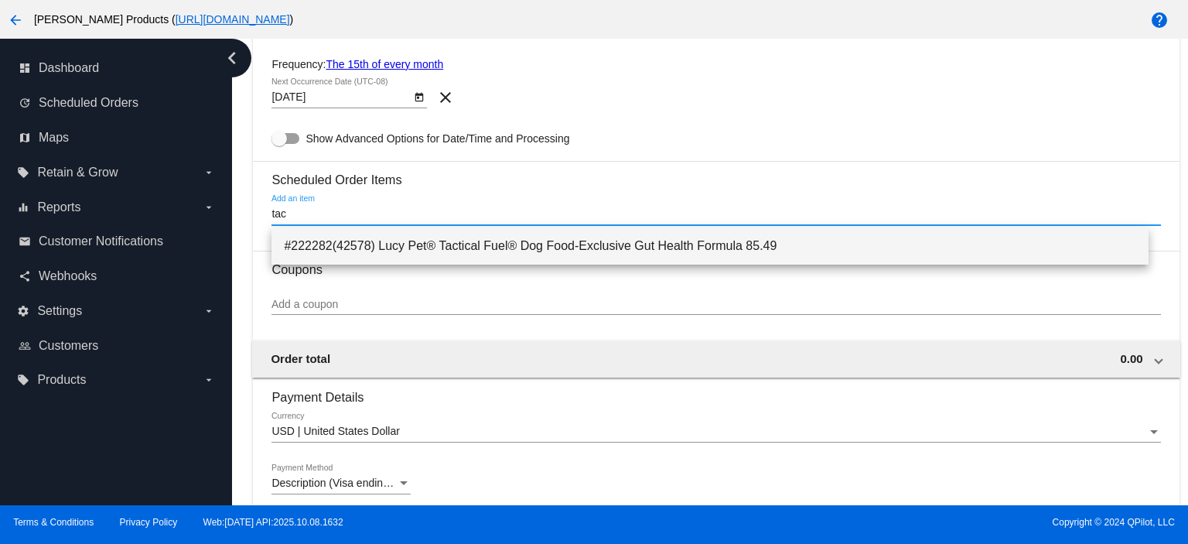
type input "tac"
click at [371, 242] on span "#222282(42578) Lucy Pet® Tactical Fuel® Dog Food-Exclusive Gut Health Formula 8…" at bounding box center [710, 245] width 852 height 37
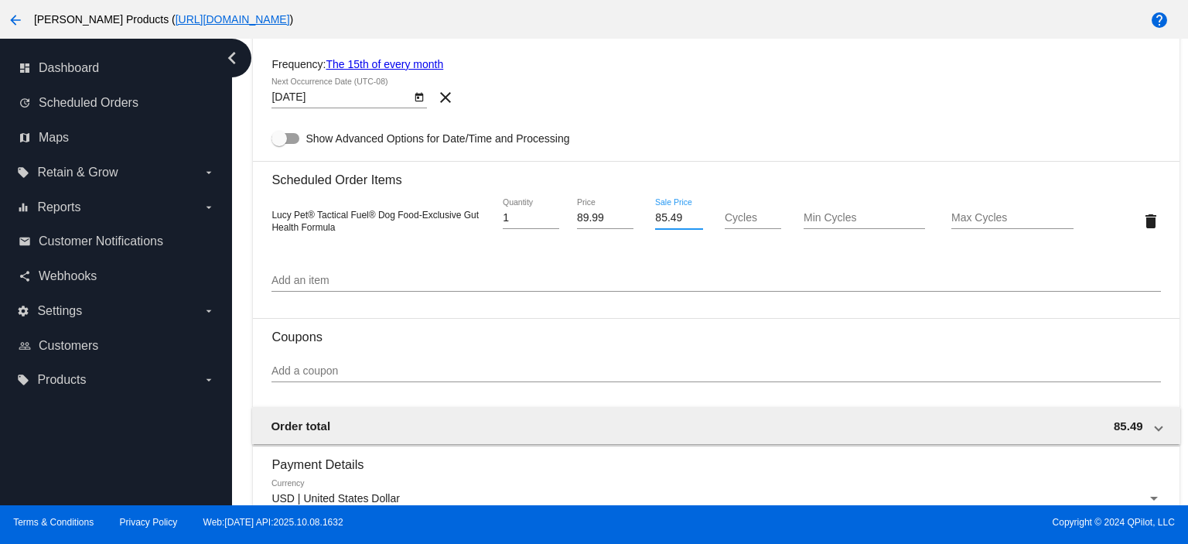
drag, startPoint x: 681, startPoint y: 216, endPoint x: 632, endPoint y: 217, distance: 48.7
click at [636, 217] on div "Lucy Pet® Tactical Fuel® Dog Food-Exclusive Gut Health Formula 1 Quantity 89.99…" at bounding box center [715, 221] width 889 height 44
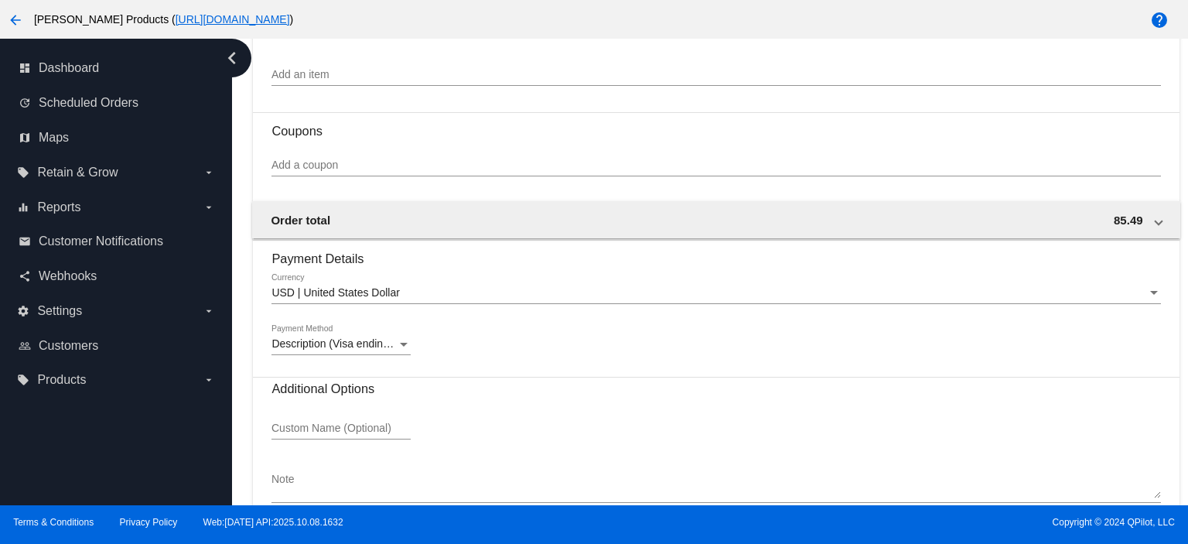
scroll to position [1024, 0]
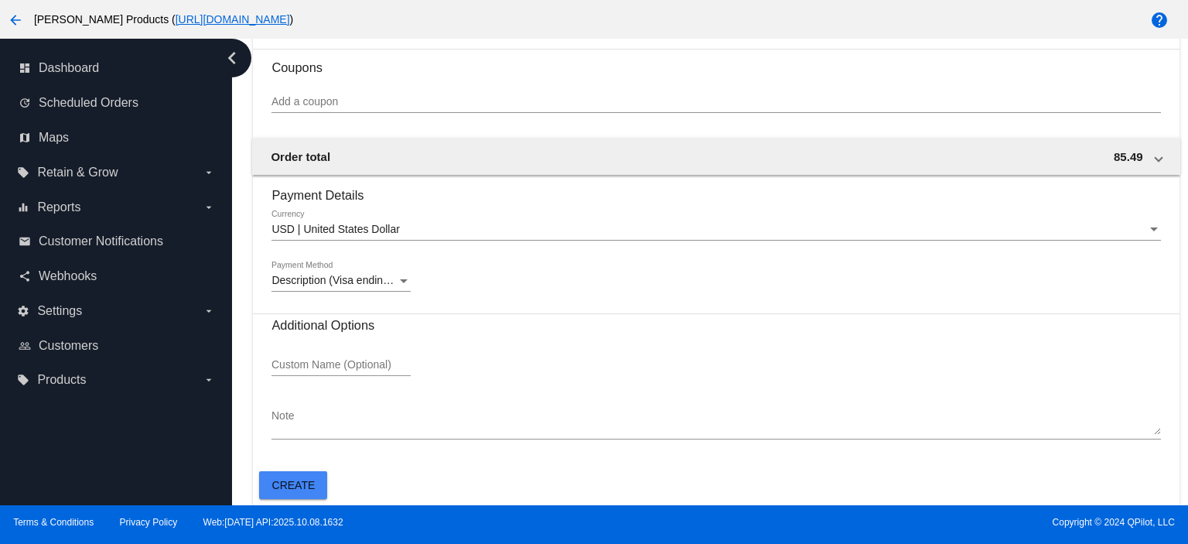
type input "78.47"
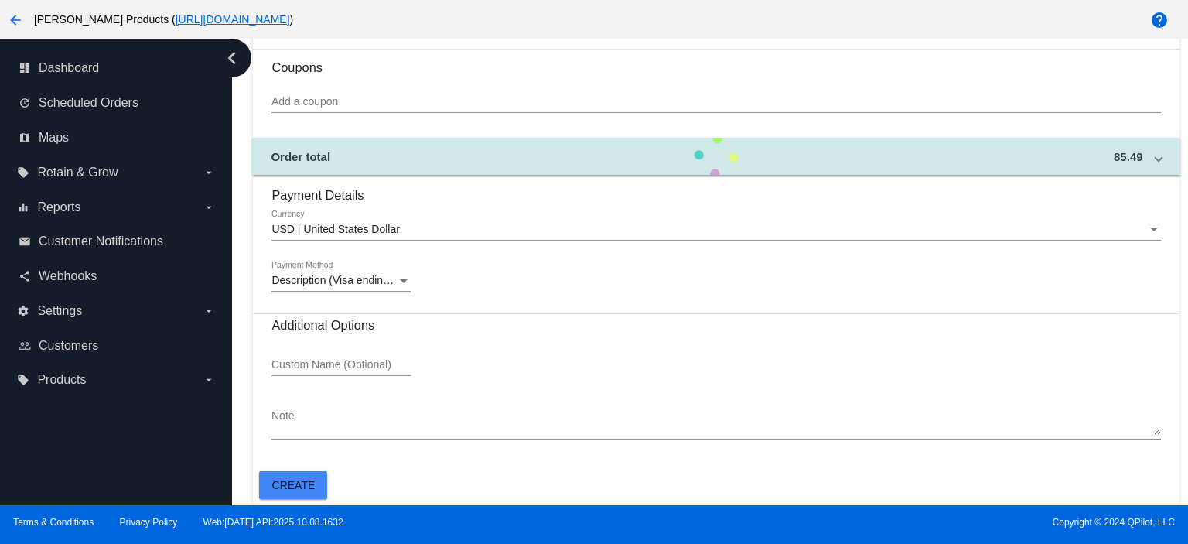
click at [390, 87] on div "Add a coupon" at bounding box center [715, 98] width 889 height 30
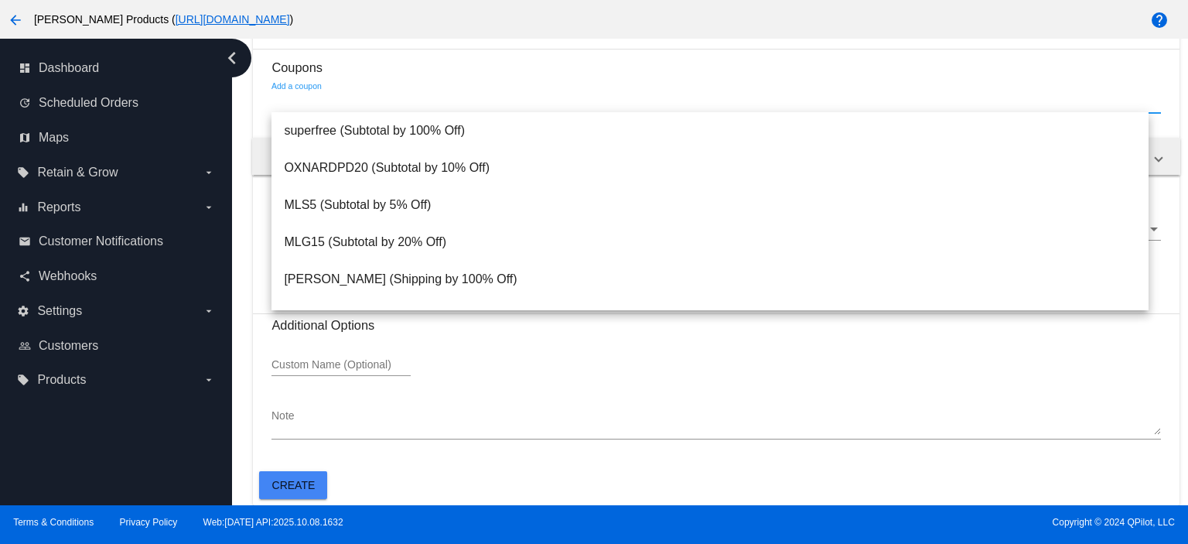
click at [390, 87] on div "Add a coupon" at bounding box center [715, 98] width 889 height 30
click at [331, 356] on div "Custom Name (Optional)" at bounding box center [340, 361] width 139 height 30
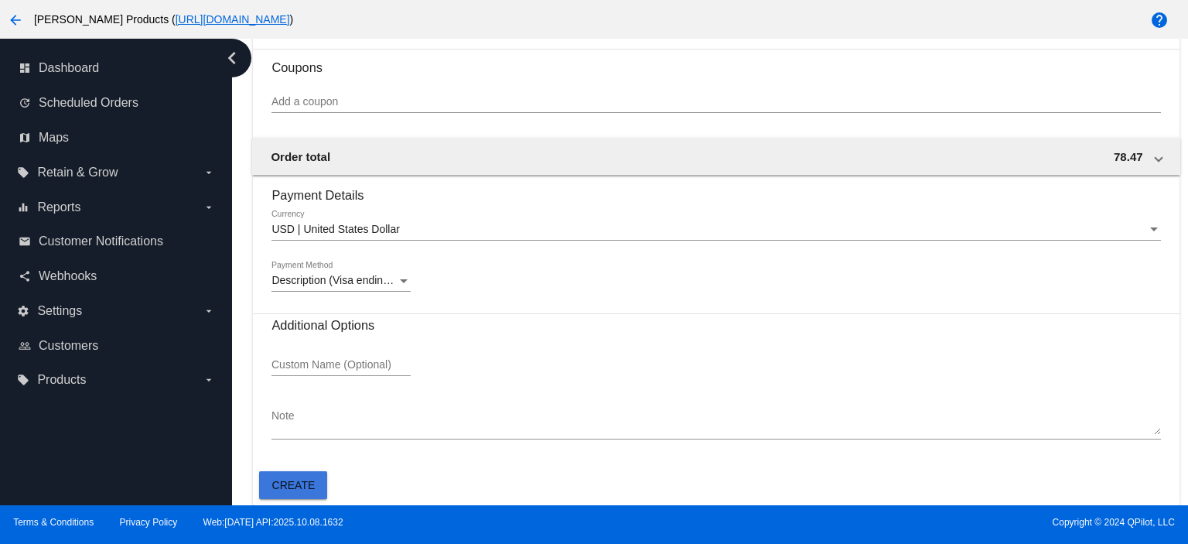
click at [295, 489] on span "Create" at bounding box center [293, 485] width 43 height 12
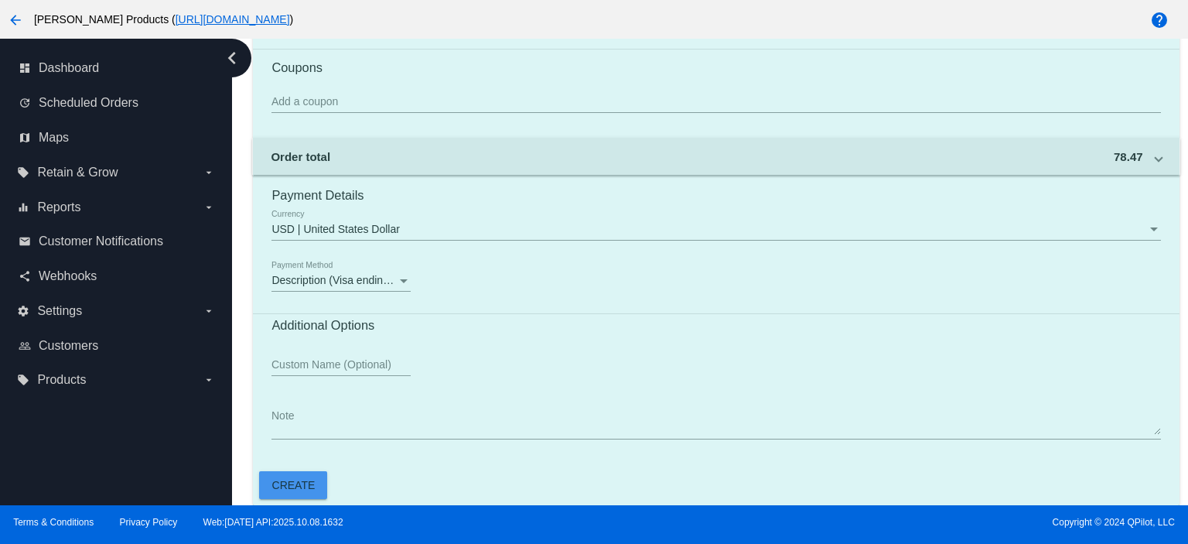
scroll to position [715, 0]
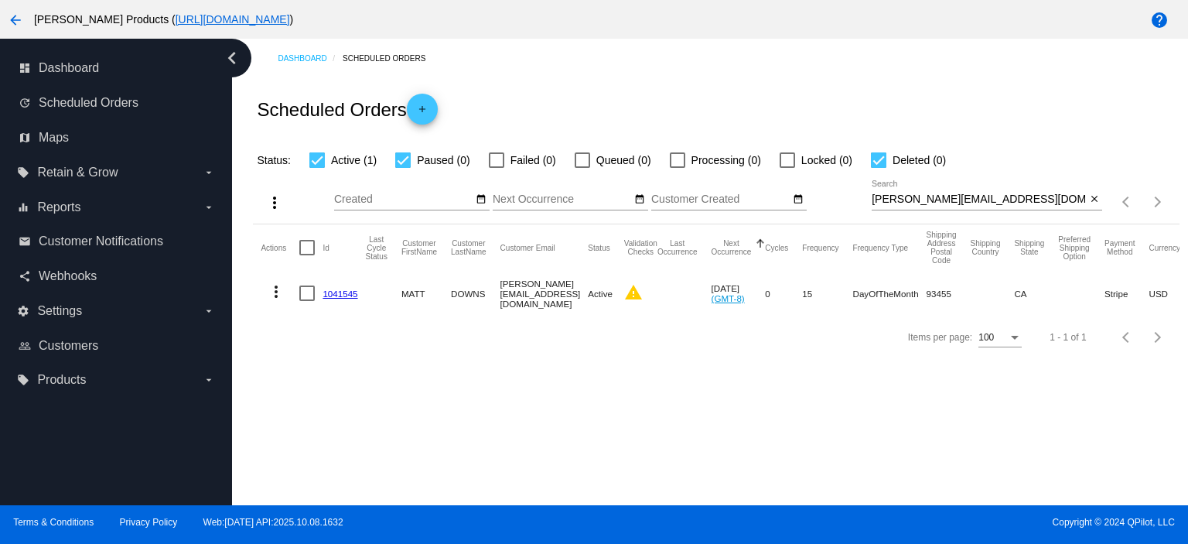
click at [340, 295] on link "1041545" at bounding box center [340, 293] width 35 height 10
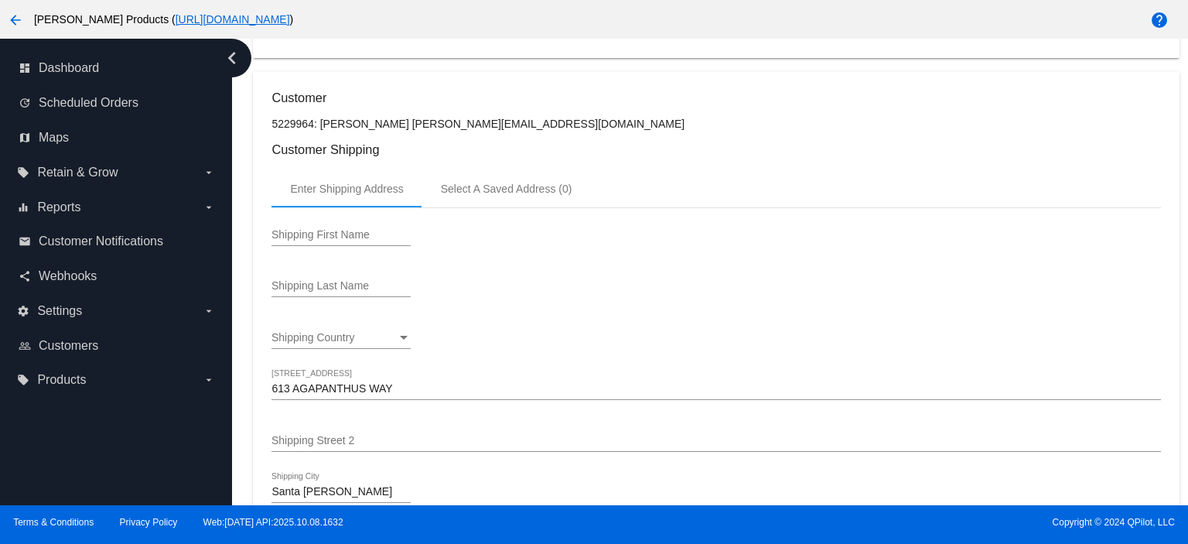
scroll to position [103, 0]
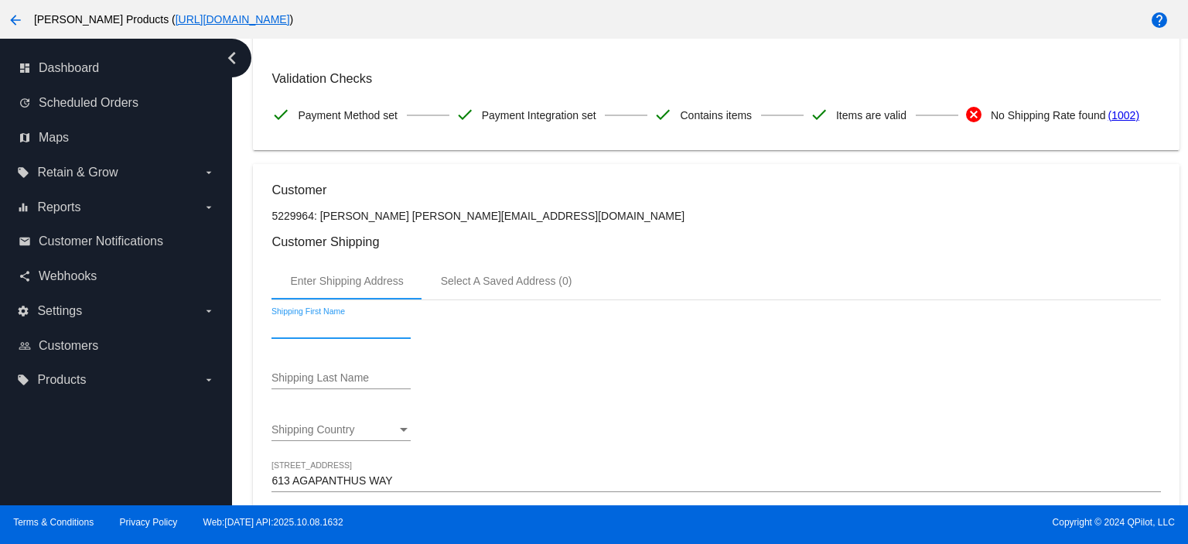
click at [291, 324] on input "Shipping First Name" at bounding box center [340, 327] width 139 height 12
type input "[PERSON_NAME]"
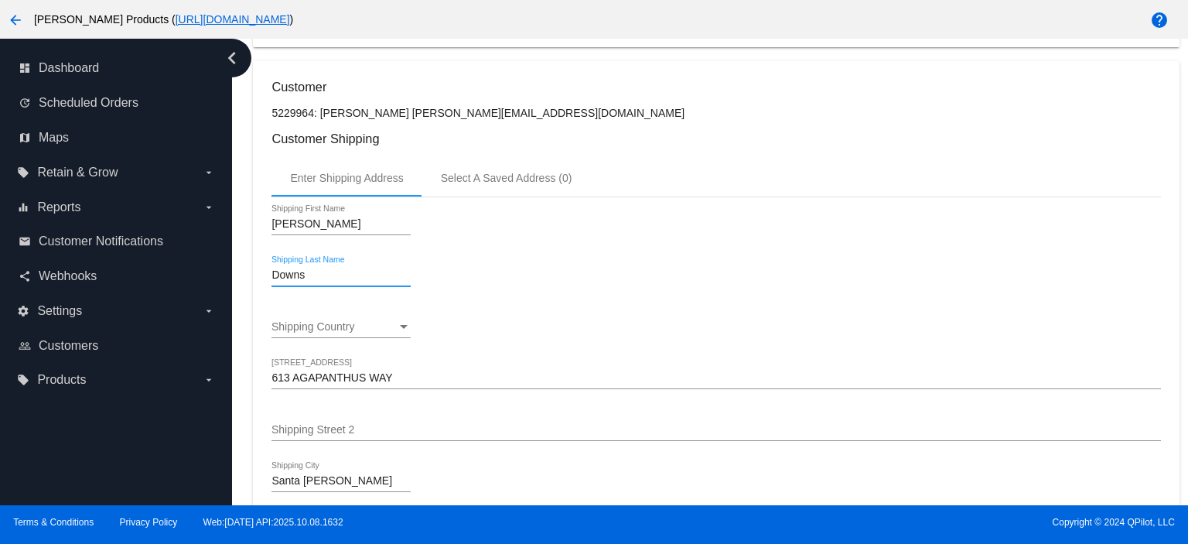
type input "Downs"
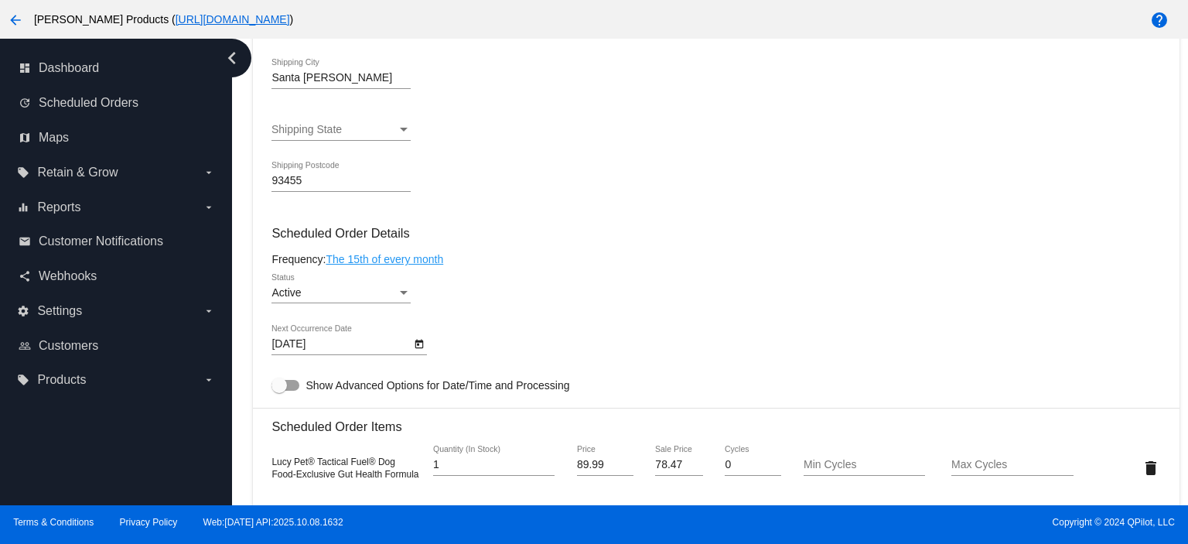
scroll to position [619, 0]
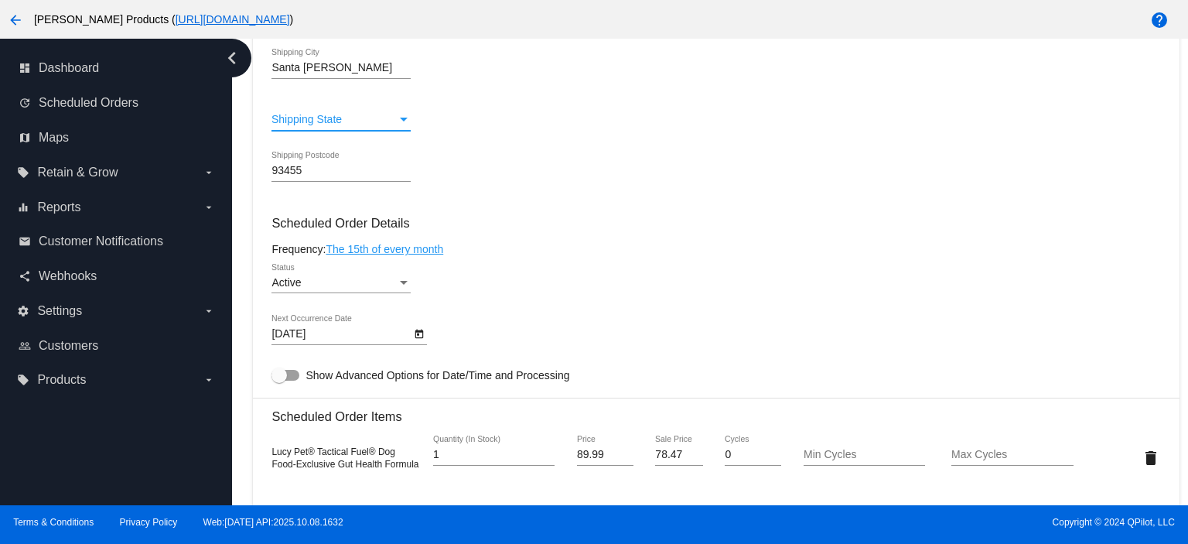
click at [306, 122] on span "Shipping State" at bounding box center [306, 119] width 70 height 12
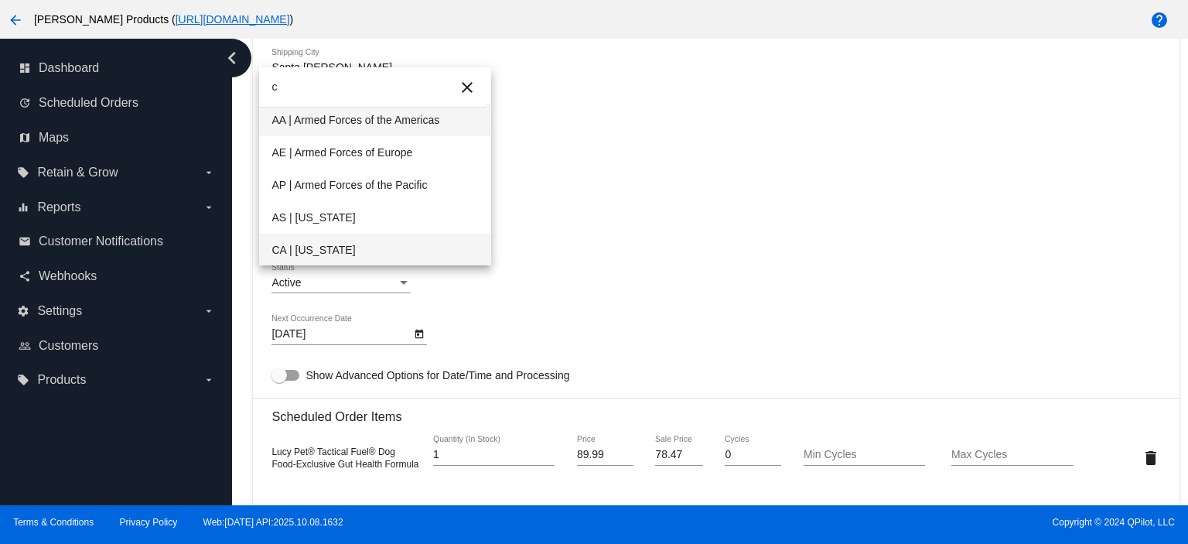
type input "c"
click at [309, 243] on span "CA | [US_STATE]" at bounding box center [374, 250] width 206 height 32
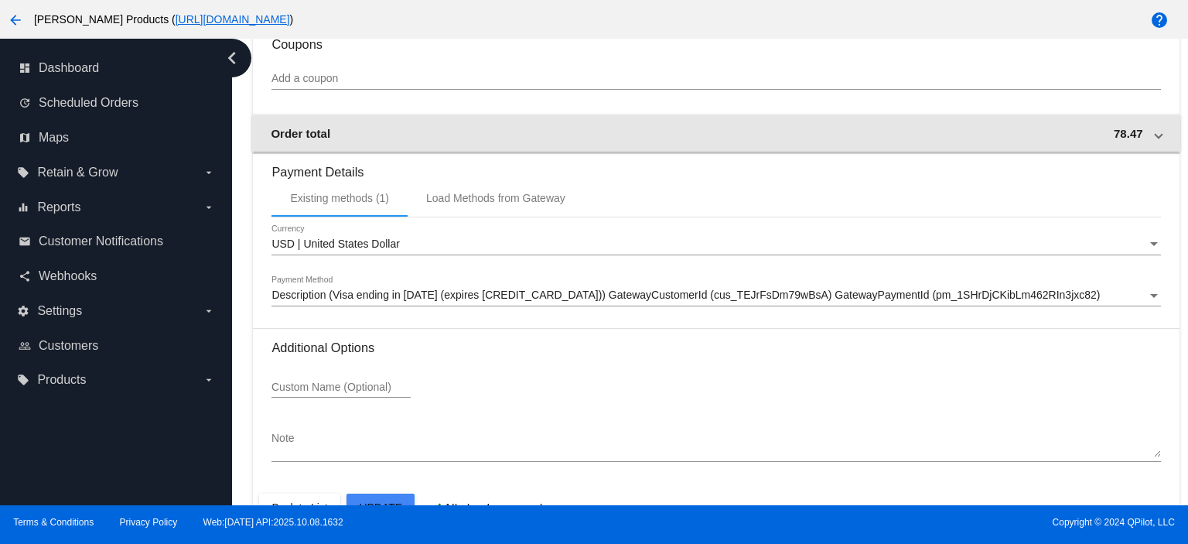
scroll to position [1312, 0]
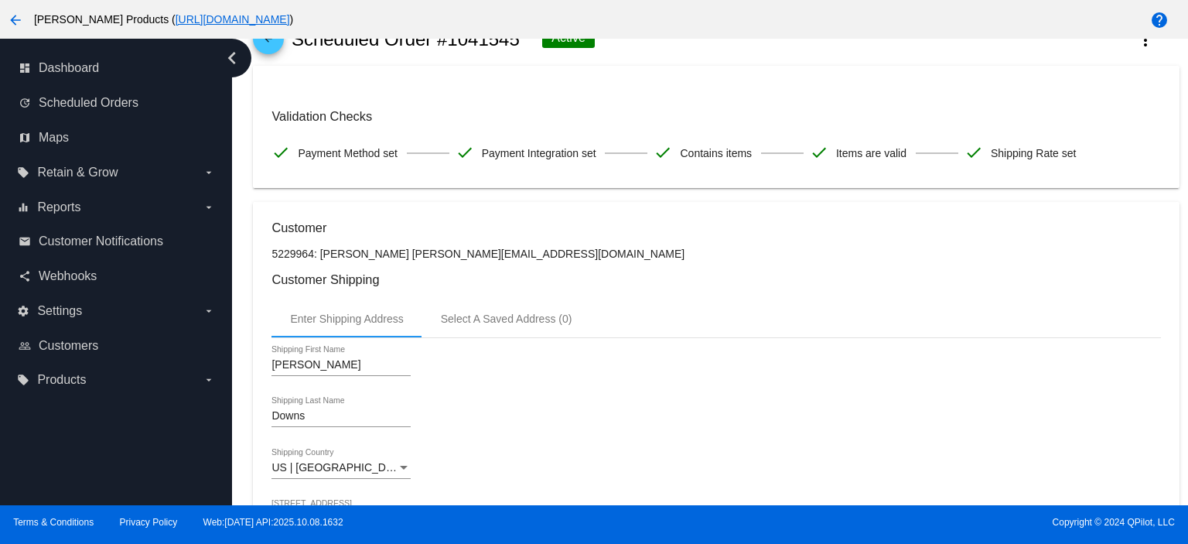
scroll to position [0, 0]
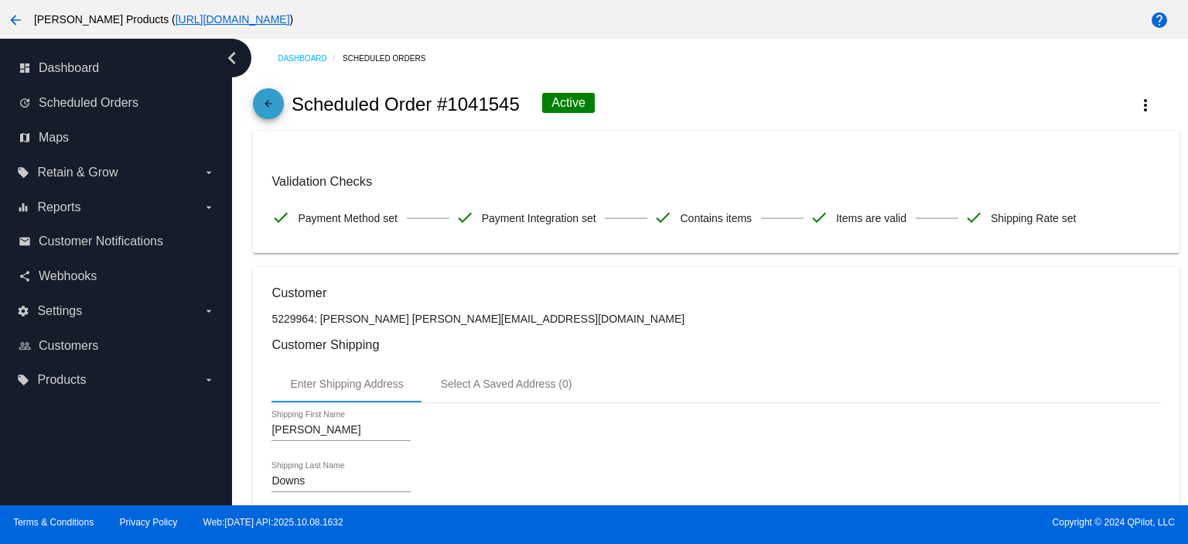
click at [264, 108] on mat-icon "arrow_back" at bounding box center [268, 107] width 19 height 19
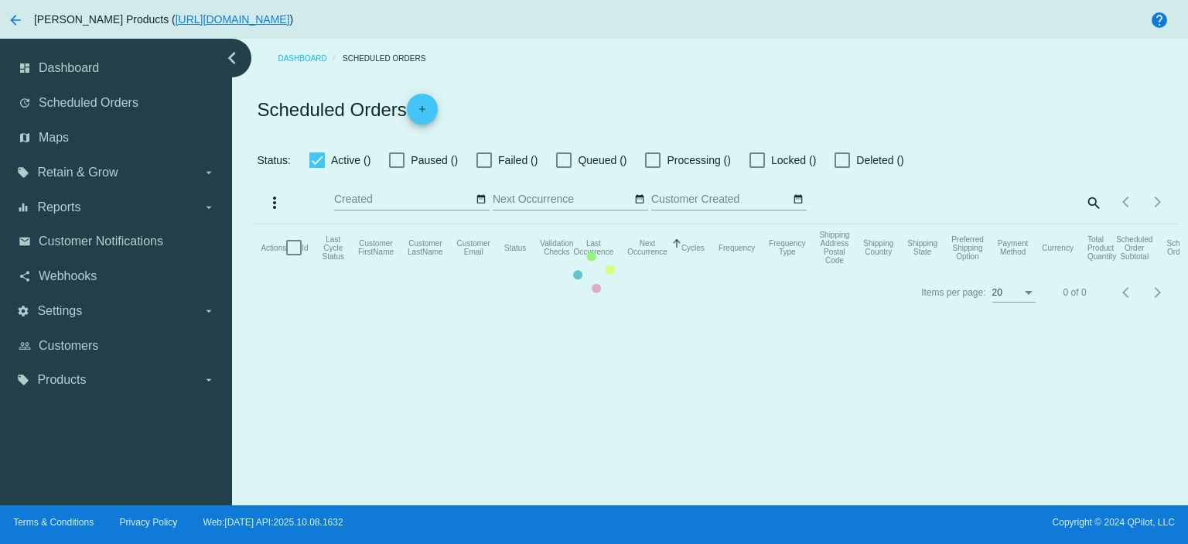
checkbox input "true"
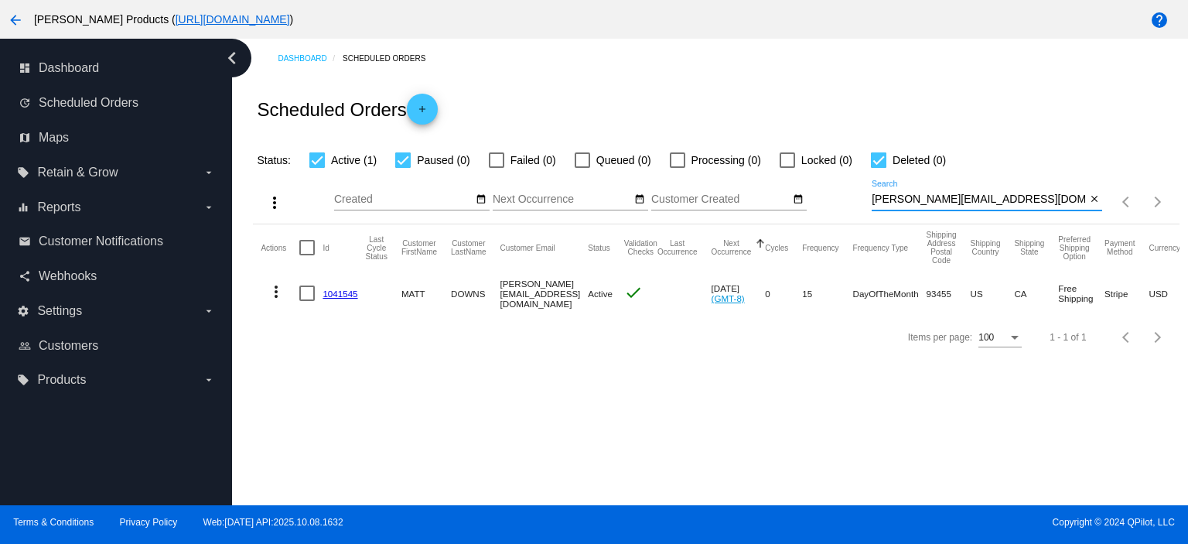
drag, startPoint x: 1067, startPoint y: 196, endPoint x: 811, endPoint y: 206, distance: 256.2
click at [811, 206] on div "more_vert Oct Jan Feb Mar [DATE]" at bounding box center [716, 196] width 926 height 55
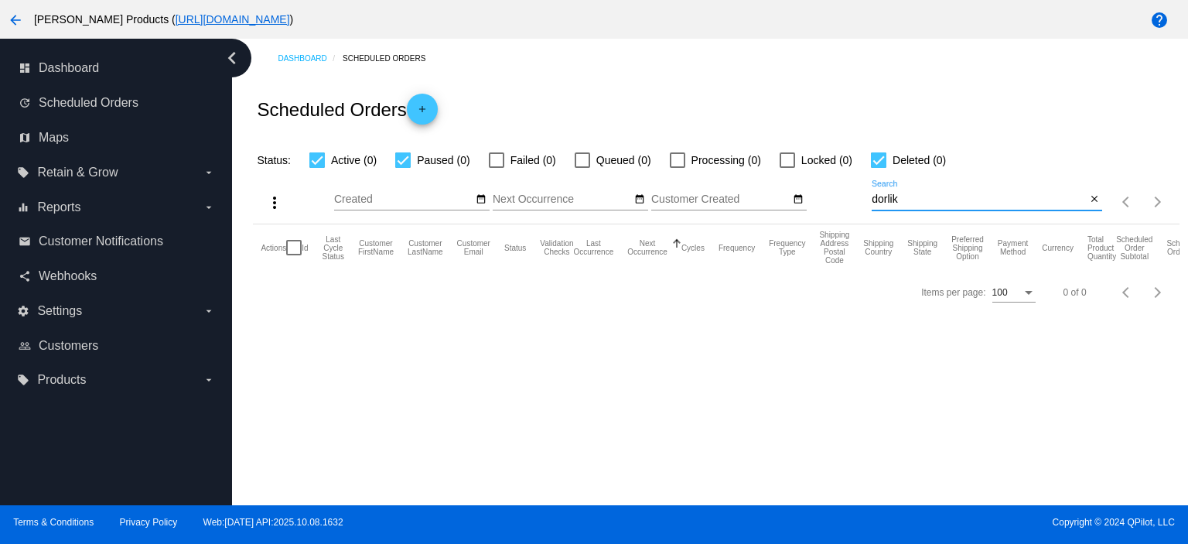
type input "dorlik"
click at [429, 107] on mat-icon "add" at bounding box center [422, 113] width 19 height 19
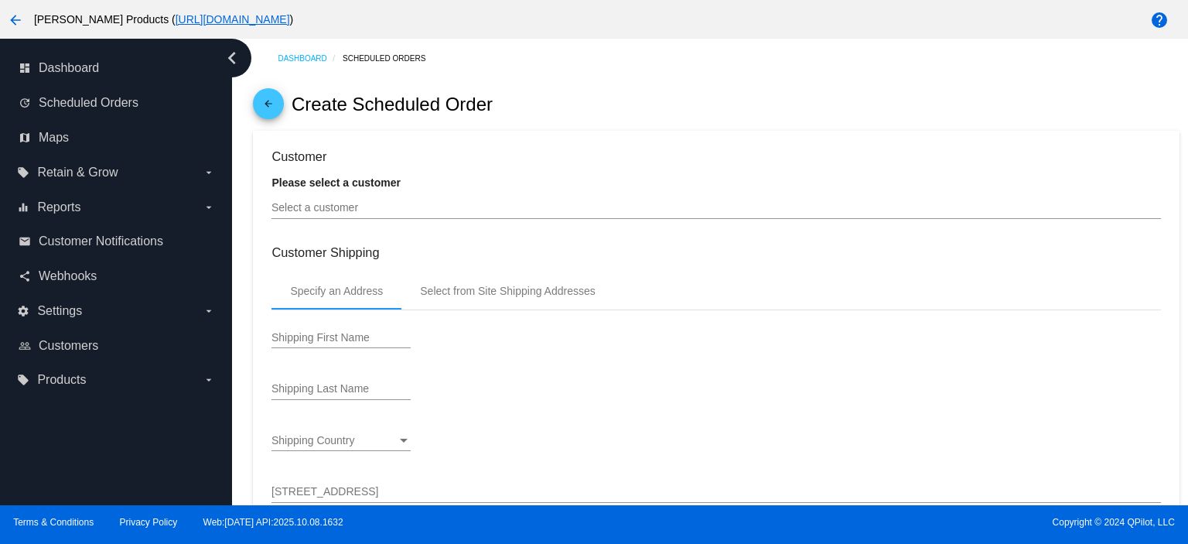
type input "[DATE]"
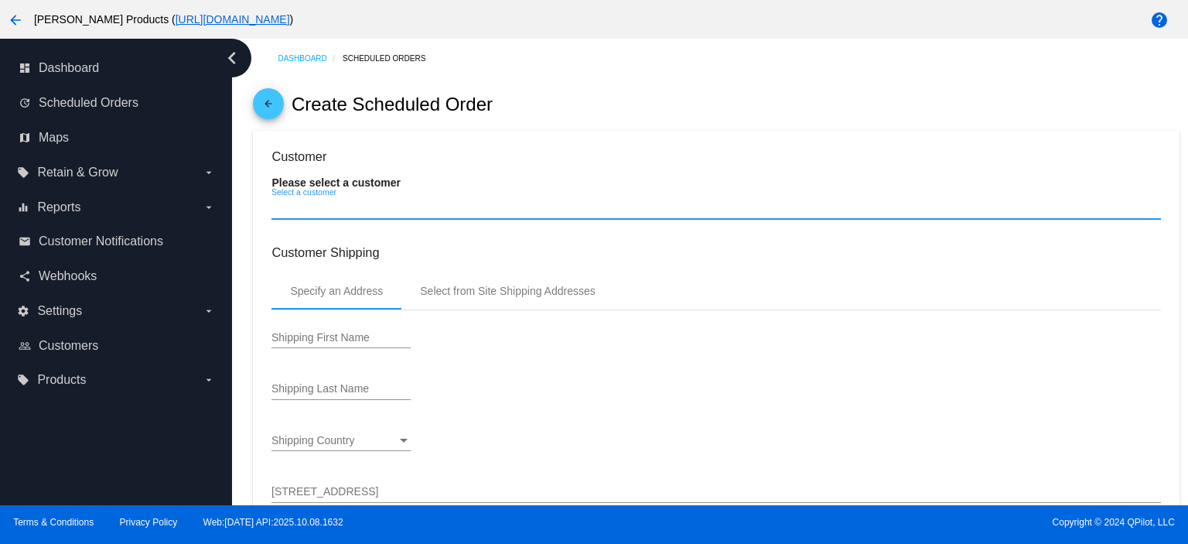
click at [299, 210] on input "Select a customer" at bounding box center [715, 208] width 889 height 12
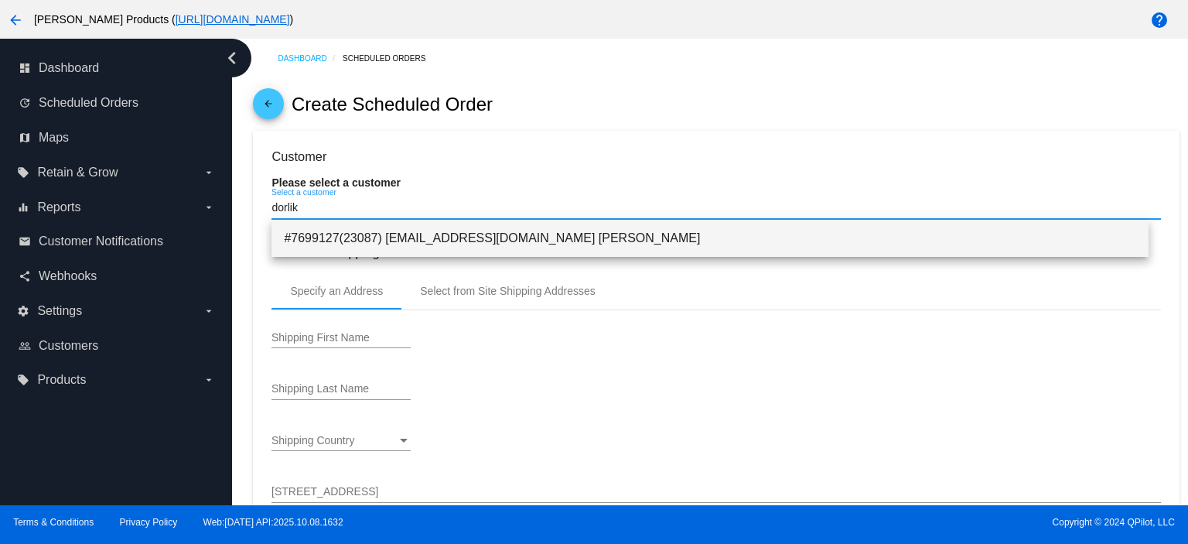
type input "dorlik"
click at [508, 238] on span "#7699127(23087) [EMAIL_ADDRESS][DOMAIN_NAME] [PERSON_NAME]" at bounding box center [710, 238] width 852 height 37
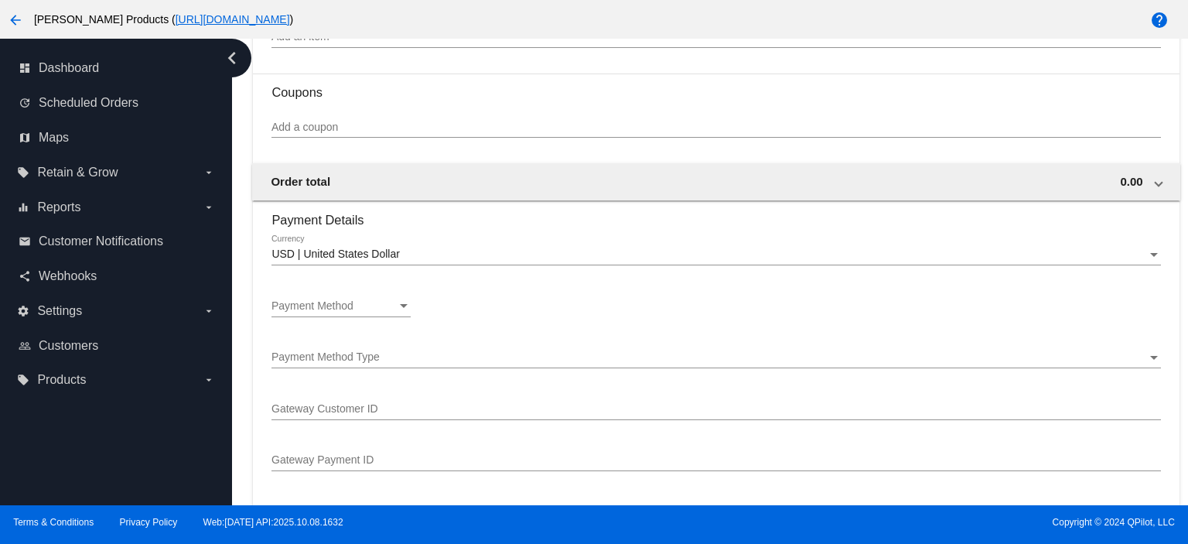
scroll to position [1134, 0]
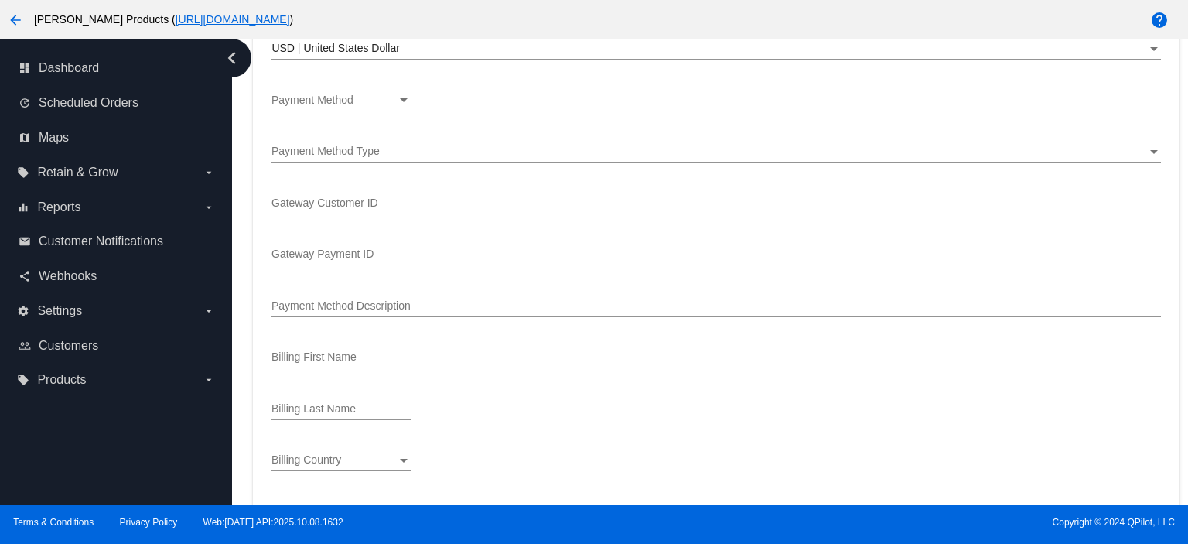
click at [321, 99] on span "Payment Method" at bounding box center [312, 100] width 82 height 12
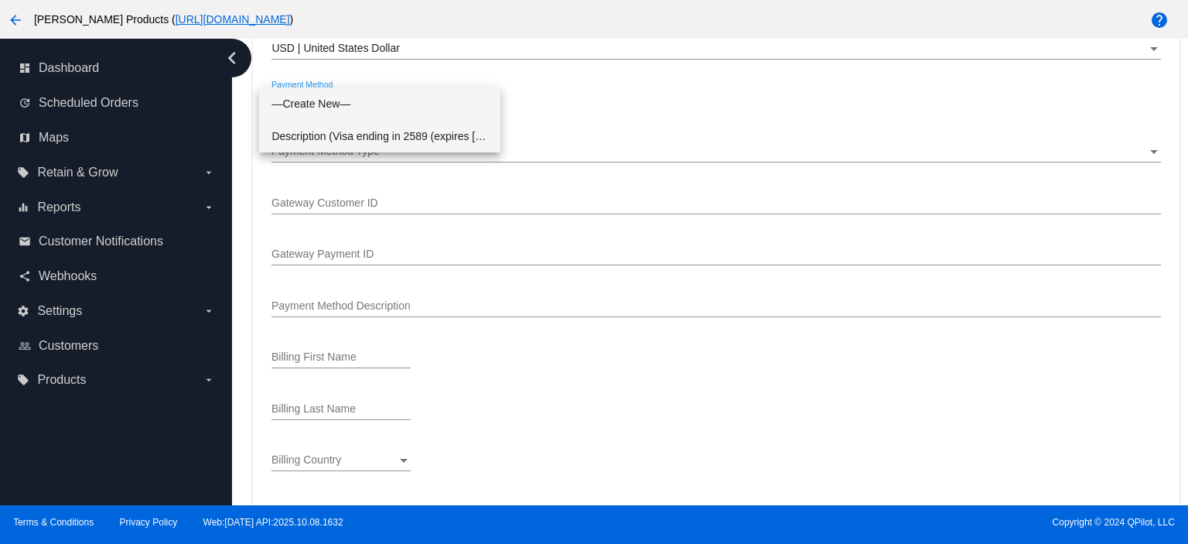
click at [323, 138] on span "Description (Visa ending in 2589 (expires [CREDIT_CARD_DATA])) GatewayCustomerI…" at bounding box center [379, 136] width 217 height 32
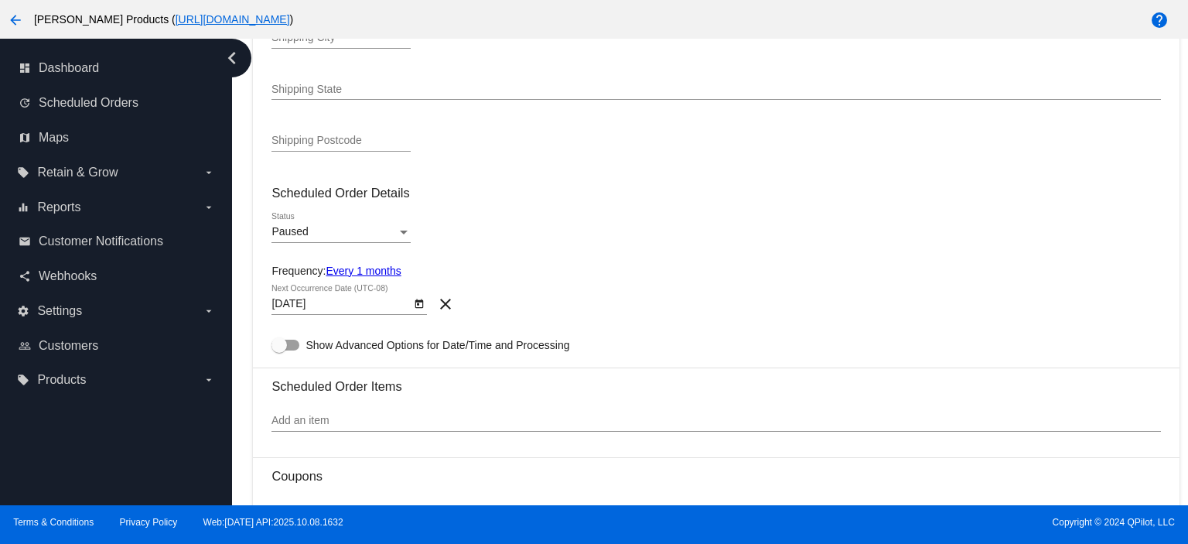
scroll to position [29, 0]
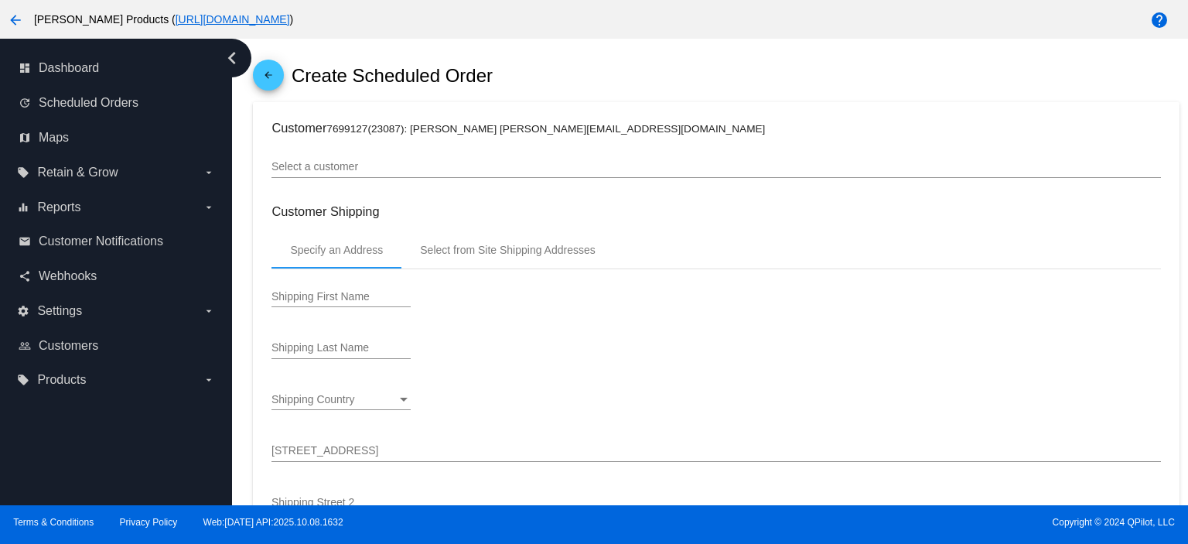
click at [282, 448] on input "[STREET_ADDRESS]" at bounding box center [715, 451] width 889 height 12
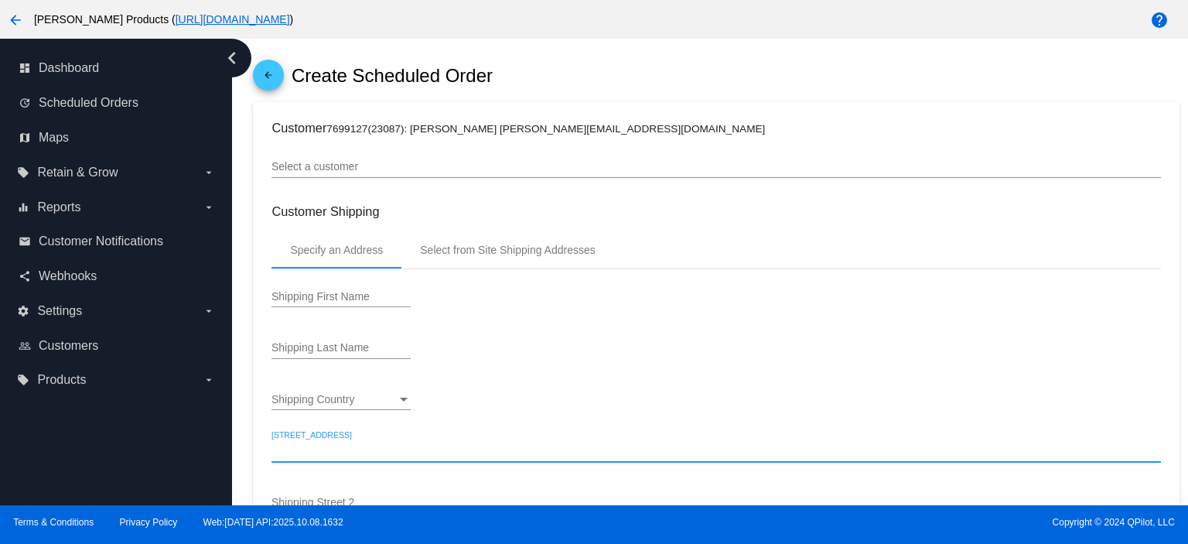
paste input "[PERSON_NAME] RIVERSIDE COUNTY SHERIFF, [STREET_ADDRESS]"
type input "[PERSON_NAME] RIVERSIDE COUNTY SHERIFF, [STREET_ADDRESS]"
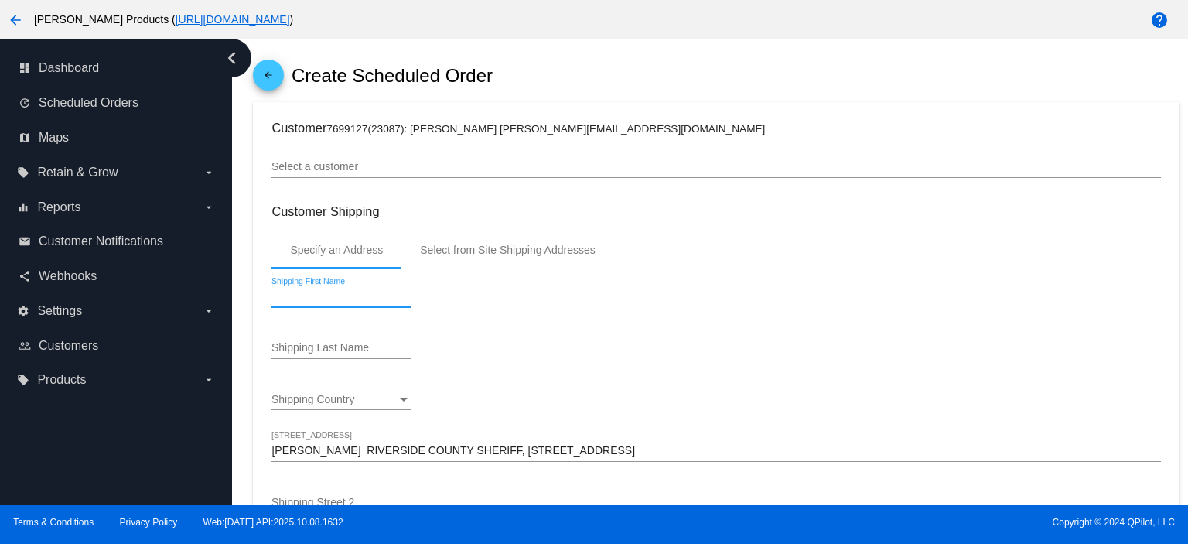
click at [280, 296] on input "Shipping First Name" at bounding box center [340, 297] width 139 height 12
type input "[PERSON_NAME]"
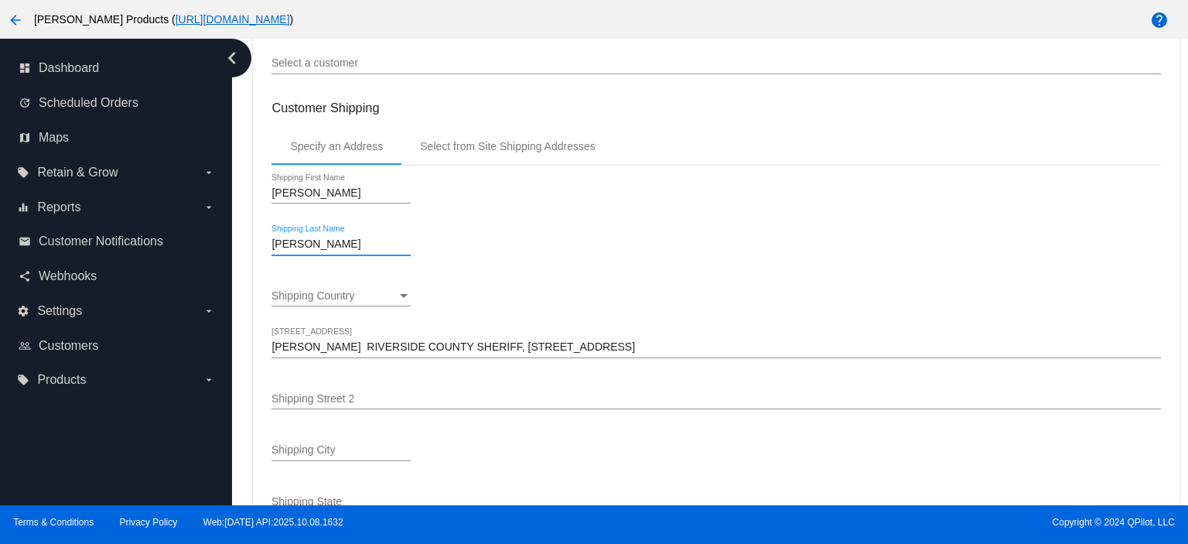
type input "[PERSON_NAME]"
click at [294, 302] on div "Shipping Country" at bounding box center [333, 296] width 125 height 12
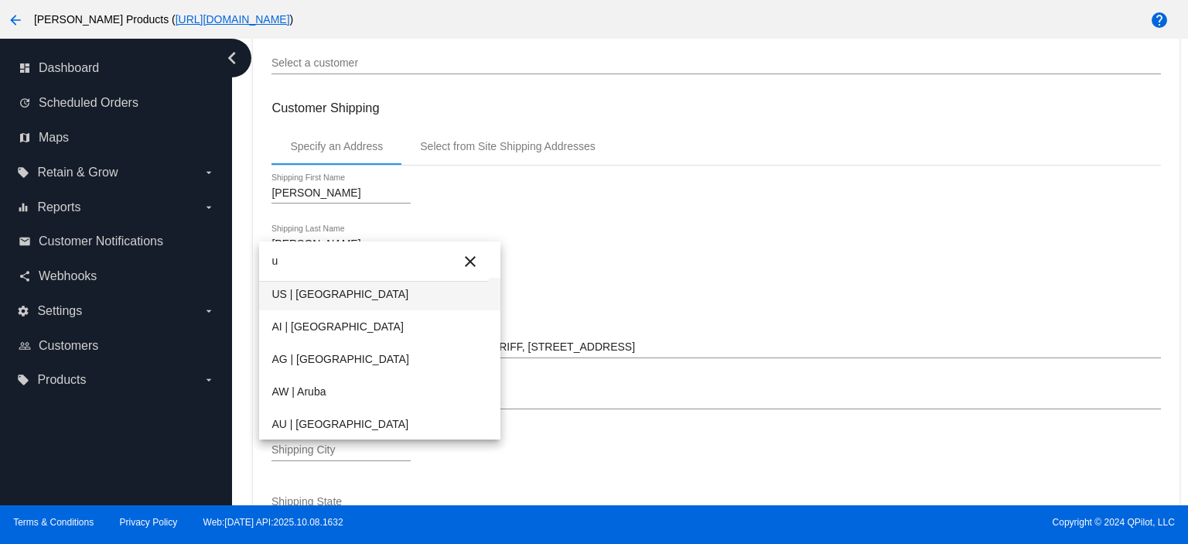
type input "u"
click at [294, 302] on span "US | [GEOGRAPHIC_DATA]" at bounding box center [379, 294] width 217 height 32
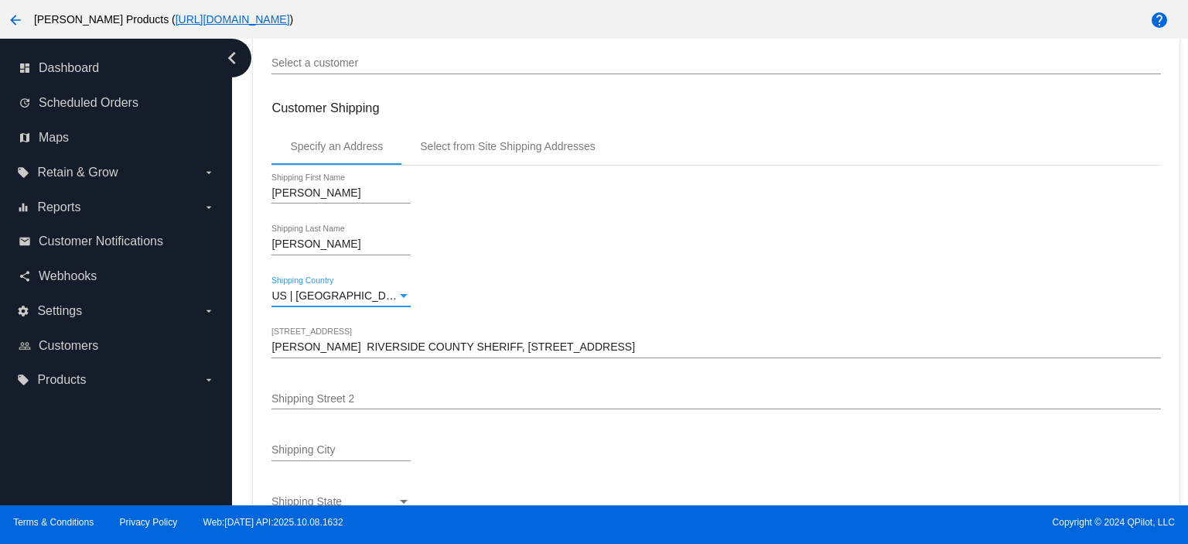
click at [340, 347] on input "[PERSON_NAME] RIVERSIDE COUNTY SHERIFF, [STREET_ADDRESS]" at bounding box center [715, 347] width 889 height 12
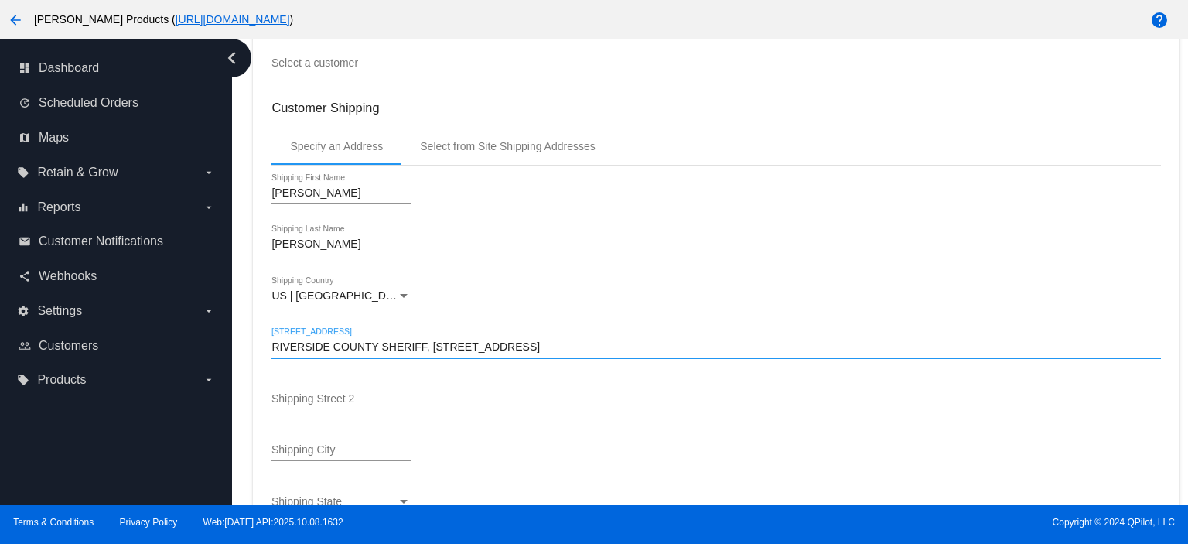
drag, startPoint x: 431, startPoint y: 346, endPoint x: 257, endPoint y: 343, distance: 174.0
type input ", [STREET_ADDRESS]"
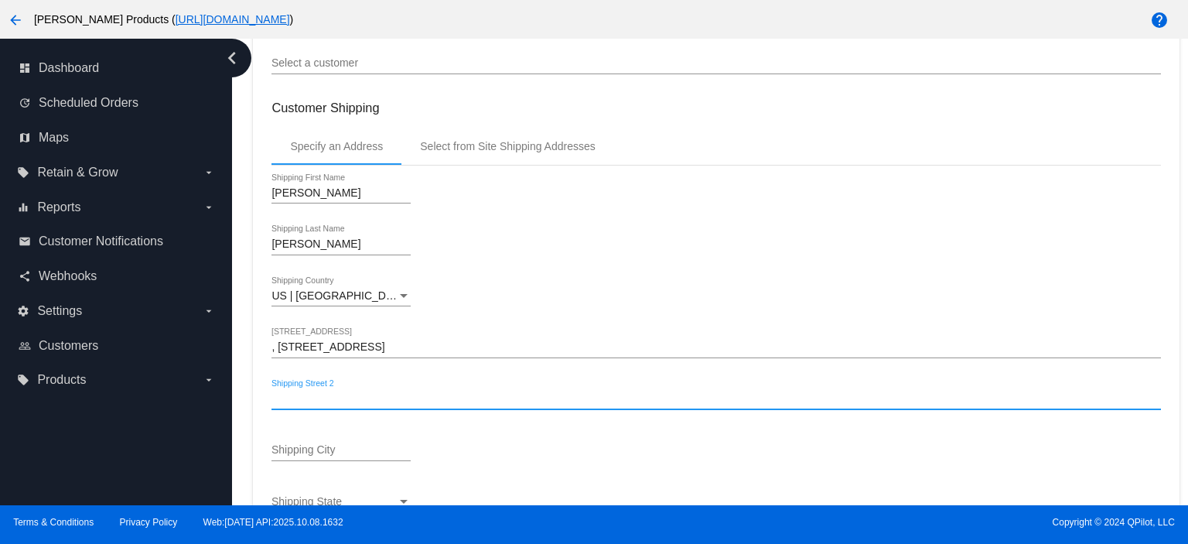
click at [278, 401] on input "Shipping Street 2" at bounding box center [715, 399] width 889 height 12
paste input "RIVERSIDE COUNTY SHERIFF"
click at [280, 399] on input "RIVERSIDE COUNTY SHERIFF" at bounding box center [715, 399] width 889 height 12
type input "RIVERSIDE COUNTY SHERIFF"
click at [275, 349] on input ", [STREET_ADDRESS]" at bounding box center [715, 347] width 889 height 12
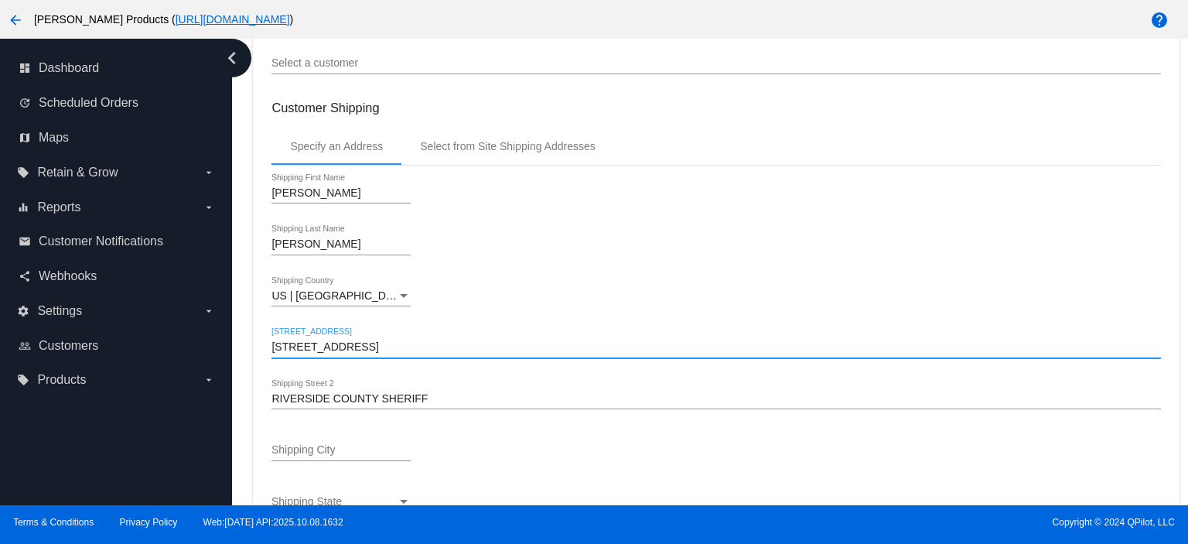
type input "[STREET_ADDRESS]"
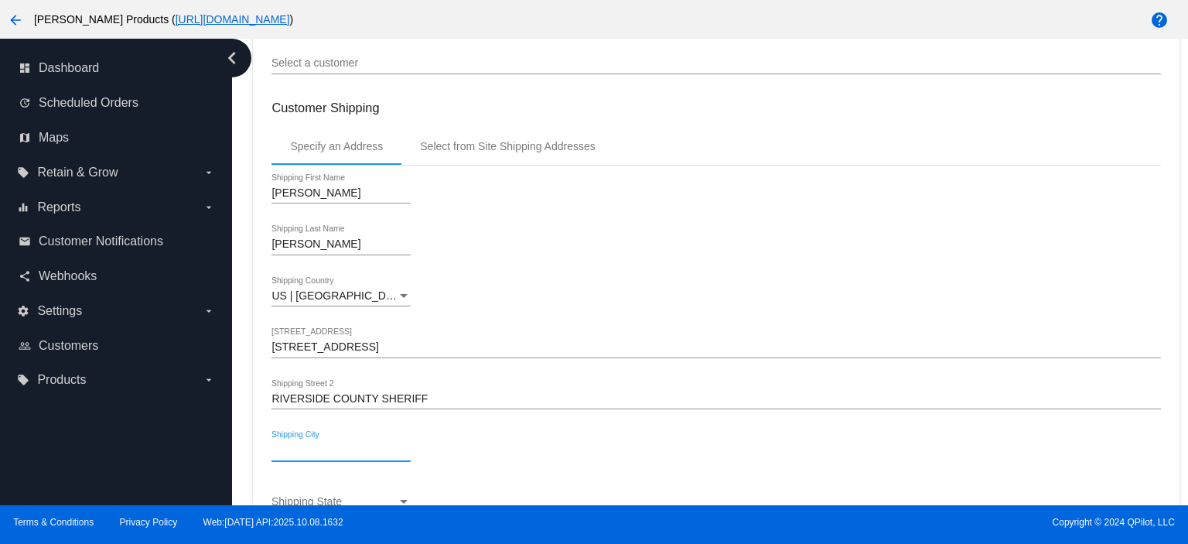
click at [273, 447] on input "Shipping City" at bounding box center [340, 450] width 139 height 12
type input "Menifee"
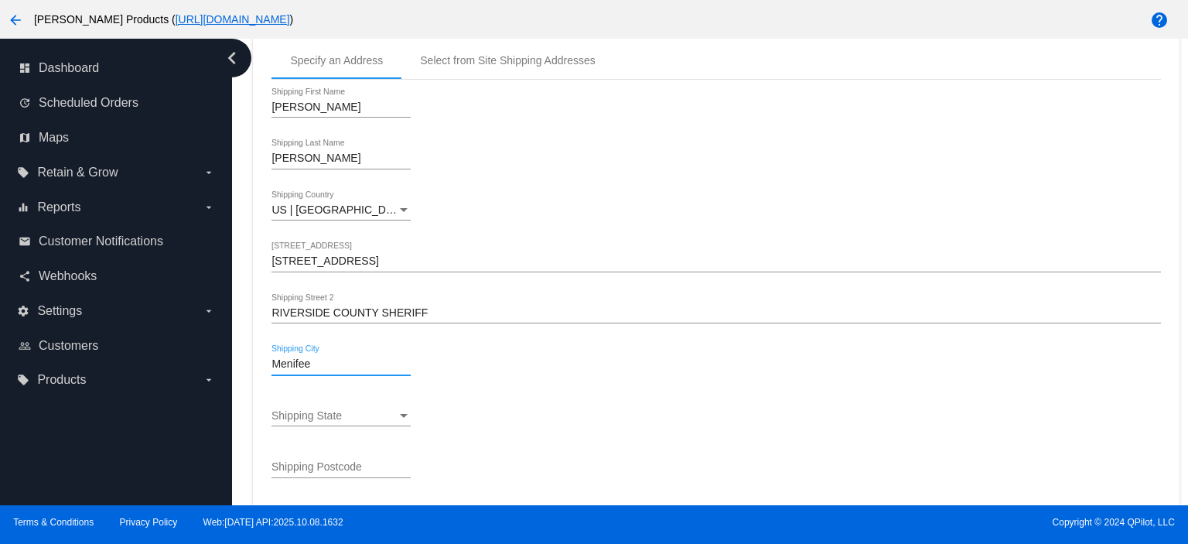
scroll to position [235, 0]
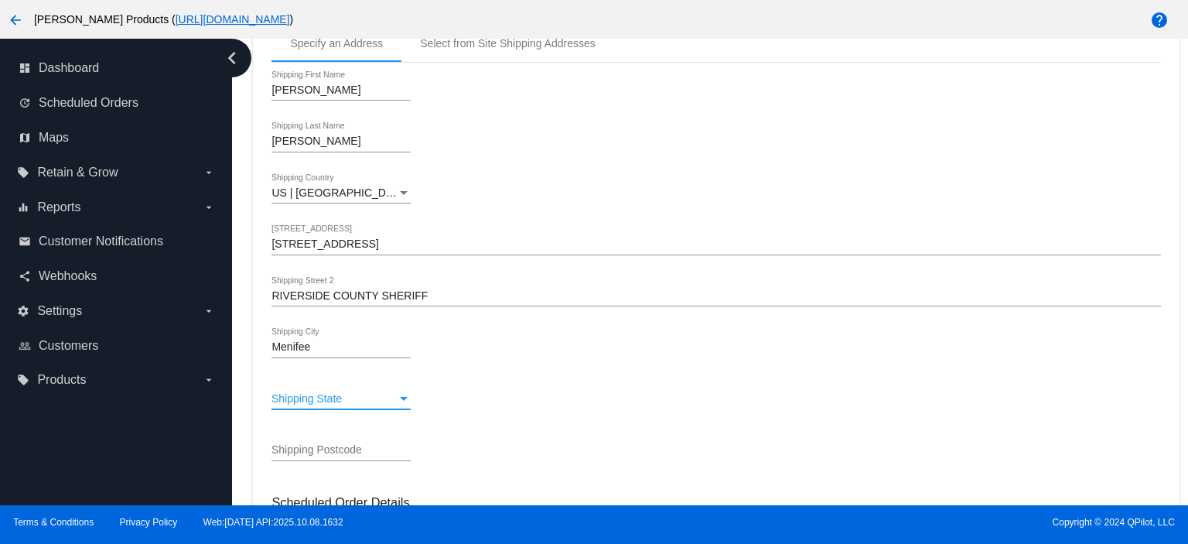
click at [292, 403] on span "Shipping State" at bounding box center [306, 398] width 70 height 12
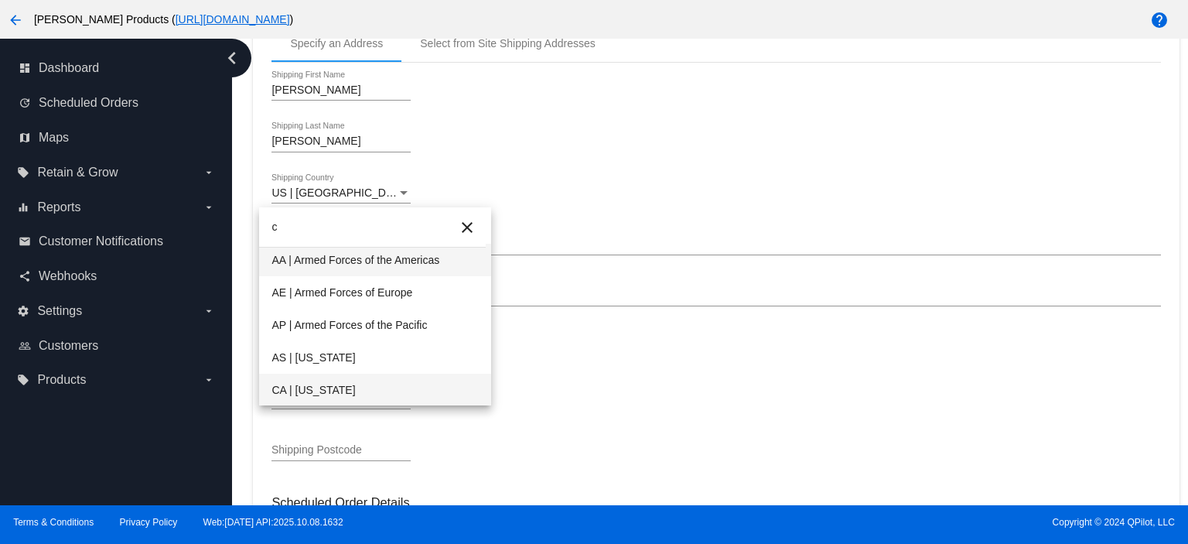
type input "c"
click at [299, 394] on span "CA | [US_STATE]" at bounding box center [374, 390] width 206 height 32
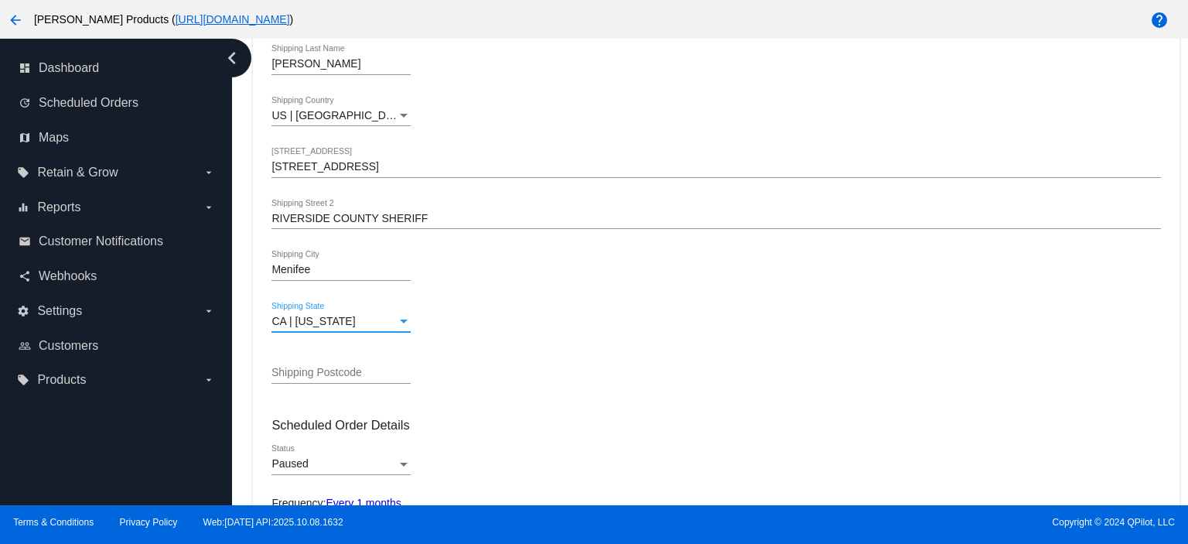
scroll to position [338, 0]
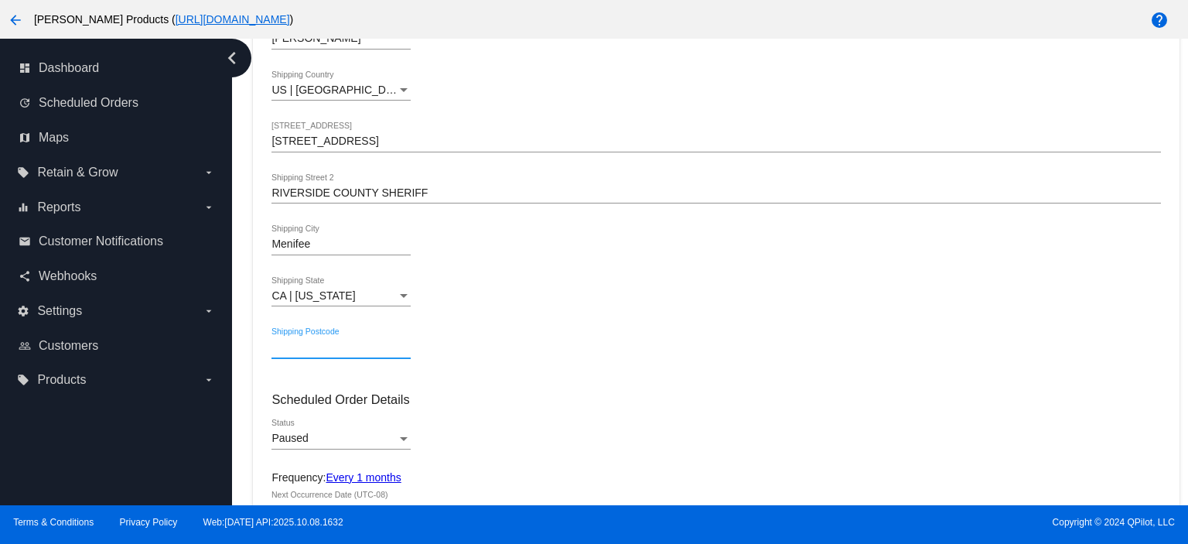
click at [282, 349] on input "Shipping Postcode" at bounding box center [340, 347] width 139 height 12
type input "92584"
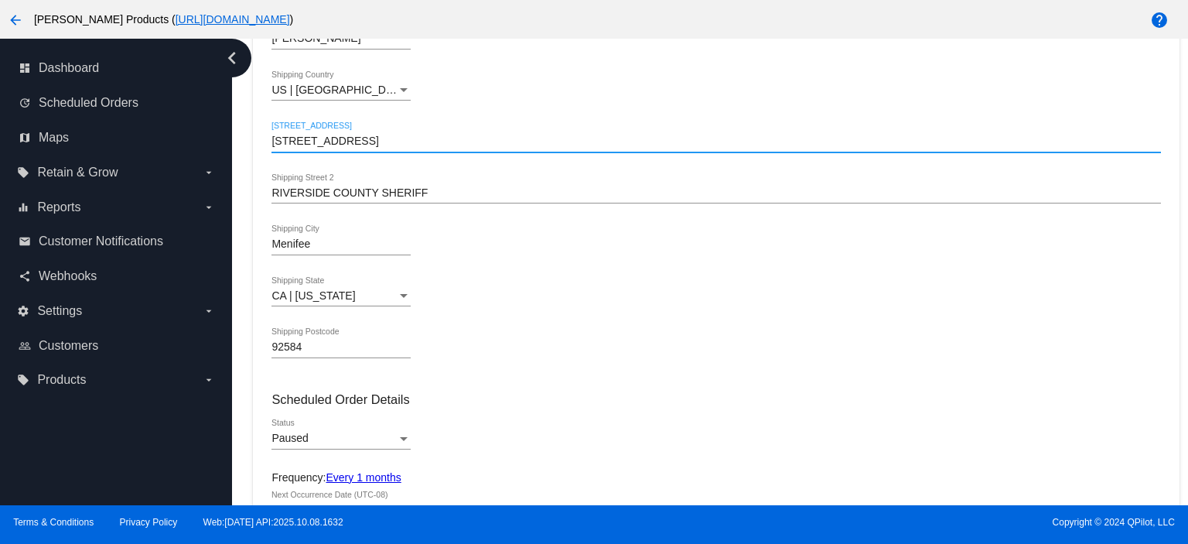
drag, startPoint x: 415, startPoint y: 143, endPoint x: 569, endPoint y: 129, distance: 154.5
click at [568, 129] on div "[STREET_ADDRESS]" at bounding box center [715, 137] width 889 height 30
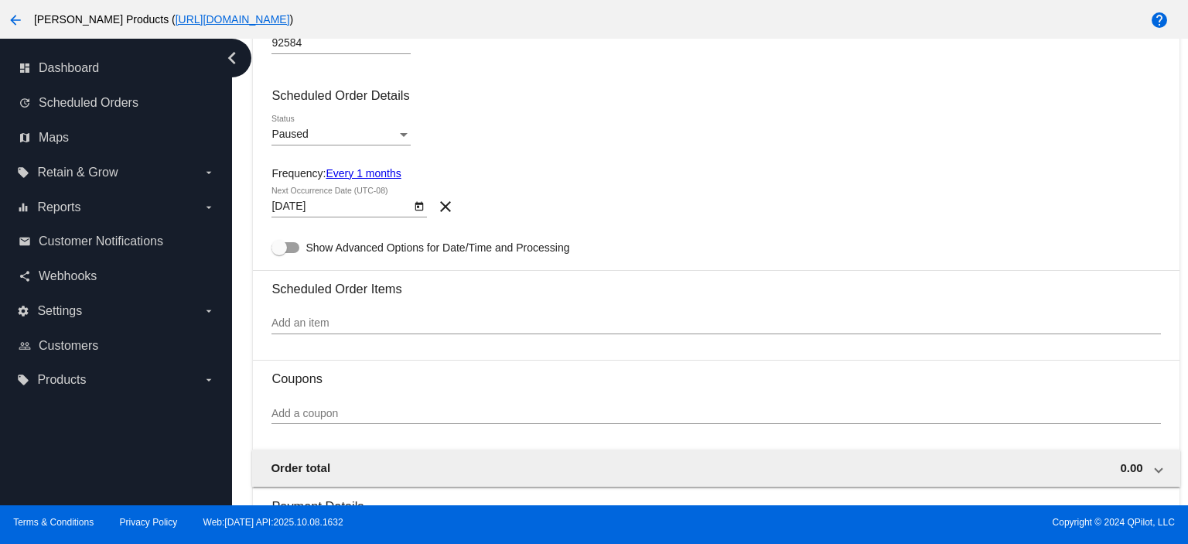
scroll to position [647, 0]
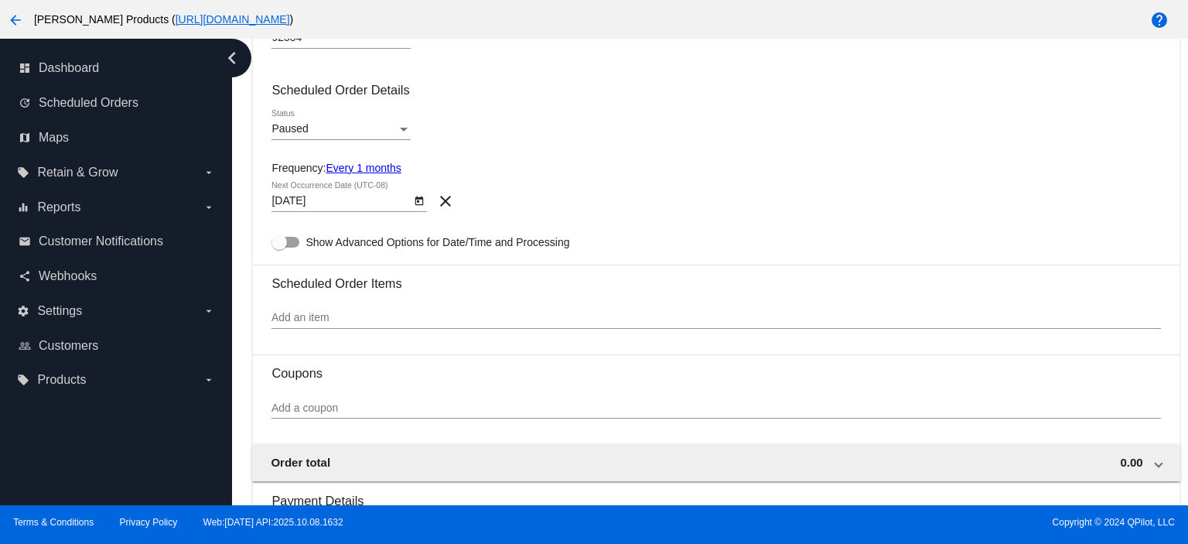
type input "[STREET_ADDRESS]"
click at [294, 125] on span "Paused" at bounding box center [289, 128] width 36 height 12
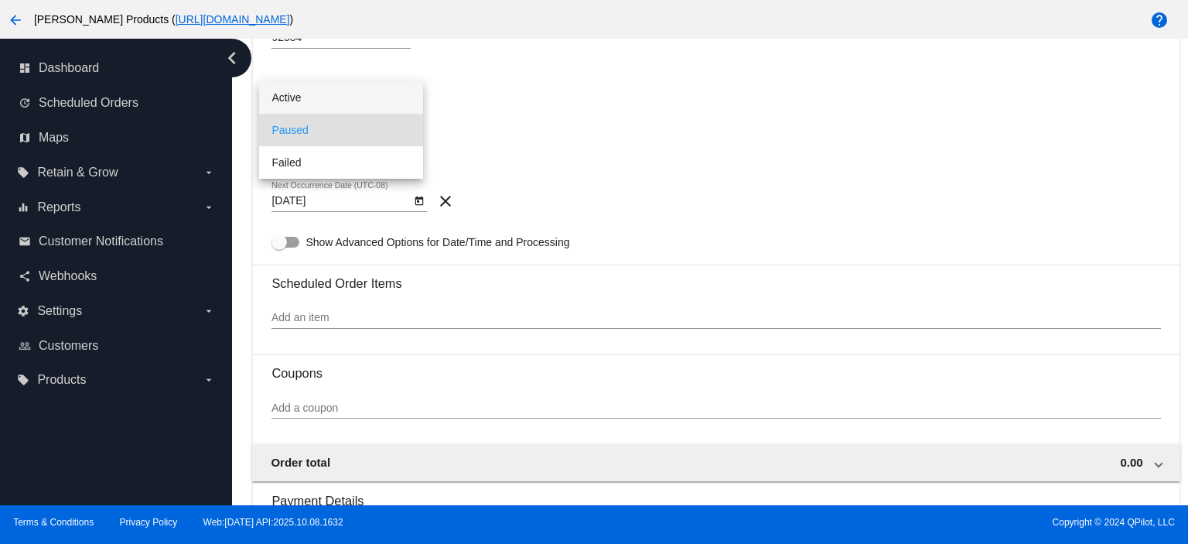
click at [303, 89] on span "Active" at bounding box center [340, 97] width 139 height 32
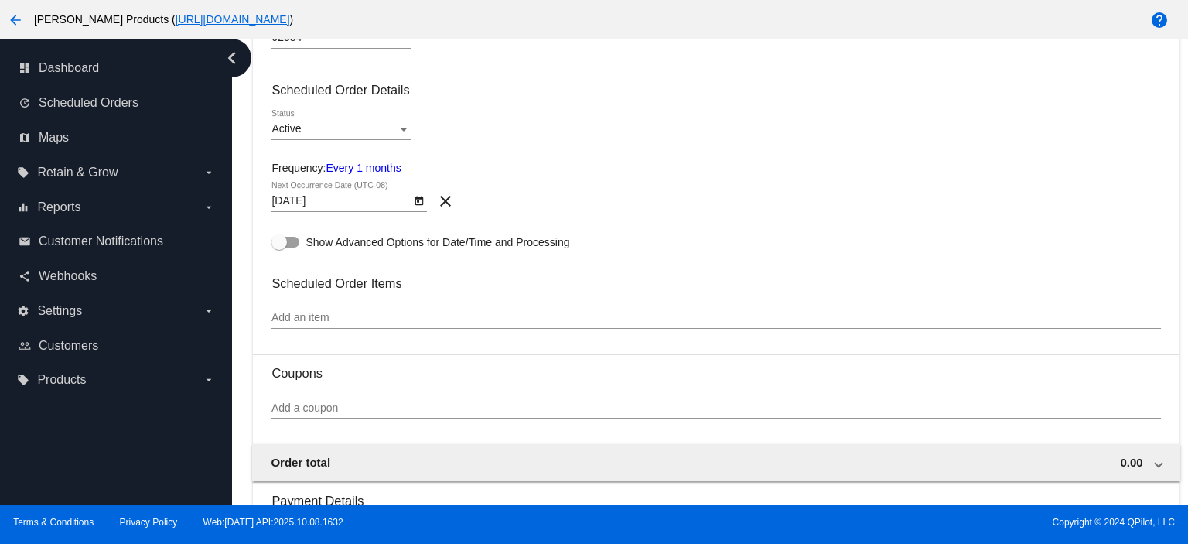
click at [360, 162] on link "Every 1 months" at bounding box center [363, 168] width 75 height 12
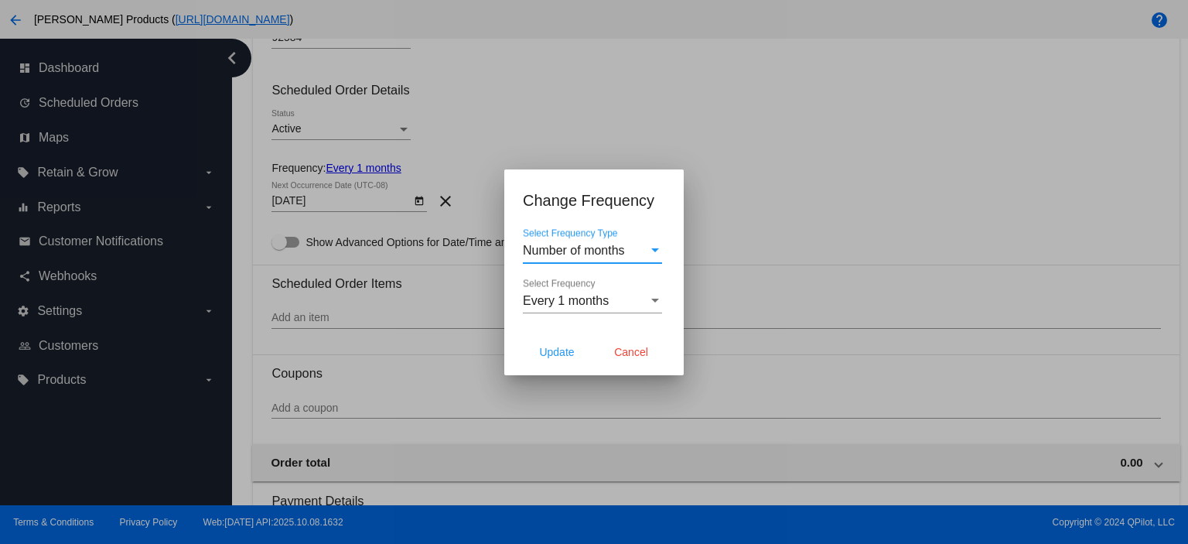
click at [544, 256] on span "Number of months" at bounding box center [574, 250] width 102 height 13
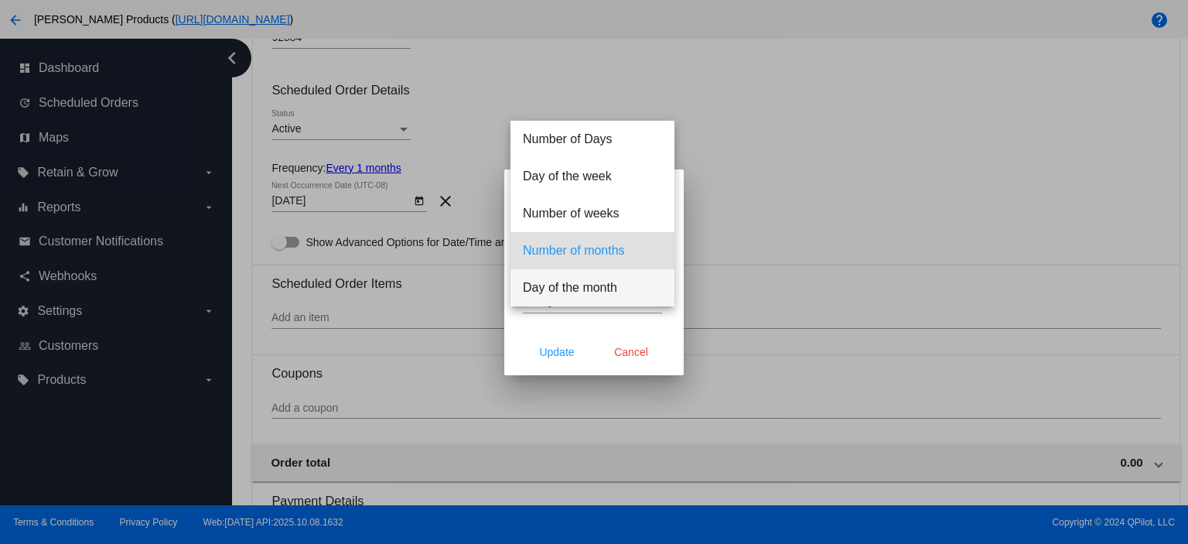
click at [575, 285] on span "Day of the month" at bounding box center [592, 287] width 139 height 37
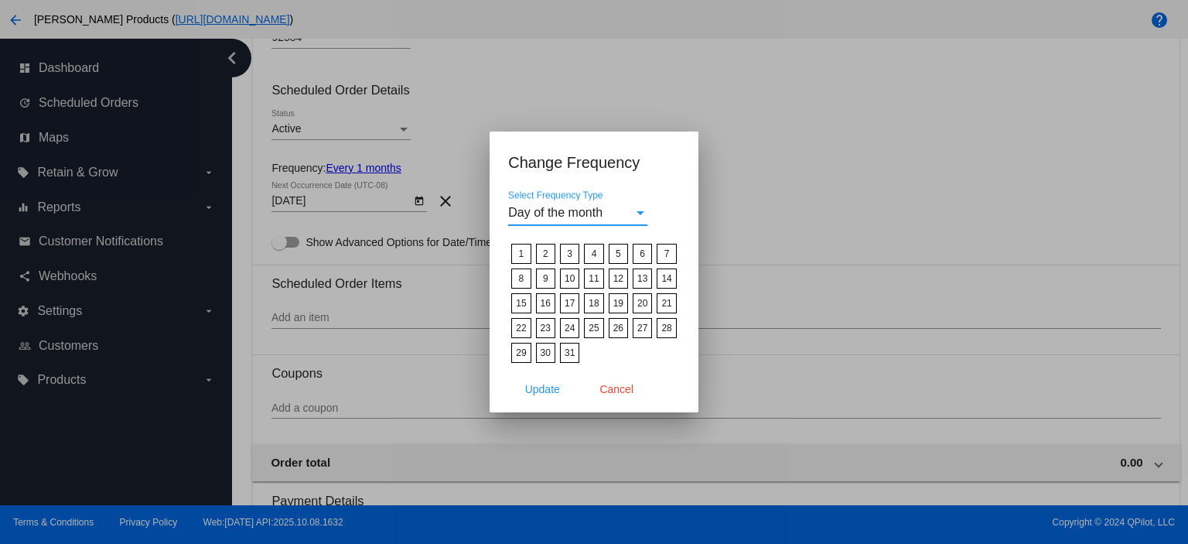
click at [524, 305] on label "15" at bounding box center [520, 303] width 19 height 20
click at [0, 0] on input "15" at bounding box center [0, 0] width 0 height 0
click at [538, 383] on span "Update" at bounding box center [542, 389] width 35 height 12
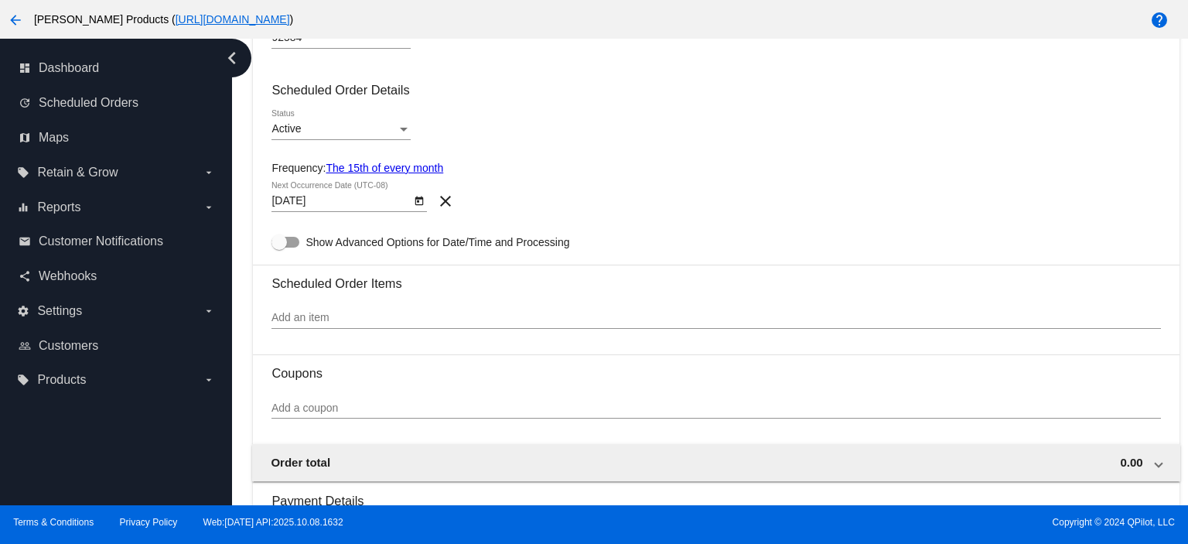
click at [330, 206] on body "arrow_back [PERSON_NAME] Products ( [URL][DOMAIN_NAME] ) help dashboard Dashboa…" at bounding box center [594, 272] width 1188 height 544
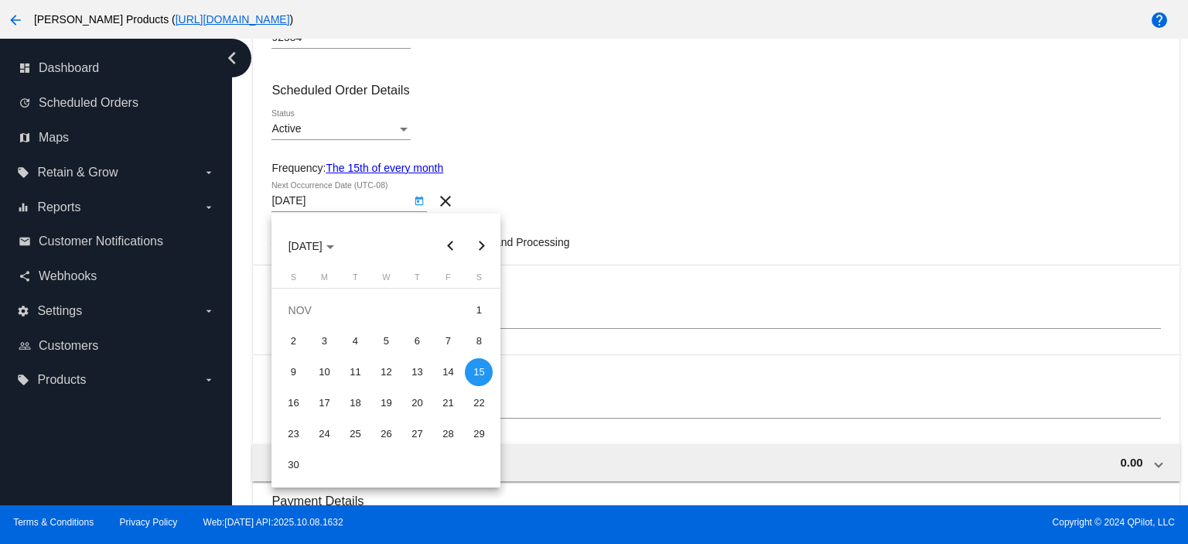
click at [447, 239] on button "Previous month" at bounding box center [450, 245] width 31 height 31
click at [381, 367] on div "15" at bounding box center [386, 372] width 28 height 28
type input "[DATE]"
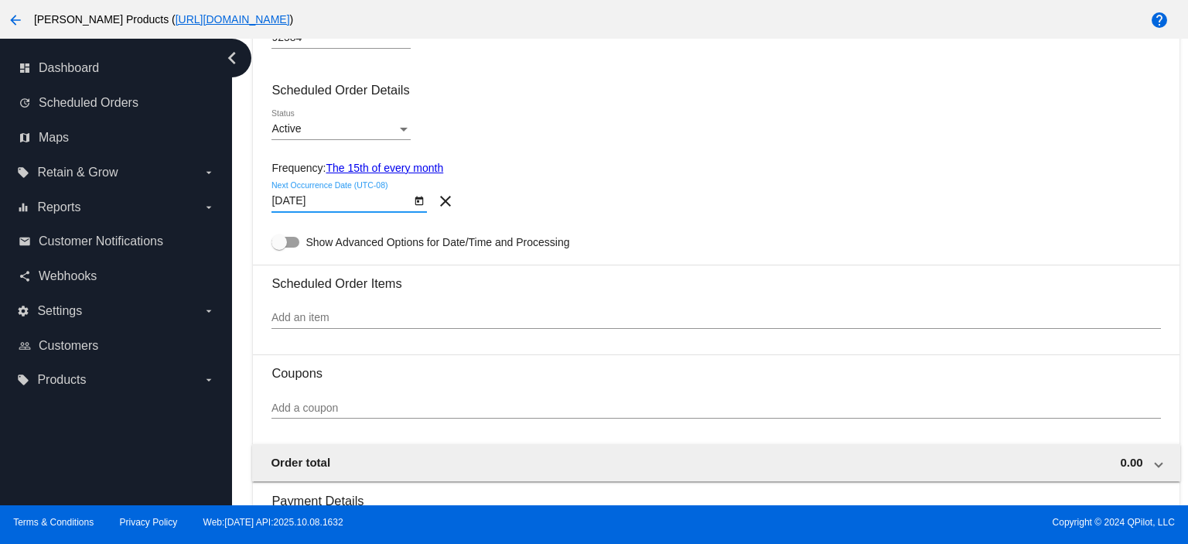
scroll to position [751, 0]
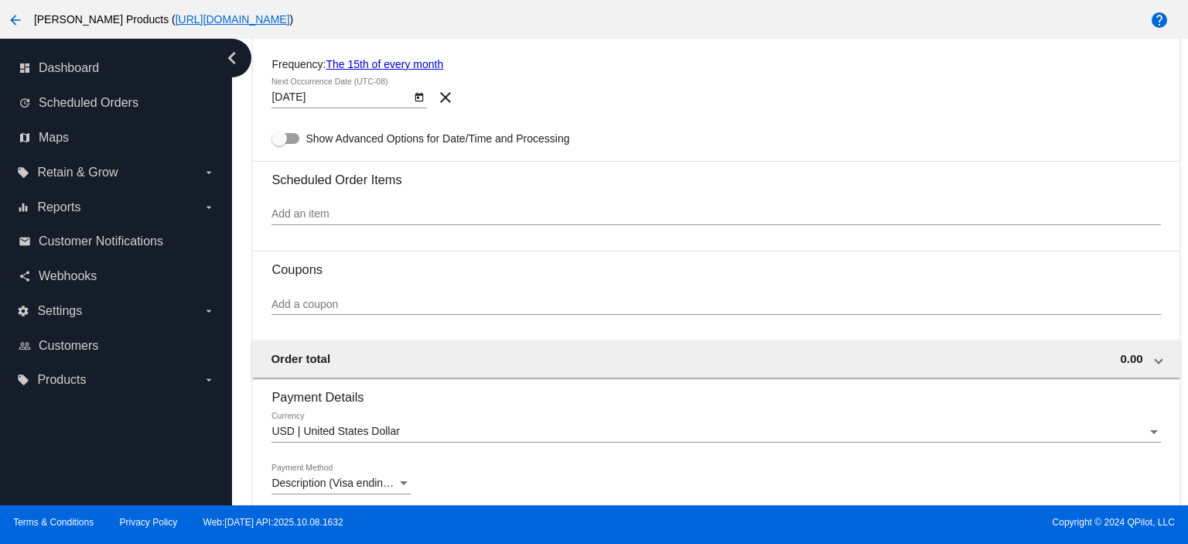
click at [291, 209] on div "Add an item" at bounding box center [715, 210] width 889 height 30
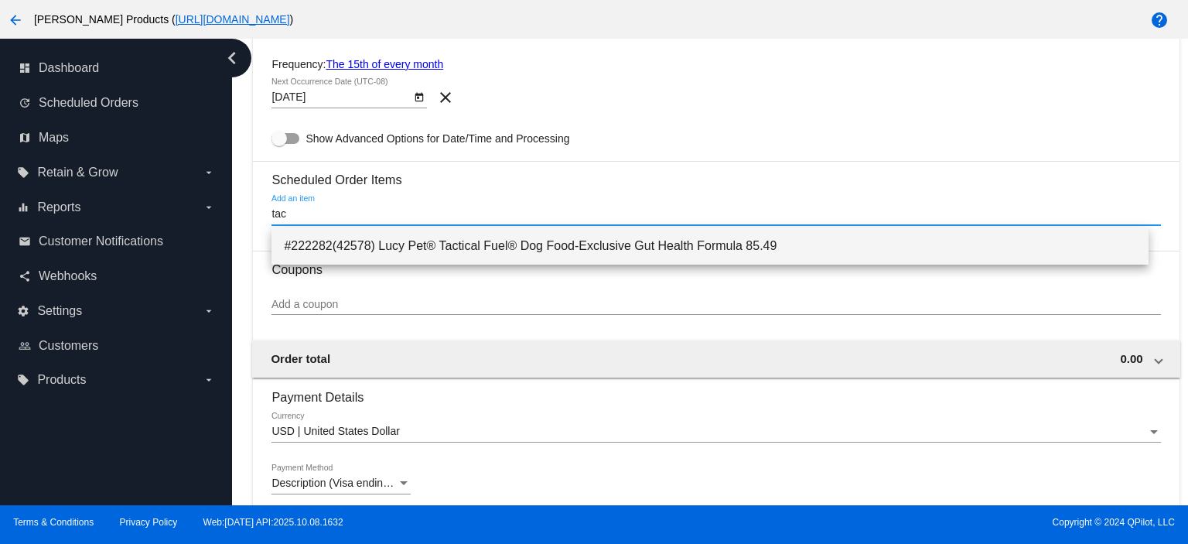
type input "tac"
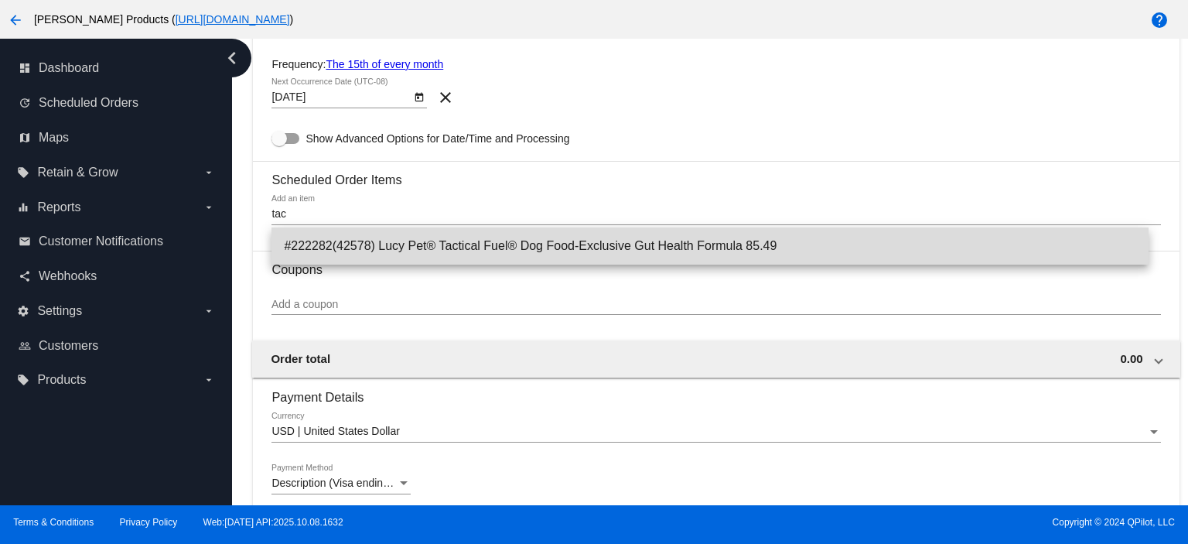
click at [374, 250] on span "#222282(42578) Lucy Pet® Tactical Fuel® Dog Food-Exclusive Gut Health Formula 8…" at bounding box center [710, 245] width 852 height 37
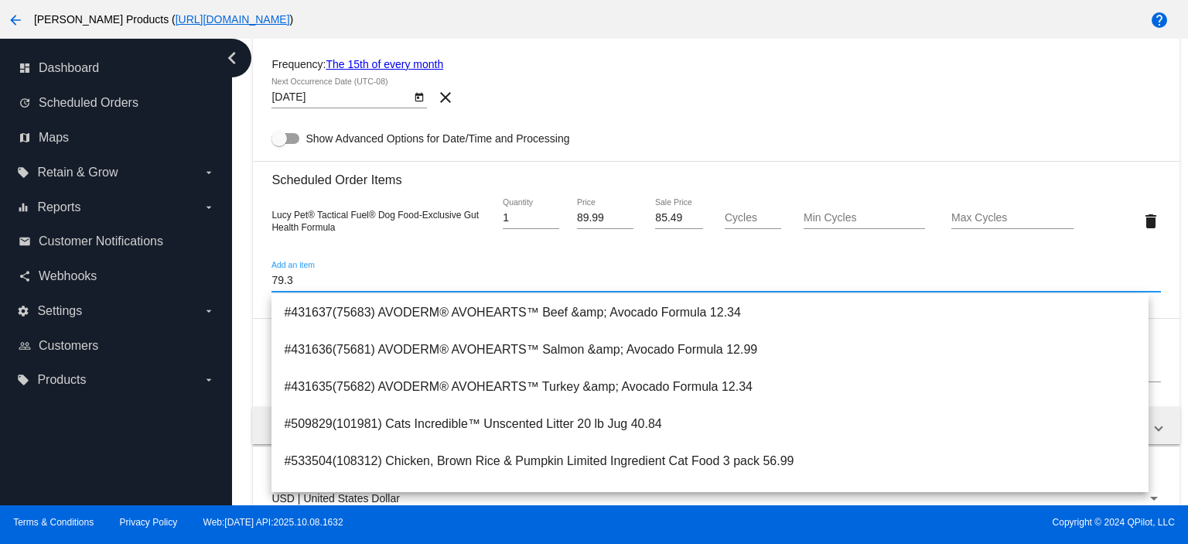
type input "79.39"
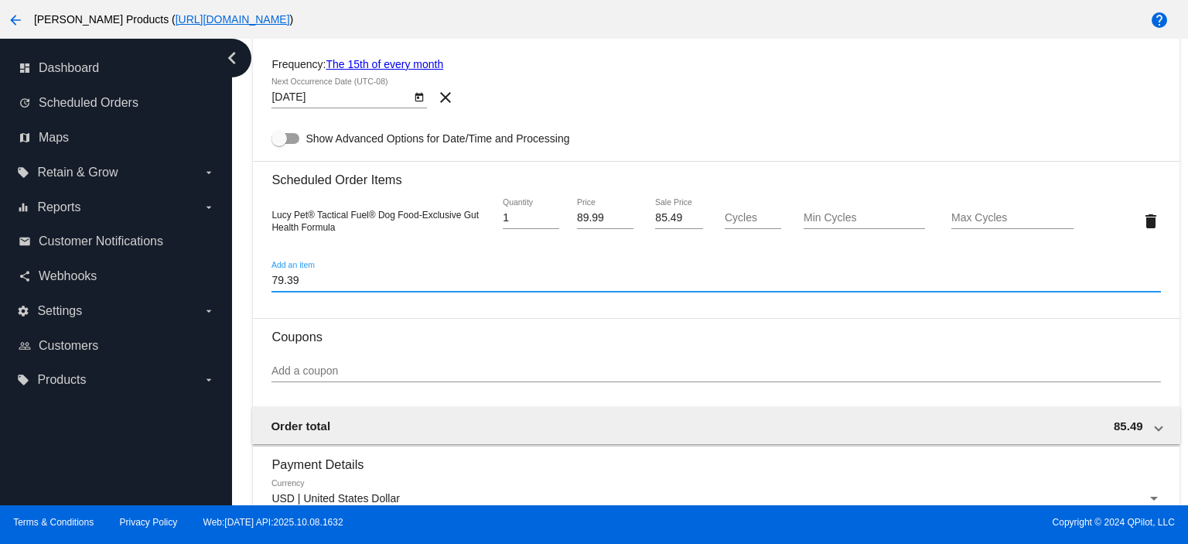
drag, startPoint x: 309, startPoint y: 284, endPoint x: 265, endPoint y: 286, distance: 44.9
click at [265, 286] on mat-card "Customer 7699127(23087): [PERSON_NAME] [PERSON_NAME][EMAIL_ADDRESS][DOMAIN_NAME…" at bounding box center [716, 77] width 926 height 1395
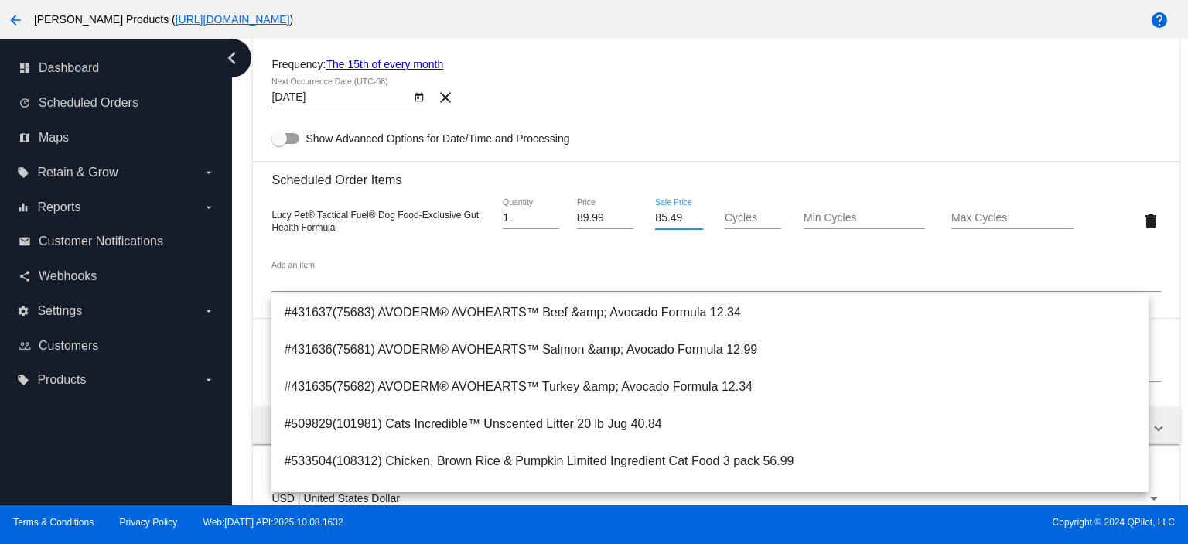
drag, startPoint x: 682, startPoint y: 219, endPoint x: 590, endPoint y: 220, distance: 92.0
click at [604, 223] on div "Lucy Pet® Tactical Fuel® Dog Food-Exclusive Gut Health Formula 1 Quantity 89.99…" at bounding box center [715, 221] width 889 height 44
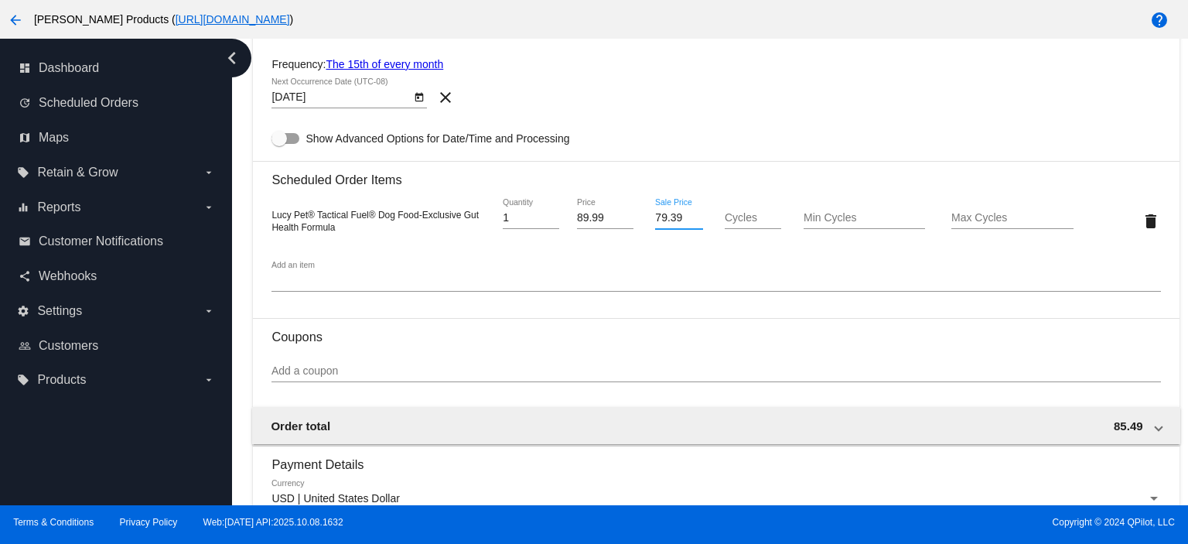
type input "79.39"
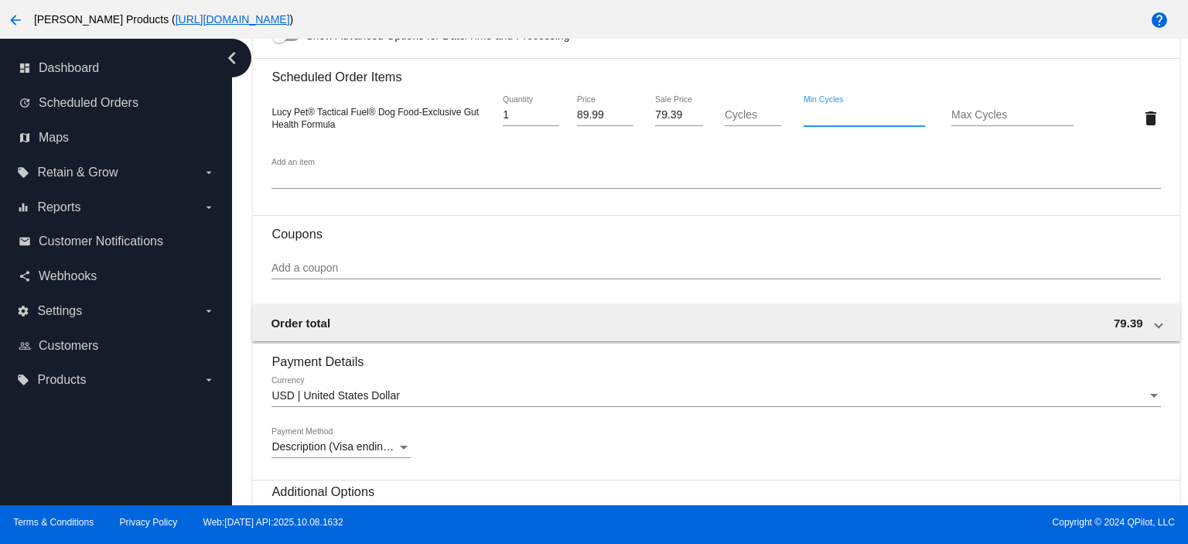
scroll to position [1024, 0]
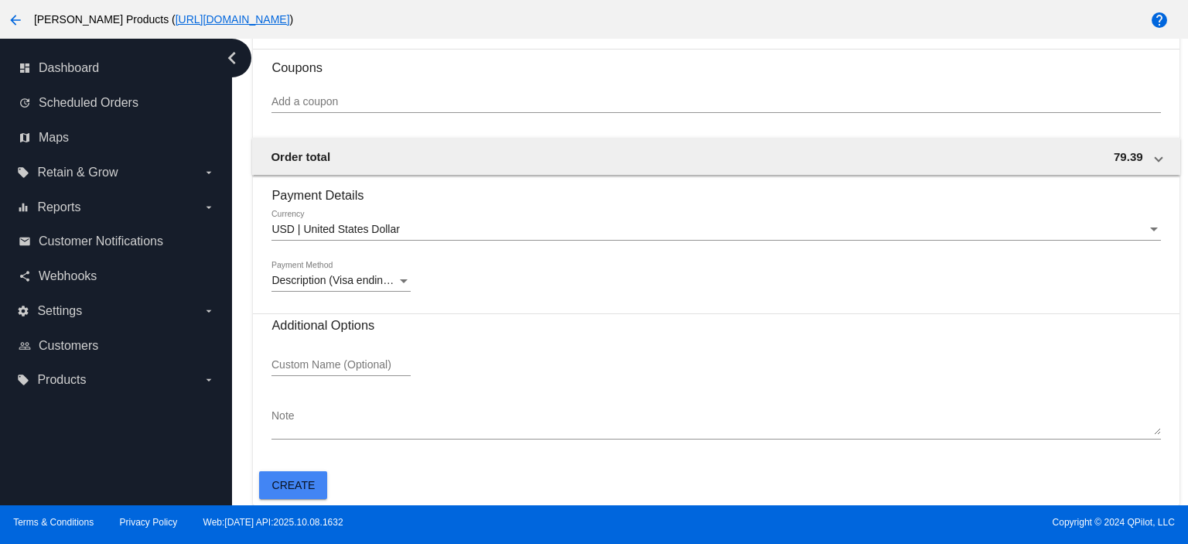
click at [280, 425] on textarea "Note" at bounding box center [715, 422] width 889 height 25
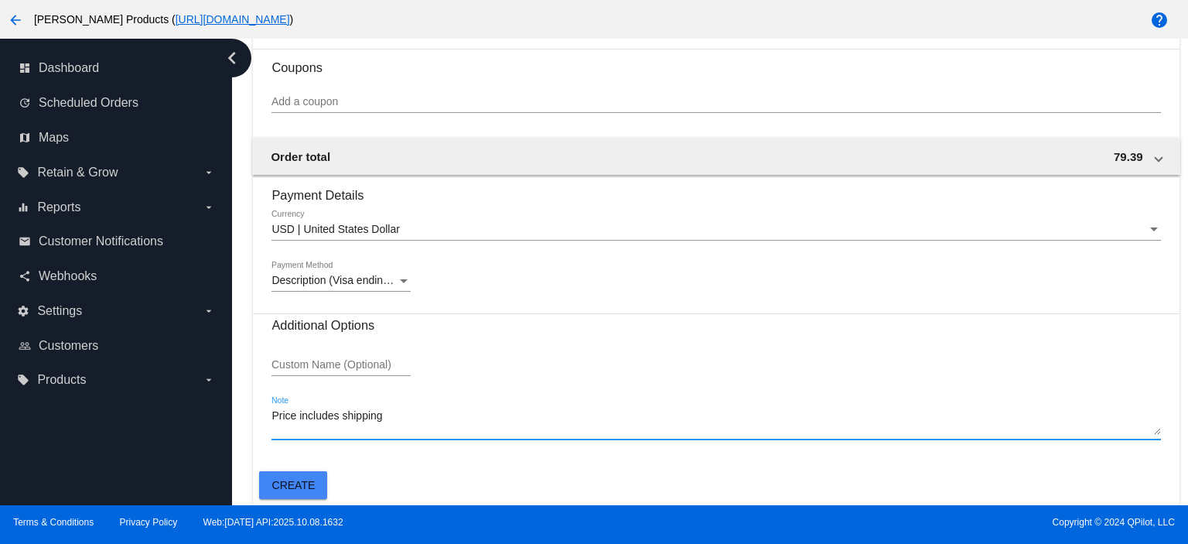
type textarea "Price includes shipping"
click at [302, 486] on span "Create" at bounding box center [293, 485] width 43 height 12
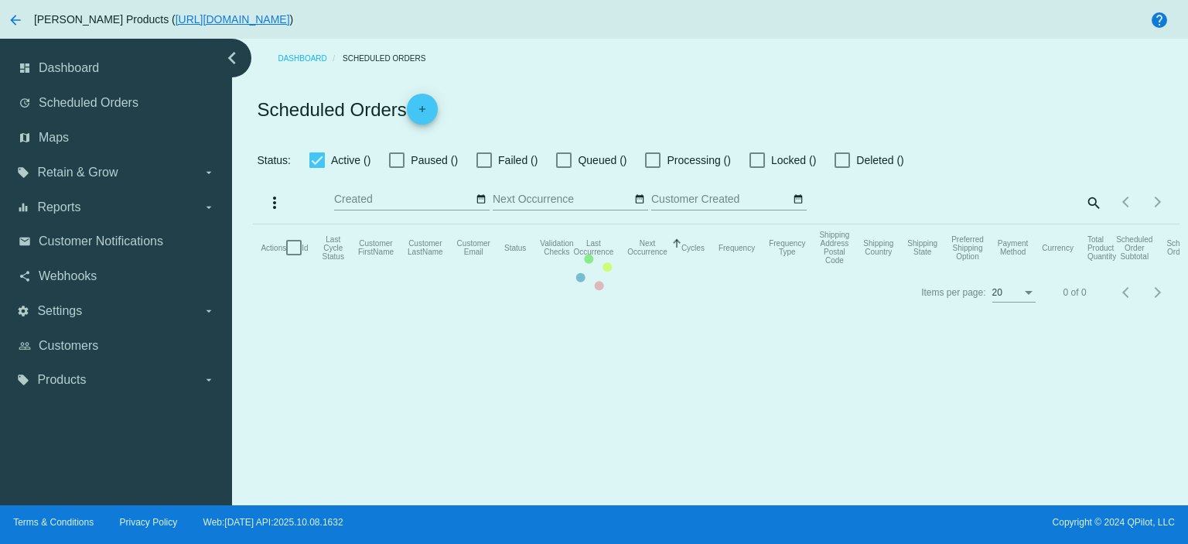
checkbox input "true"
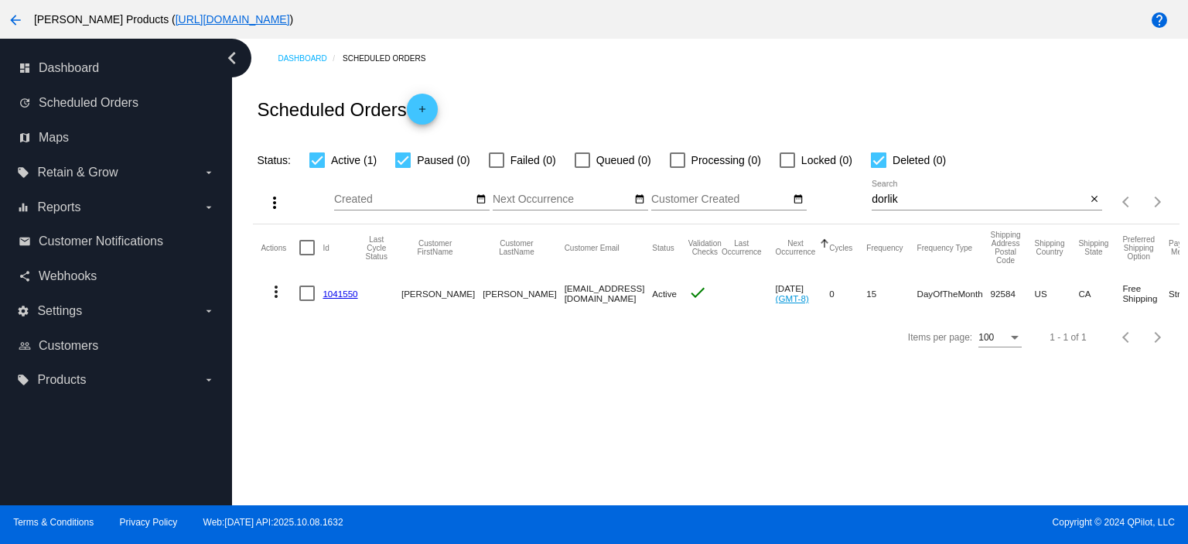
click at [345, 292] on link "1041550" at bounding box center [340, 293] width 35 height 10
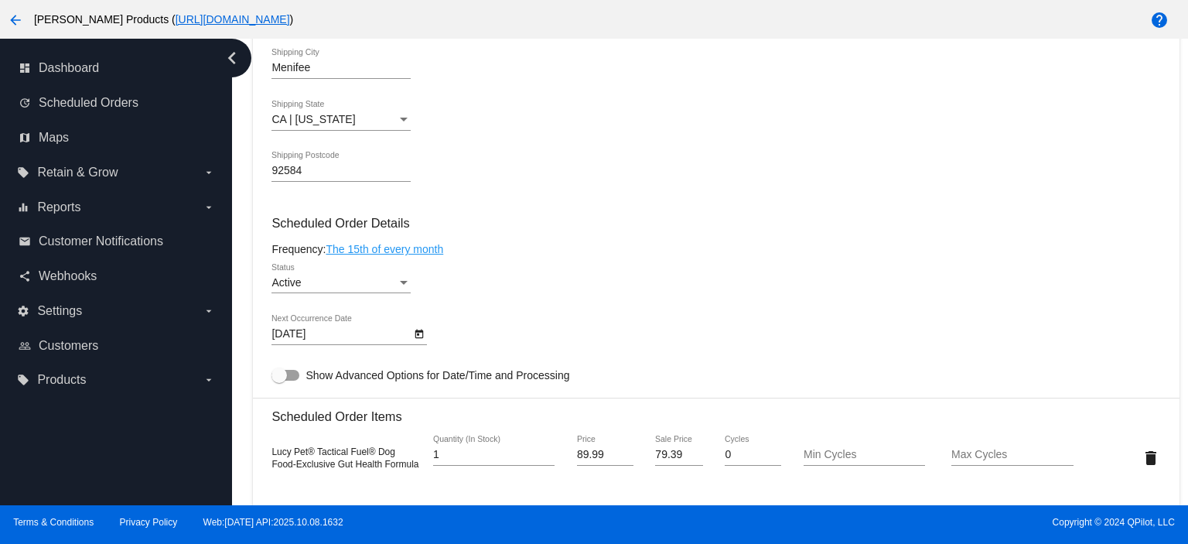
scroll to position [722, 0]
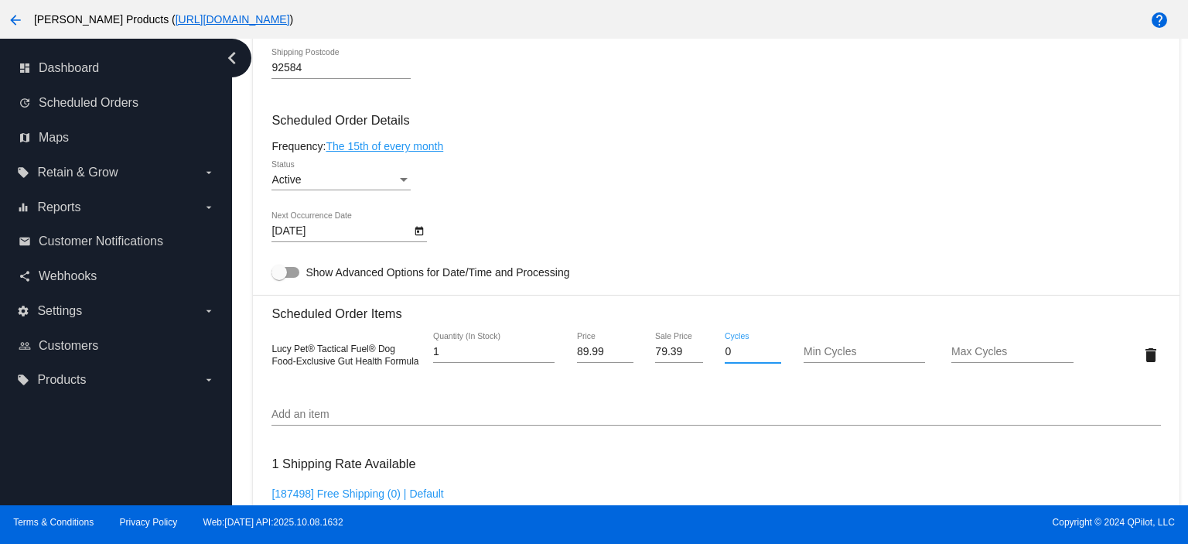
drag, startPoint x: 729, startPoint y: 354, endPoint x: 705, endPoint y: 357, distance: 24.1
click at [705, 358] on div "Lucy Pet® Tactical Fuel® Dog Food-Exclusive Gut Health Formula 1 Quantity (In S…" at bounding box center [715, 355] width 889 height 44
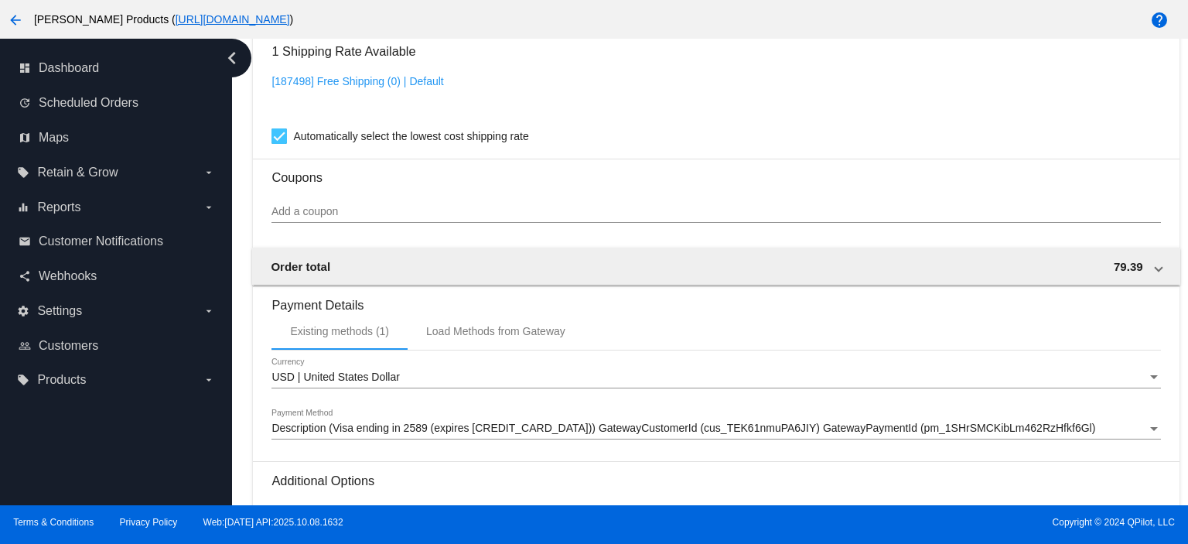
scroll to position [1312, 0]
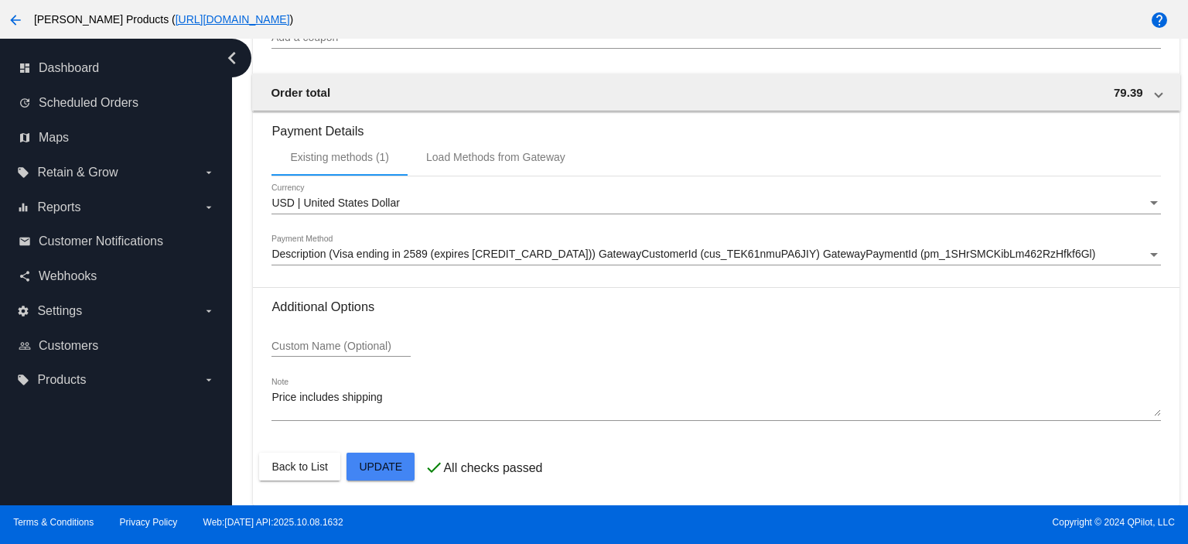
type input "100"
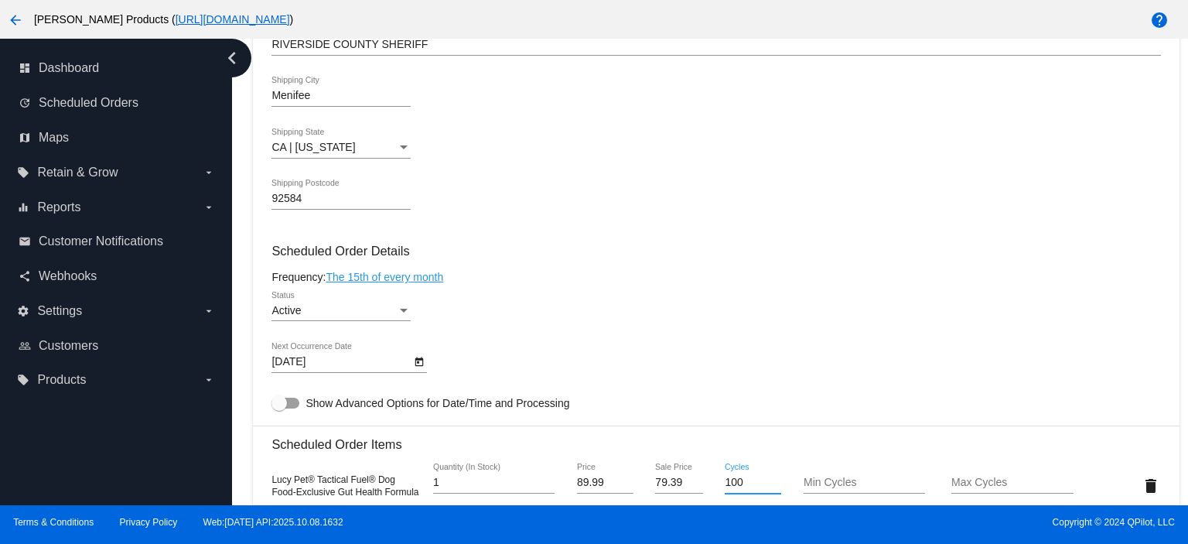
scroll to position [0, 0]
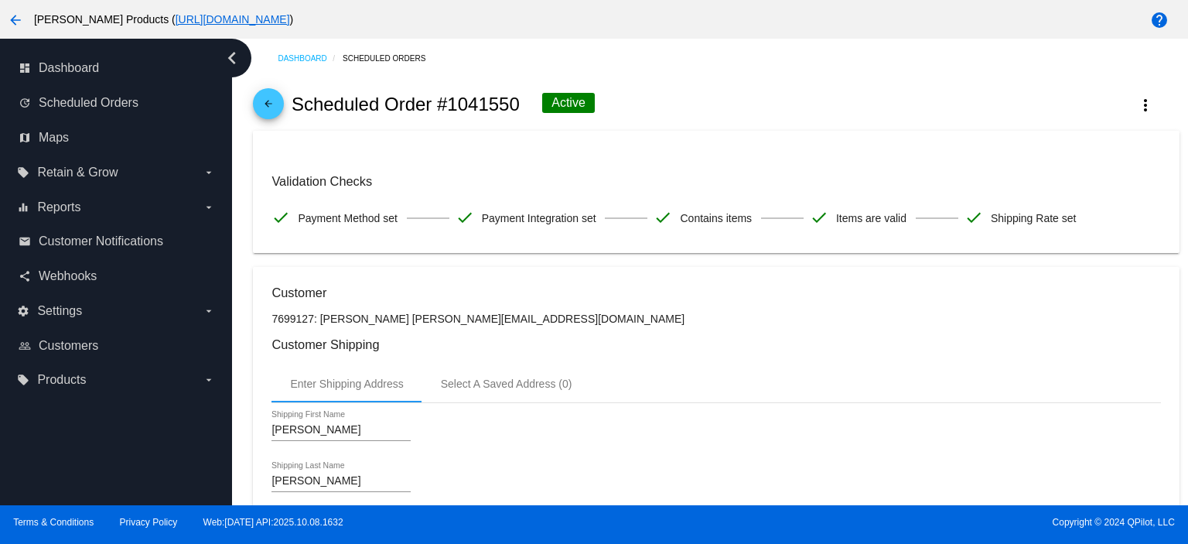
click at [275, 98] on mat-icon "arrow_back" at bounding box center [268, 107] width 19 height 19
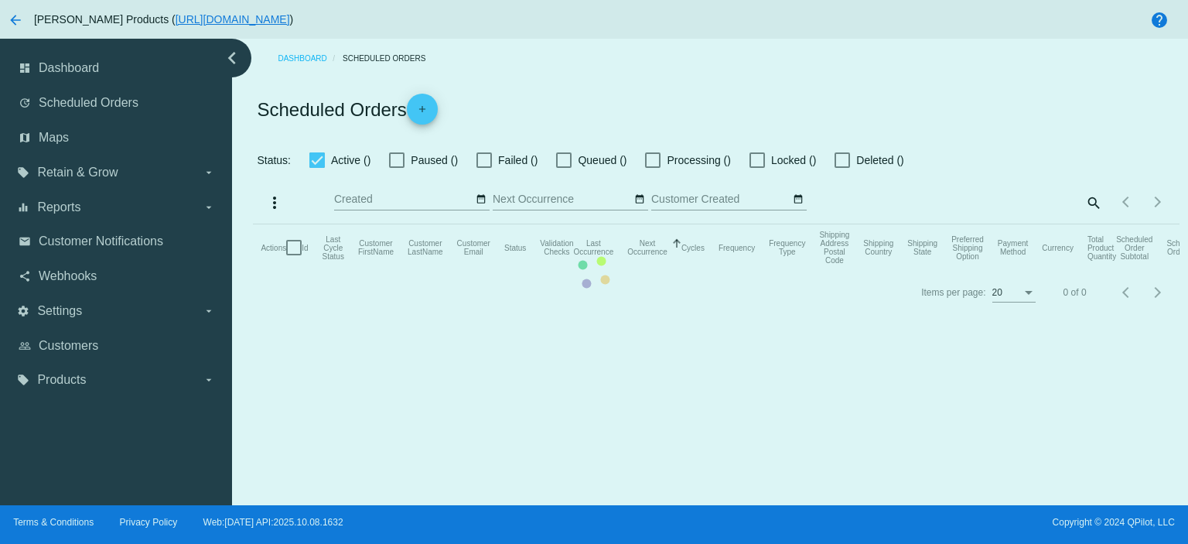
checkbox input "true"
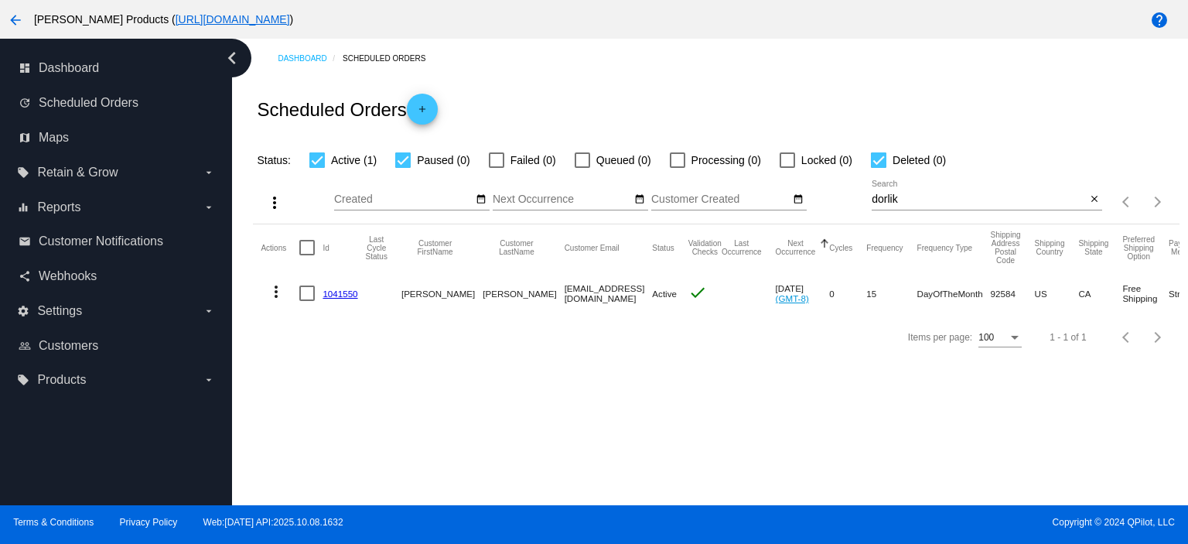
click at [903, 193] on div "dorlik Search" at bounding box center [979, 195] width 214 height 30
drag, startPoint x: 900, startPoint y: 199, endPoint x: 859, endPoint y: 203, distance: 41.3
click at [859, 203] on div "more_vert Oct Jan Feb Mar [DATE]" at bounding box center [716, 196] width 926 height 55
paste input "[EMAIL_ADDRESS][DOMAIN_NAME]"
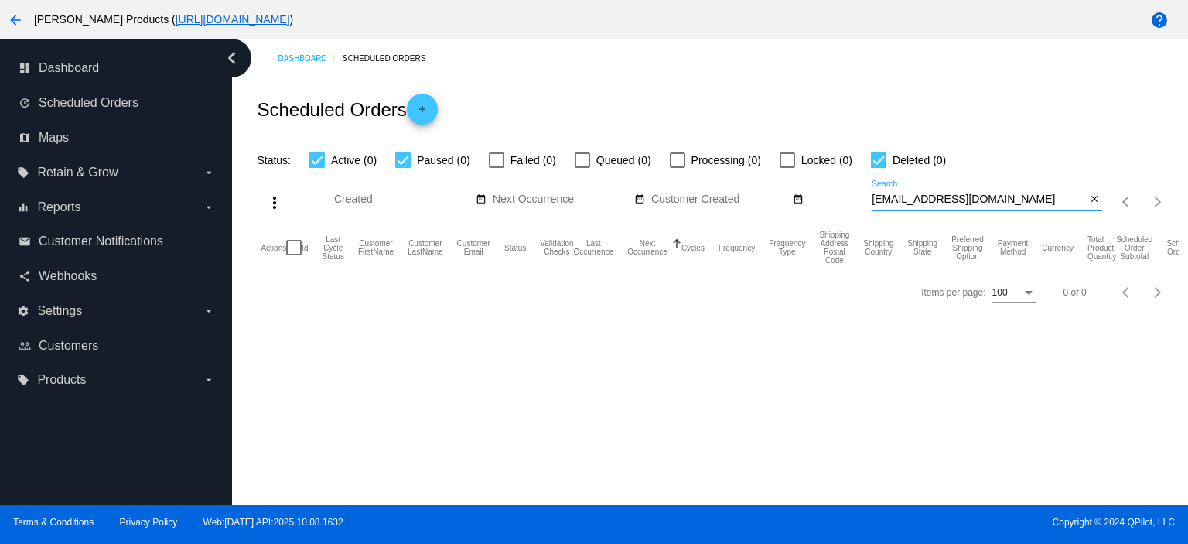
type input "[EMAIL_ADDRESS][DOMAIN_NAME]"
click at [425, 104] on mat-icon "add" at bounding box center [422, 113] width 19 height 19
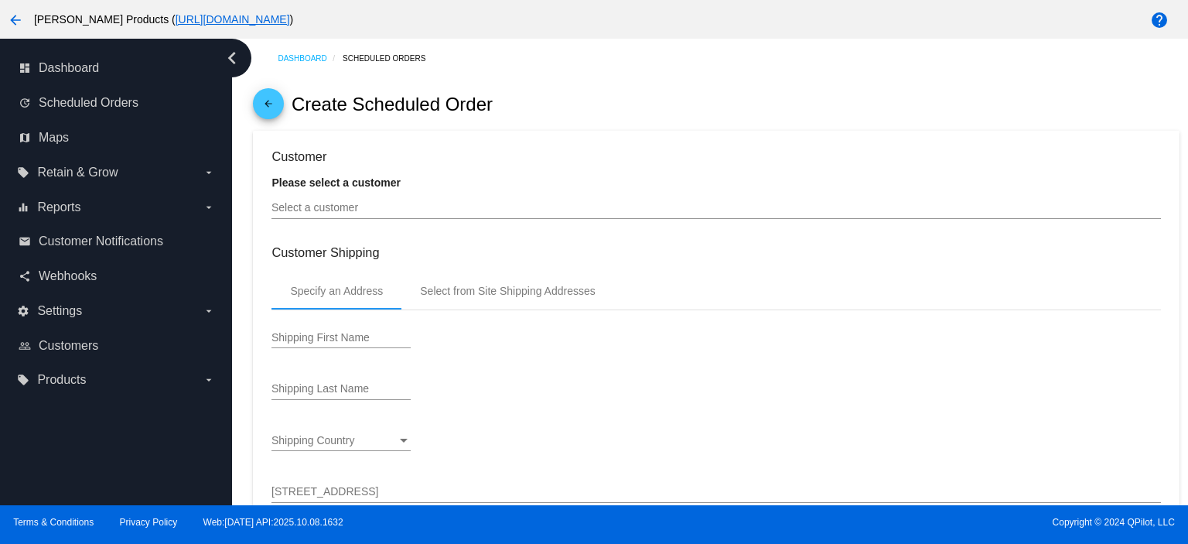
type input "[DATE]"
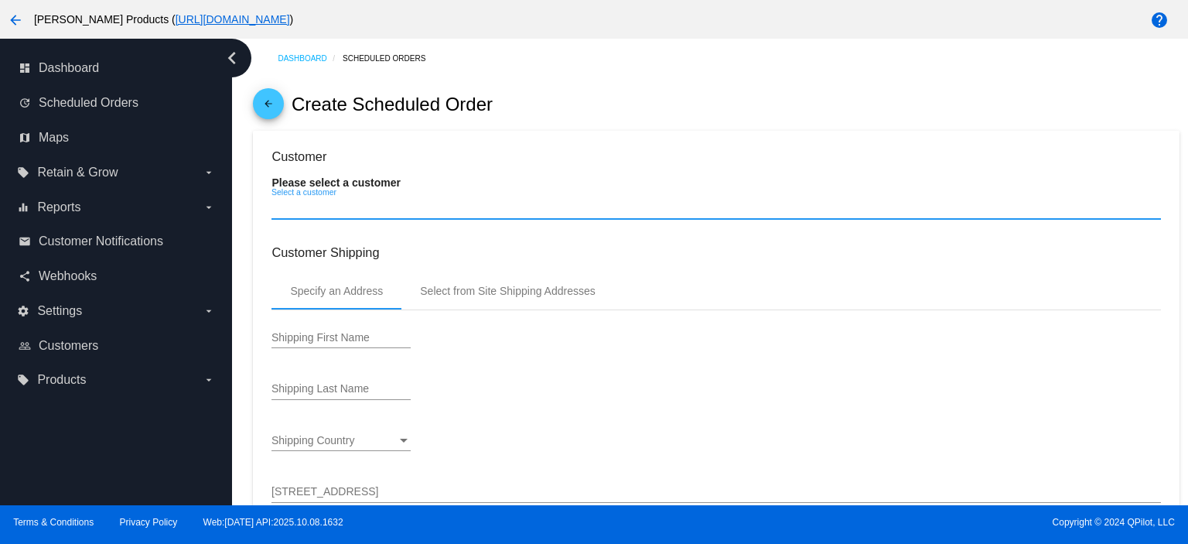
click at [306, 210] on input "Select a customer" at bounding box center [715, 208] width 889 height 12
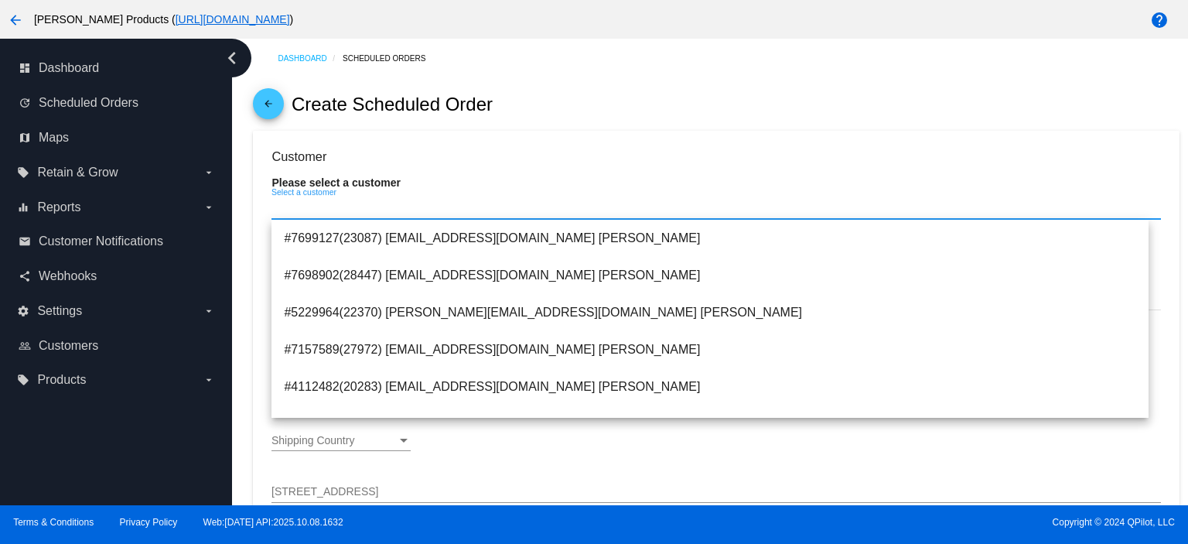
paste input "[EMAIL_ADDRESS][DOMAIN_NAME]"
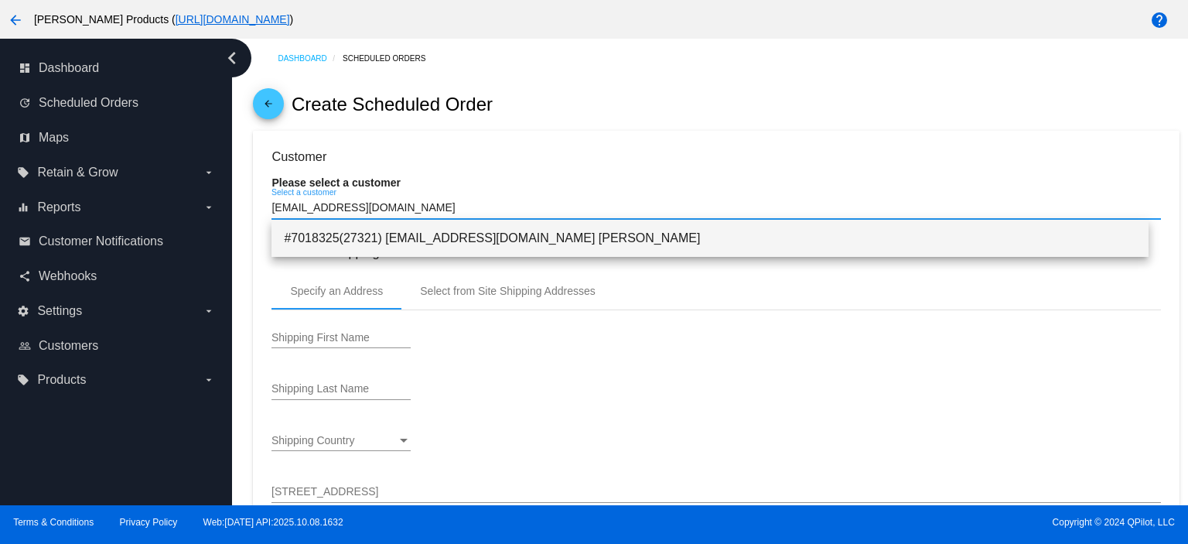
type input "[EMAIL_ADDRESS][DOMAIN_NAME]"
click at [396, 237] on span "#7018325(27321) [EMAIL_ADDRESS][DOMAIN_NAME] [PERSON_NAME]" at bounding box center [710, 238] width 852 height 37
type input "OSCAR"
type input "[PERSON_NAME]"
type input "[STREET_ADDRESS]"
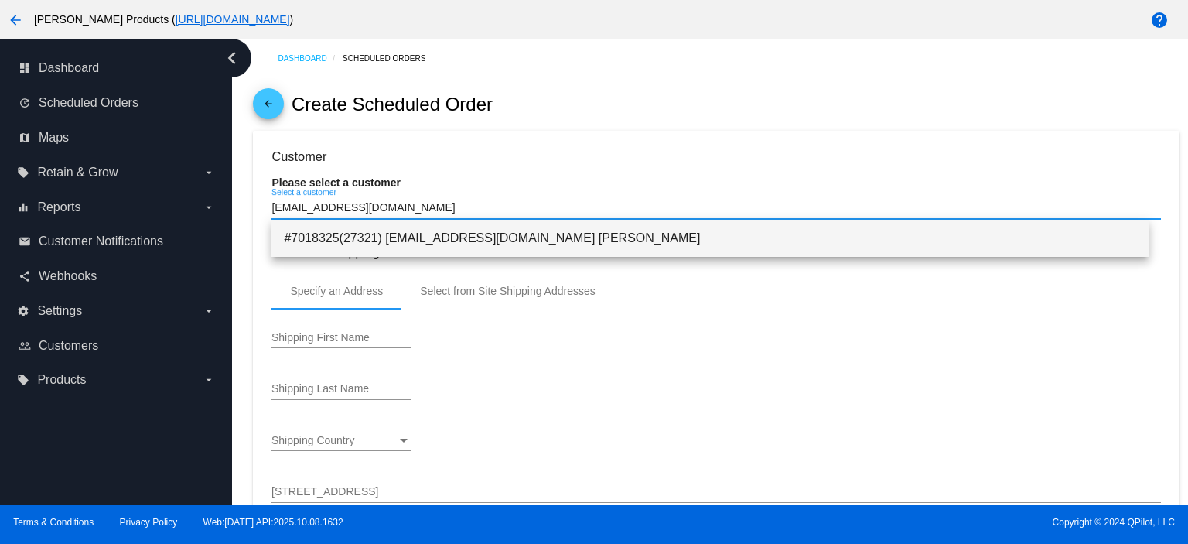
type input "NIPOMO"
type input "93444"
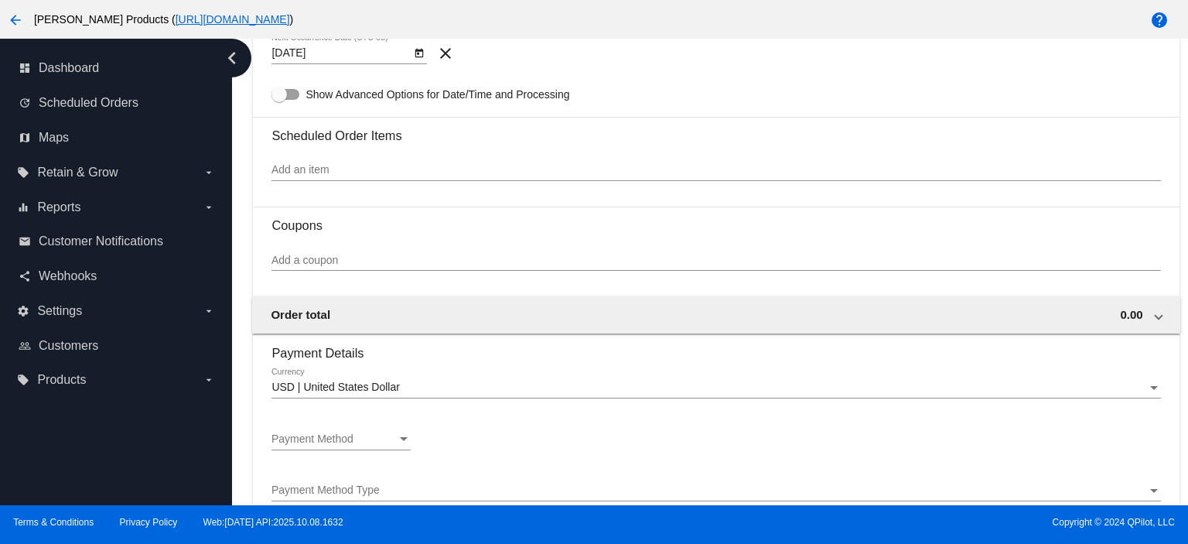
scroll to position [824, 0]
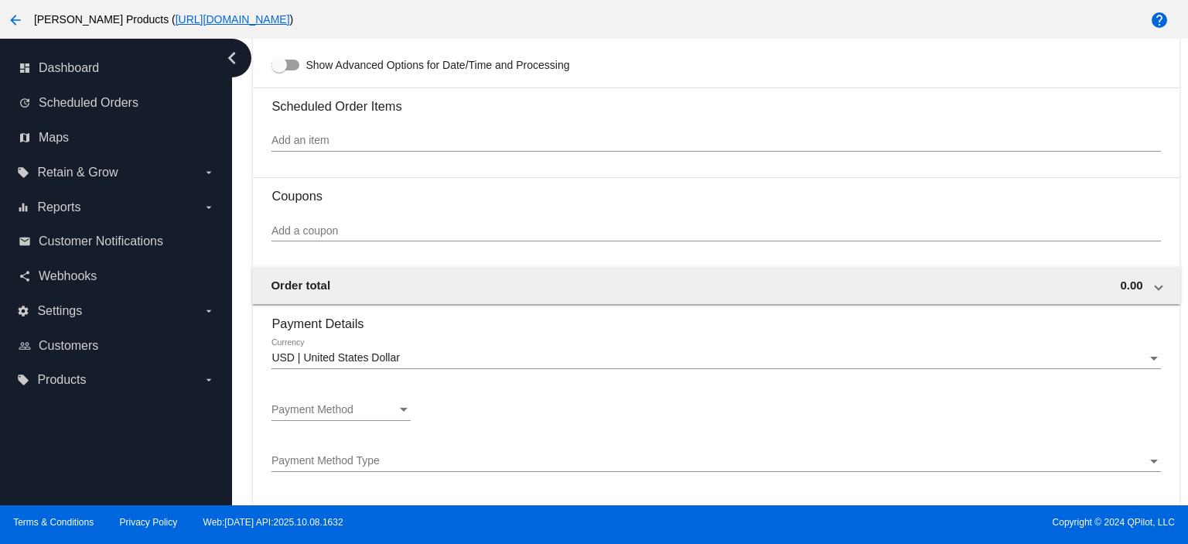
click at [353, 399] on div "Payment Method Payment Method" at bounding box center [340, 406] width 139 height 30
click at [353, 400] on span "—Create New—" at bounding box center [340, 413] width 139 height 32
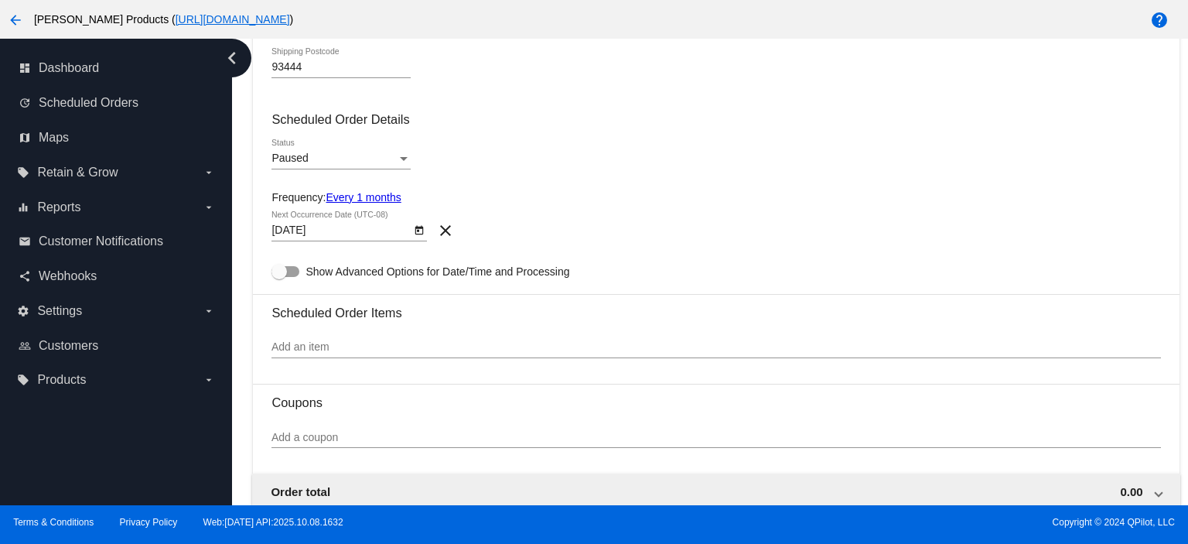
scroll to position [619, 0]
click at [329, 162] on div "Paused" at bounding box center [333, 158] width 125 height 12
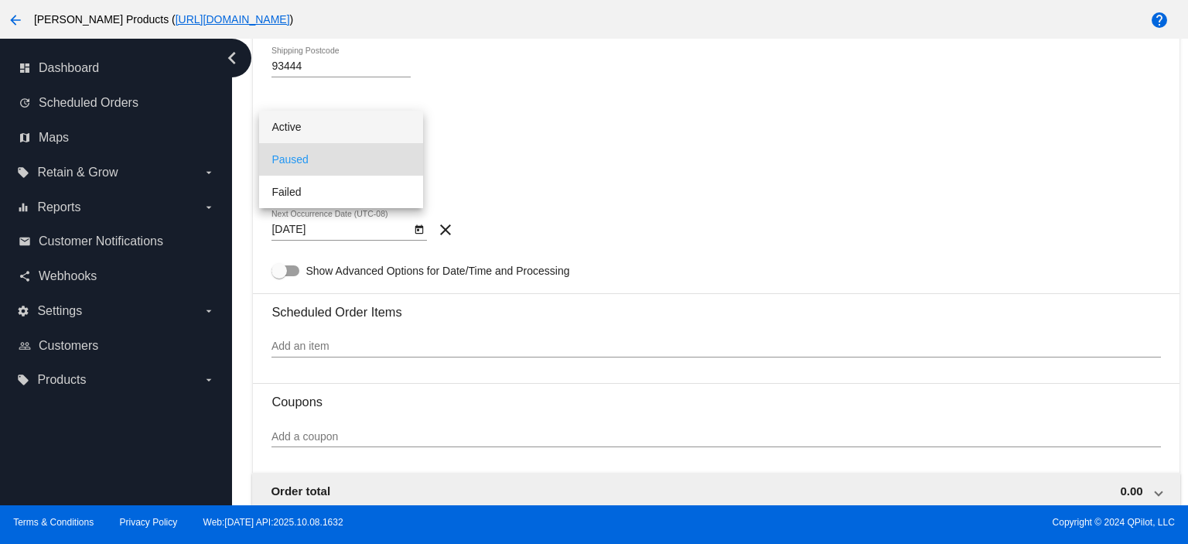
click at [319, 135] on span "Active" at bounding box center [340, 127] width 139 height 32
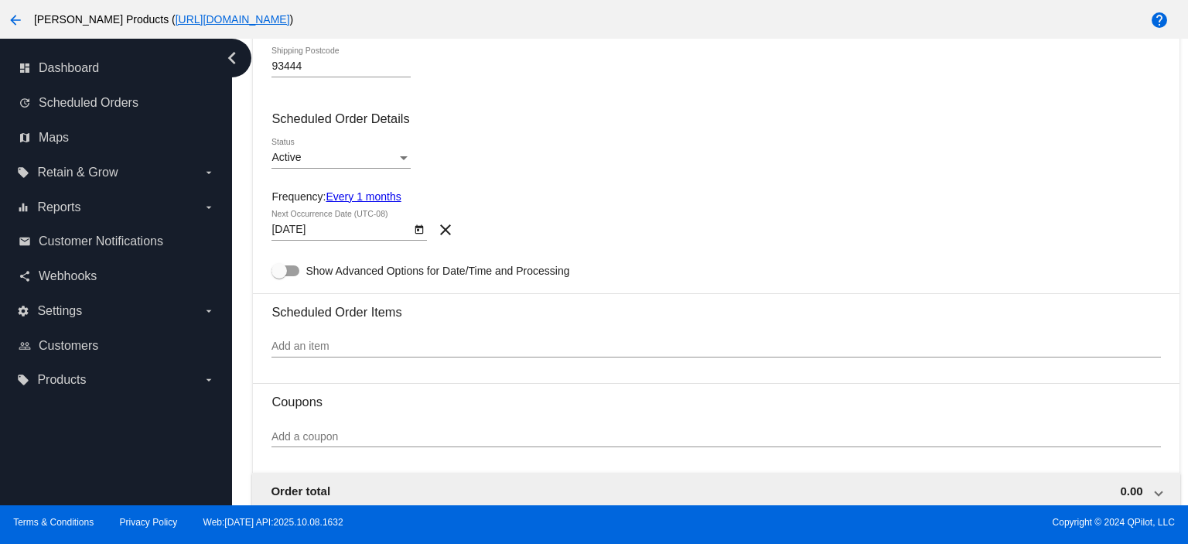
click at [363, 195] on link "Every 1 months" at bounding box center [363, 196] width 75 height 12
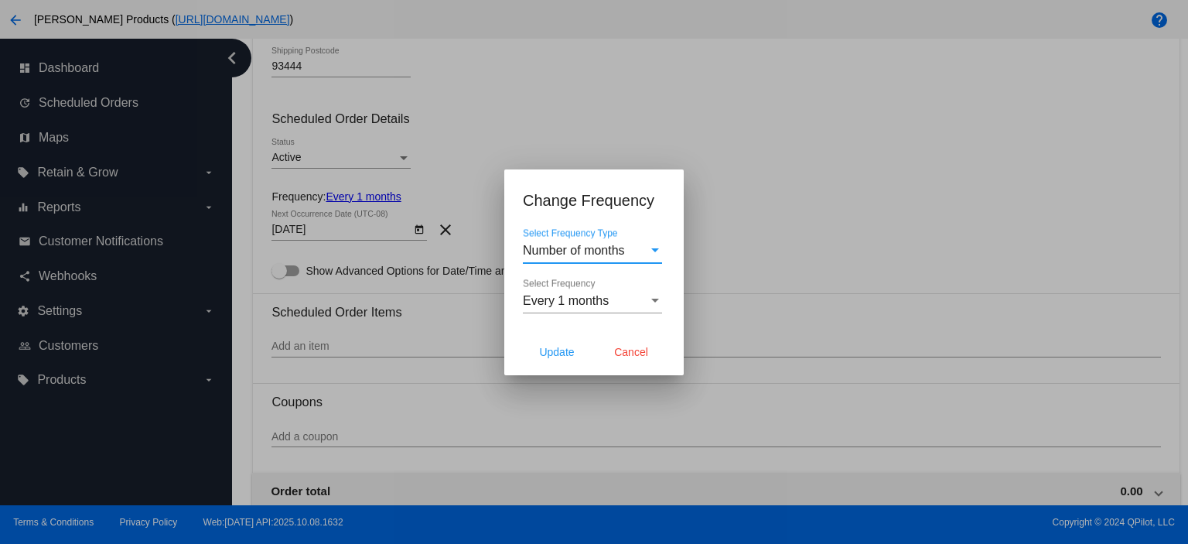
click at [582, 255] on span "Number of months" at bounding box center [574, 250] width 102 height 13
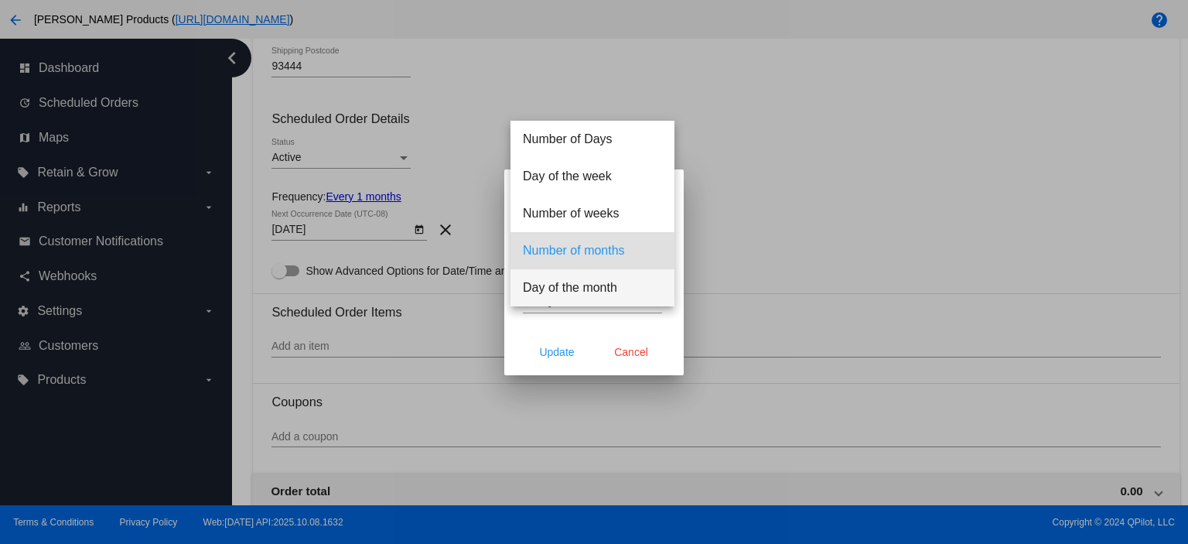
click at [568, 287] on span "Day of the month" at bounding box center [592, 287] width 139 height 37
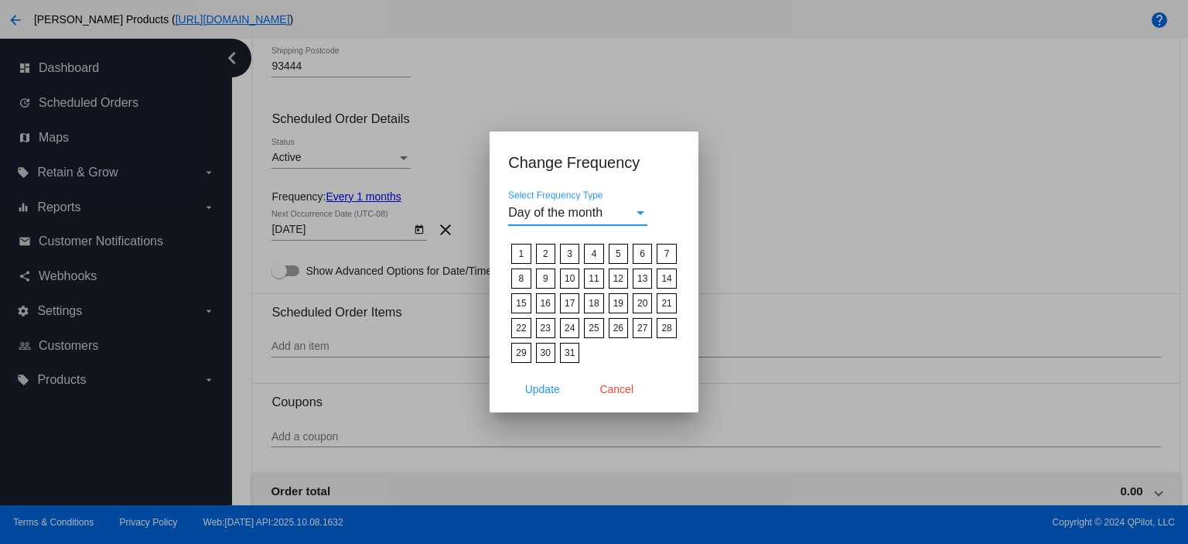
click at [522, 302] on label "15" at bounding box center [520, 303] width 19 height 20
click at [0, 0] on input "15" at bounding box center [0, 0] width 0 height 0
drag, startPoint x: 527, startPoint y: 388, endPoint x: 520, endPoint y: 363, distance: 25.9
click at [527, 387] on span "Update" at bounding box center [542, 389] width 35 height 12
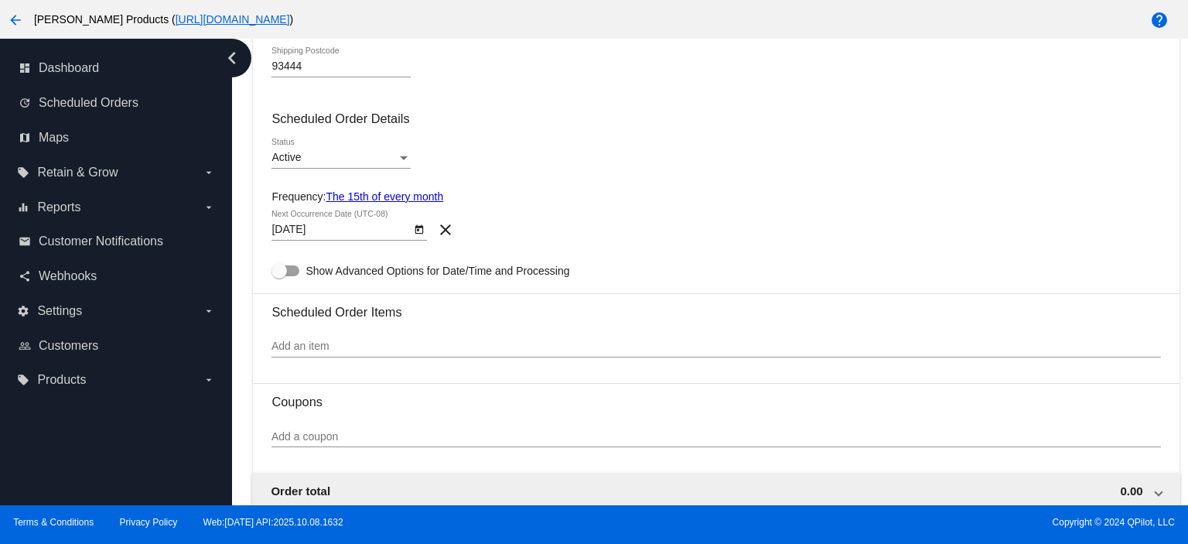
click at [348, 231] on body "arrow_back [PERSON_NAME] Products ( [URL][DOMAIN_NAME] ) help dashboard Dashboa…" at bounding box center [594, 272] width 1188 height 544
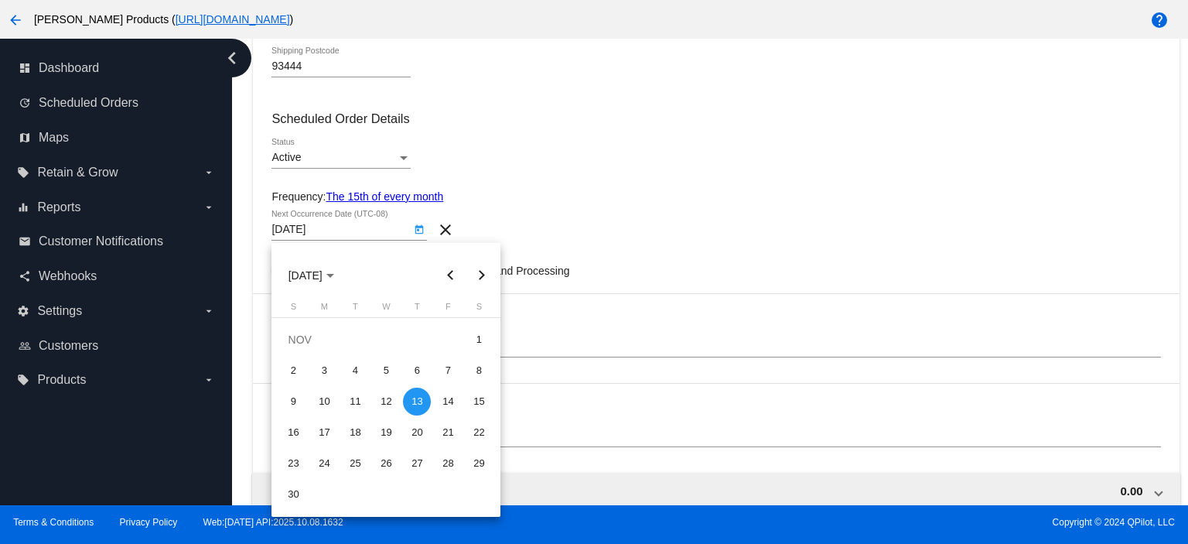
click at [449, 275] on button "Previous month" at bounding box center [450, 275] width 31 height 31
click at [383, 399] on div "15" at bounding box center [386, 401] width 28 height 28
type input "[DATE]"
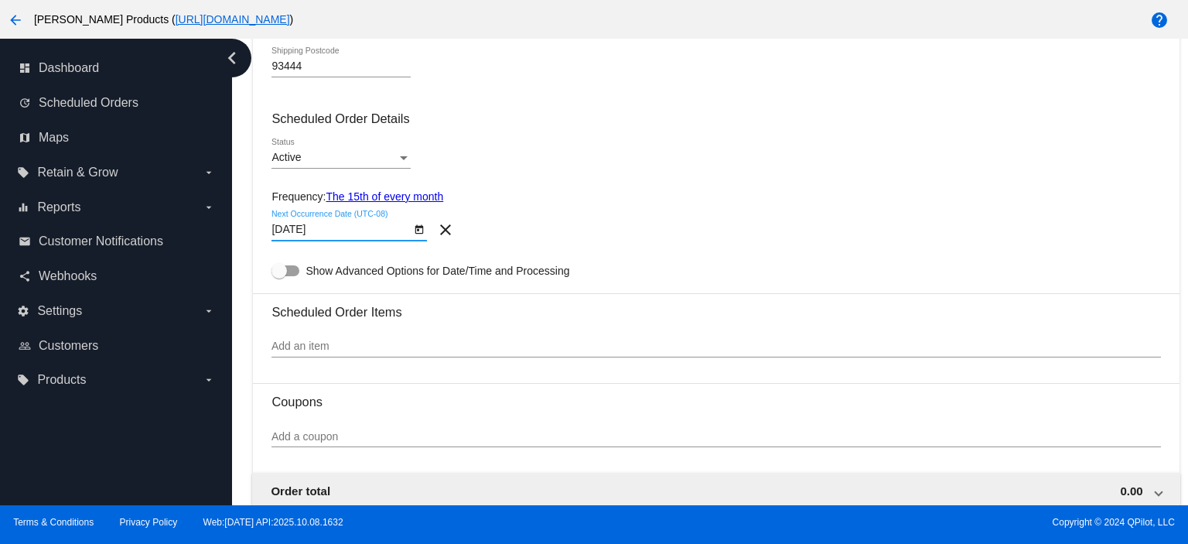
click at [309, 353] on input "Add an item" at bounding box center [715, 346] width 889 height 12
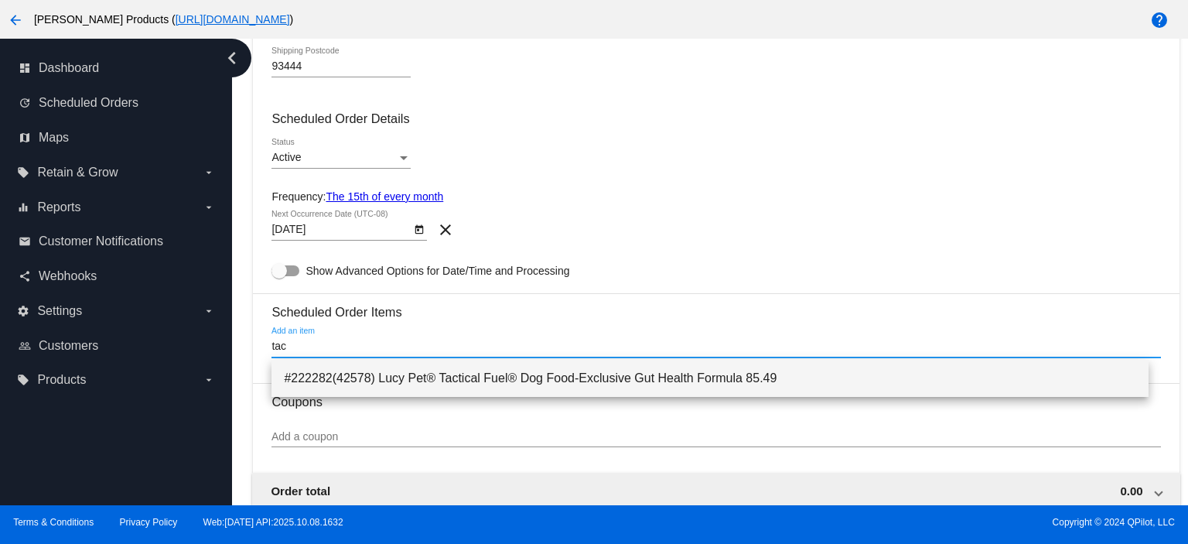
type input "tac"
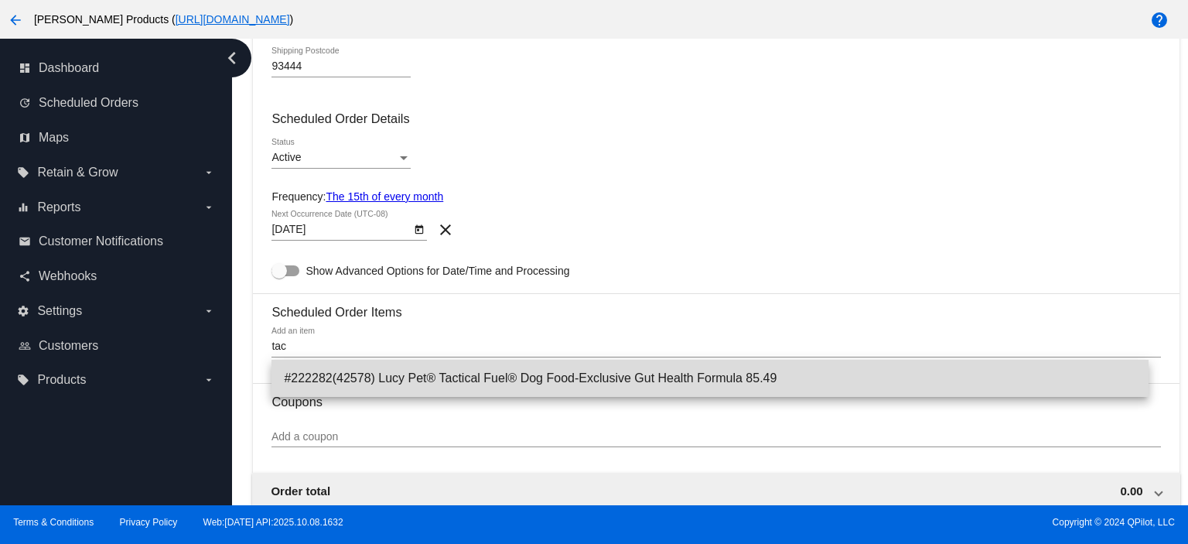
click at [425, 383] on span "#222282(42578) Lucy Pet® Tactical Fuel® Dog Food-Exclusive Gut Health Formula 8…" at bounding box center [710, 378] width 852 height 37
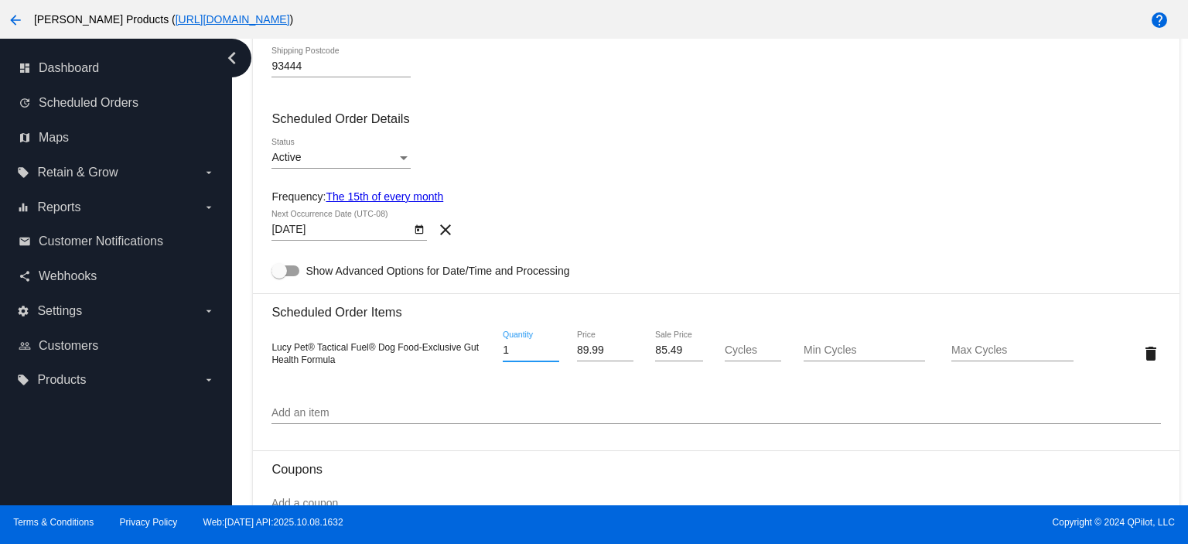
drag, startPoint x: 515, startPoint y: 355, endPoint x: 471, endPoint y: 350, distance: 44.3
click at [484, 353] on div "Lucy Pet® Tactical Fuel® Dog Food-Exclusive Gut Health Formula 1 Quantity 89.99…" at bounding box center [715, 353] width 889 height 44
type input "2"
drag, startPoint x: 679, startPoint y: 352, endPoint x: 623, endPoint y: 351, distance: 56.5
click at [624, 351] on div "Lucy Pet® Tactical Fuel® Dog Food-Exclusive Gut Health Formula 2 Quantity 89.99…" at bounding box center [715, 353] width 889 height 44
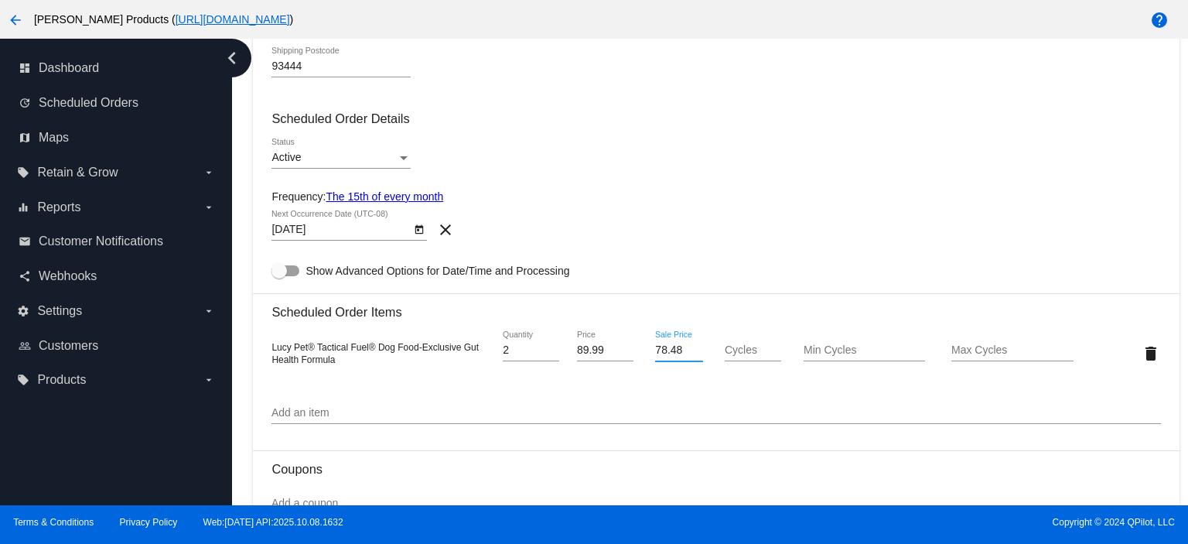
type input "78.48"
click at [725, 355] on input "Cycles" at bounding box center [753, 350] width 56 height 12
type input "100"
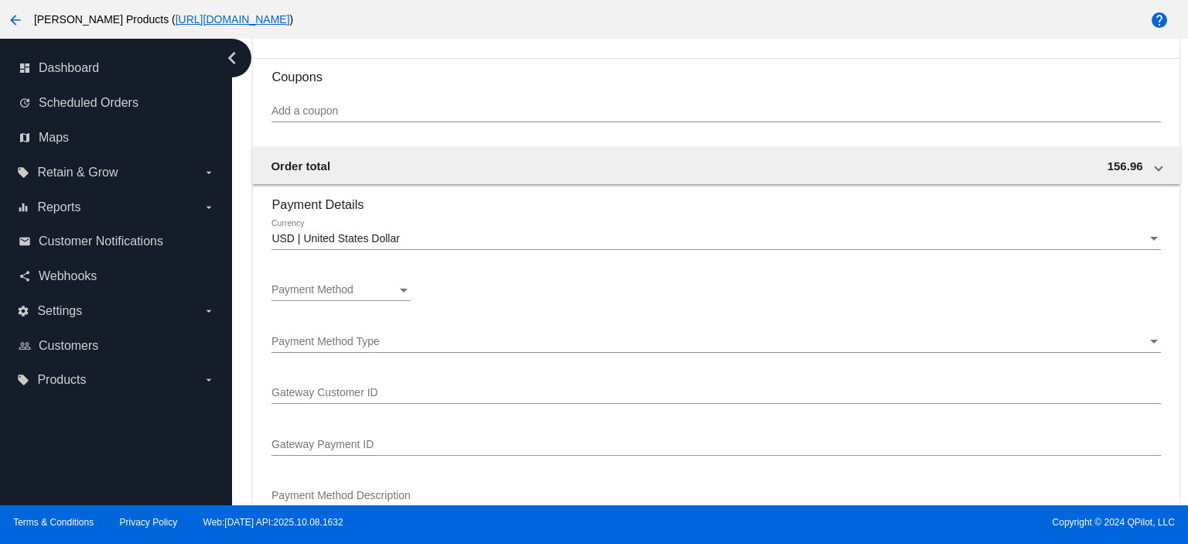
scroll to position [1134, 0]
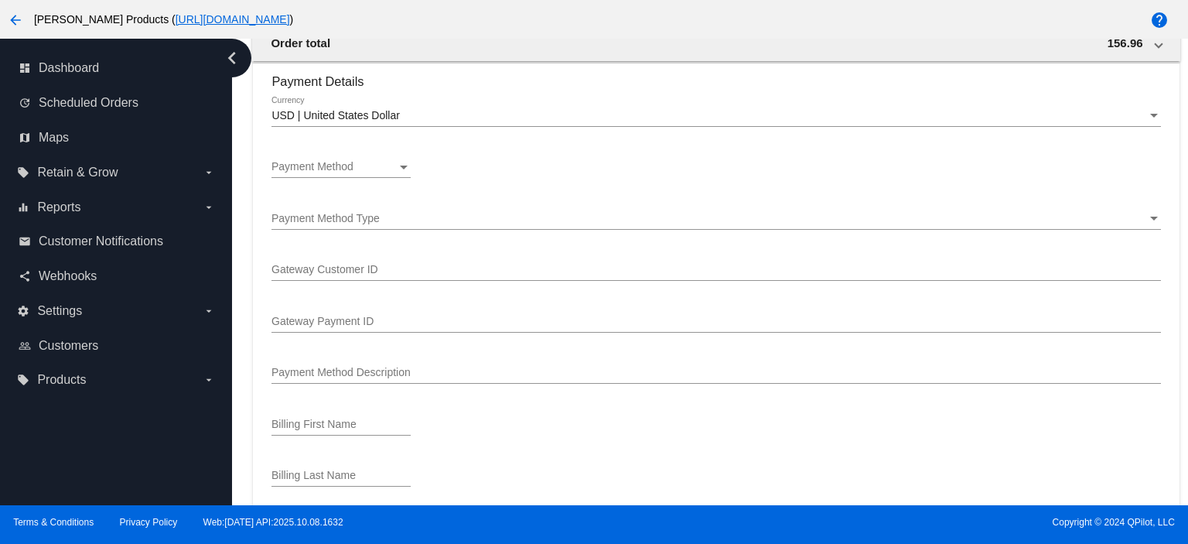
click at [293, 148] on section "Payment Details USD | United States Dollar Currency Payment Method Payment Meth…" at bounding box center [715, 436] width 889 height 746
click at [291, 162] on div "Payment Method Payment Method" at bounding box center [340, 163] width 139 height 30
click at [294, 172] on span "—Create New—" at bounding box center [340, 170] width 139 height 32
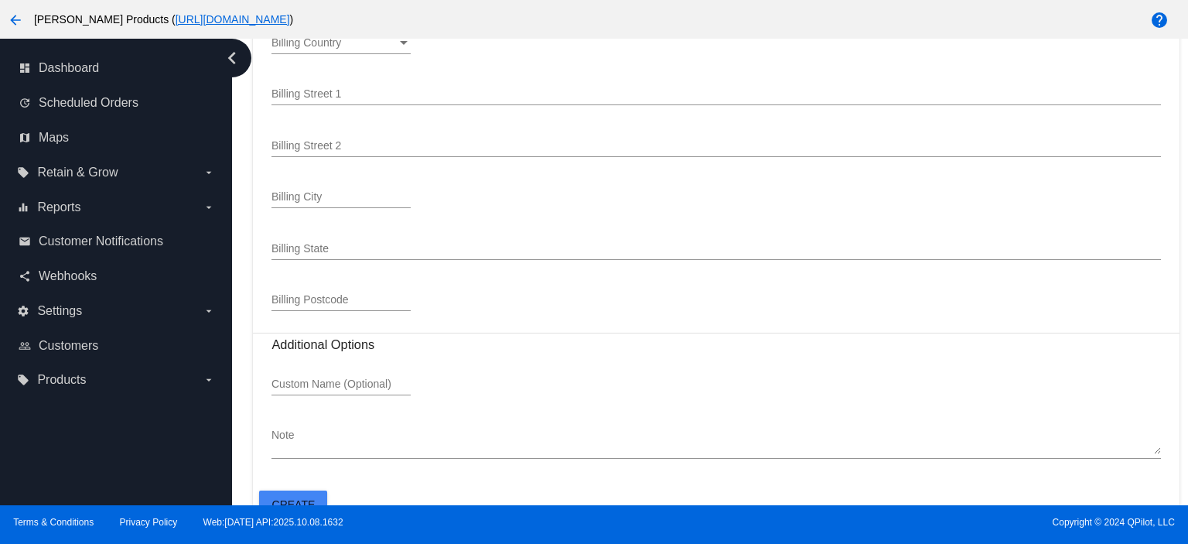
scroll to position [1643, 0]
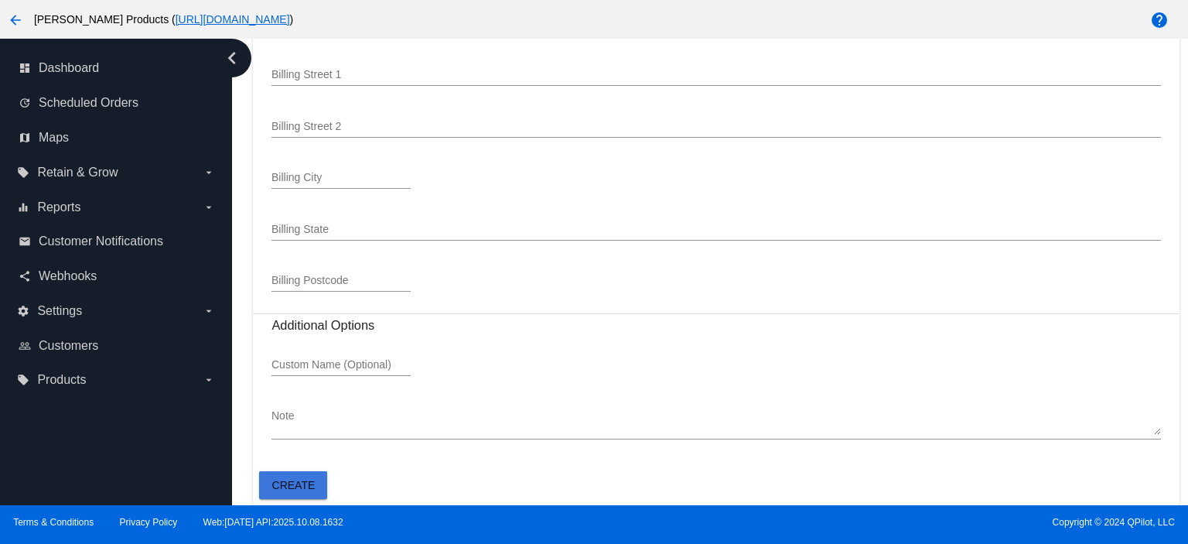
click at [283, 484] on span "Create" at bounding box center [293, 485] width 43 height 12
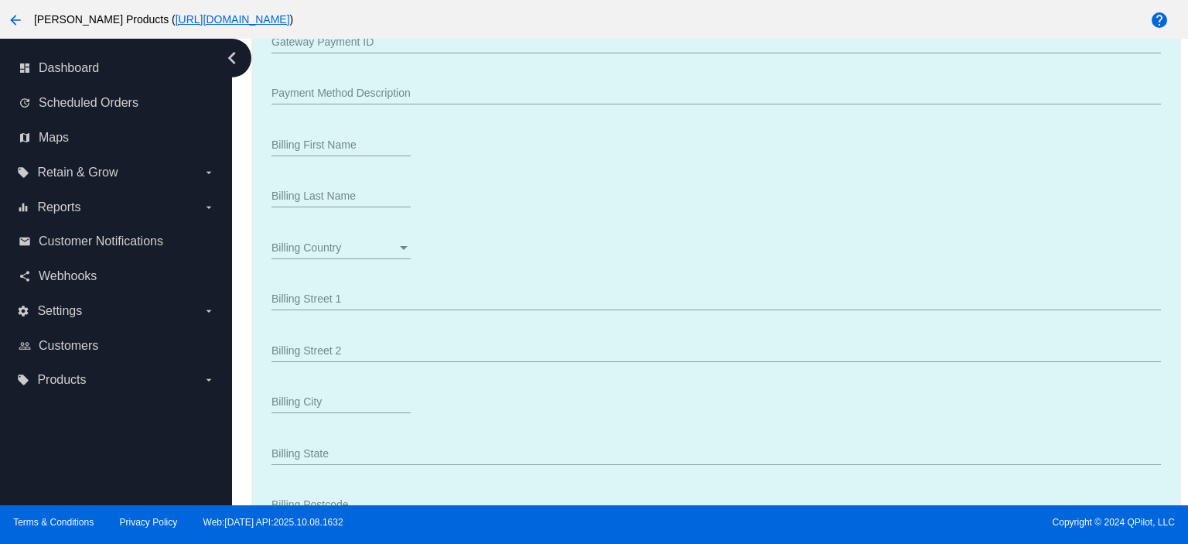
scroll to position [1127, 0]
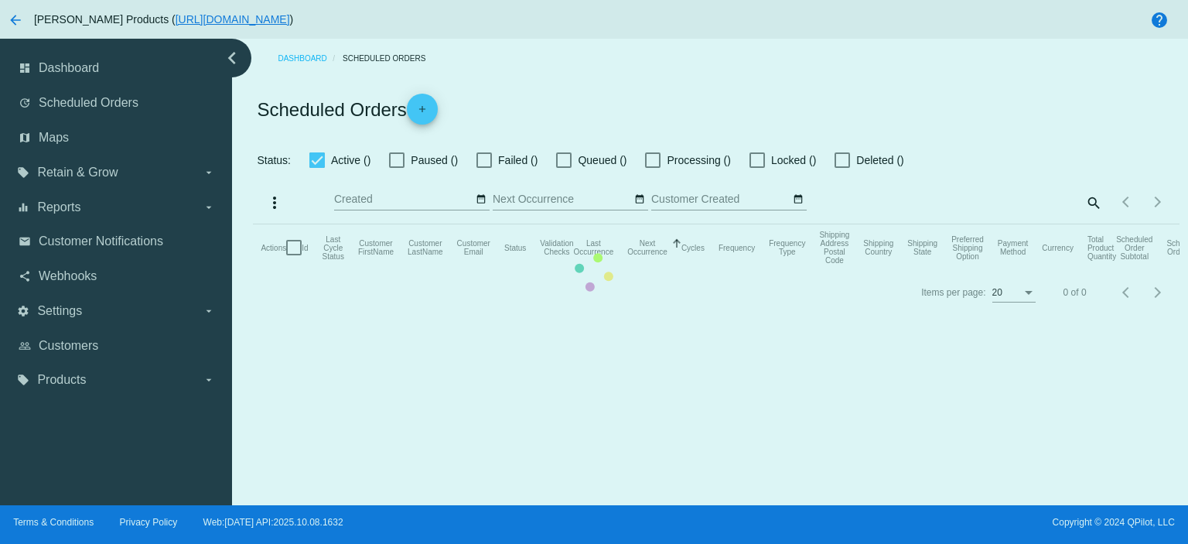
checkbox input "true"
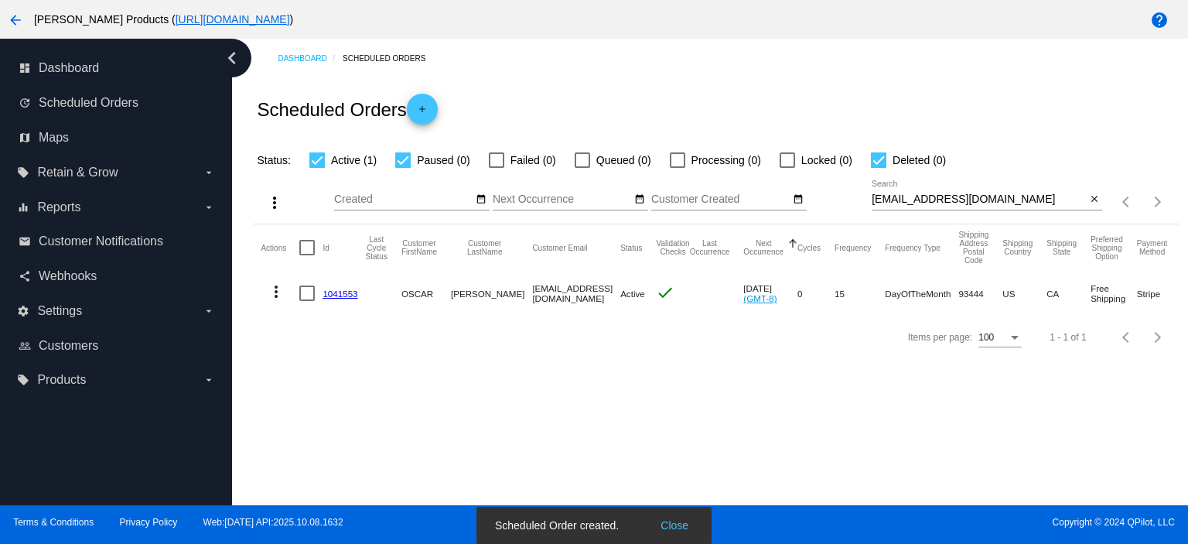
click at [341, 296] on link "1041553" at bounding box center [340, 293] width 35 height 10
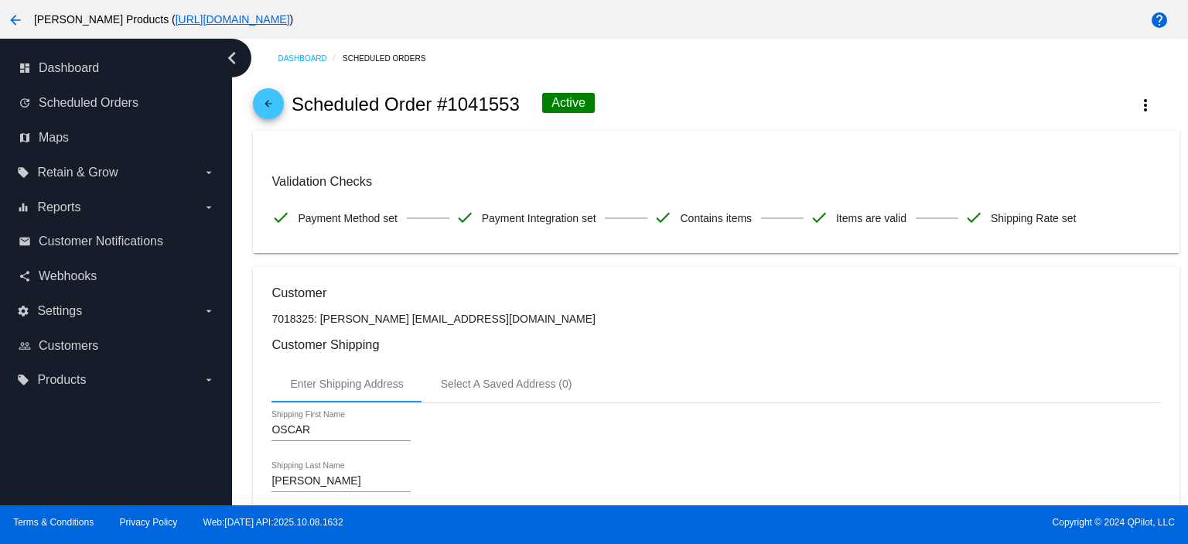
click at [268, 92] on span "arrow_back" at bounding box center [268, 107] width 19 height 38
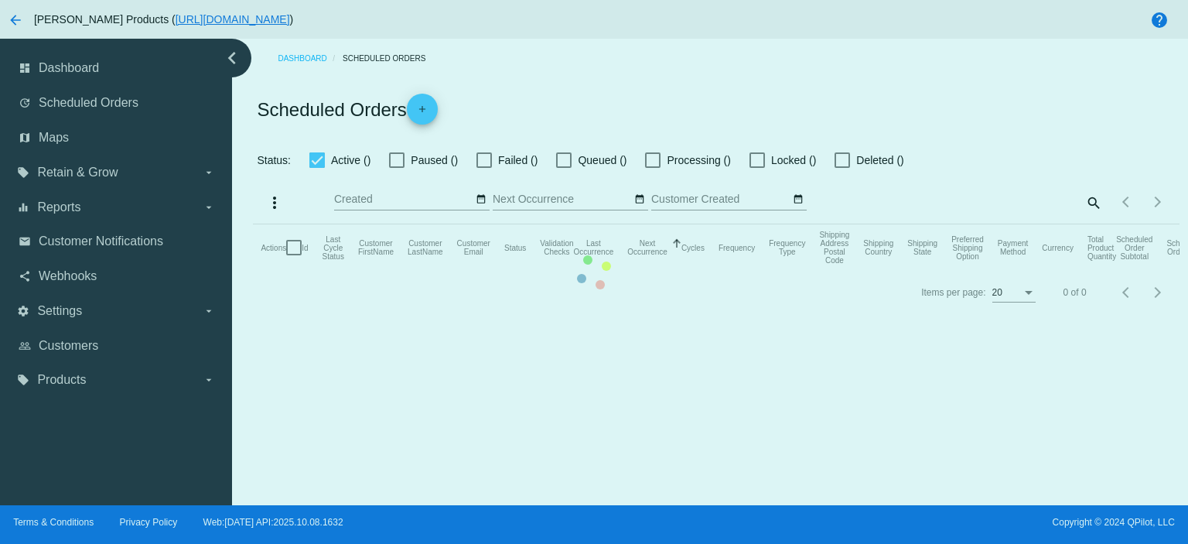
checkbox input "true"
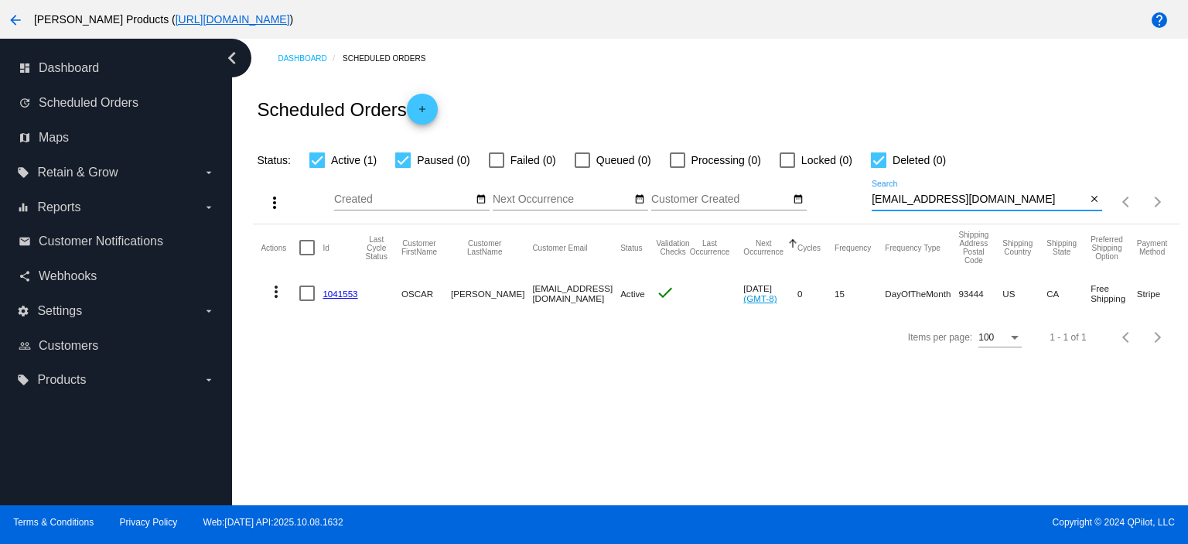
drag, startPoint x: 1034, startPoint y: 199, endPoint x: 808, endPoint y: 216, distance: 226.5
click at [811, 216] on div "more_vert Oct Jan Feb Mar [DATE]" at bounding box center [716, 196] width 926 height 55
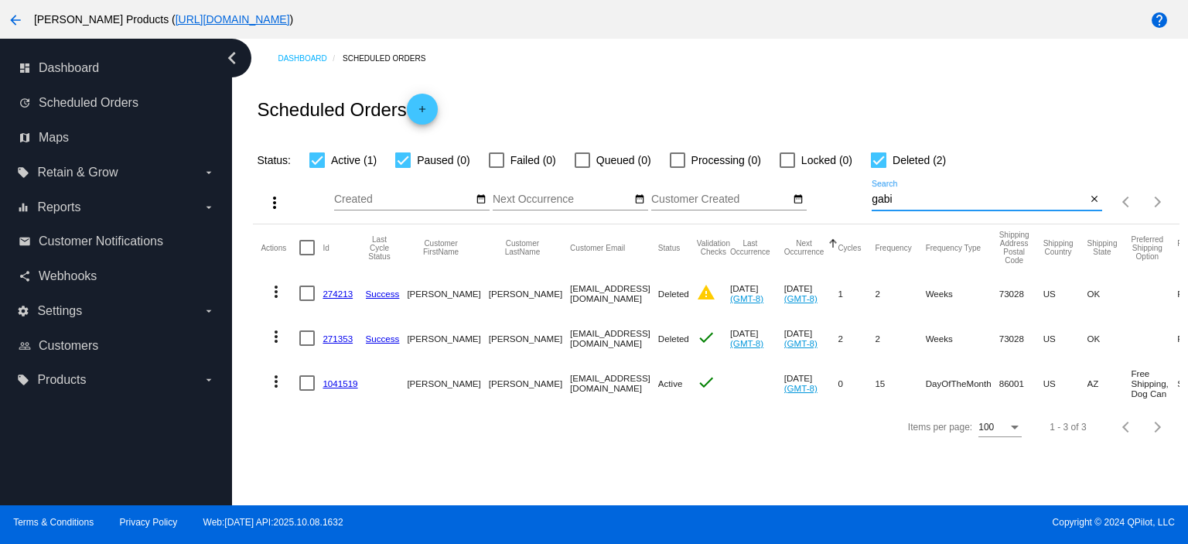
type input "gabi"
click at [347, 383] on link "1041519" at bounding box center [340, 383] width 35 height 10
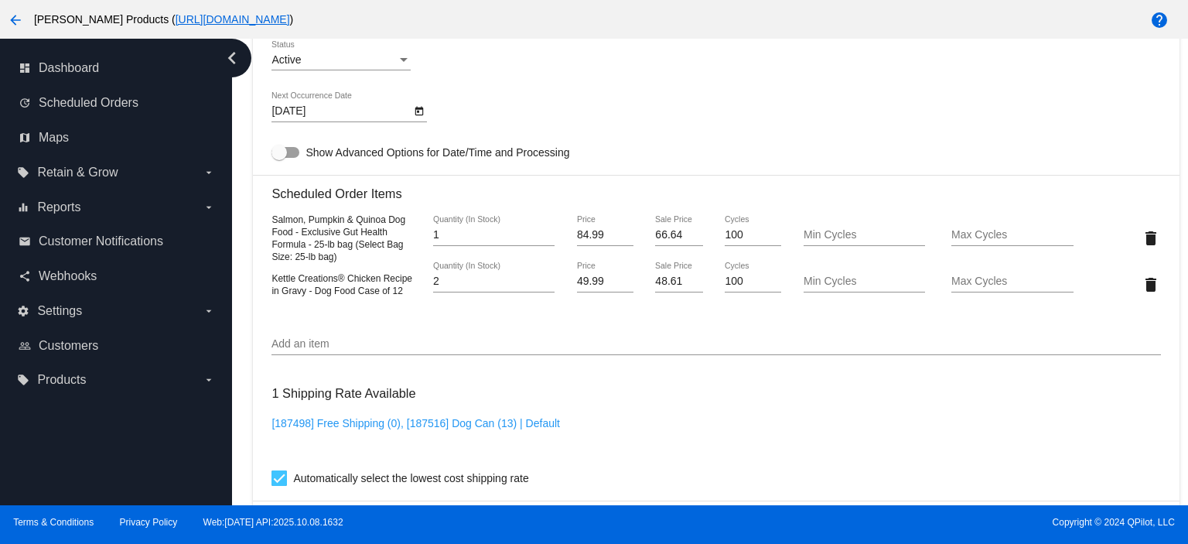
scroll to position [824, 0]
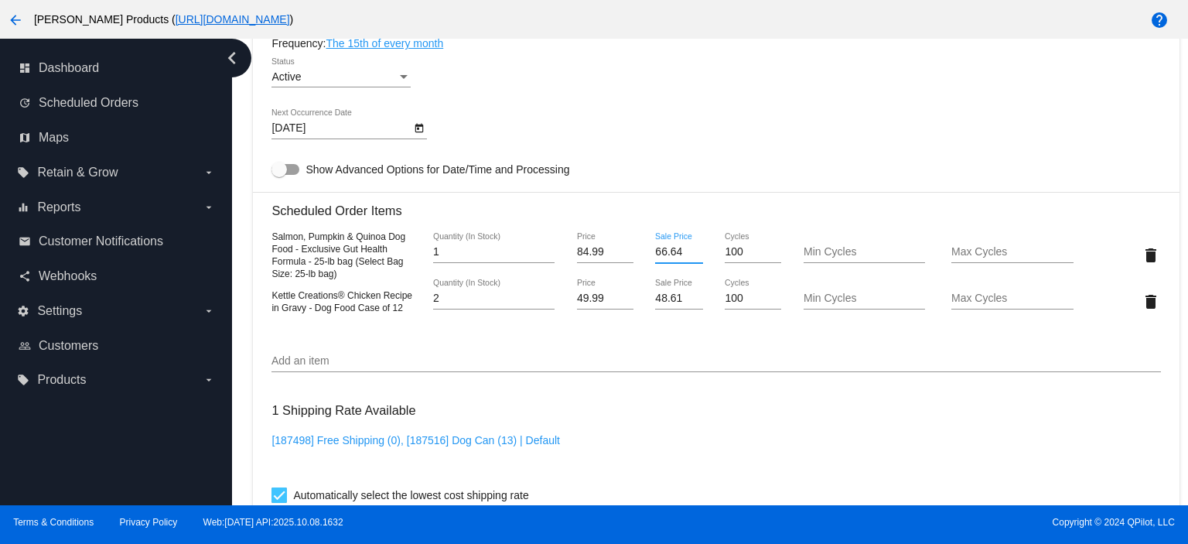
drag, startPoint x: 677, startPoint y: 253, endPoint x: 669, endPoint y: 255, distance: 8.8
click at [669, 255] on input "66.64" at bounding box center [678, 252] width 47 height 12
type input "66.63"
drag, startPoint x: 677, startPoint y: 302, endPoint x: 648, endPoint y: 304, distance: 29.4
click at [648, 304] on div "48.61 Sale Price" at bounding box center [679, 301] width 74 height 44
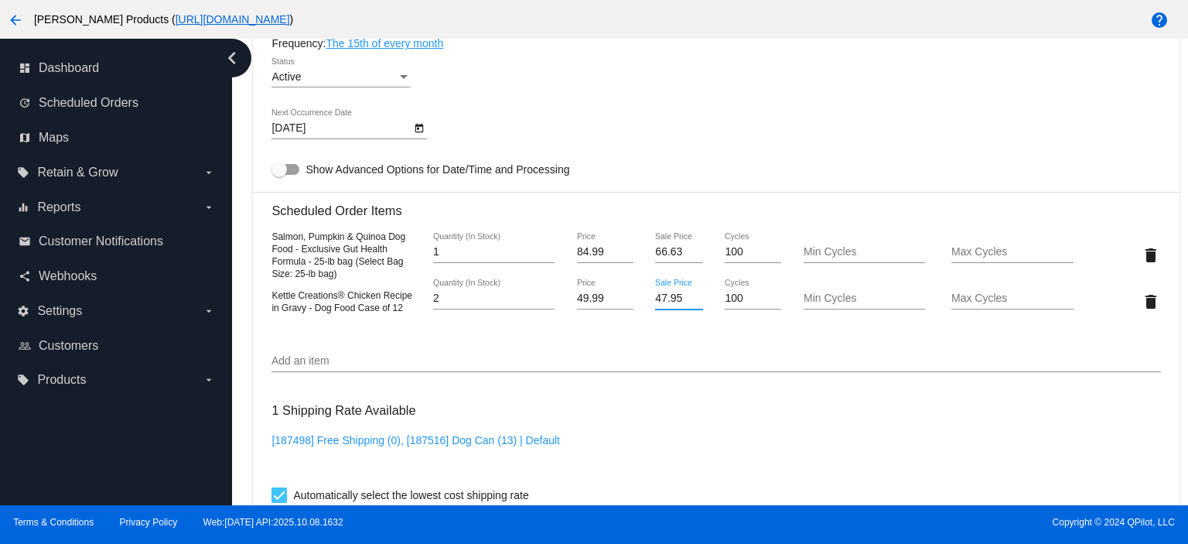
type input "47.95"
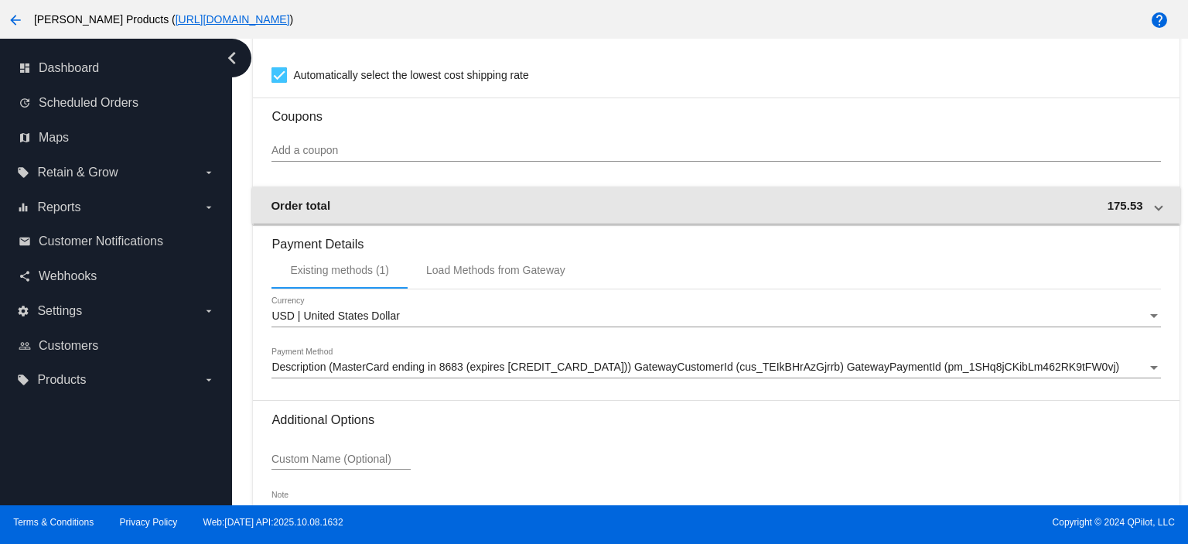
scroll to position [1134, 0]
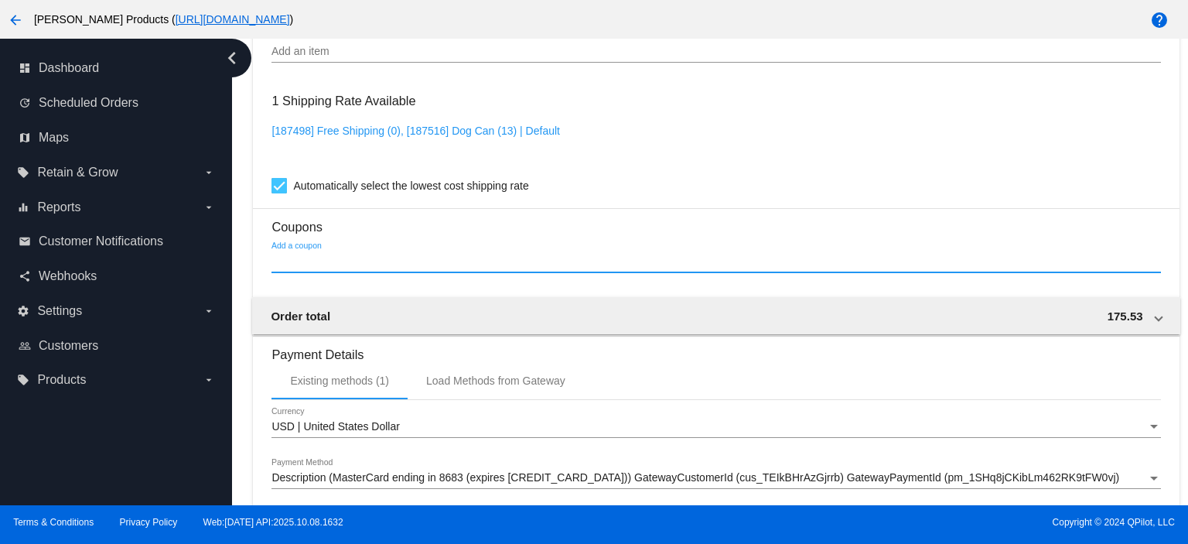
click at [334, 265] on input "Add a coupon" at bounding box center [715, 261] width 889 height 12
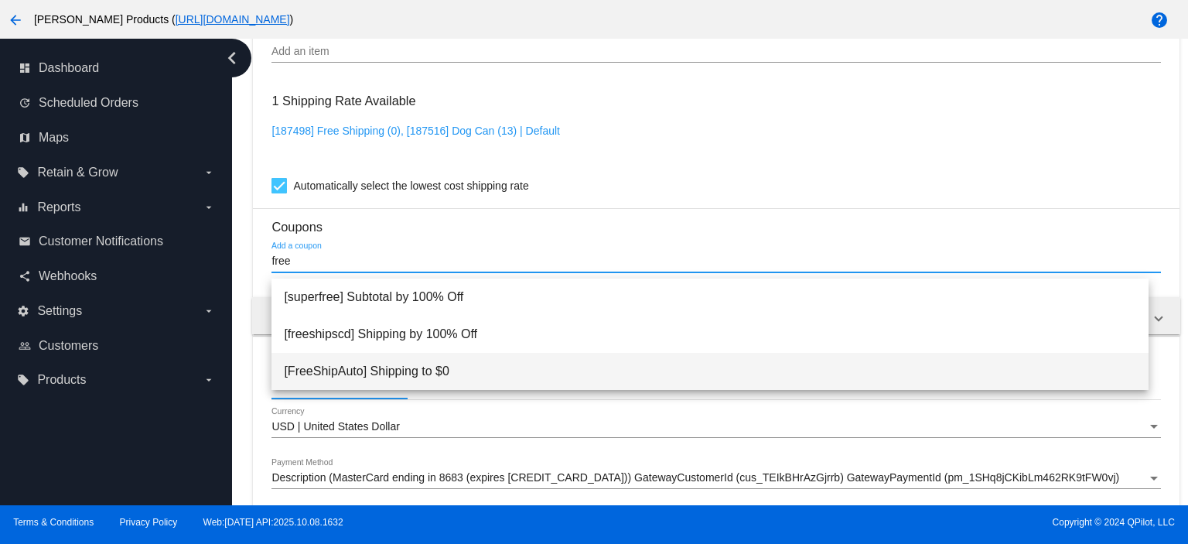
type input "free"
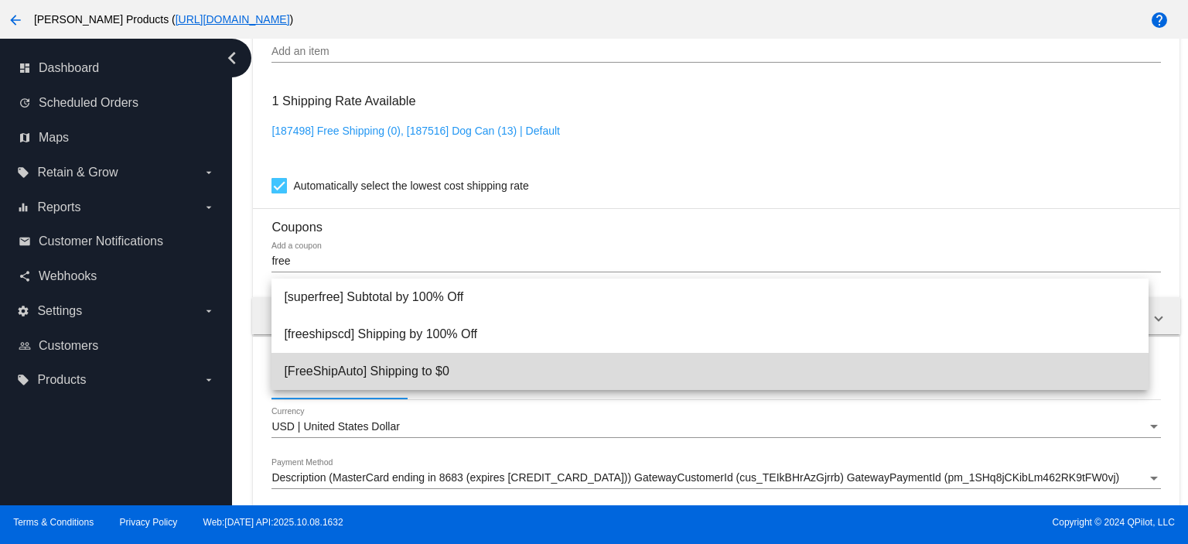
click at [331, 363] on span "[FreeShipAuto] Shipping to $0" at bounding box center [710, 371] width 852 height 37
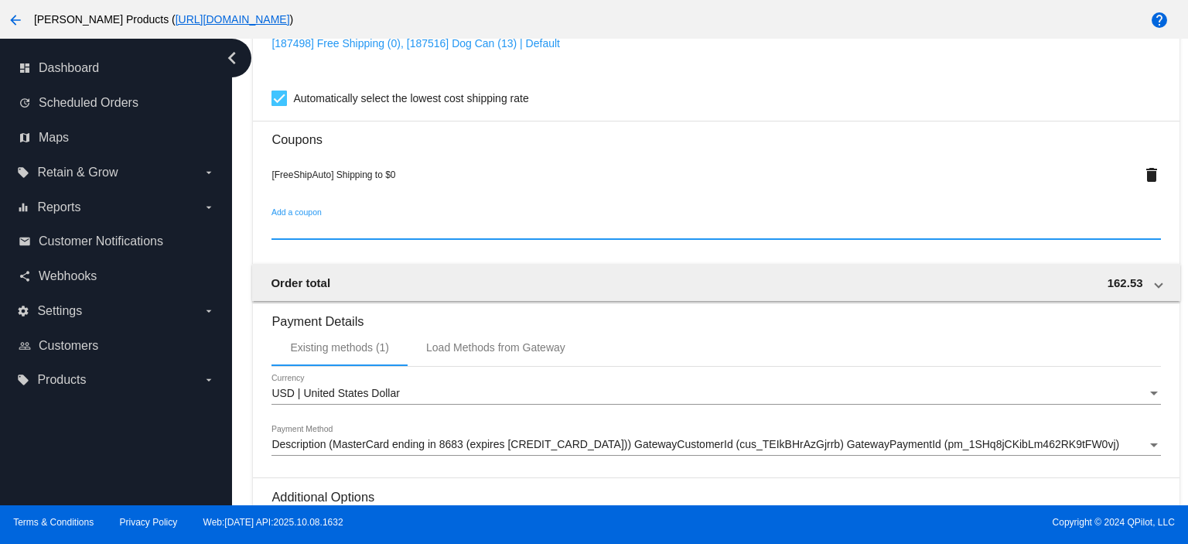
scroll to position [1418, 0]
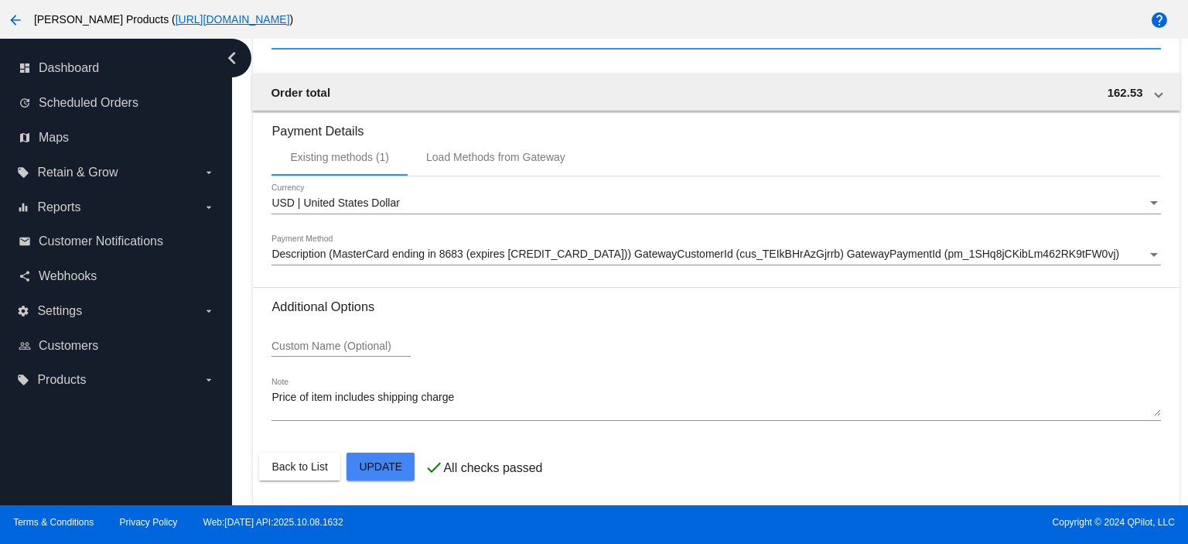
click at [332, 401] on textarea "Price of item includes shipping charge" at bounding box center [715, 403] width 889 height 25
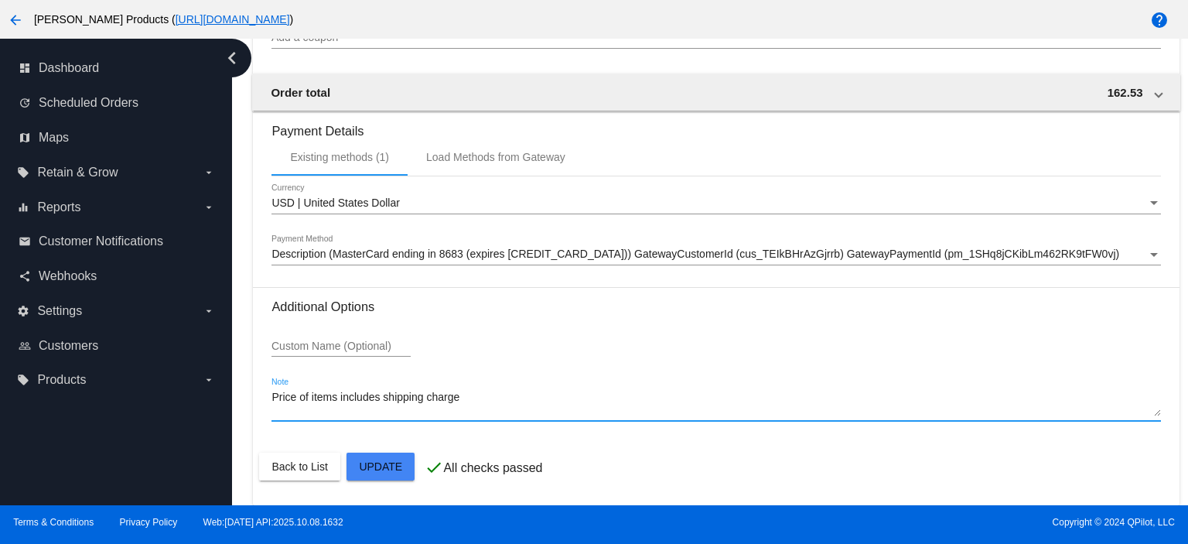
type textarea "Price of items includes shipping charge"
click at [492, 389] on div "Price of items includes shipping charge Note" at bounding box center [715, 399] width 889 height 43
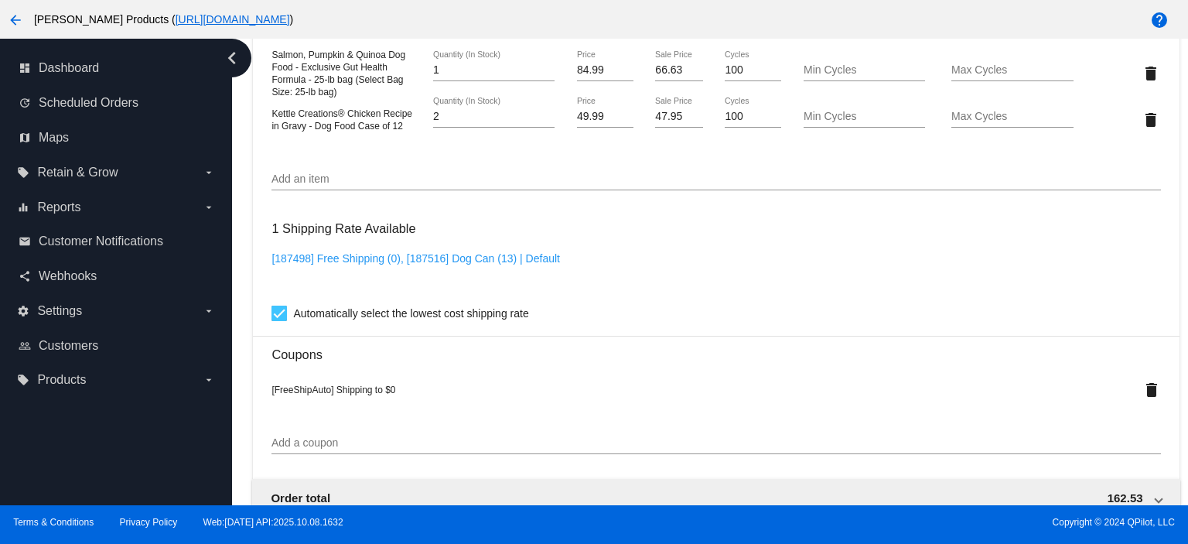
scroll to position [1005, 0]
drag, startPoint x: 682, startPoint y: 123, endPoint x: 592, endPoint y: 116, distance: 90.8
click at [601, 116] on div "Kettle Creations® Chicken Recipe in Gravy - Dog Food Case of 12 2 Quantity (In …" at bounding box center [715, 120] width 889 height 44
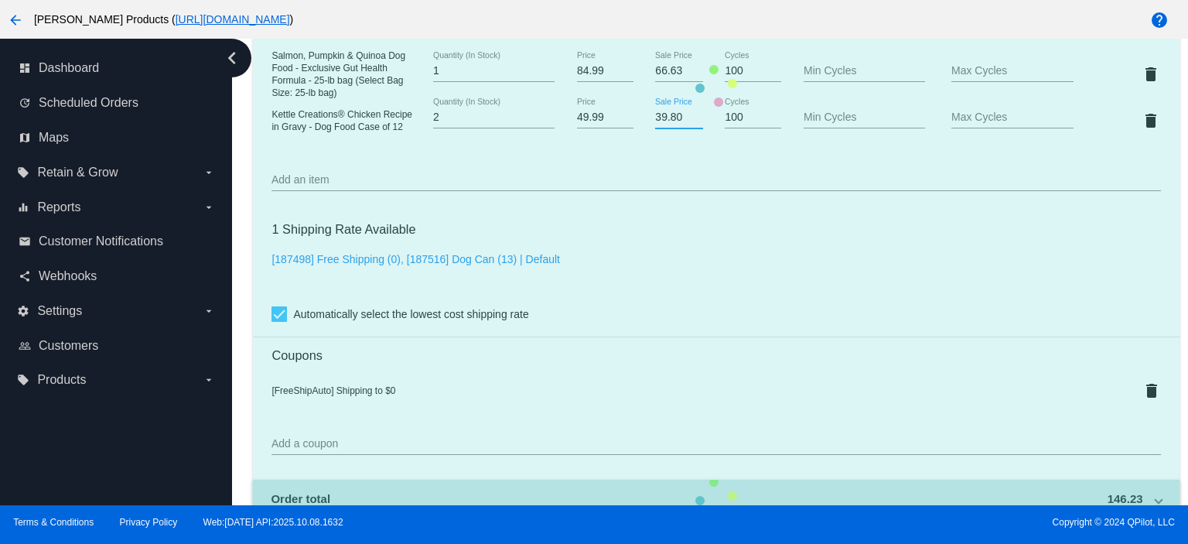
drag, startPoint x: 680, startPoint y: 123, endPoint x: 610, endPoint y: 120, distance: 69.7
click at [616, 121] on mat-card "Customer 4112482: [PERSON_NAME] [EMAIL_ADDRESS][DOMAIN_NAME] Customer Shipping …" at bounding box center [716, 86] width 926 height 1650
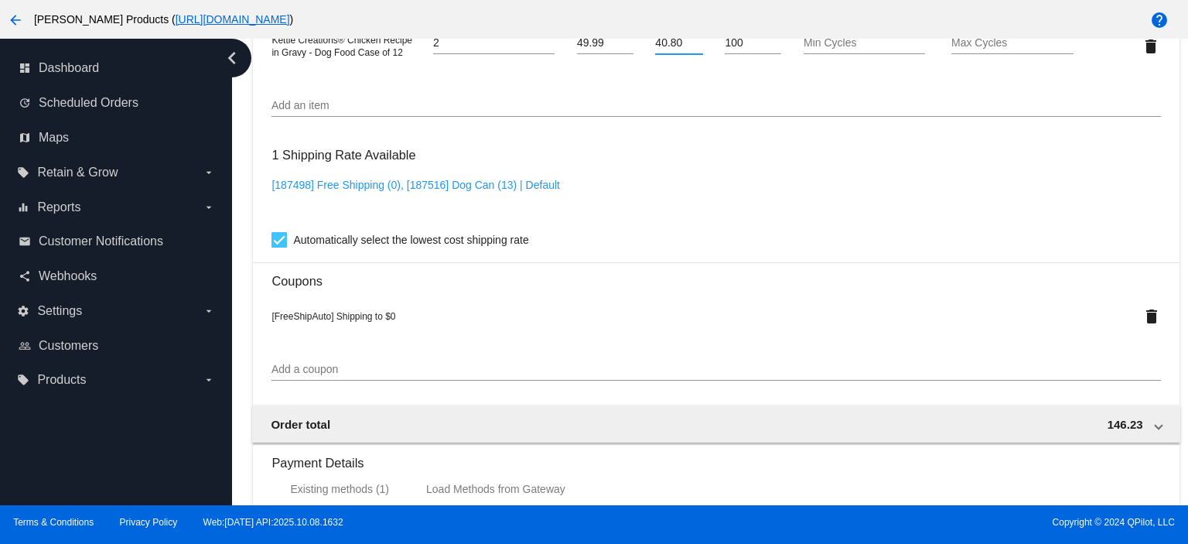
scroll to position [1109, 0]
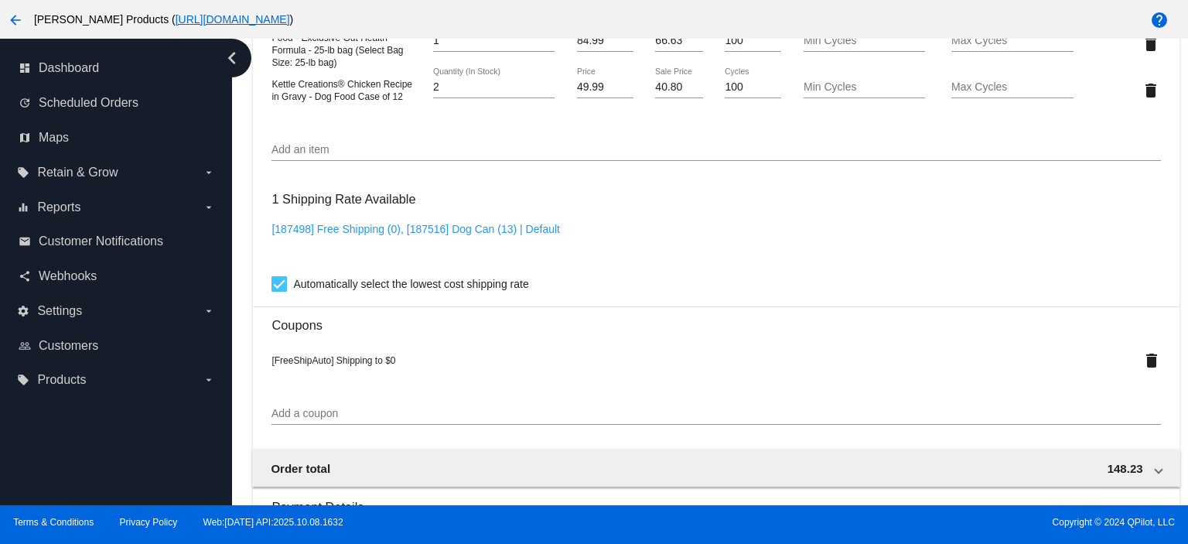
scroll to position [1005, 0]
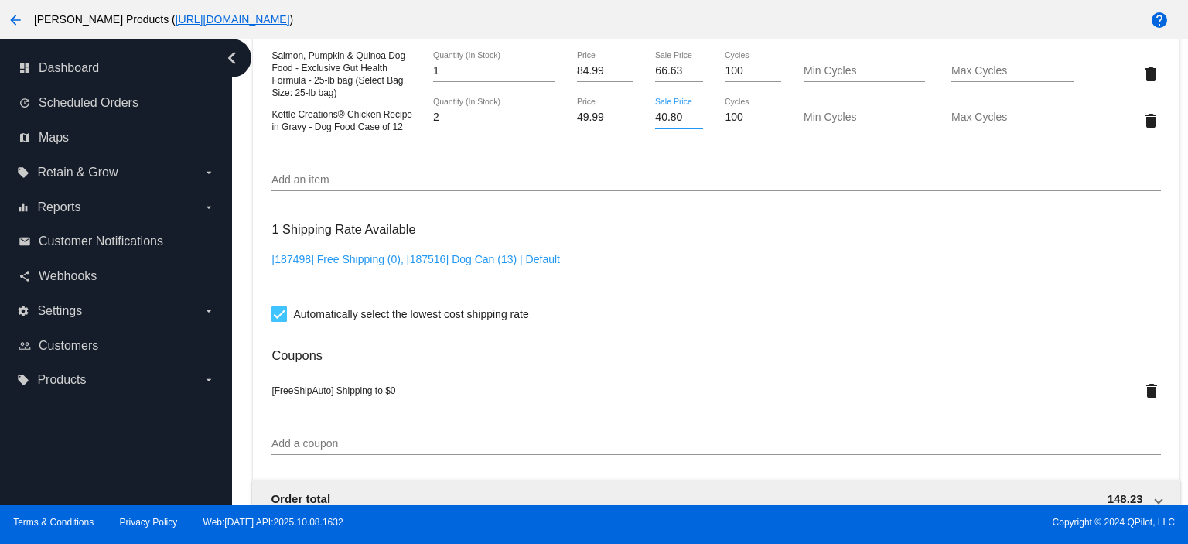
drag, startPoint x: 677, startPoint y: 121, endPoint x: 622, endPoint y: 120, distance: 55.7
click at [622, 120] on div "Kettle Creations® Chicken Recipe in Gravy - Dog Food Case of 12 2 Quantity (In …" at bounding box center [715, 120] width 889 height 44
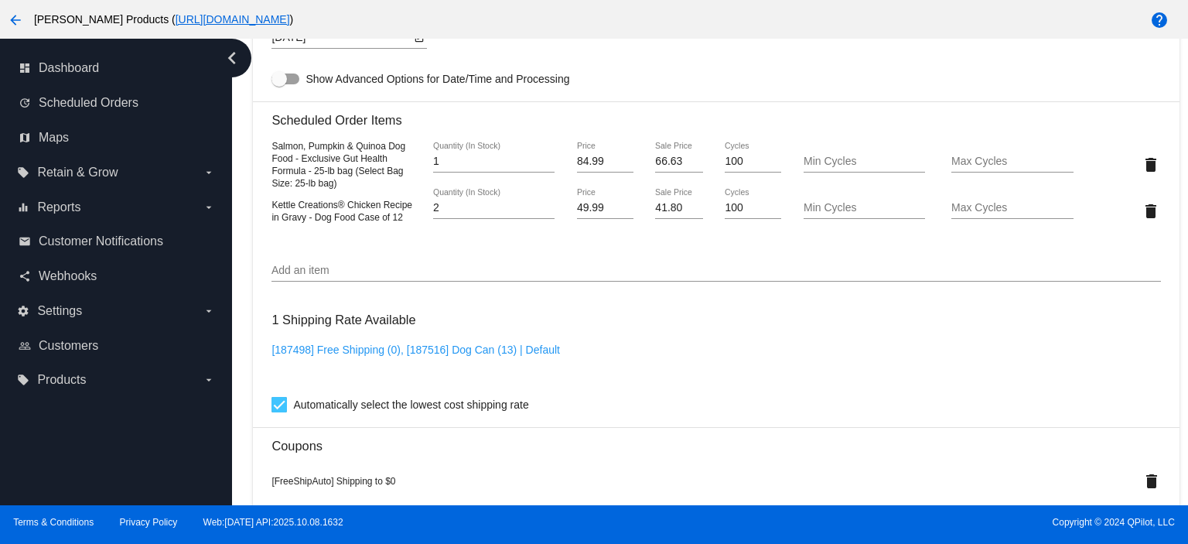
scroll to position [903, 0]
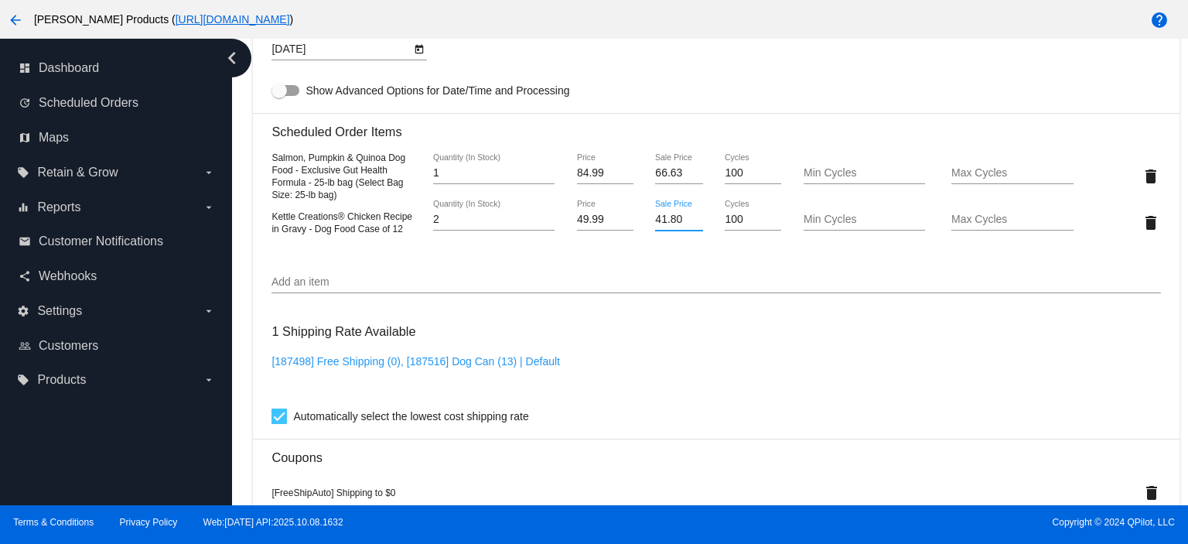
drag, startPoint x: 677, startPoint y: 225, endPoint x: 626, endPoint y: 228, distance: 51.9
click at [626, 228] on div "Kettle Creations® Chicken Recipe in Gravy - Dog Food Case of 12 2 Quantity (In …" at bounding box center [715, 222] width 889 height 44
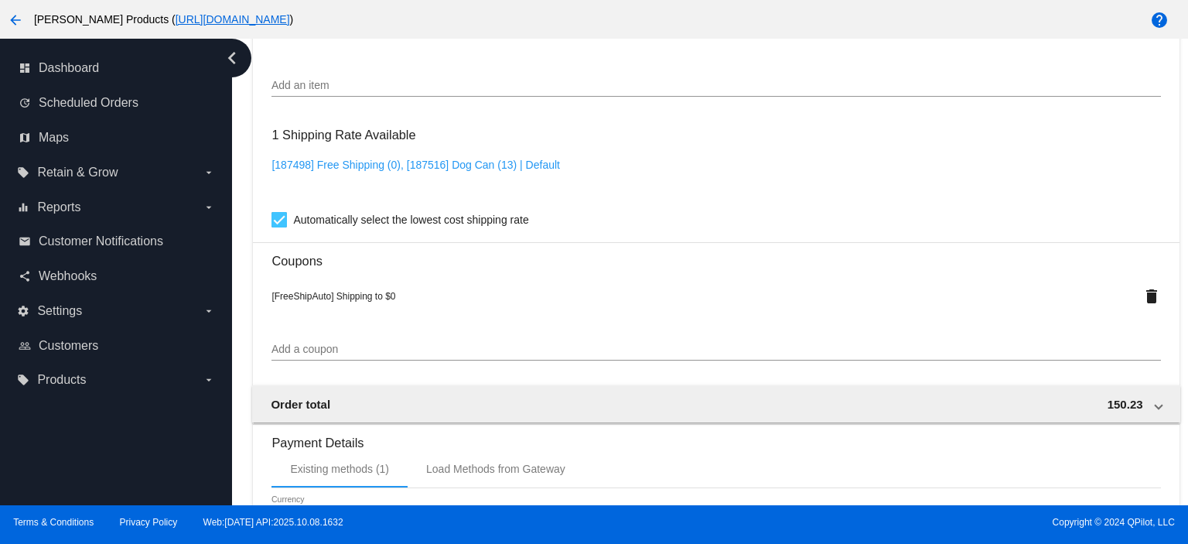
scroll to position [1109, 0]
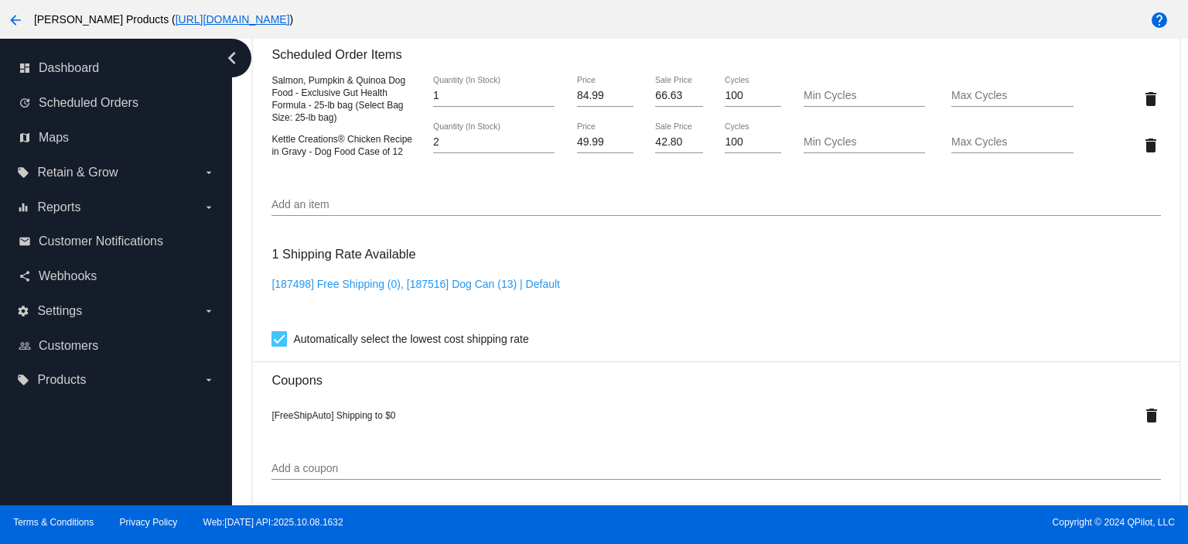
scroll to position [903, 0]
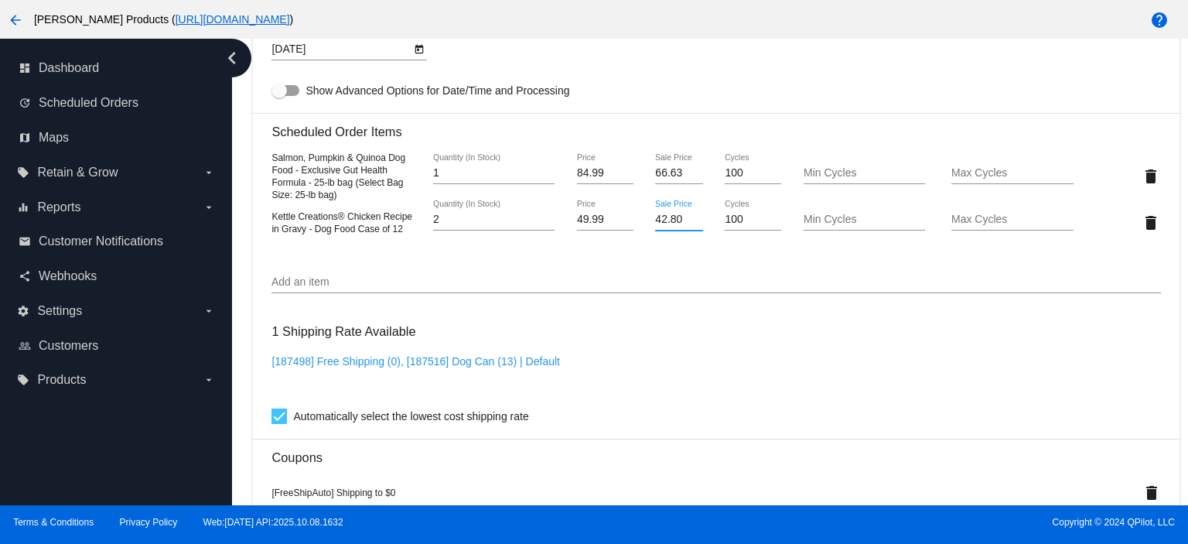
drag, startPoint x: 678, startPoint y: 227, endPoint x: 631, endPoint y: 231, distance: 47.3
click at [631, 231] on div "Kettle Creations® Chicken Recipe in Gravy - Dog Food Case of 12 2 Quantity (In …" at bounding box center [715, 222] width 889 height 44
type input "43.80"
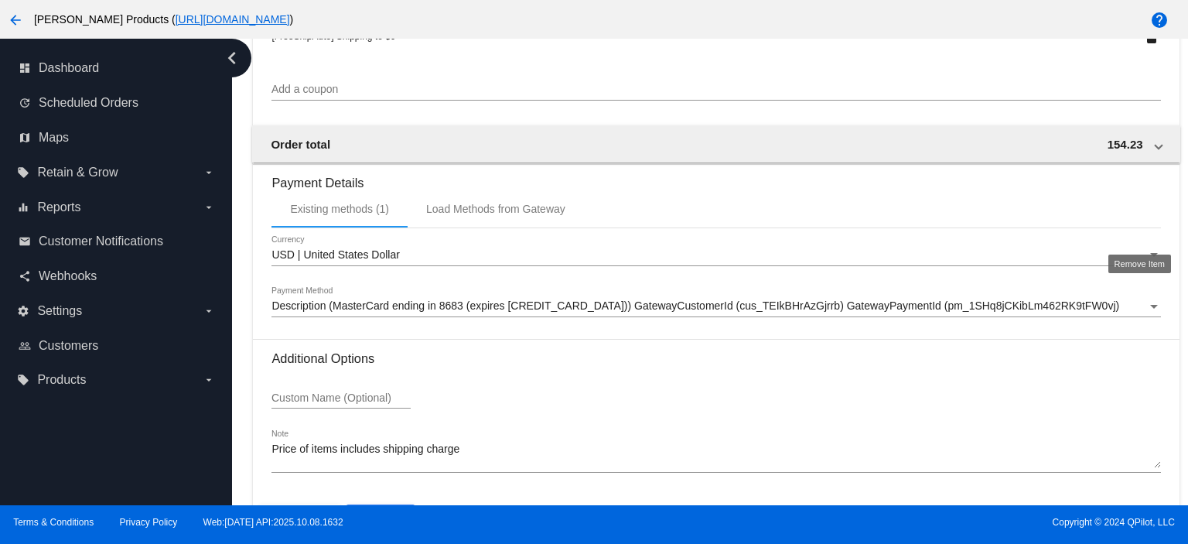
scroll to position [1418, 0]
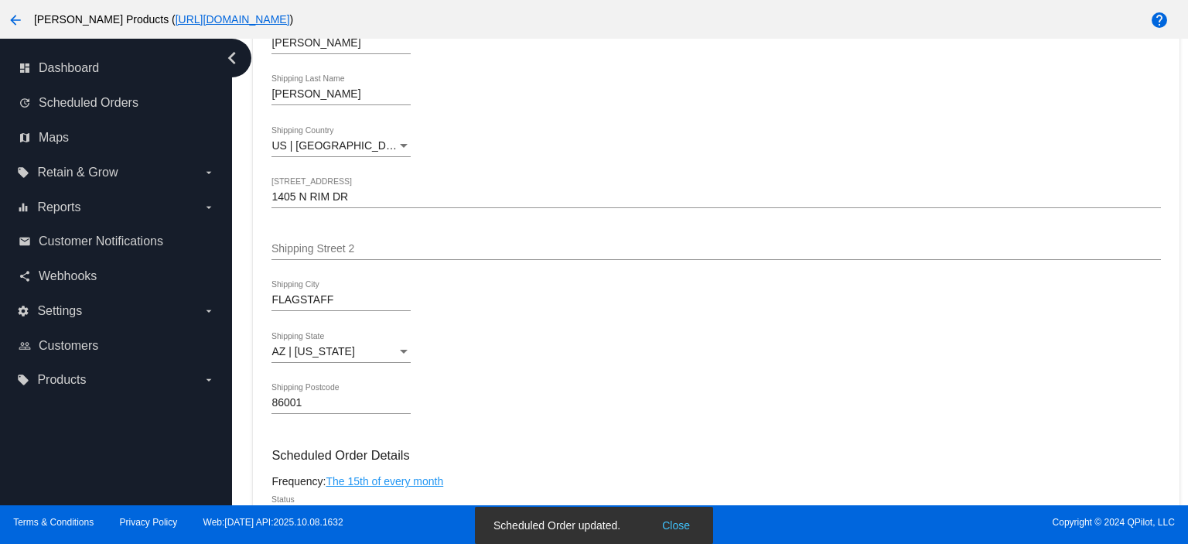
scroll to position [0, 0]
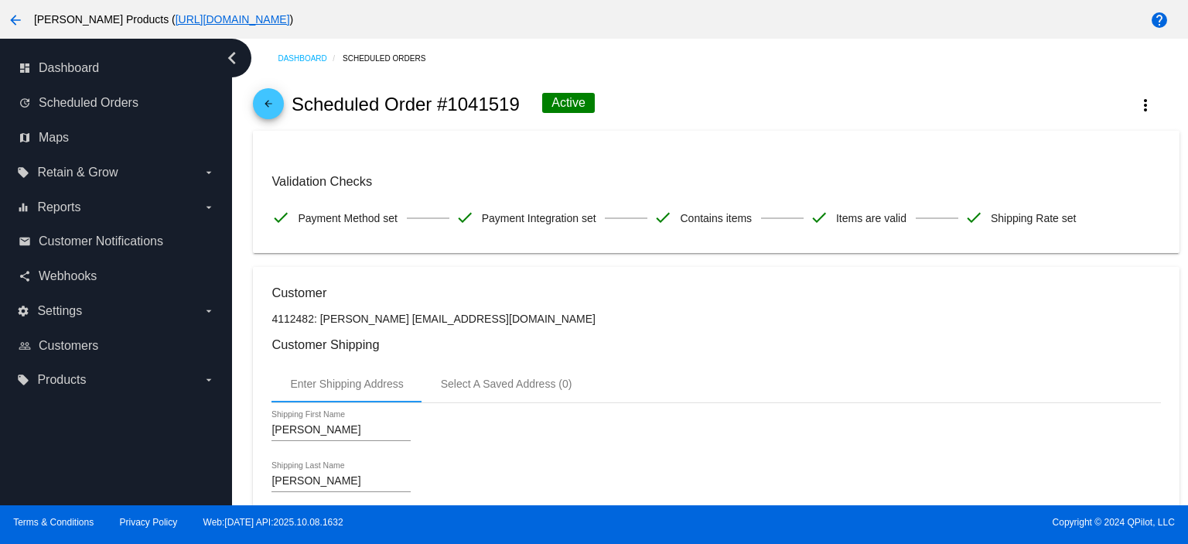
click at [271, 100] on mat-icon "arrow_back" at bounding box center [268, 107] width 19 height 19
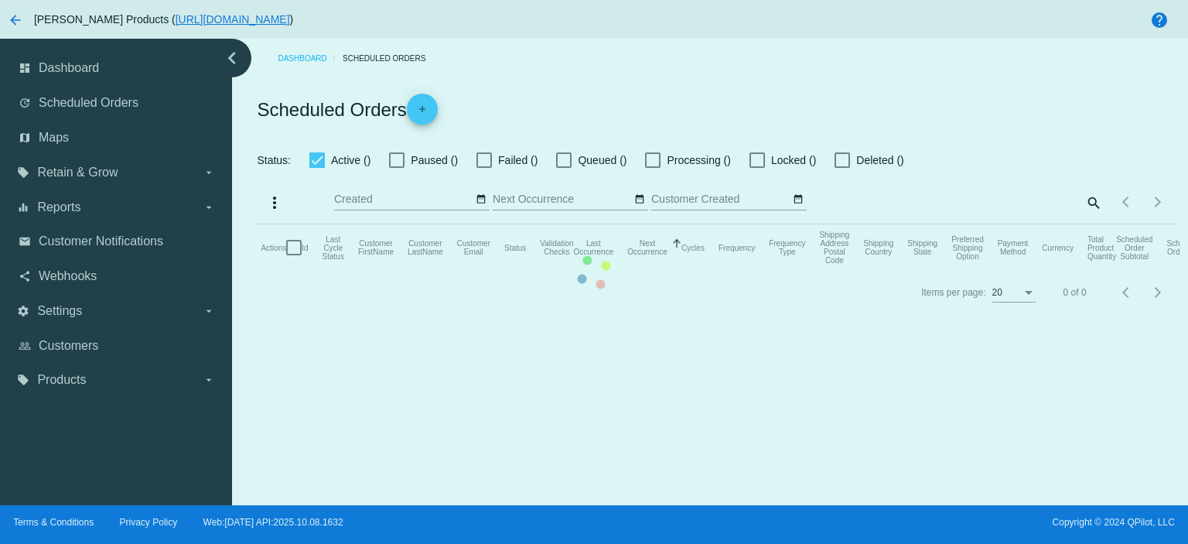
checkbox input "true"
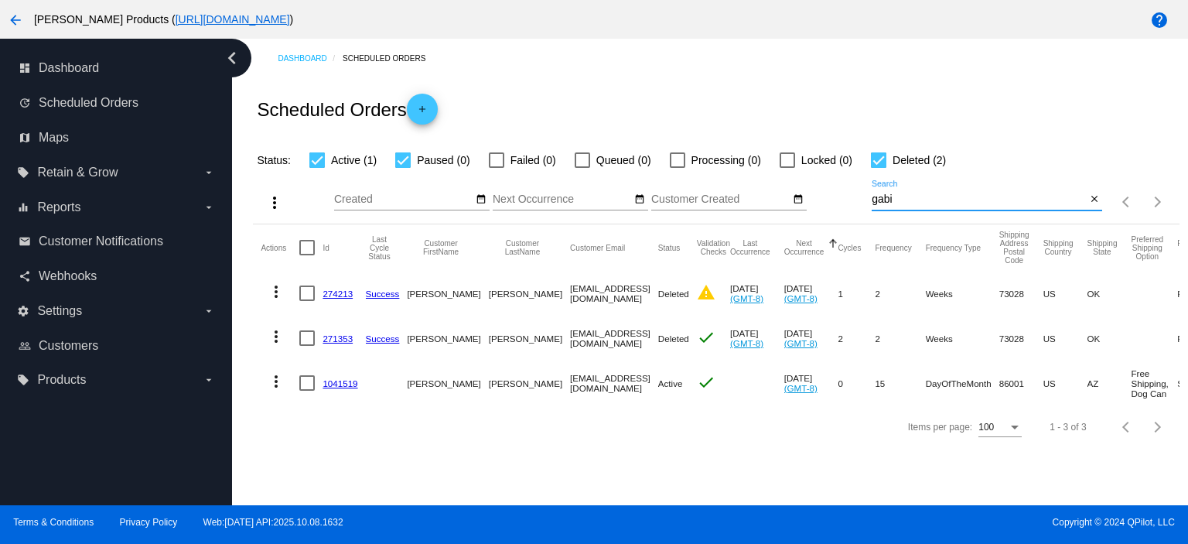
drag, startPoint x: 897, startPoint y: 196, endPoint x: 834, endPoint y: 196, distance: 63.4
click at [852, 200] on div "more_vert Oct Jan Feb Mar [DATE]" at bounding box center [716, 196] width 926 height 55
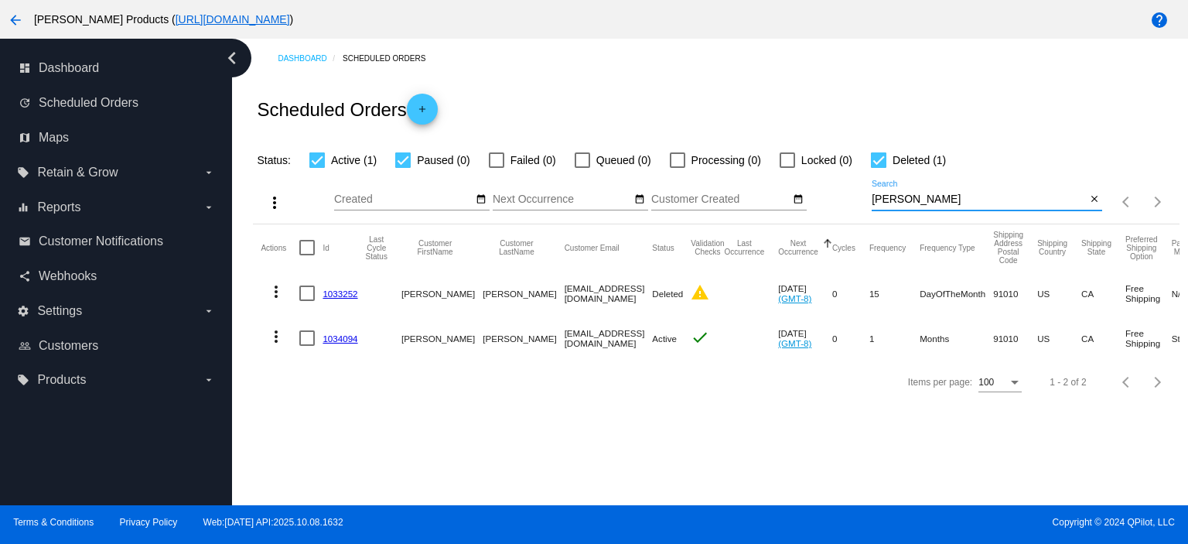
type input "[EMAIL_ADDRESS][DOMAIN_NAME]"
click at [343, 336] on link "1034094" at bounding box center [340, 338] width 35 height 10
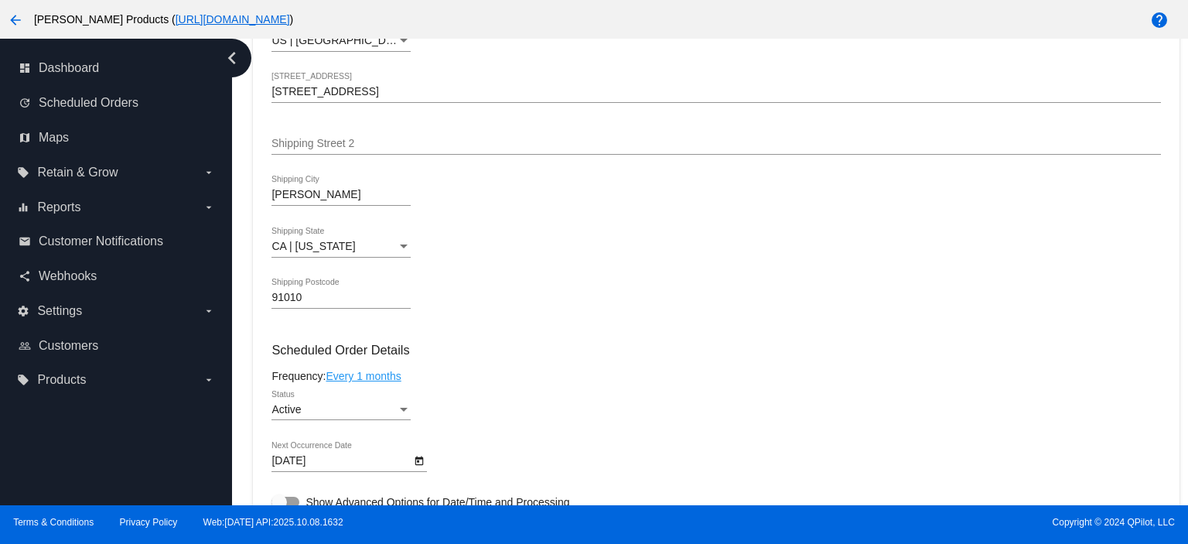
scroll to position [515, 0]
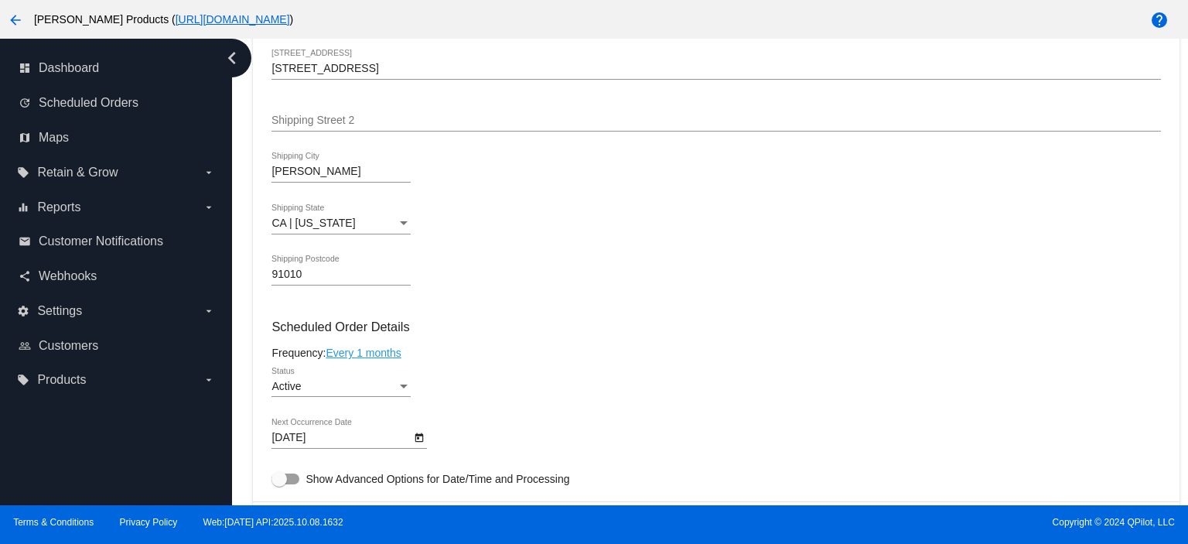
click at [382, 357] on link "Every 1 months" at bounding box center [363, 352] width 75 height 12
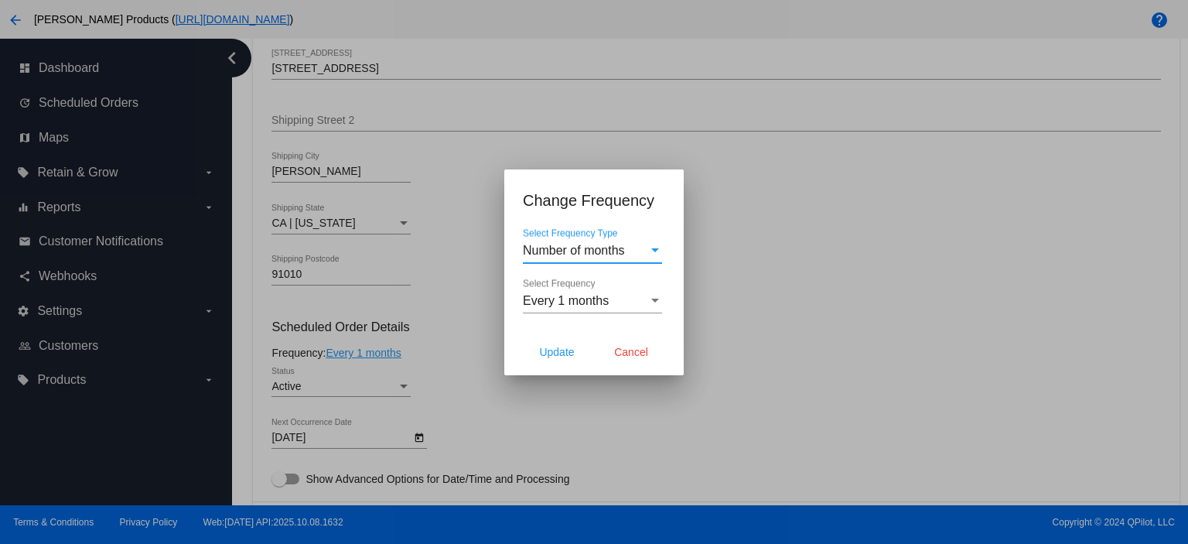
click at [566, 254] on span "Number of months" at bounding box center [574, 250] width 102 height 13
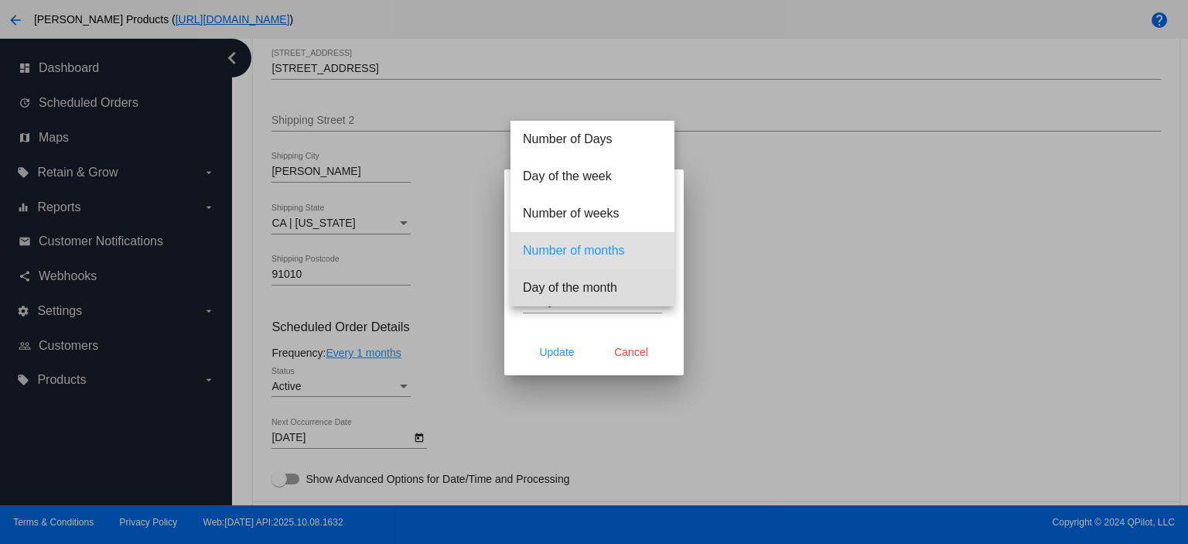
click at [567, 292] on span "Day of the month" at bounding box center [592, 287] width 139 height 37
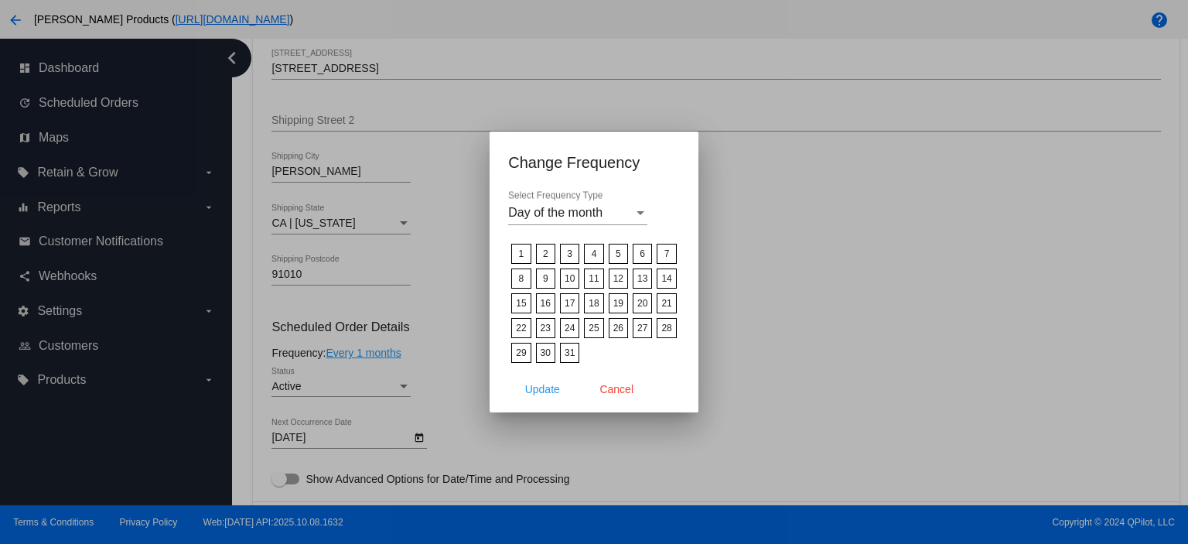
click at [520, 302] on label "15" at bounding box center [520, 303] width 19 height 20
click at [0, 0] on input "15" at bounding box center [0, 0] width 0 height 0
click at [539, 385] on span "Update" at bounding box center [542, 389] width 35 height 12
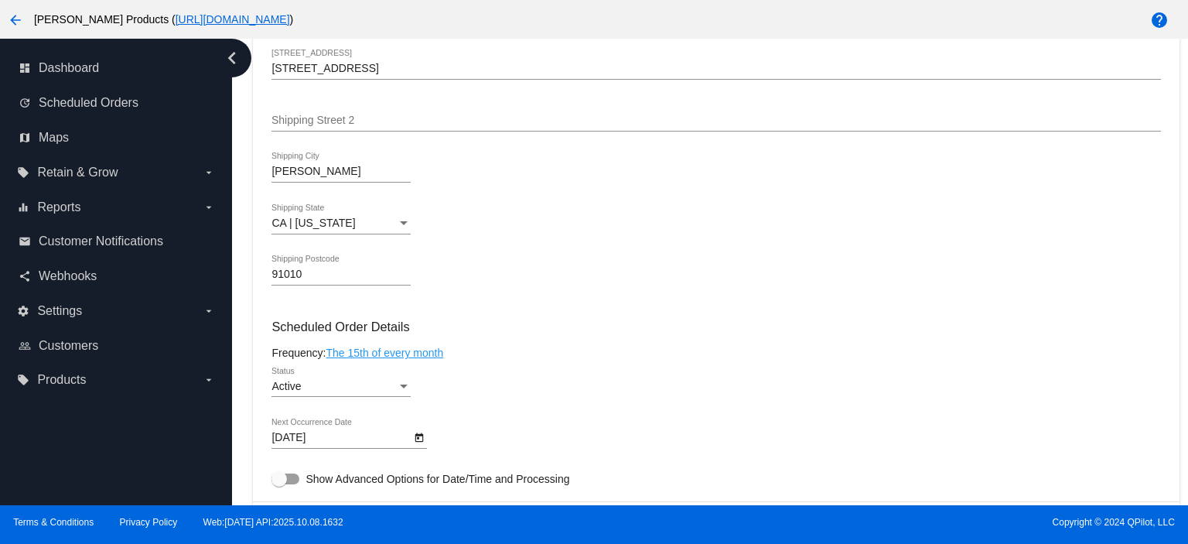
click at [363, 439] on body "arrow_back [PERSON_NAME] Products ( [URL][DOMAIN_NAME] ) help dashboard Dashboa…" at bounding box center [594, 272] width 1188 height 544
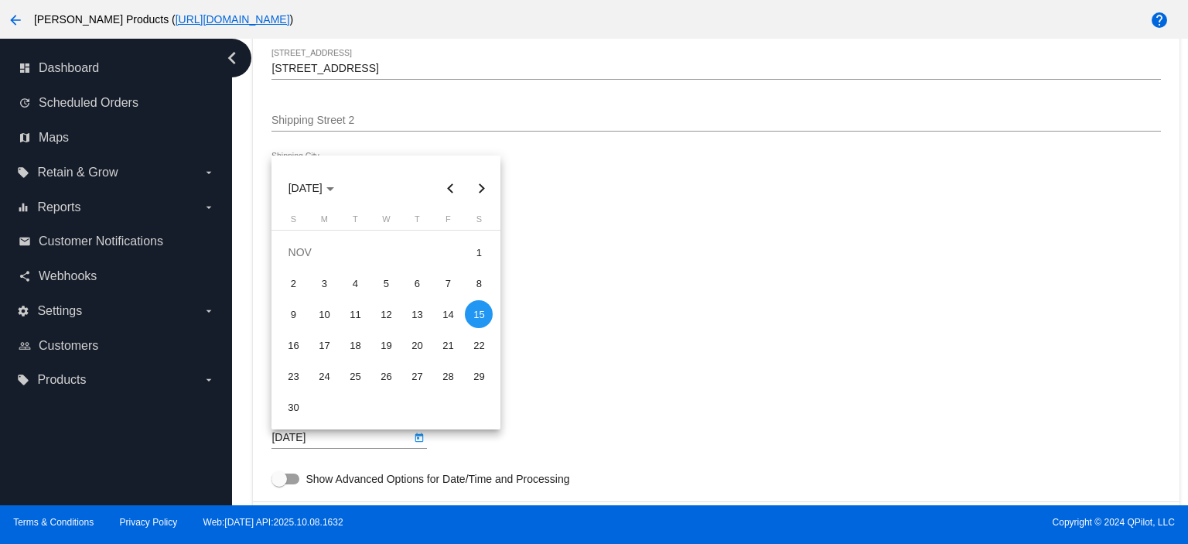
click at [446, 184] on button "Previous month" at bounding box center [450, 187] width 31 height 31
click at [387, 308] on div "15" at bounding box center [386, 314] width 28 height 28
type input "[DATE]"
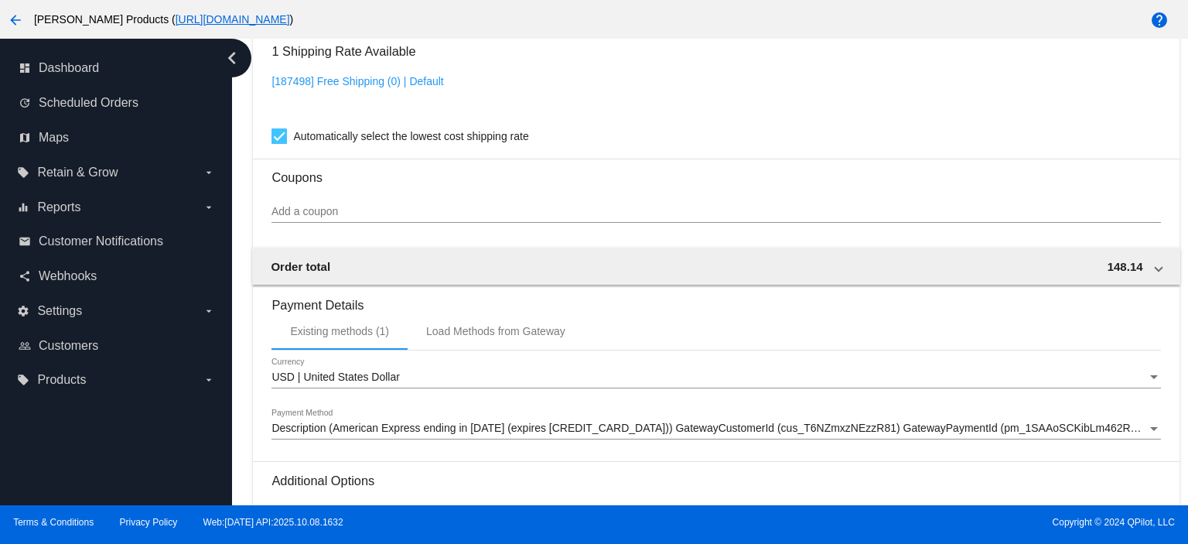
scroll to position [1312, 0]
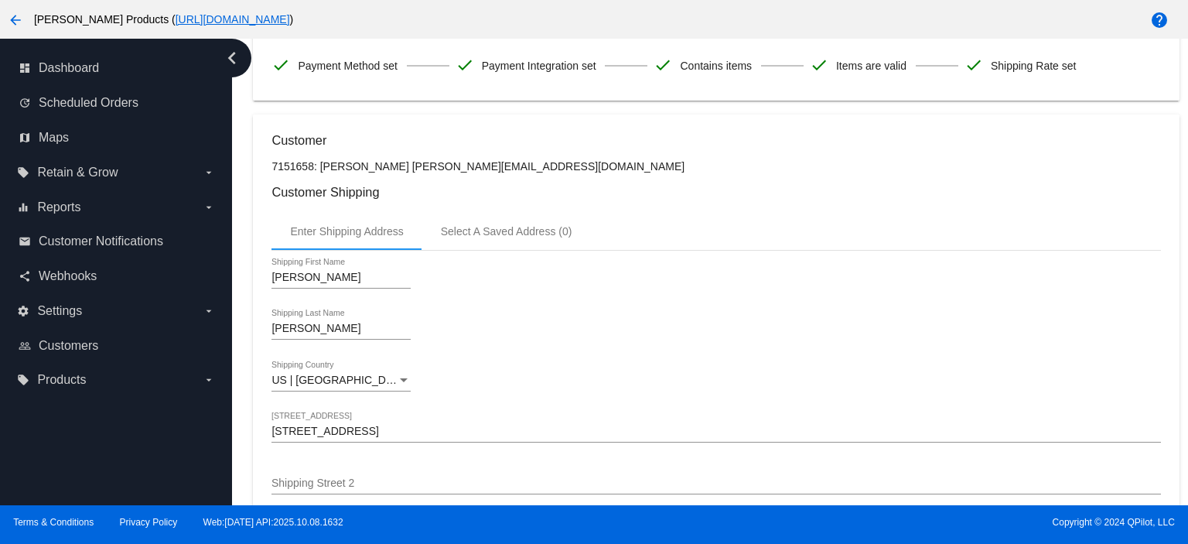
scroll to position [0, 0]
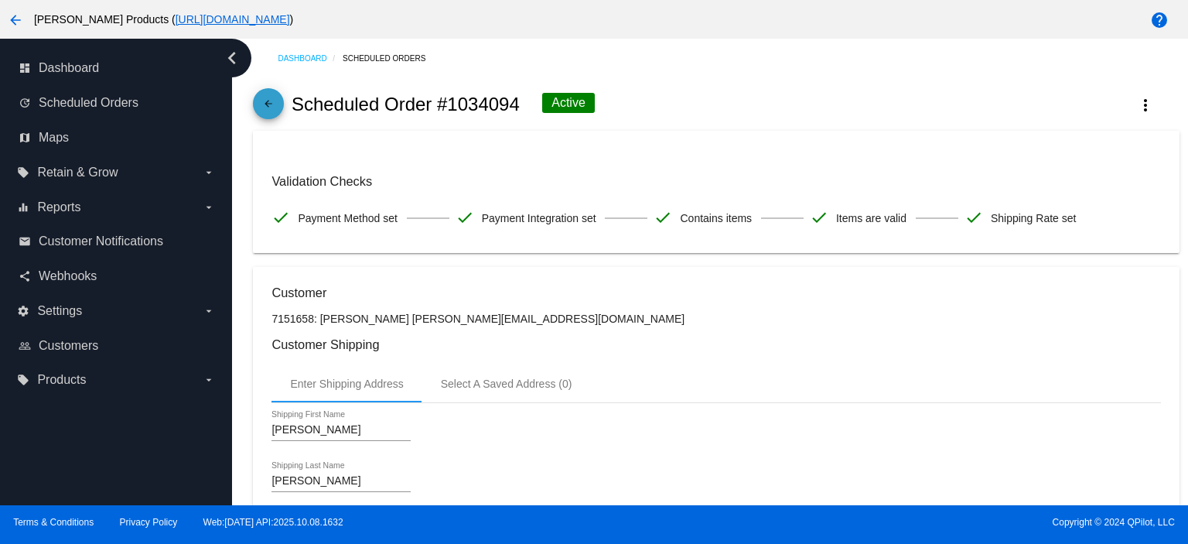
click at [275, 89] on span "arrow_back" at bounding box center [268, 107] width 19 height 38
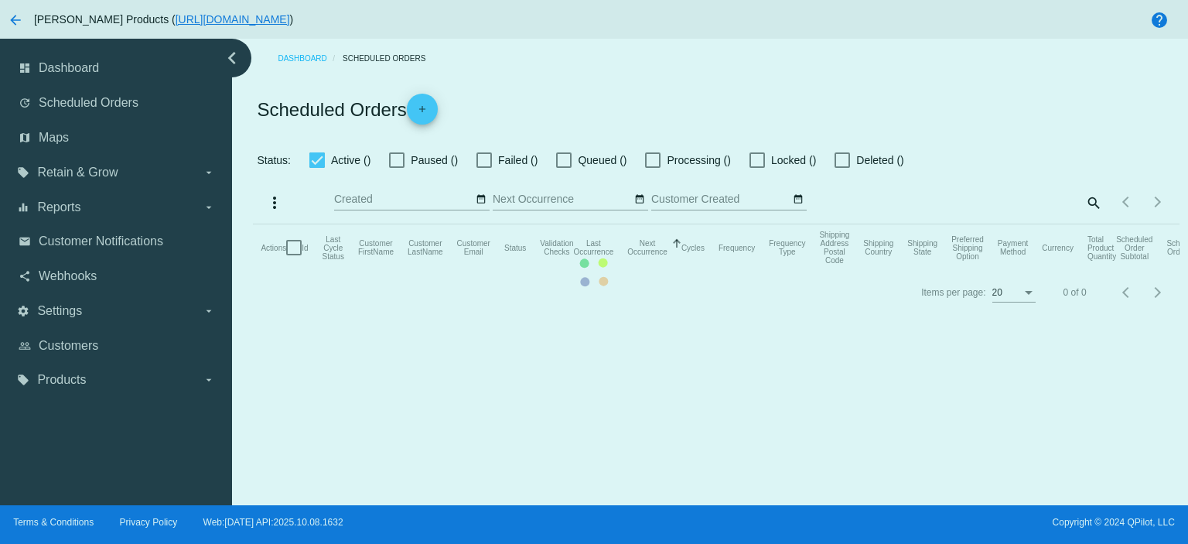
checkbox input "true"
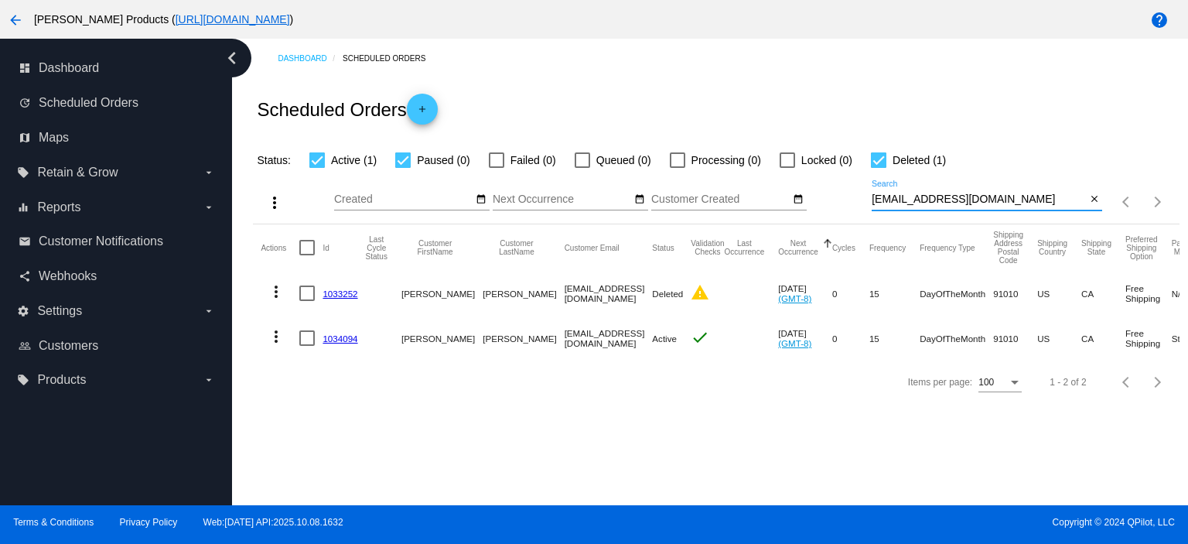
drag, startPoint x: 1042, startPoint y: 199, endPoint x: 674, endPoint y: 213, distance: 367.6
click at [725, 212] on div "more_vert Oct Jan Feb Mar [DATE]" at bounding box center [716, 196] width 926 height 55
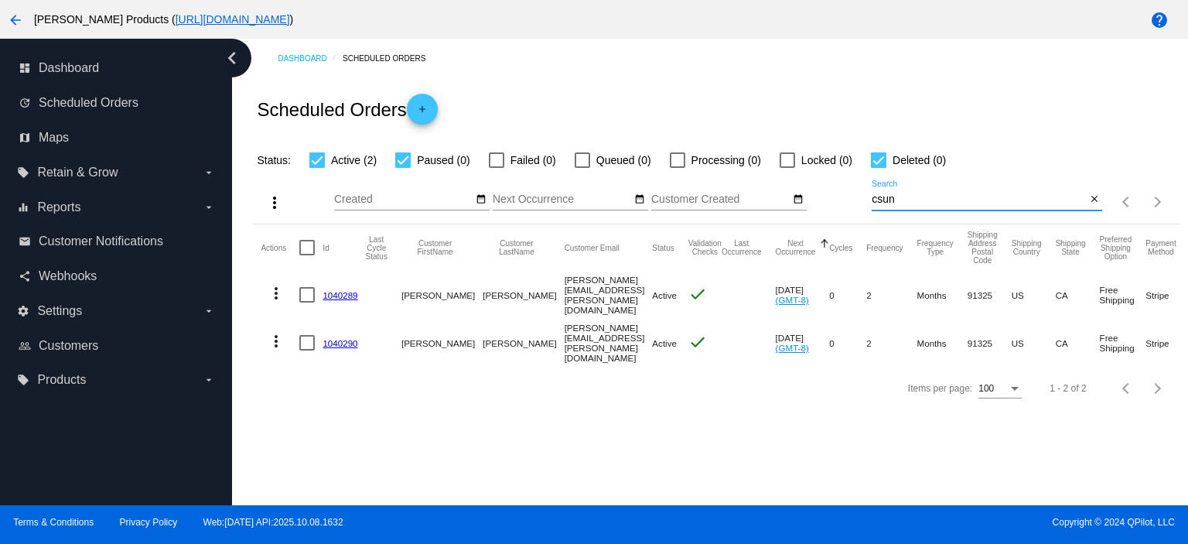
drag, startPoint x: 909, startPoint y: 201, endPoint x: 787, endPoint y: 194, distance: 122.4
click at [808, 195] on div "more_vert Oct Jan Feb Mar [DATE]" at bounding box center [716, 196] width 926 height 55
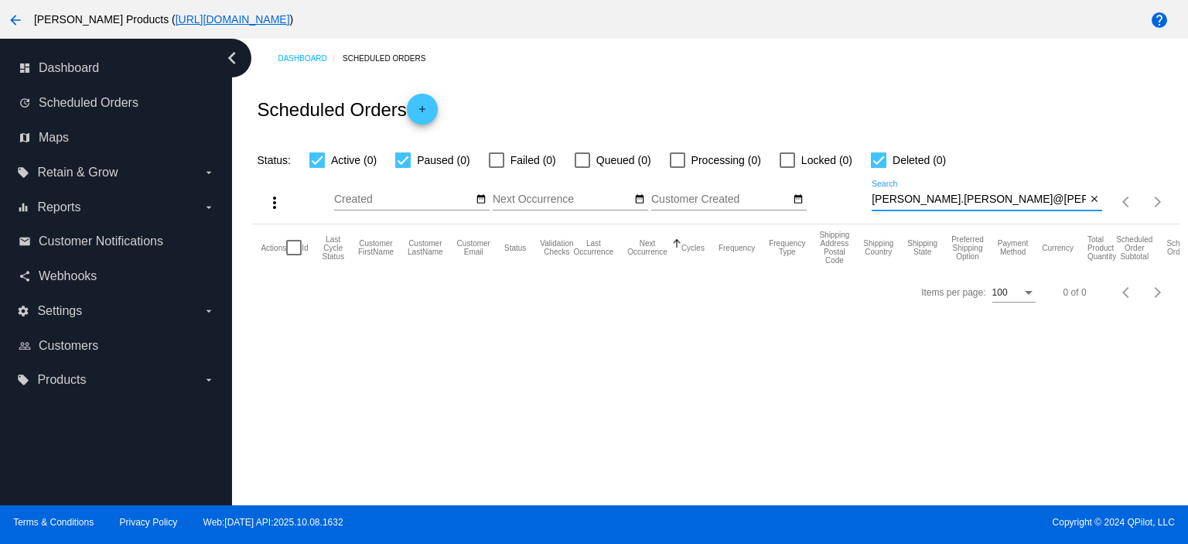
drag, startPoint x: 1025, startPoint y: 204, endPoint x: 776, endPoint y: 194, distance: 249.2
click at [786, 197] on div "more_vert Oct Jan Feb Mar [DATE]" at bounding box center [716, 196] width 926 height 55
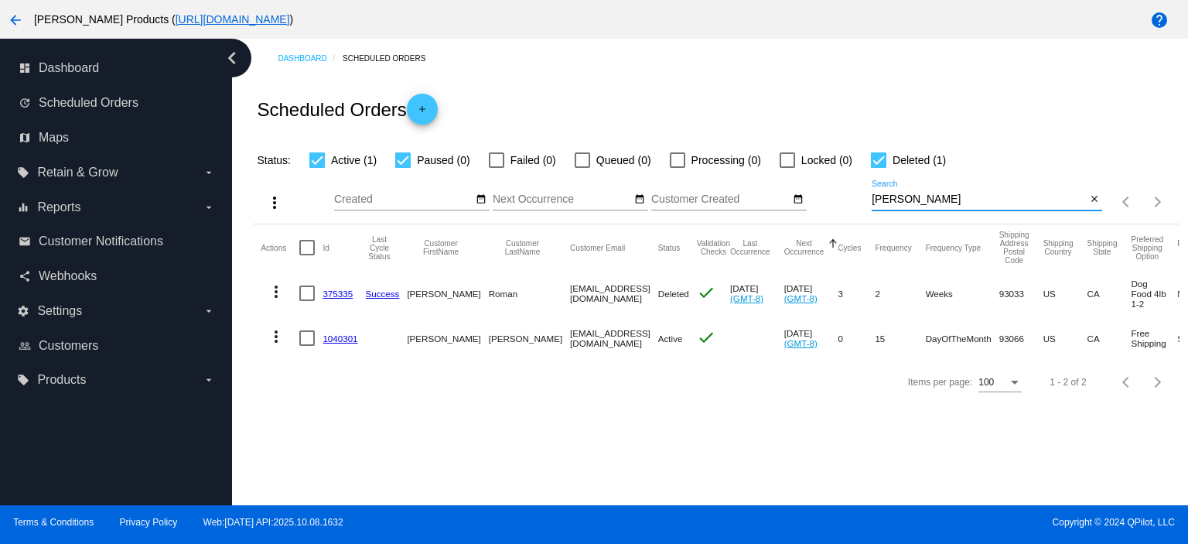
drag, startPoint x: 910, startPoint y: 200, endPoint x: 833, endPoint y: 203, distance: 77.4
click at [835, 203] on div "more_vert Oct Jan Feb Mar [DATE]" at bounding box center [716, 196] width 926 height 55
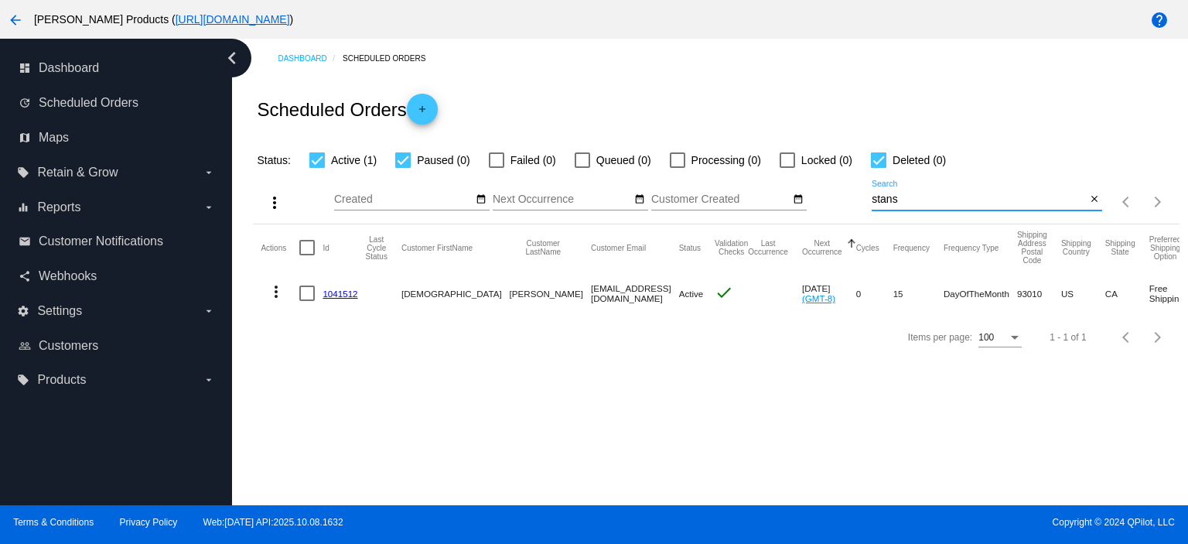
drag, startPoint x: 906, startPoint y: 197, endPoint x: 817, endPoint y: 197, distance: 88.9
click at [831, 203] on div "more_vert Oct Jan Feb Mar [DATE]" at bounding box center [716, 196] width 926 height 55
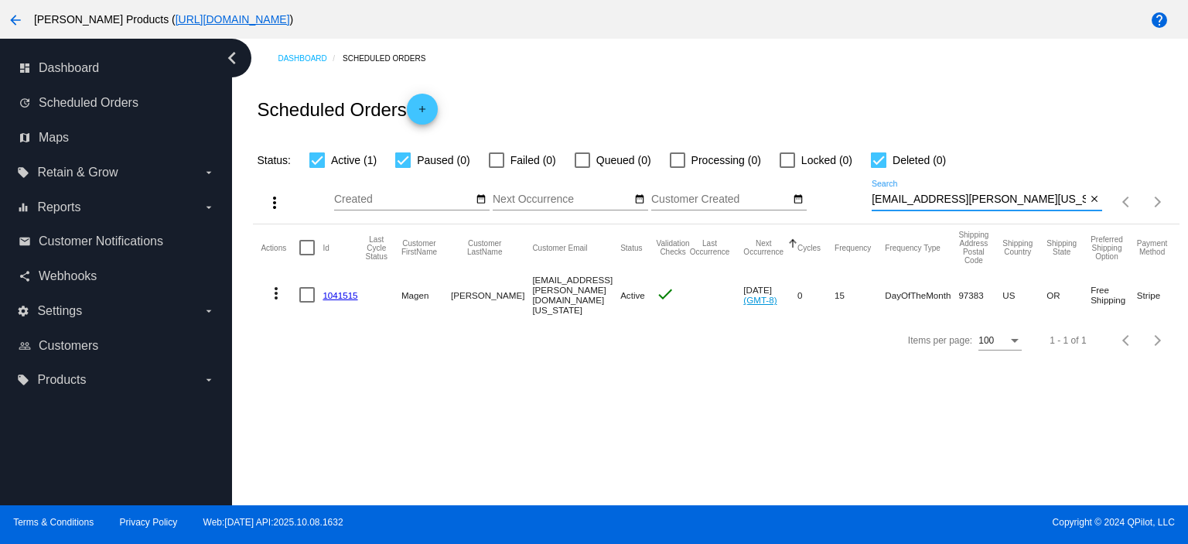
scroll to position [0, 5]
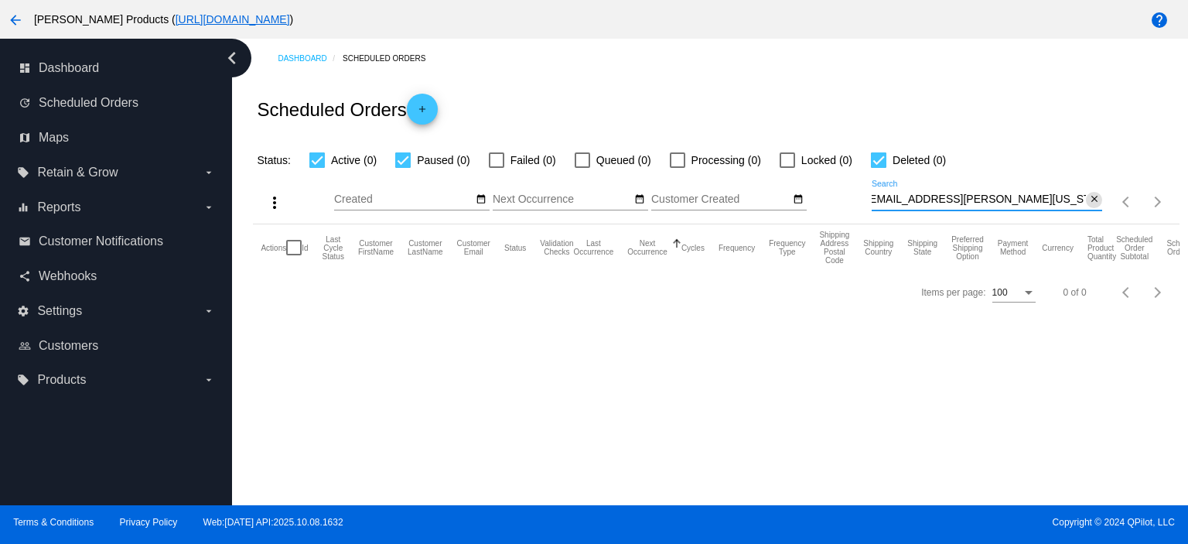
type input "[EMAIL_ADDRESS][PERSON_NAME][US_STATE]"
click at [1094, 199] on mat-icon "close" at bounding box center [1094, 199] width 11 height 12
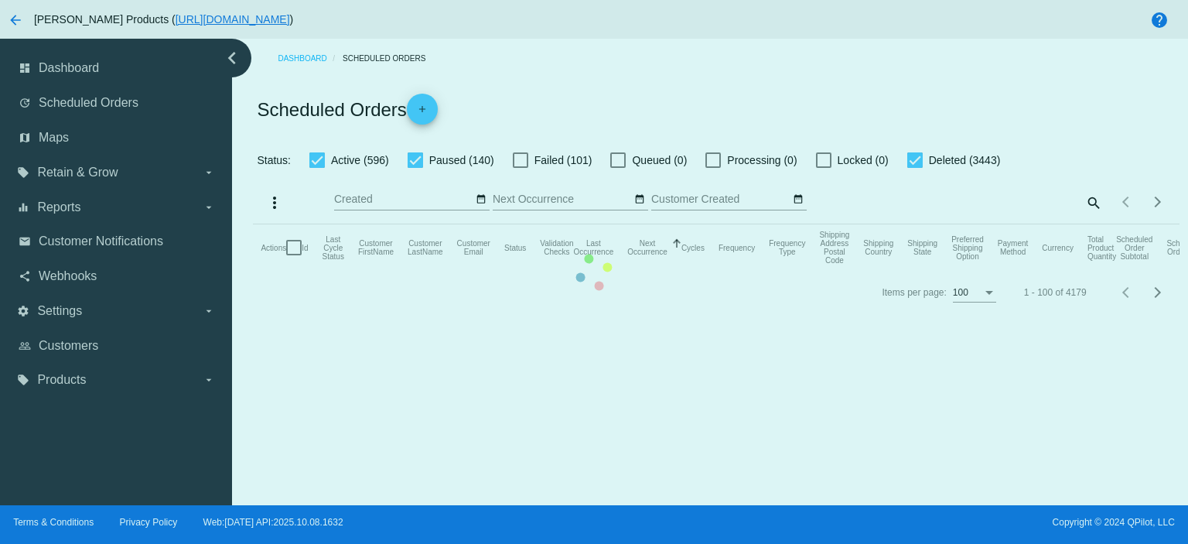
click at [1093, 224] on mat-table "Actions Id Last Cycle Status Customer FirstName Customer LastName Customer Emai…" at bounding box center [716, 247] width 926 height 46
click at [1092, 224] on mat-table "Actions Id Last Cycle Status Customer FirstName Customer LastName Customer Emai…" at bounding box center [716, 247] width 926 height 46
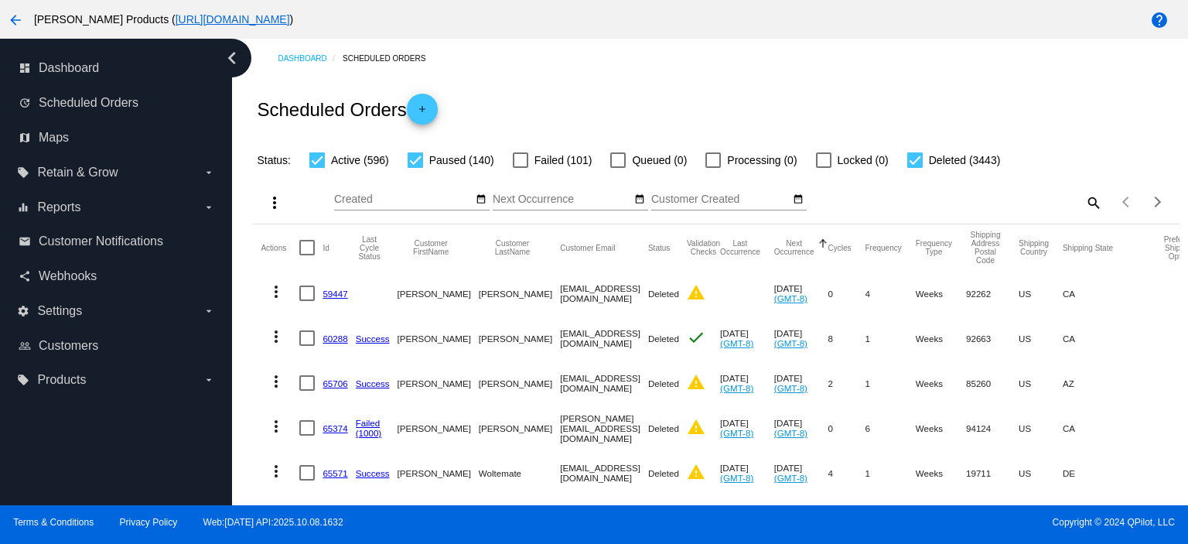
click at [1084, 203] on mat-icon "search" at bounding box center [1093, 202] width 19 height 24
click at [881, 200] on input "Search" at bounding box center [987, 199] width 230 height 12
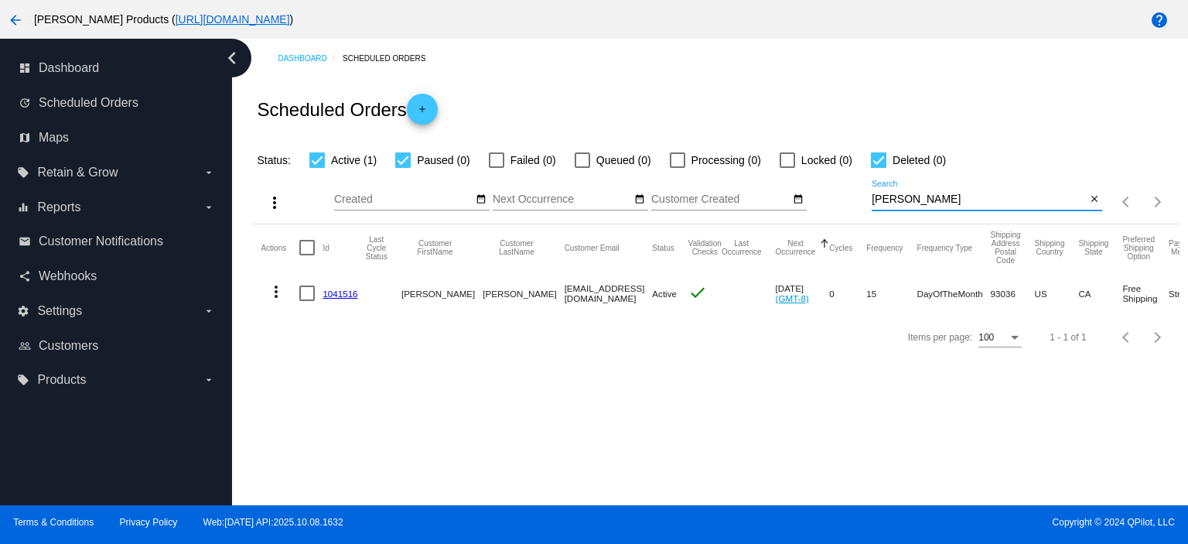
drag, startPoint x: 906, startPoint y: 196, endPoint x: 838, endPoint y: 204, distance: 68.6
click at [840, 204] on div "more_vert Oct Jan Feb Mar [DATE]" at bounding box center [716, 196] width 926 height 55
paste input "[PERSON_NAME][EMAIL_ADDRESS][DOMAIN_NAME]"
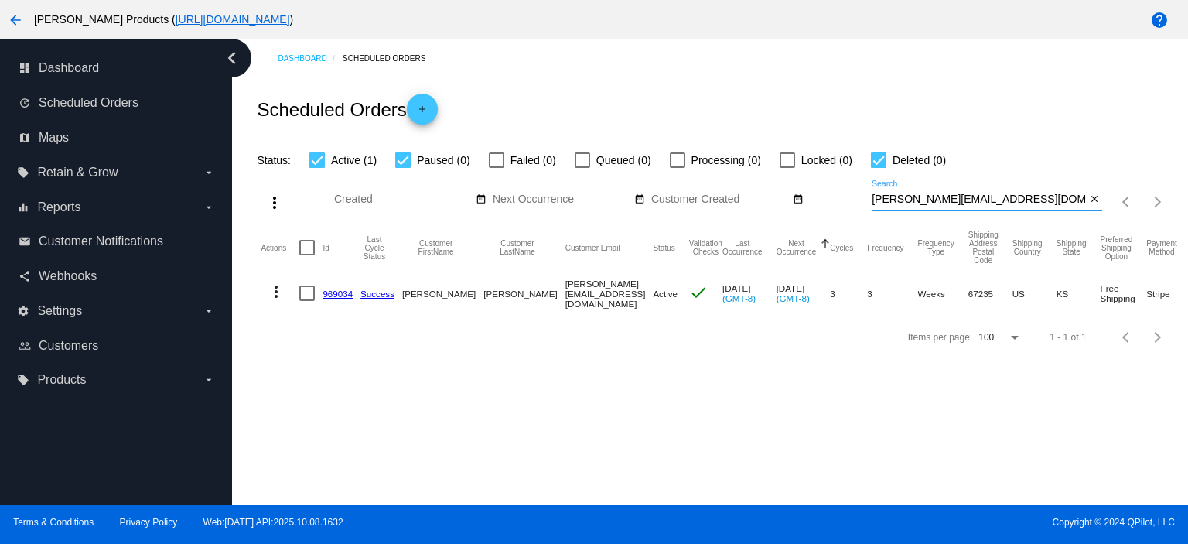
type input "[PERSON_NAME][EMAIL_ADDRESS][DOMAIN_NAME]"
click at [338, 288] on link "969034" at bounding box center [338, 293] width 30 height 10
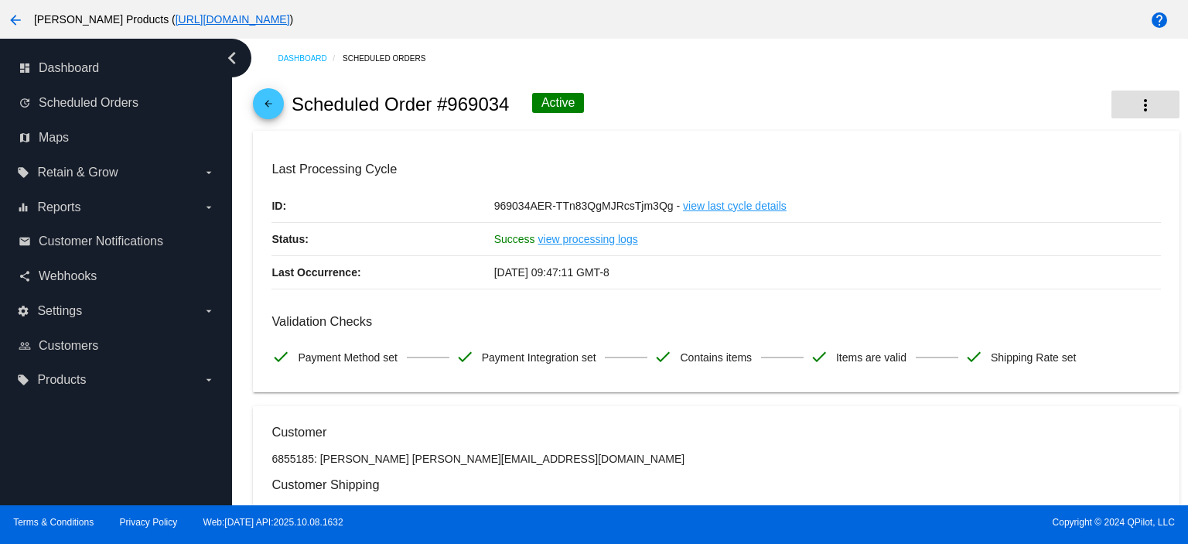
click at [1136, 101] on mat-icon "more_vert" at bounding box center [1145, 105] width 19 height 19
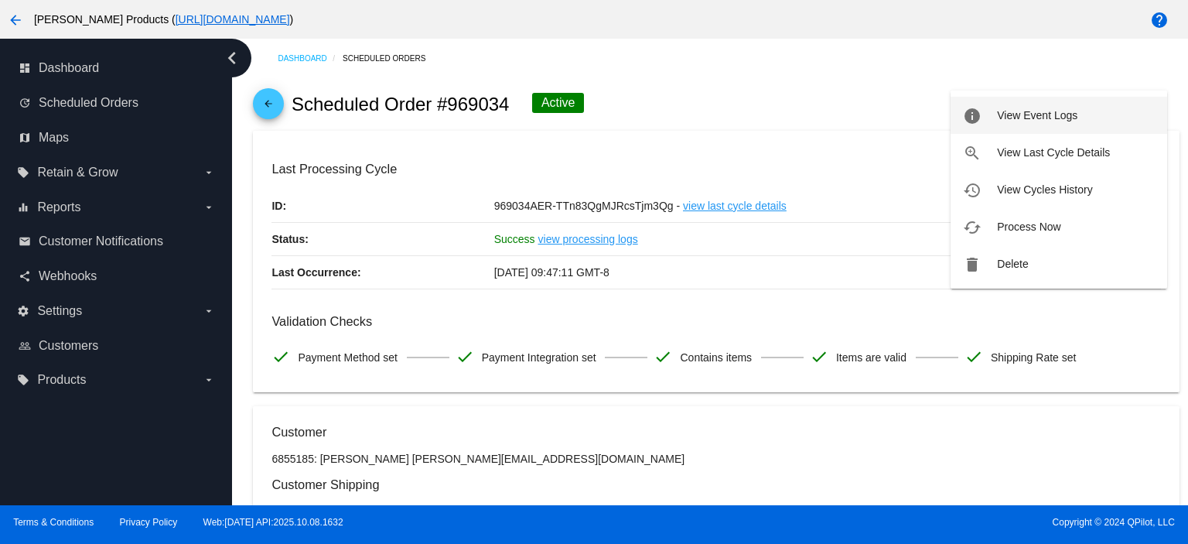
click at [1083, 114] on button "info View Event Logs" at bounding box center [1059, 115] width 217 height 37
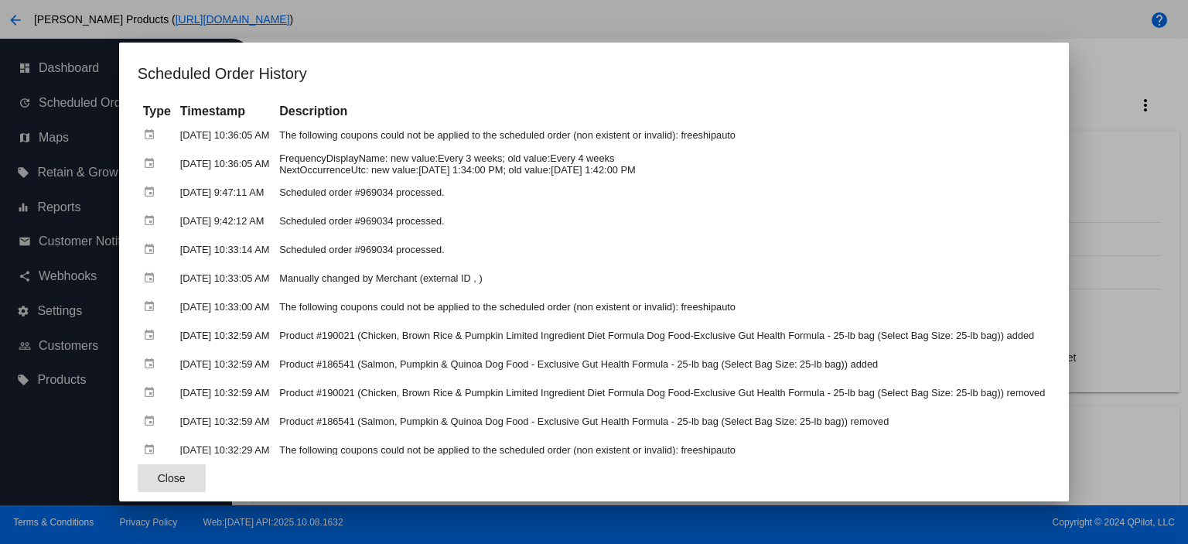
click at [183, 476] on span "Close" at bounding box center [172, 478] width 28 height 12
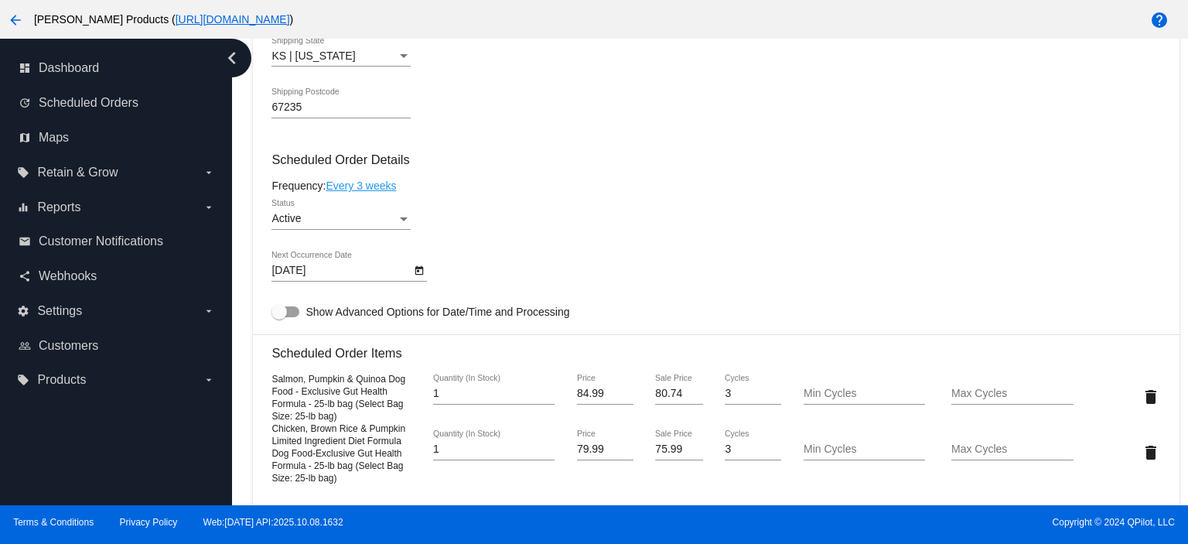
scroll to position [824, 0]
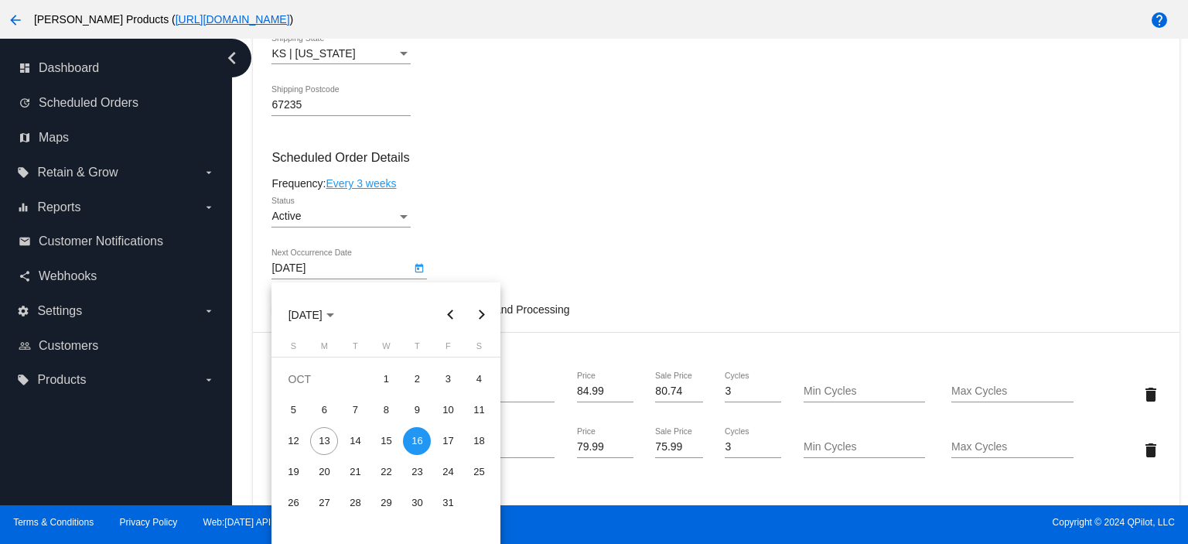
click at [312, 276] on body "arrow_back [PERSON_NAME] Products ( [URL][DOMAIN_NAME] ) help dashboard Dashboa…" at bounding box center [594, 272] width 1188 height 544
click at [451, 432] on div "17" at bounding box center [448, 441] width 28 height 28
type input "[DATE]"
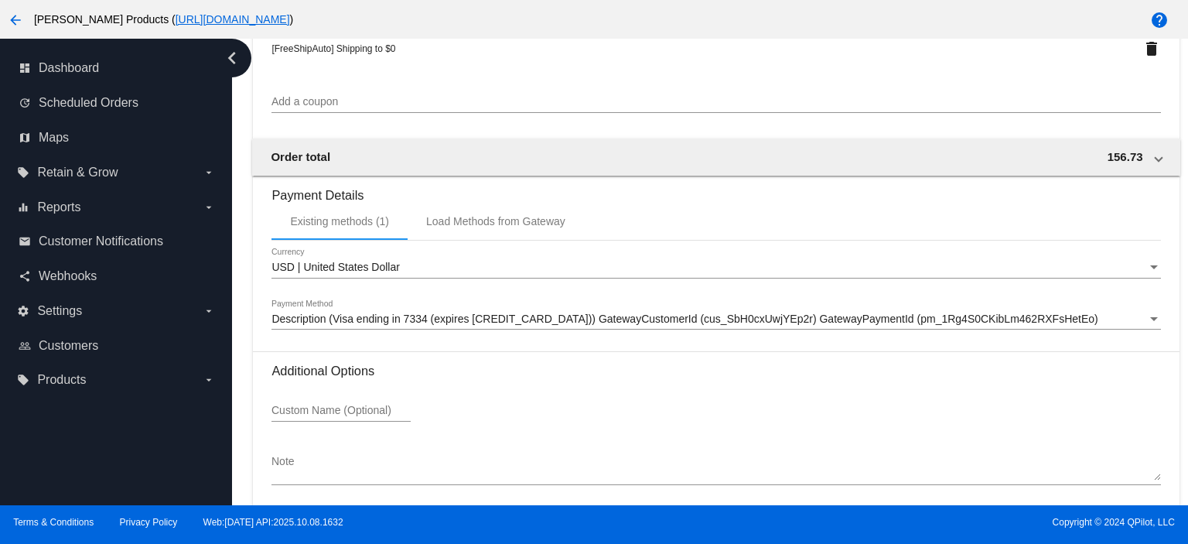
scroll to position [1579, 0]
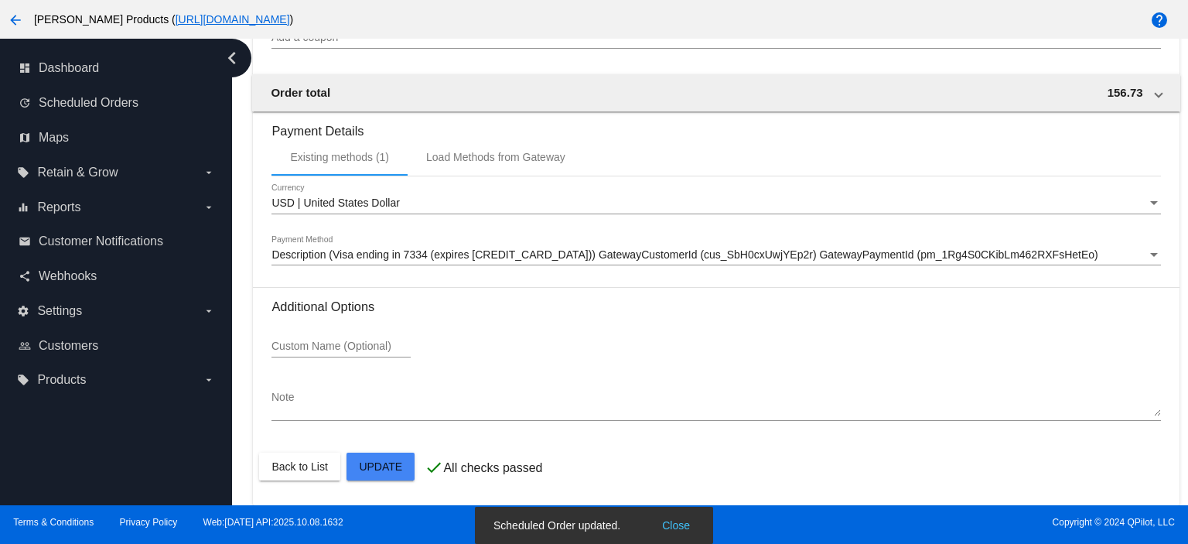
click at [763, 73] on div at bounding box center [594, 272] width 1188 height 544
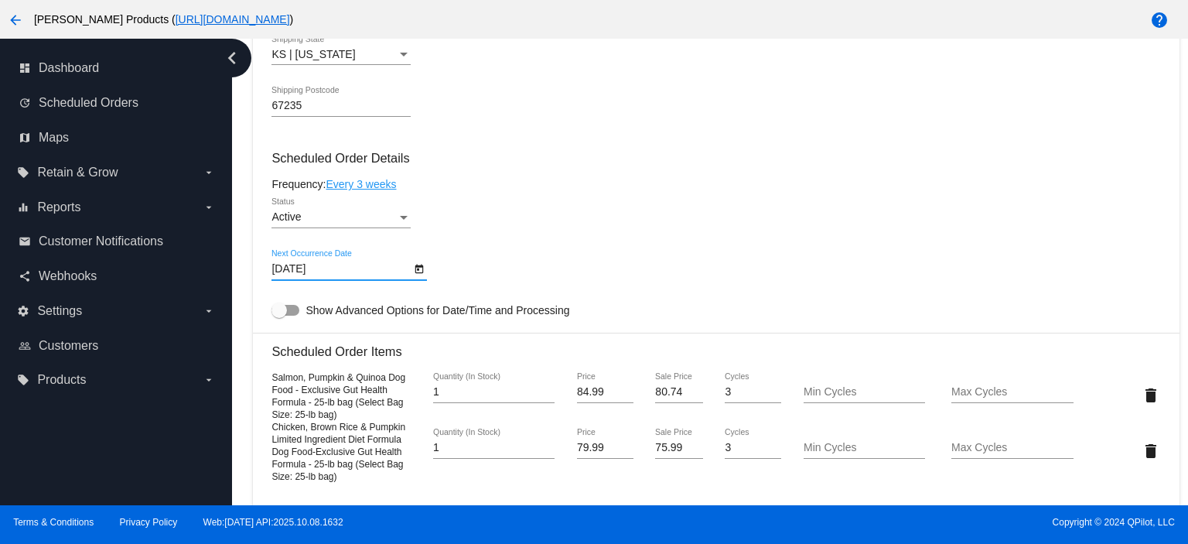
scroll to position [0, 0]
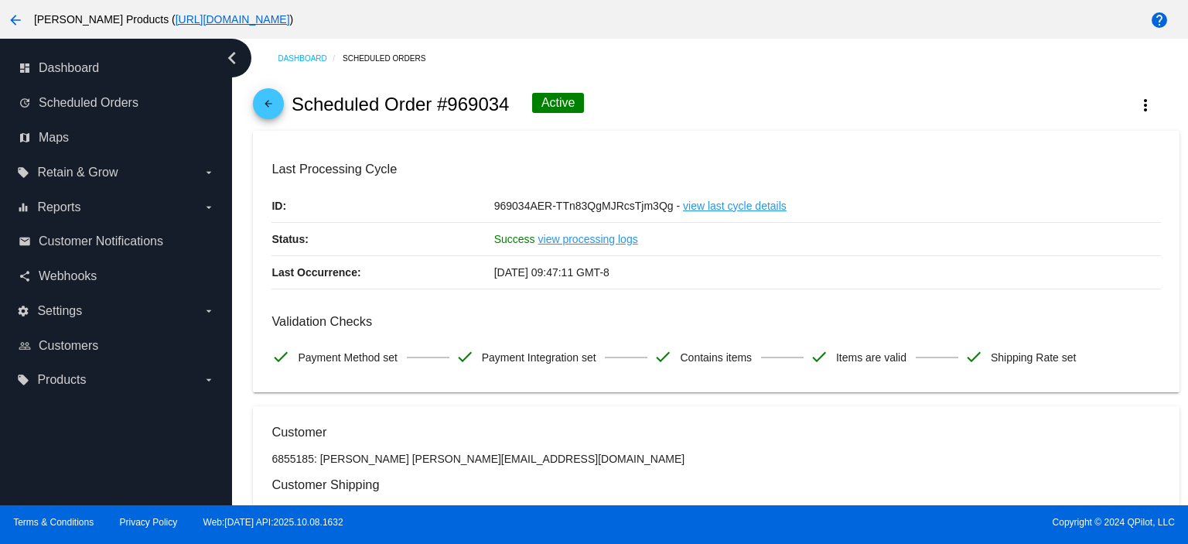
click at [265, 111] on mat-icon "arrow_back" at bounding box center [268, 107] width 19 height 19
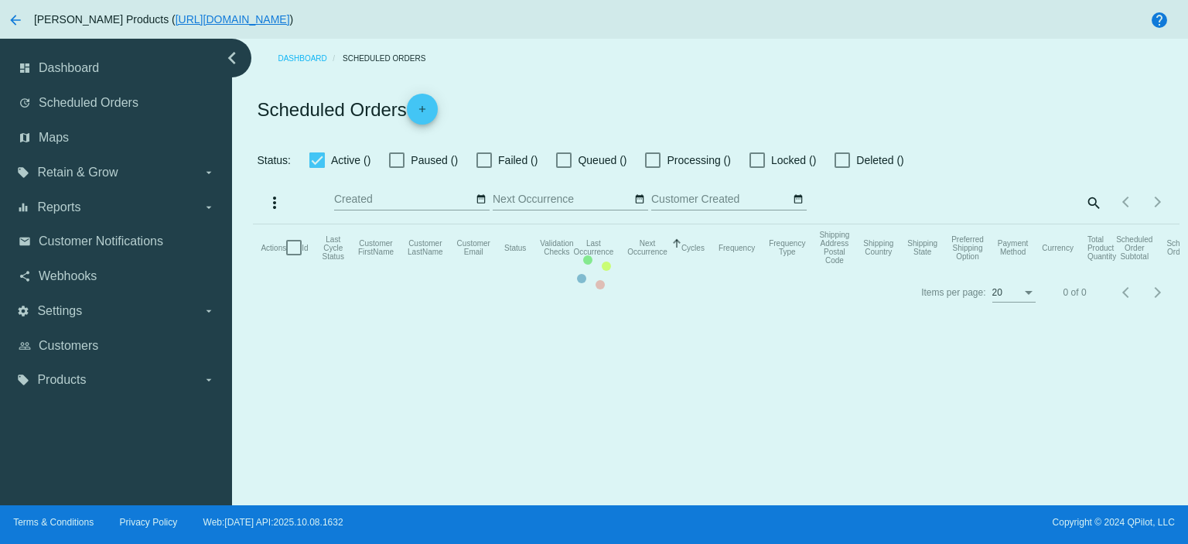
checkbox input "true"
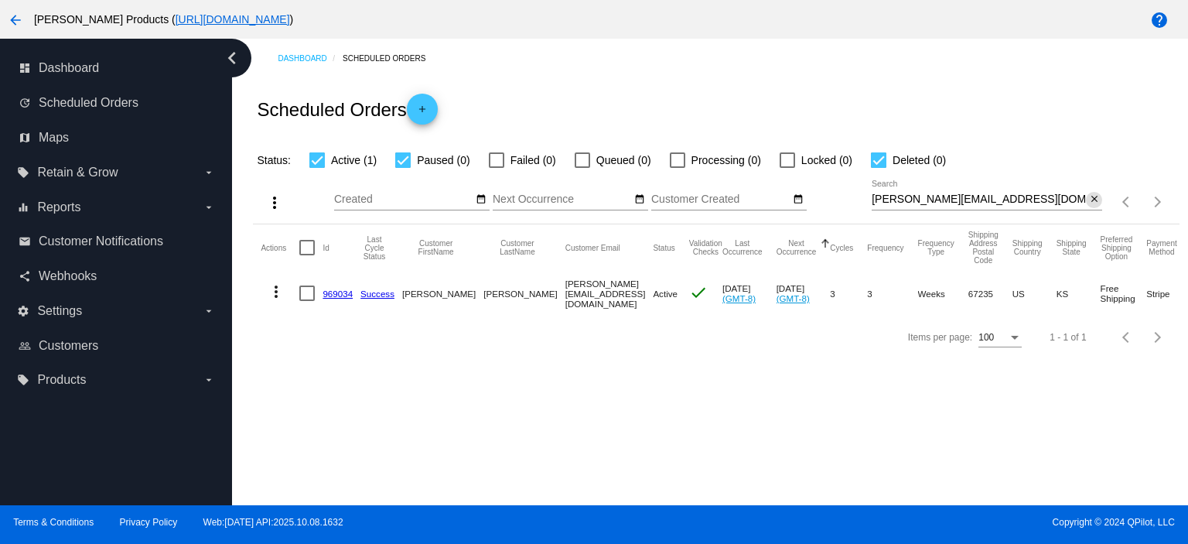
click at [1096, 200] on mat-icon "close" at bounding box center [1094, 199] width 11 height 12
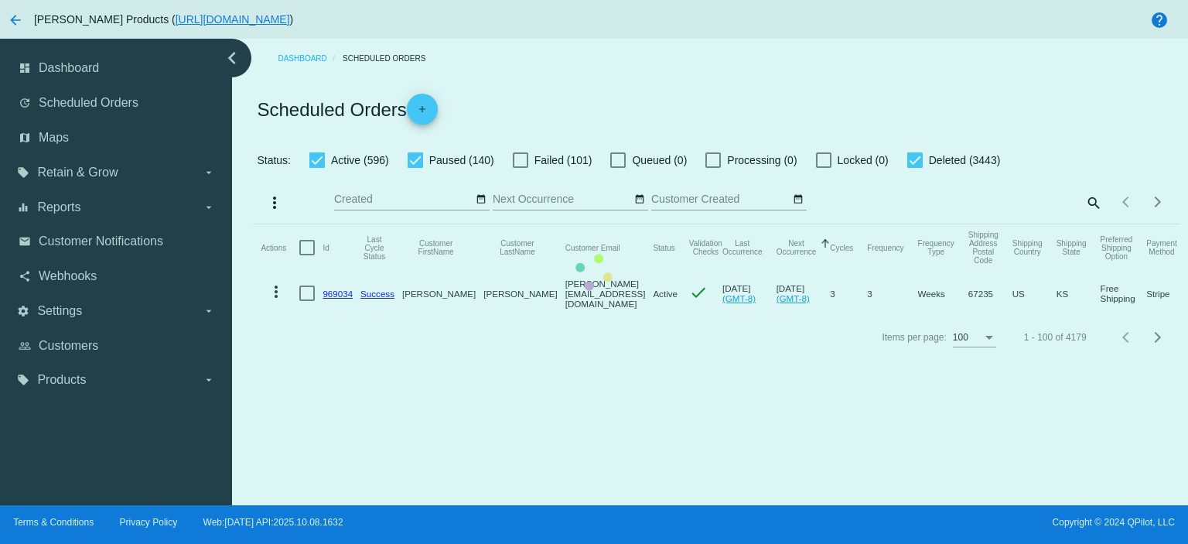
click at [916, 224] on mat-table "Actions Id Last Cycle Status Customer FirstName Customer LastName Customer Emai…" at bounding box center [716, 269] width 926 height 91
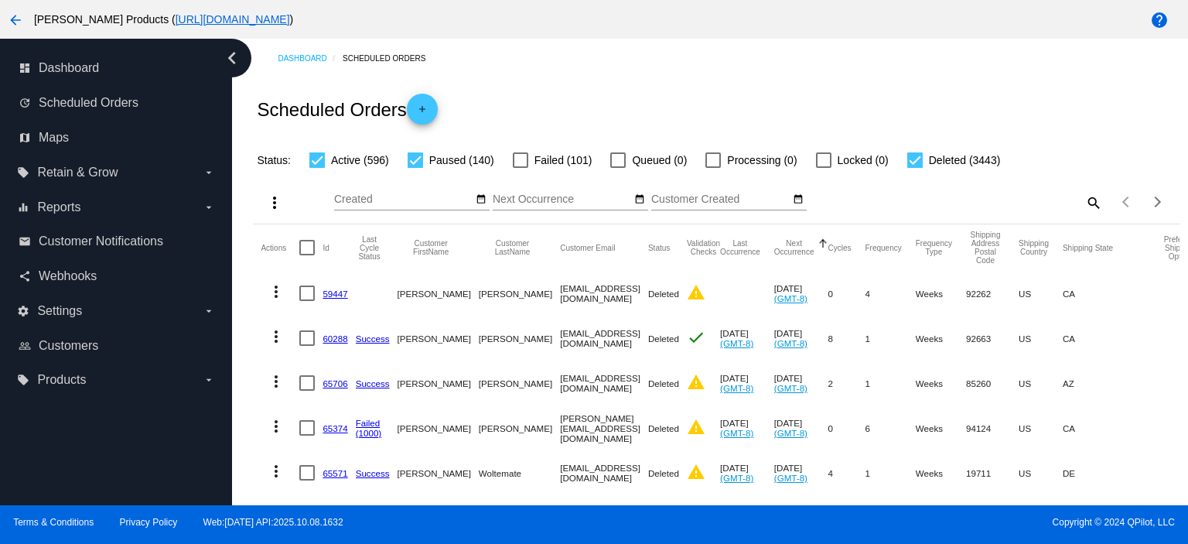
click at [909, 156] on div at bounding box center [914, 159] width 15 height 15
click at [914, 168] on input "Deleted (3443)" at bounding box center [914, 168] width 1 height 1
checkbox input "false"
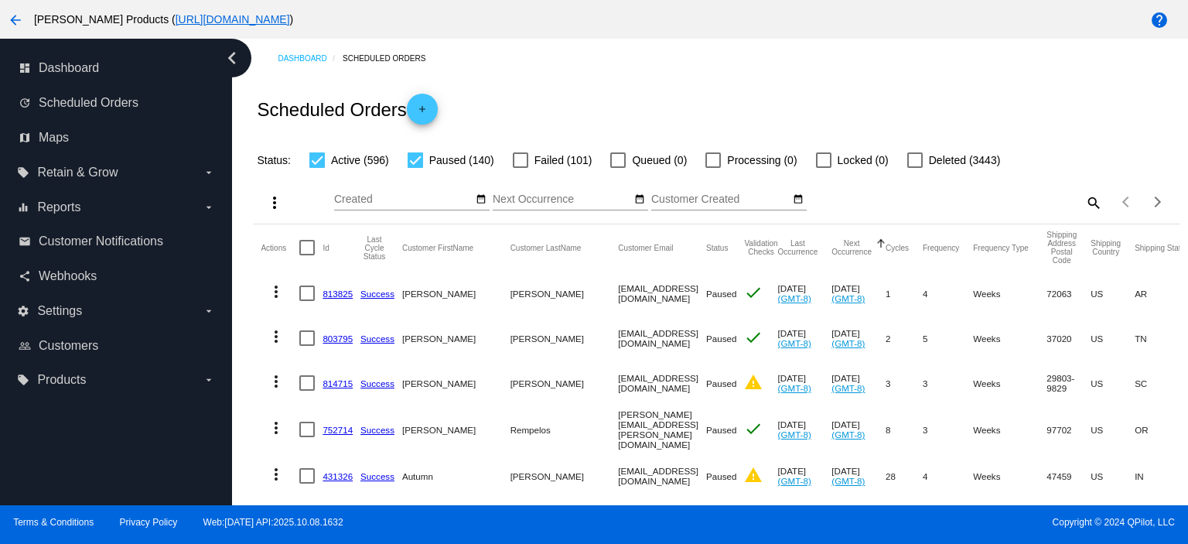
click at [420, 159] on div at bounding box center [415, 159] width 15 height 15
click at [415, 168] on input "Paused (140)" at bounding box center [415, 168] width 1 height 1
checkbox input "false"
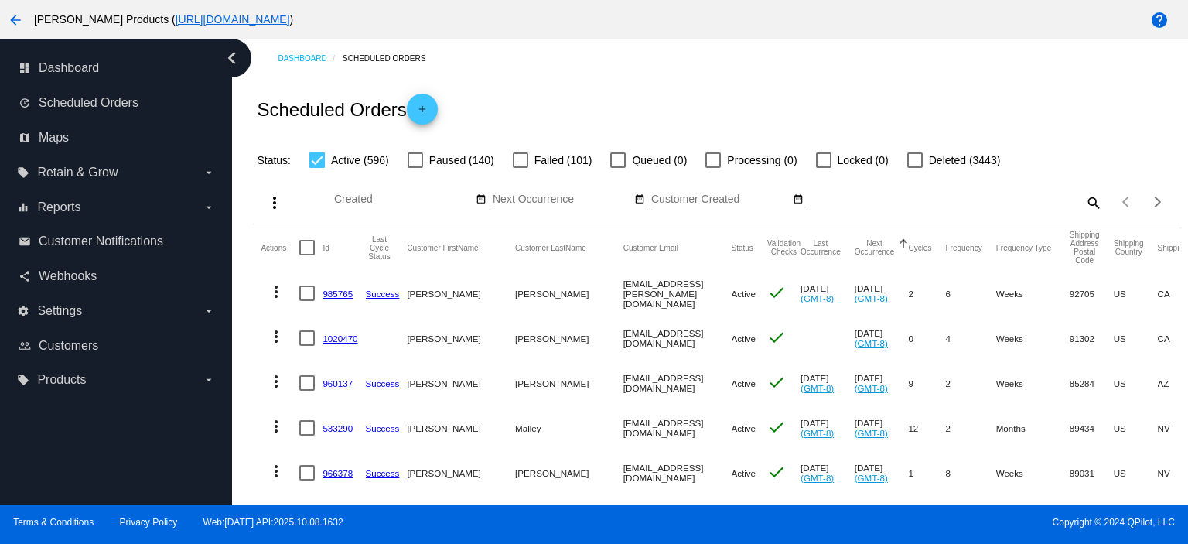
click at [336, 292] on link "985765" at bounding box center [338, 293] width 30 height 10
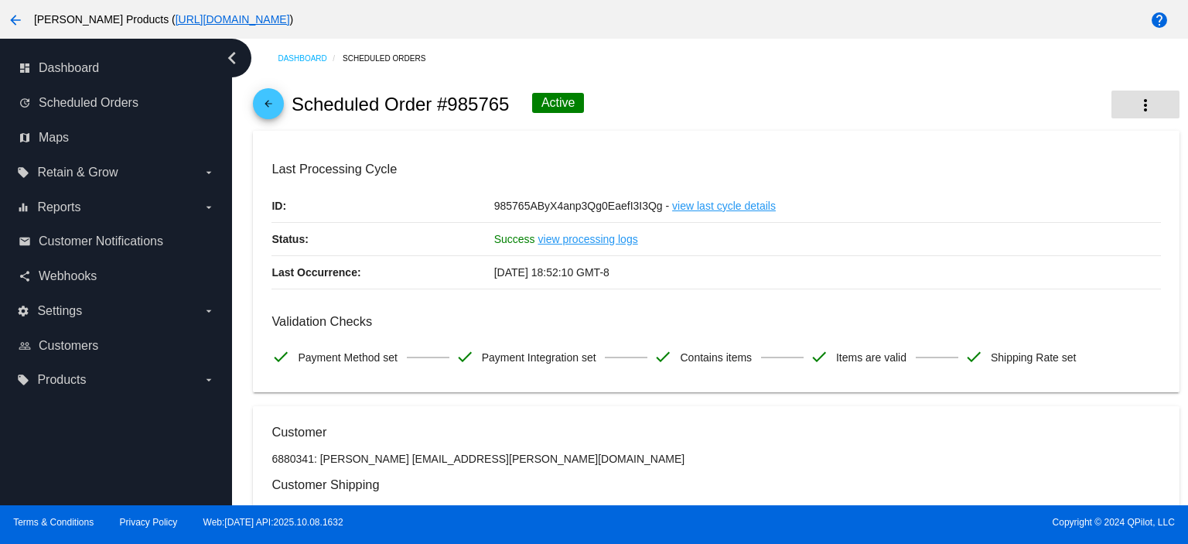
click at [1122, 101] on button "more_vert" at bounding box center [1145, 104] width 68 height 28
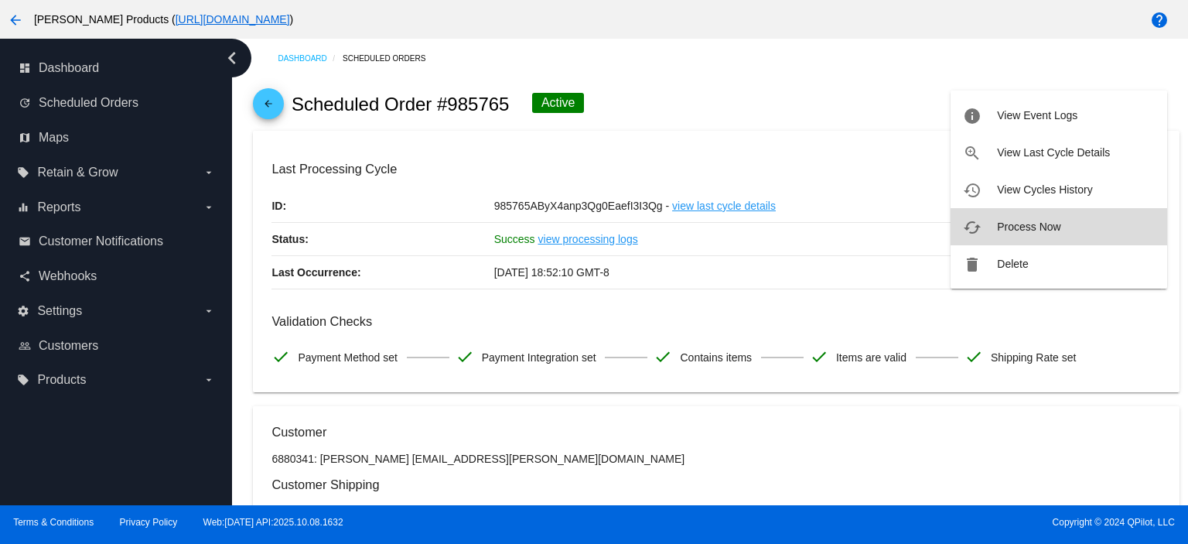
click at [1019, 233] on button "cached Process Now" at bounding box center [1059, 226] width 217 height 37
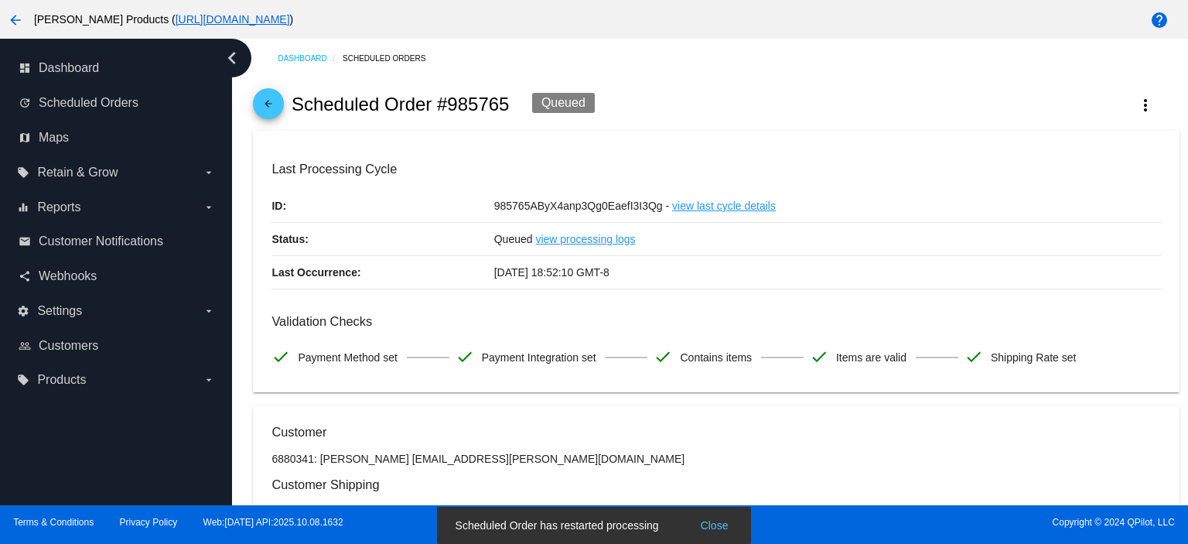
click at [263, 101] on mat-icon "arrow_back" at bounding box center [268, 107] width 19 height 19
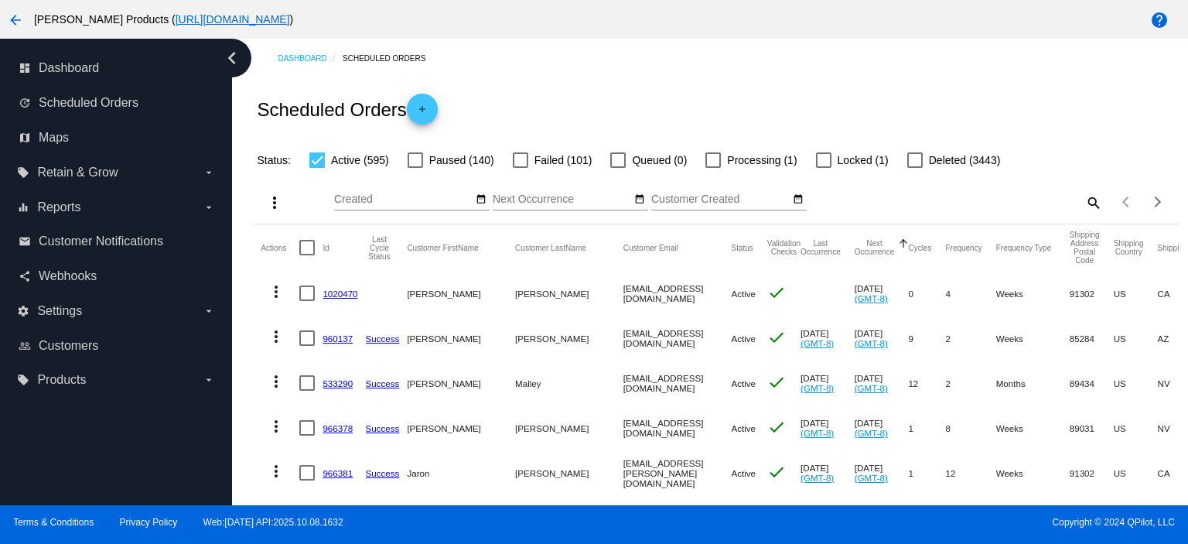
click at [346, 296] on link "1020470" at bounding box center [340, 293] width 35 height 10
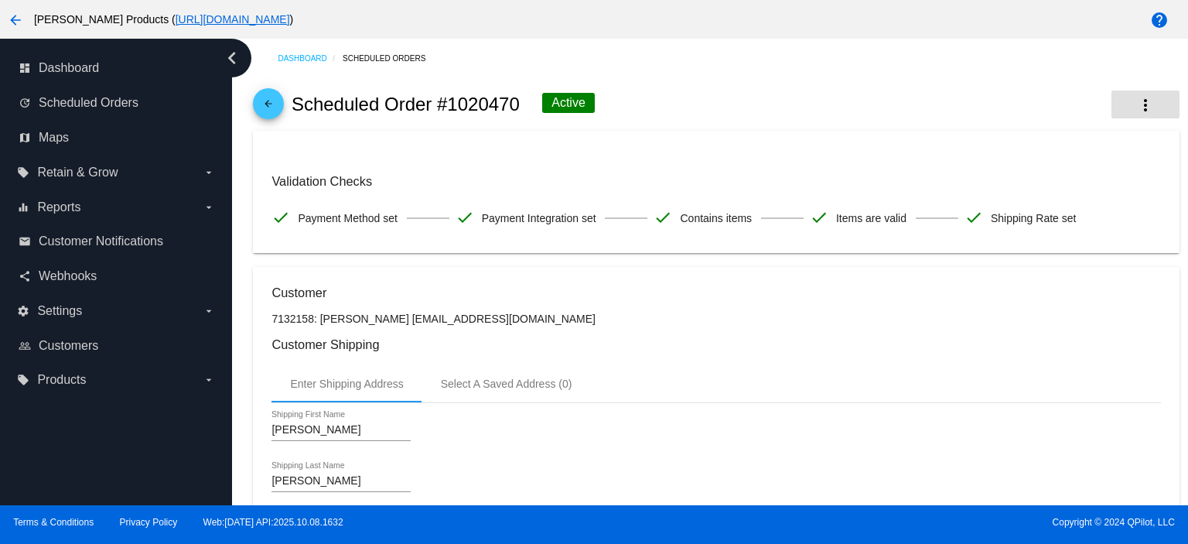
click at [1136, 106] on mat-icon "more_vert" at bounding box center [1145, 105] width 19 height 19
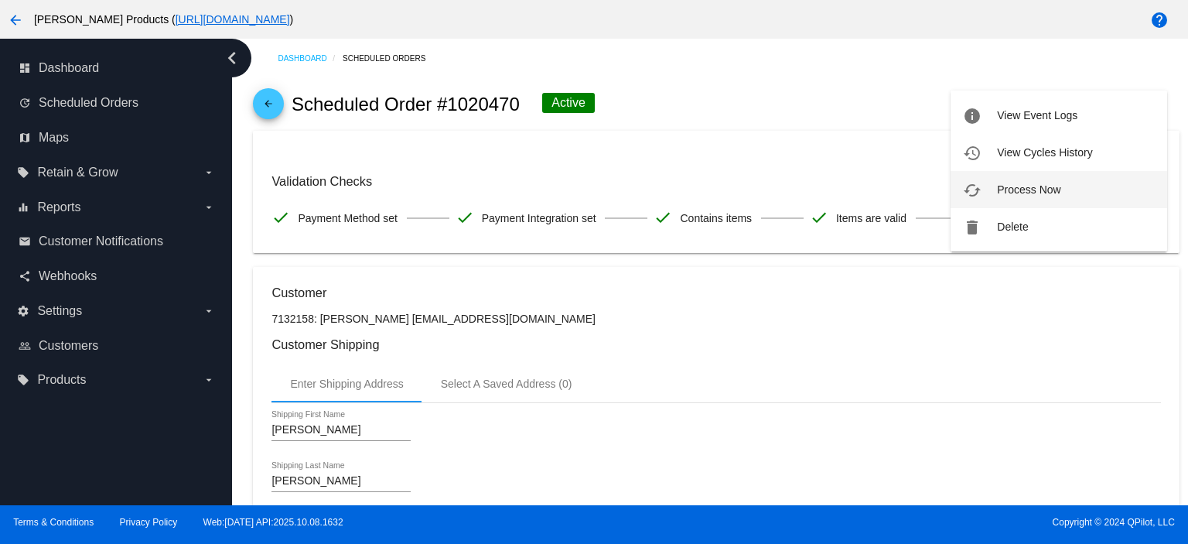
click at [1039, 183] on span "Process Now" at bounding box center [1028, 189] width 63 height 12
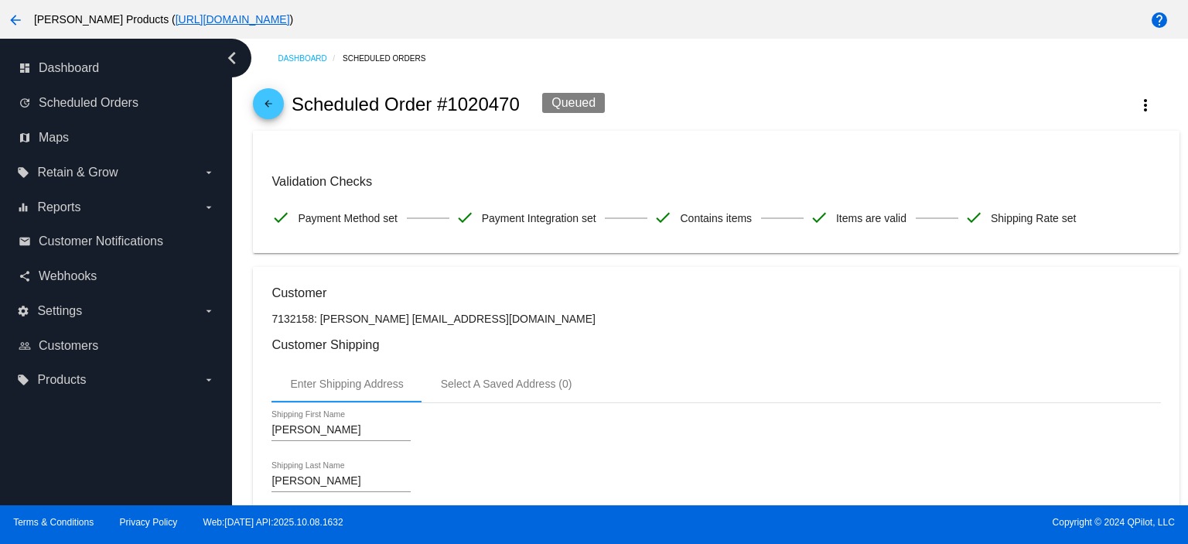
click at [266, 104] on mat-icon "arrow_back" at bounding box center [268, 107] width 19 height 19
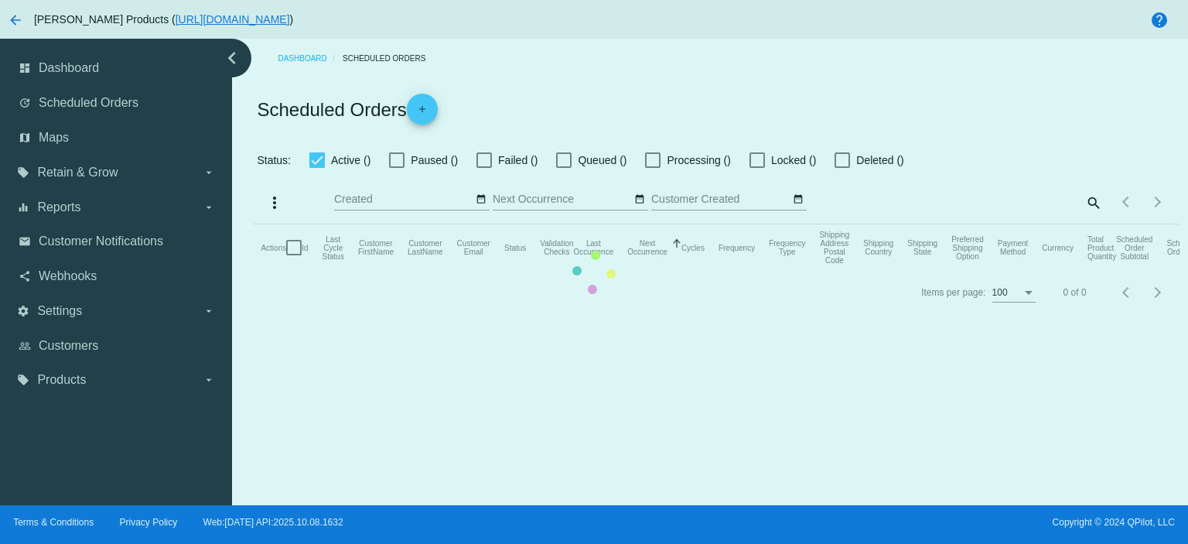
click at [1091, 224] on mat-table "Actions Id Last Cycle Status Customer FirstName Customer LastName Customer Emai…" at bounding box center [716, 247] width 926 height 46
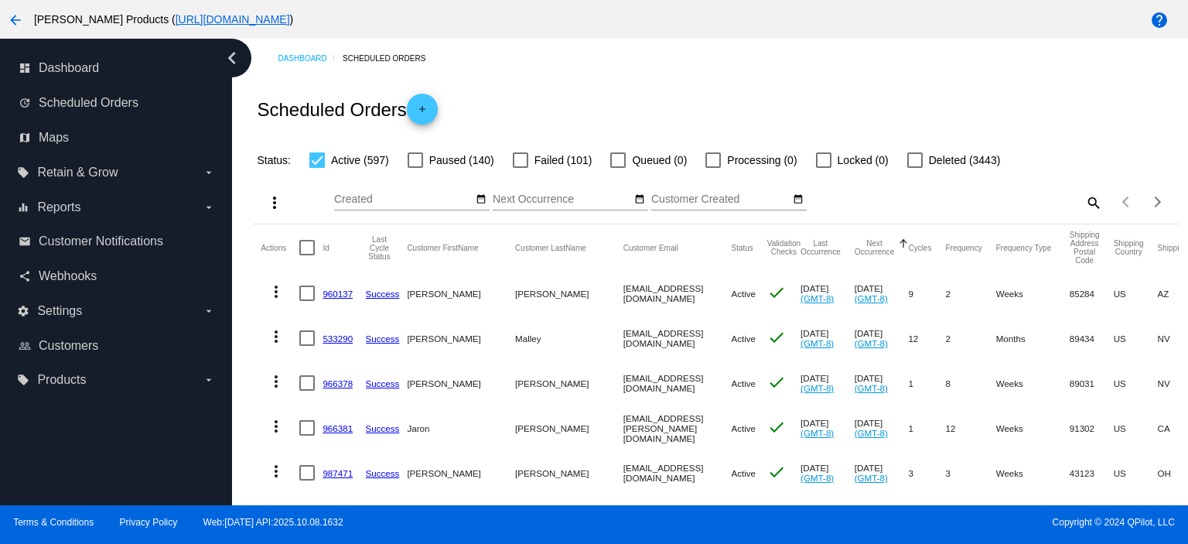
click at [1102, 200] on div "Items per page: 100 1 - 100 of 597" at bounding box center [1140, 201] width 77 height 43
click at [1084, 203] on mat-icon "search" at bounding box center [1093, 202] width 19 height 24
paste input "[EMAIL_ADDRESS][DOMAIN_NAME]"
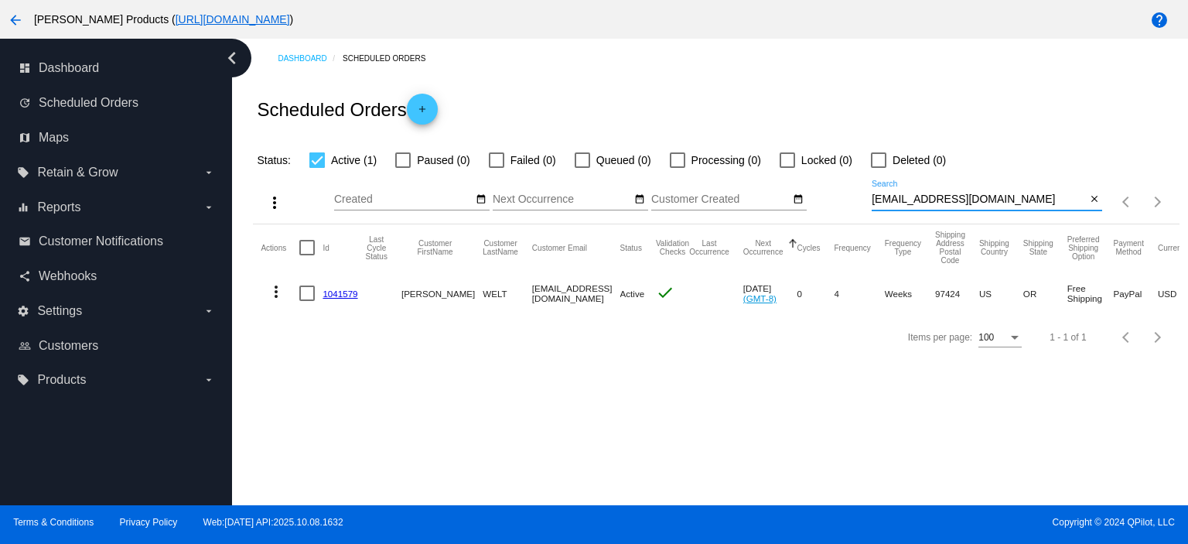
type input "[EMAIL_ADDRESS][DOMAIN_NAME]"
click at [334, 292] on link "1041579" at bounding box center [340, 293] width 35 height 10
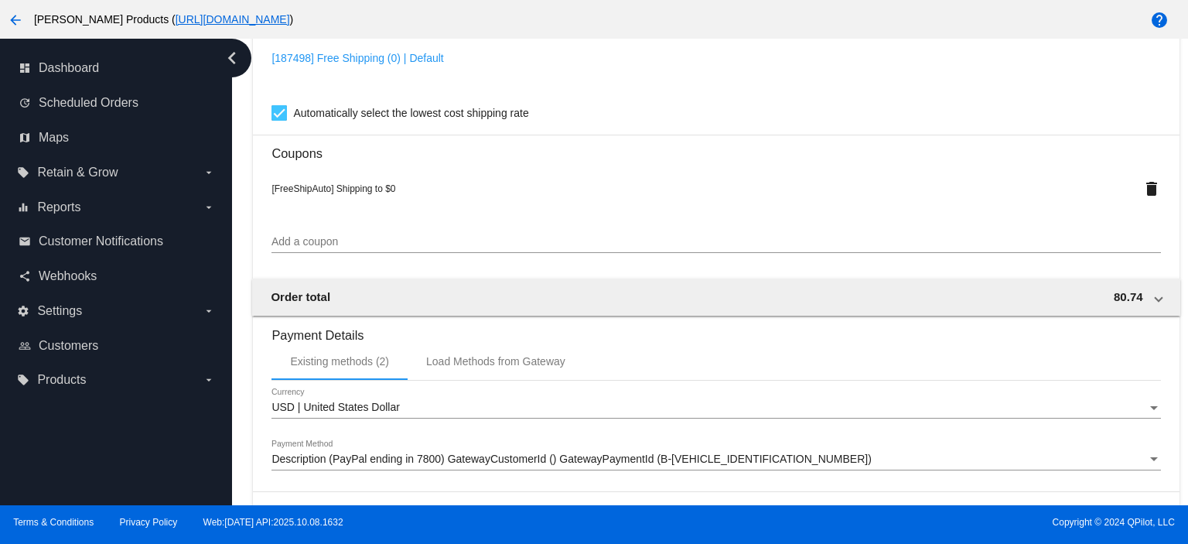
scroll to position [1134, 0]
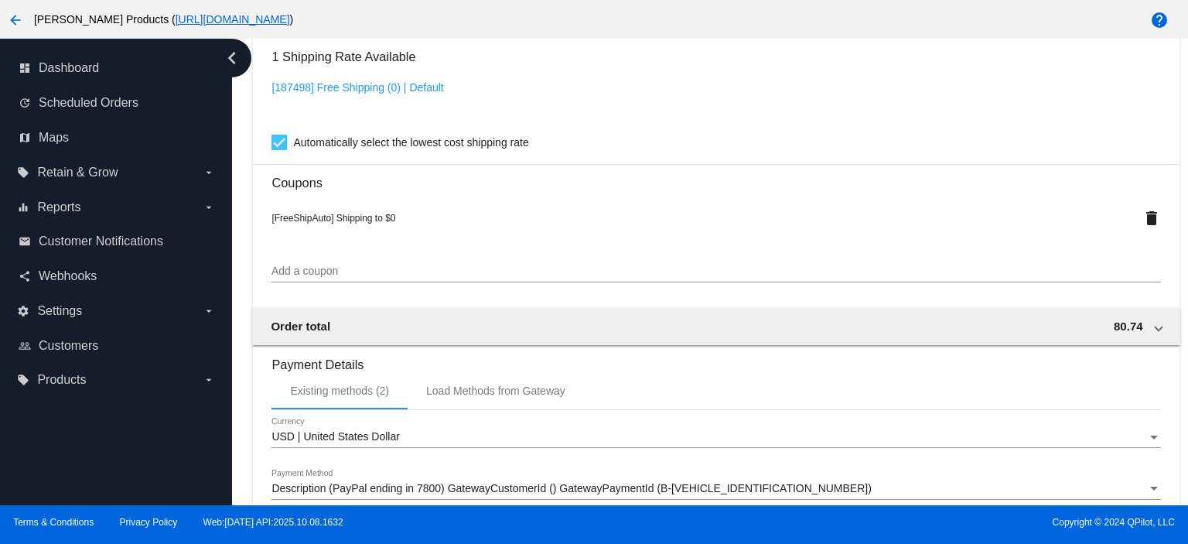
click at [316, 278] on input "Add a coupon" at bounding box center [715, 271] width 889 height 12
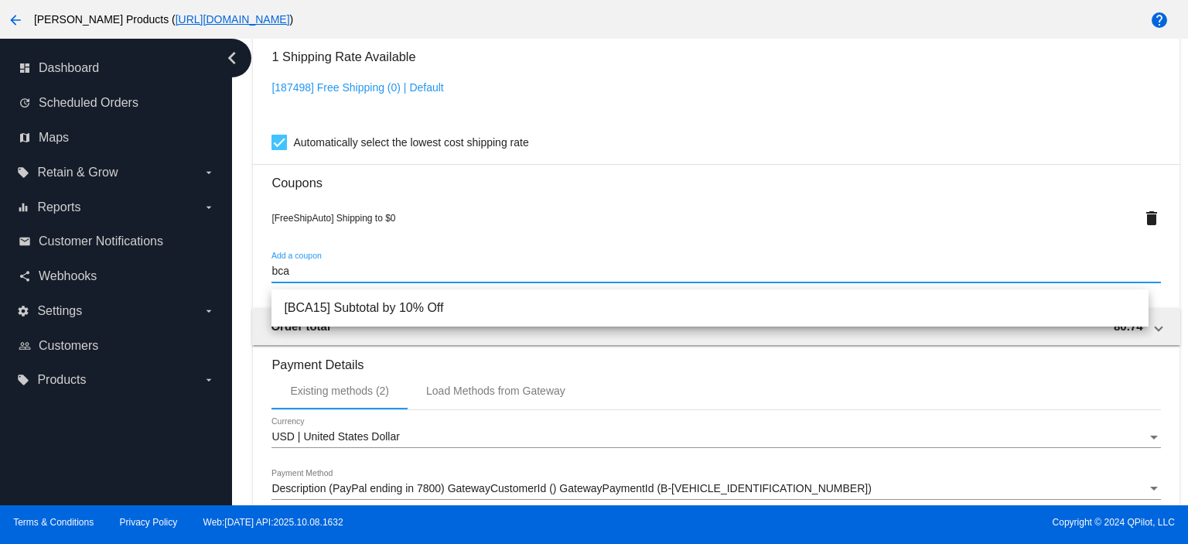
type input "bca"
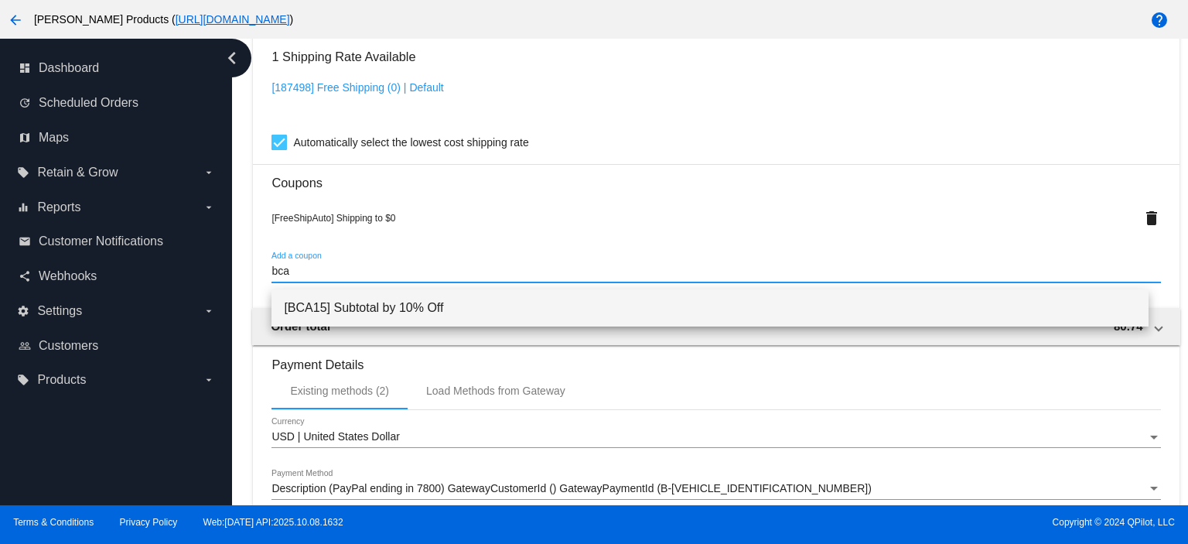
click at [342, 311] on span "[BCA15] Subtotal by 10% Off" at bounding box center [710, 307] width 852 height 37
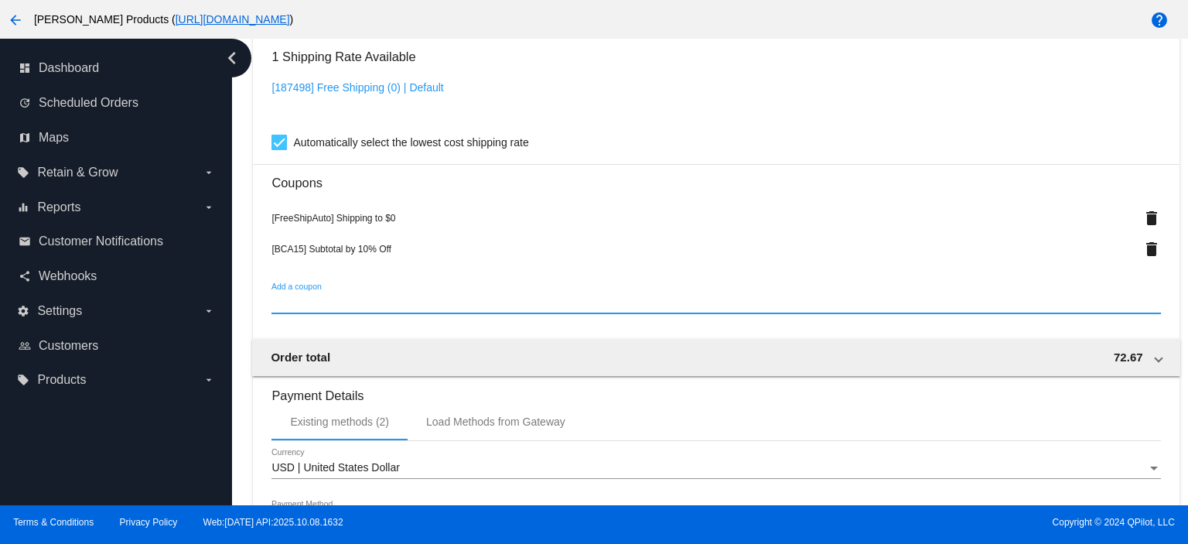
scroll to position [1405, 0]
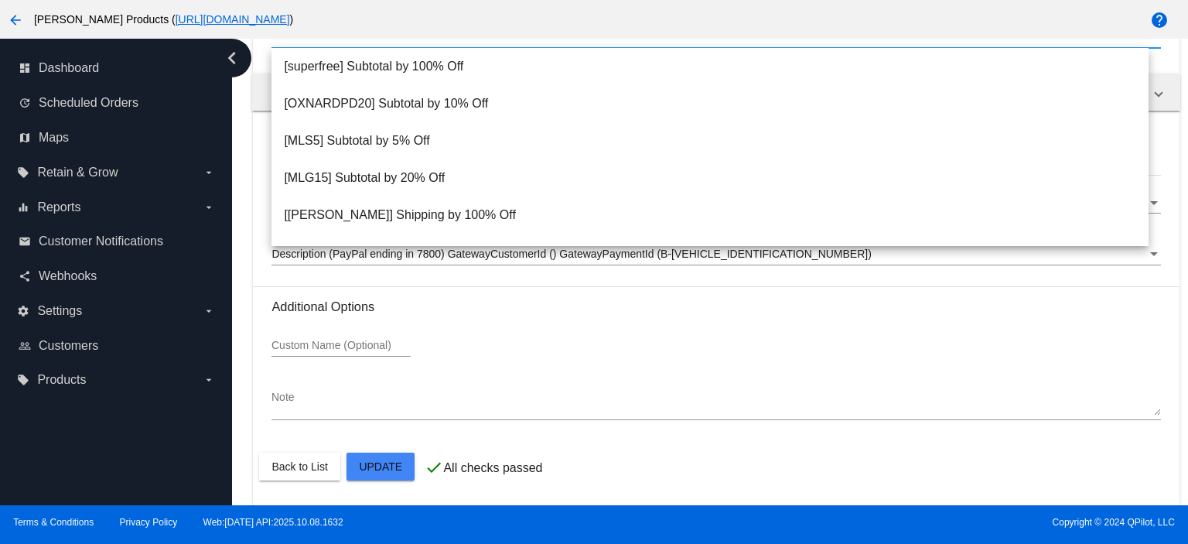
click at [550, 335] on div "Custom Name (Optional)" at bounding box center [715, 348] width 889 height 44
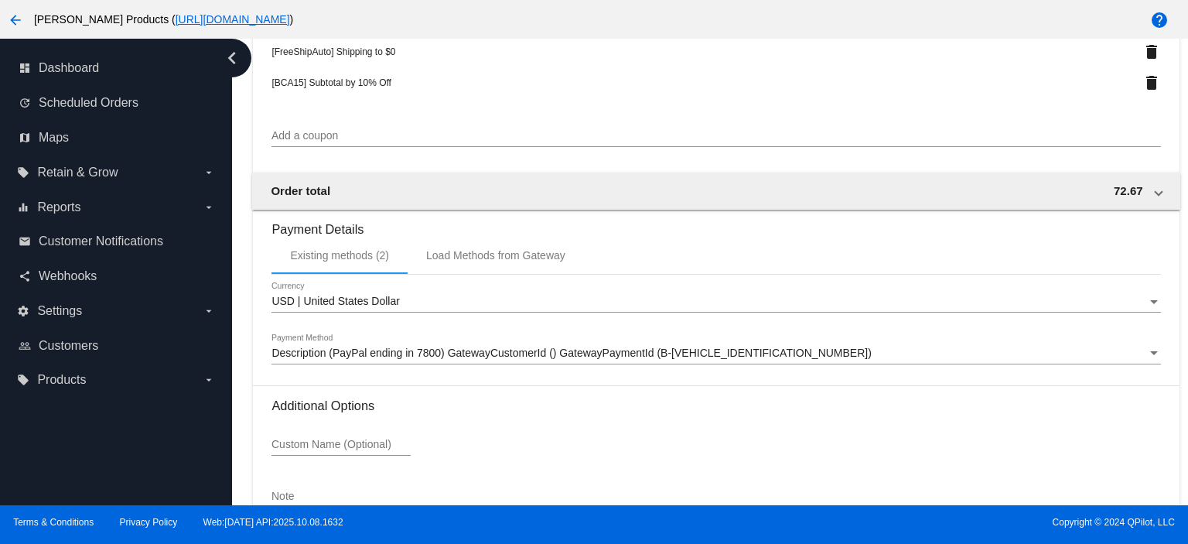
scroll to position [1200, 0]
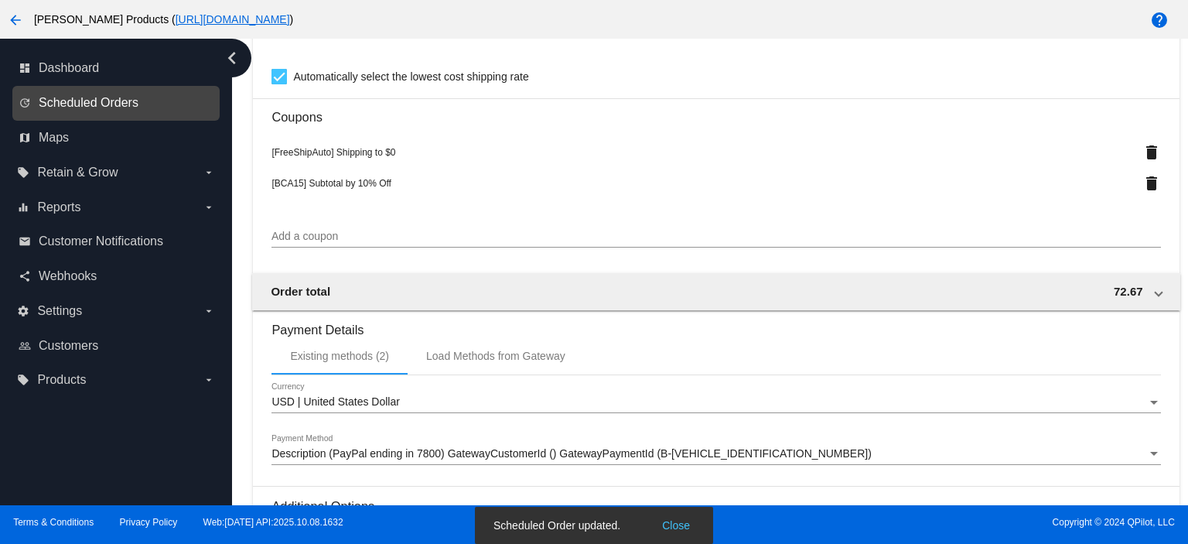
click at [109, 95] on link "update Scheduled Orders" at bounding box center [117, 102] width 196 height 25
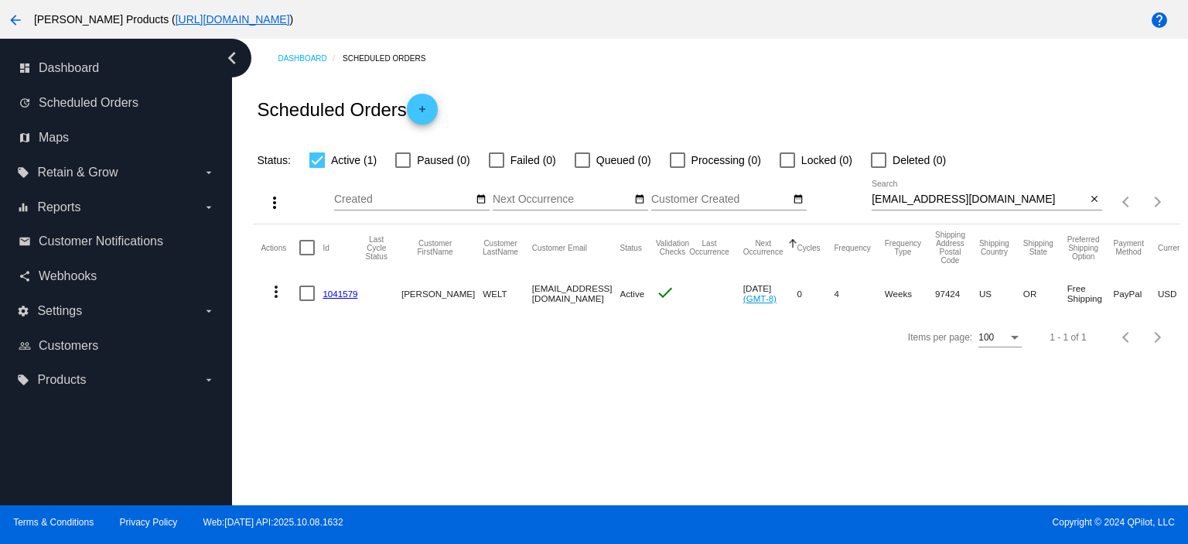
click at [340, 298] on link "1041579" at bounding box center [340, 293] width 35 height 10
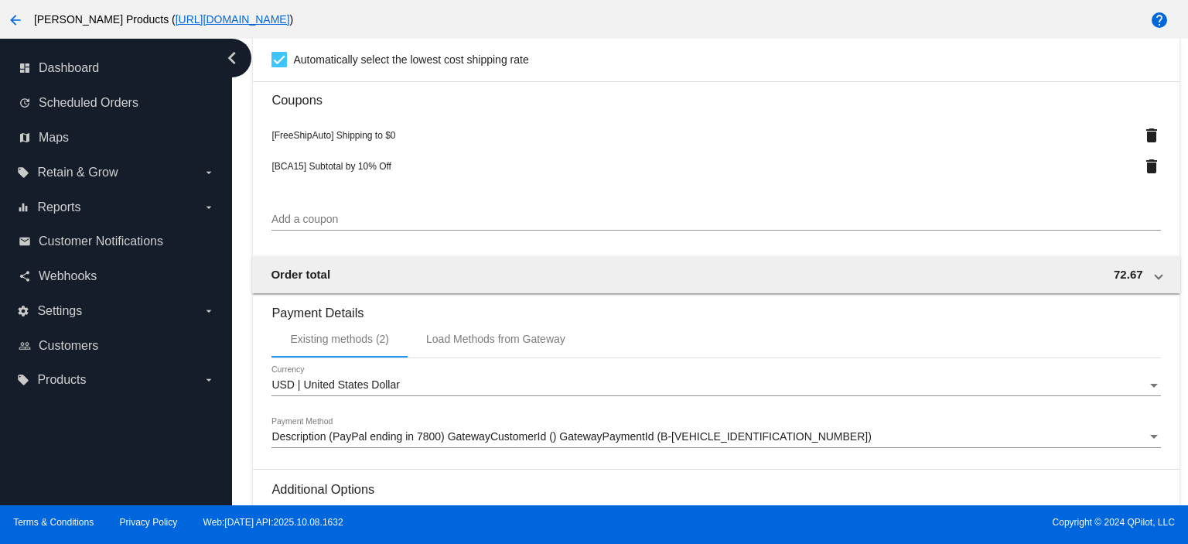
scroll to position [1405, 0]
